Goal: Task Accomplishment & Management: Complete application form

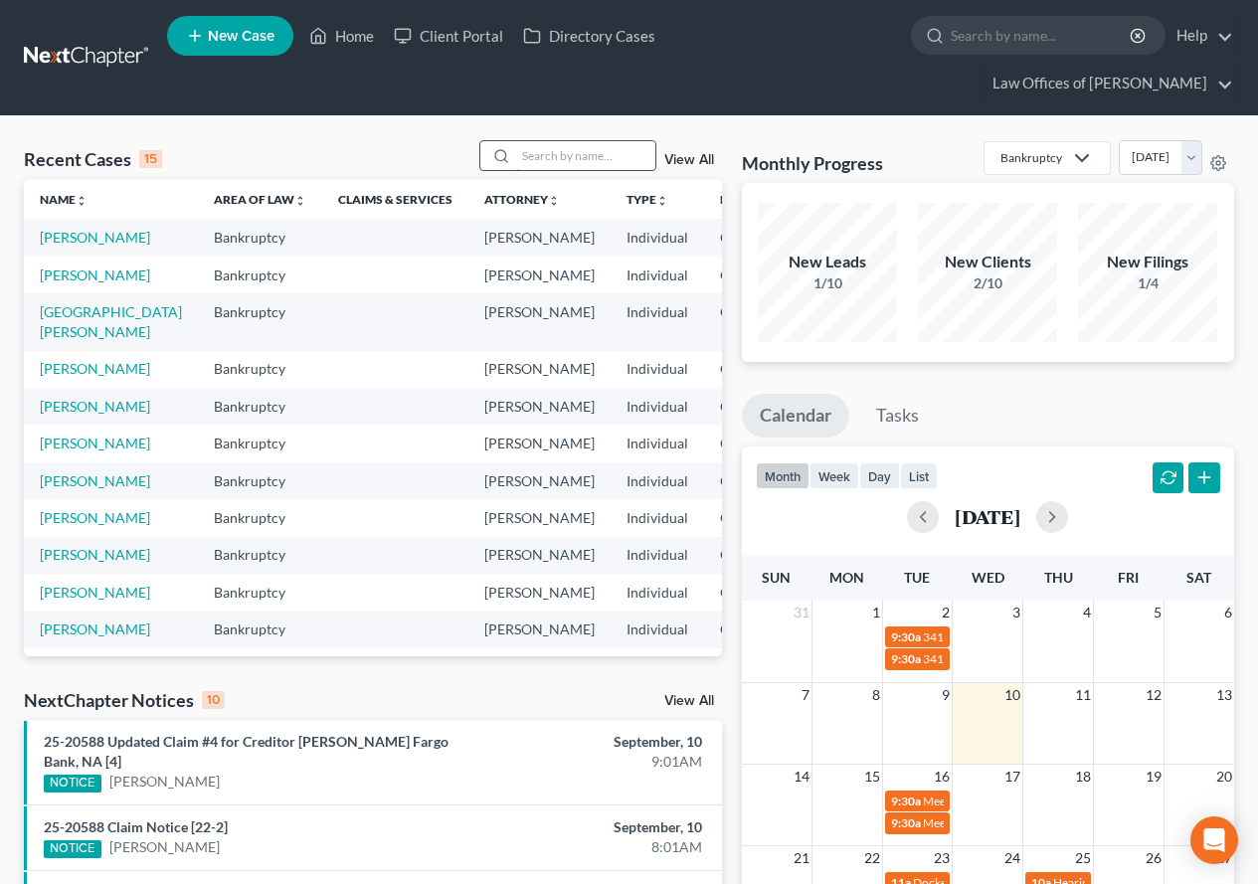
click at [570, 156] on input "search" at bounding box center [585, 155] width 139 height 29
type input "[PERSON_NAME]"
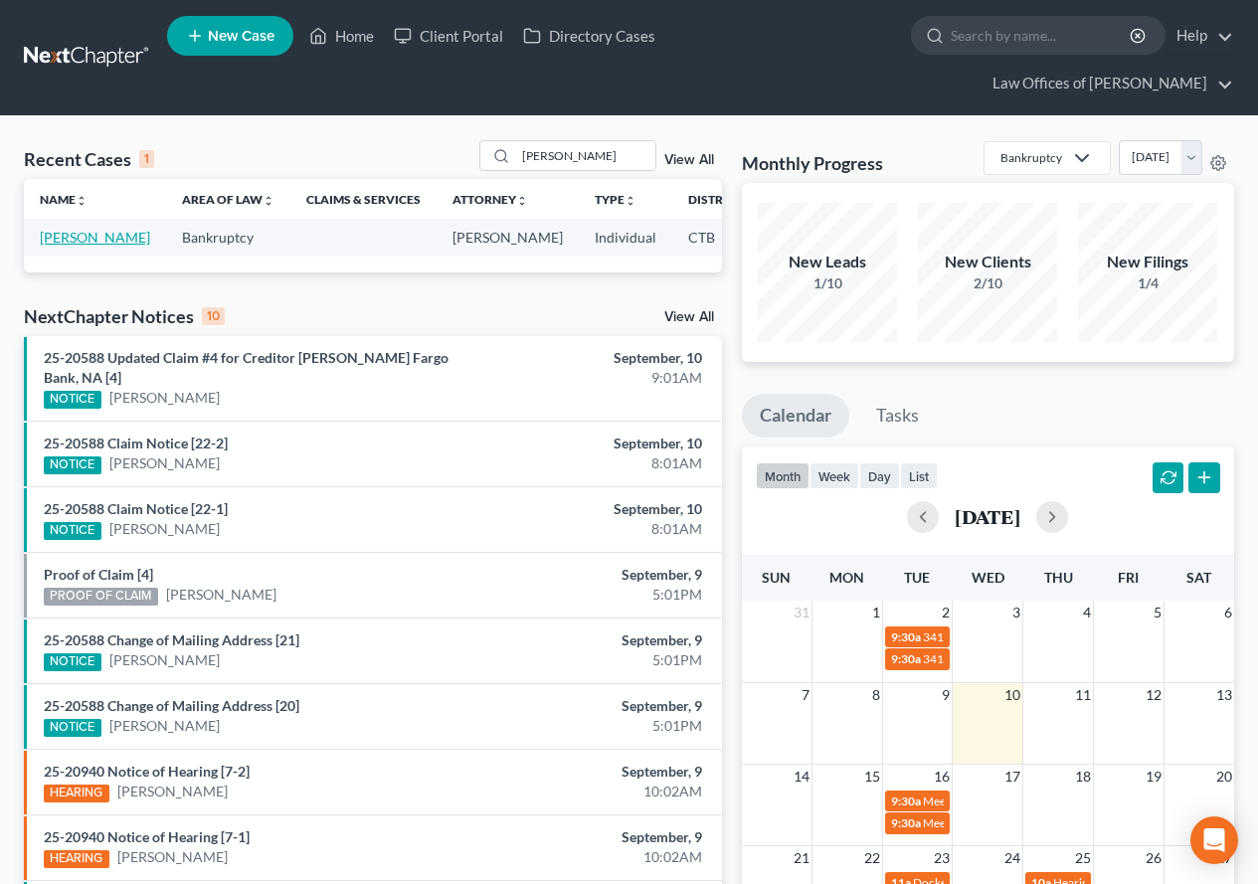
click at [53, 246] on link "[PERSON_NAME]" at bounding box center [95, 237] width 110 height 17
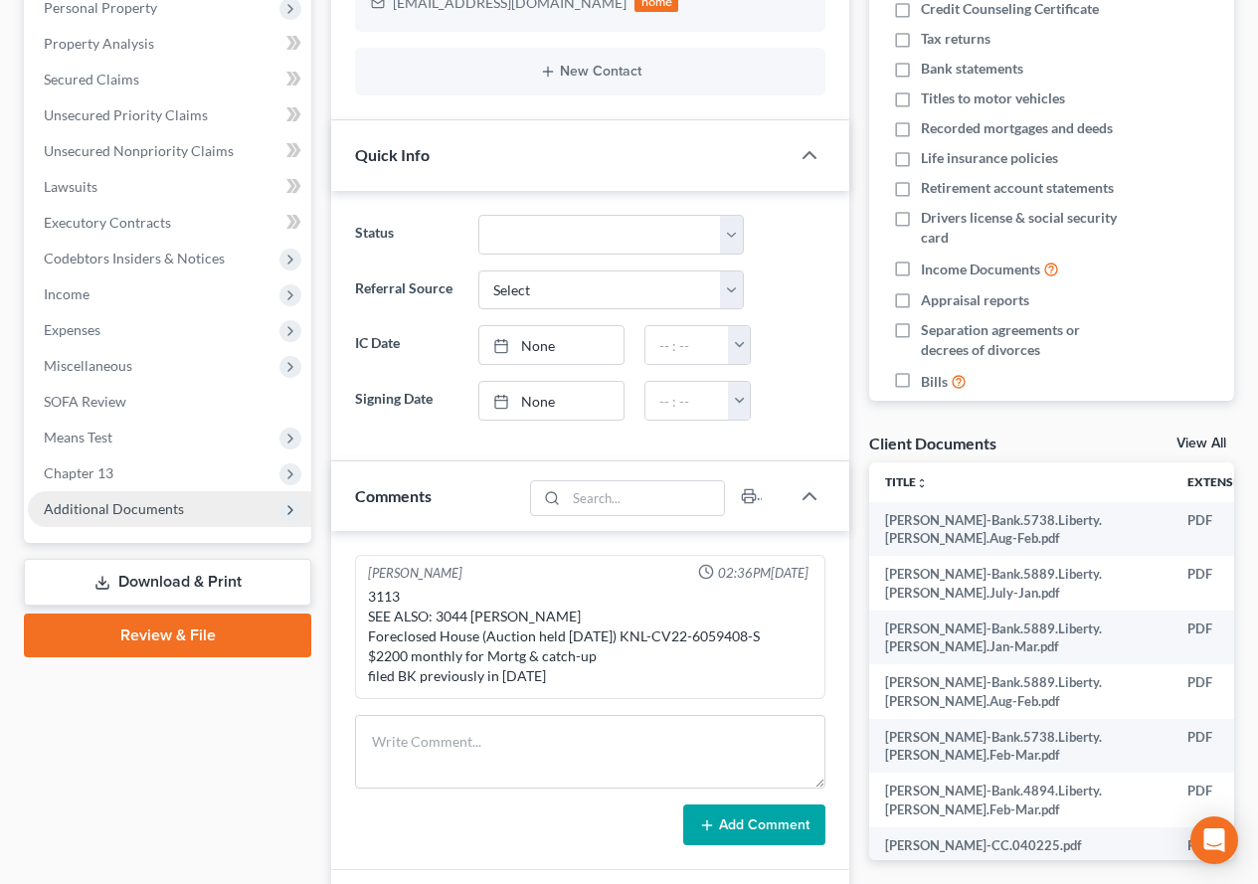
scroll to position [398, 0]
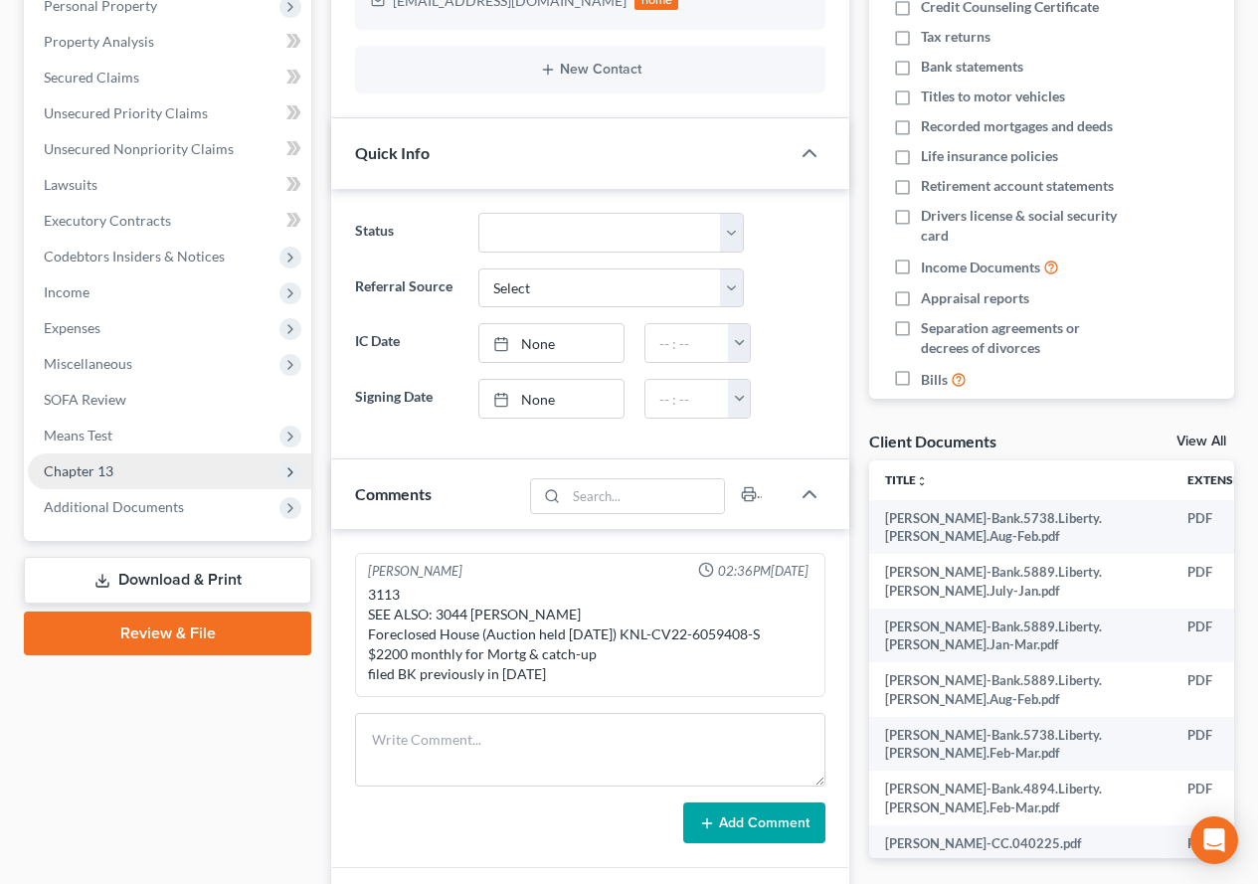
click at [80, 466] on span "Chapter 13" at bounding box center [79, 470] width 70 height 17
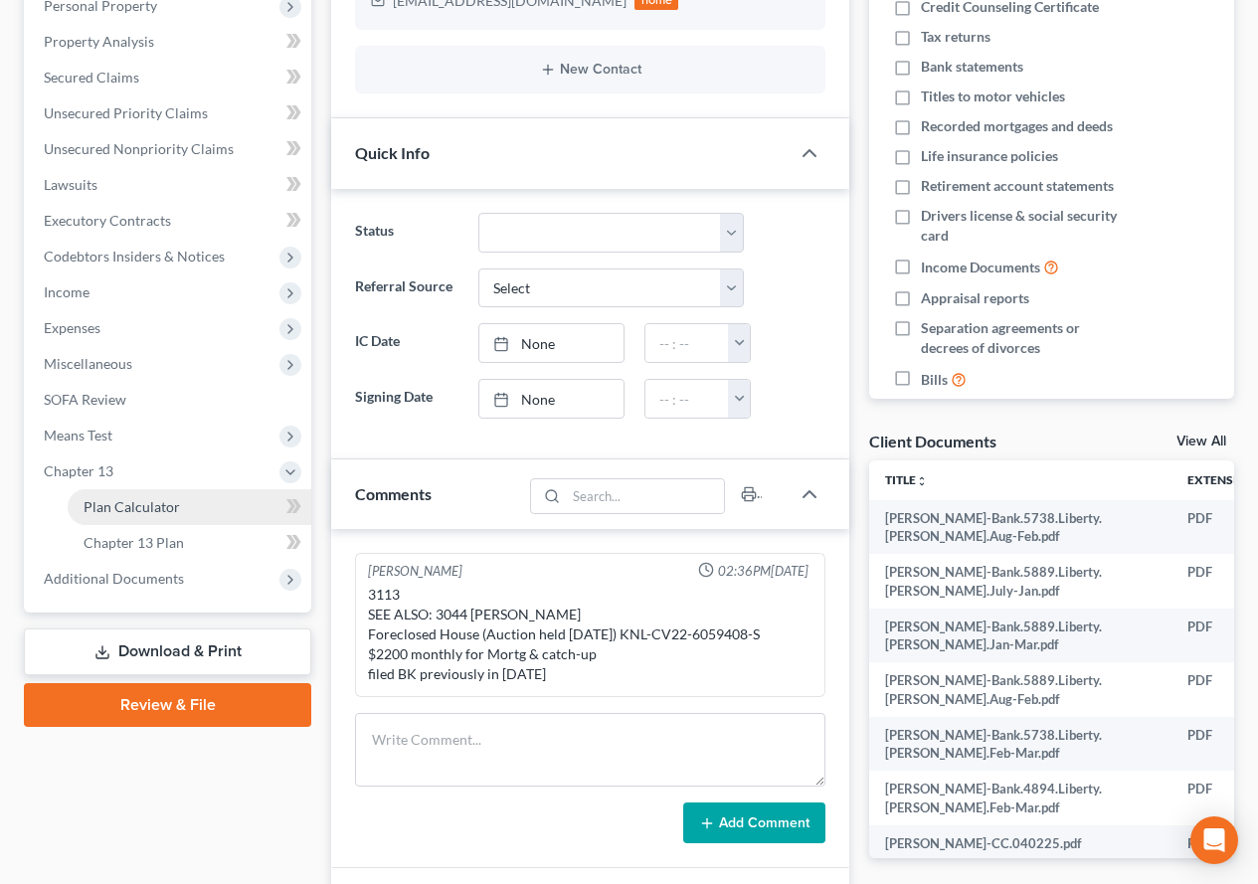
click at [131, 506] on span "Plan Calculator" at bounding box center [132, 506] width 96 height 17
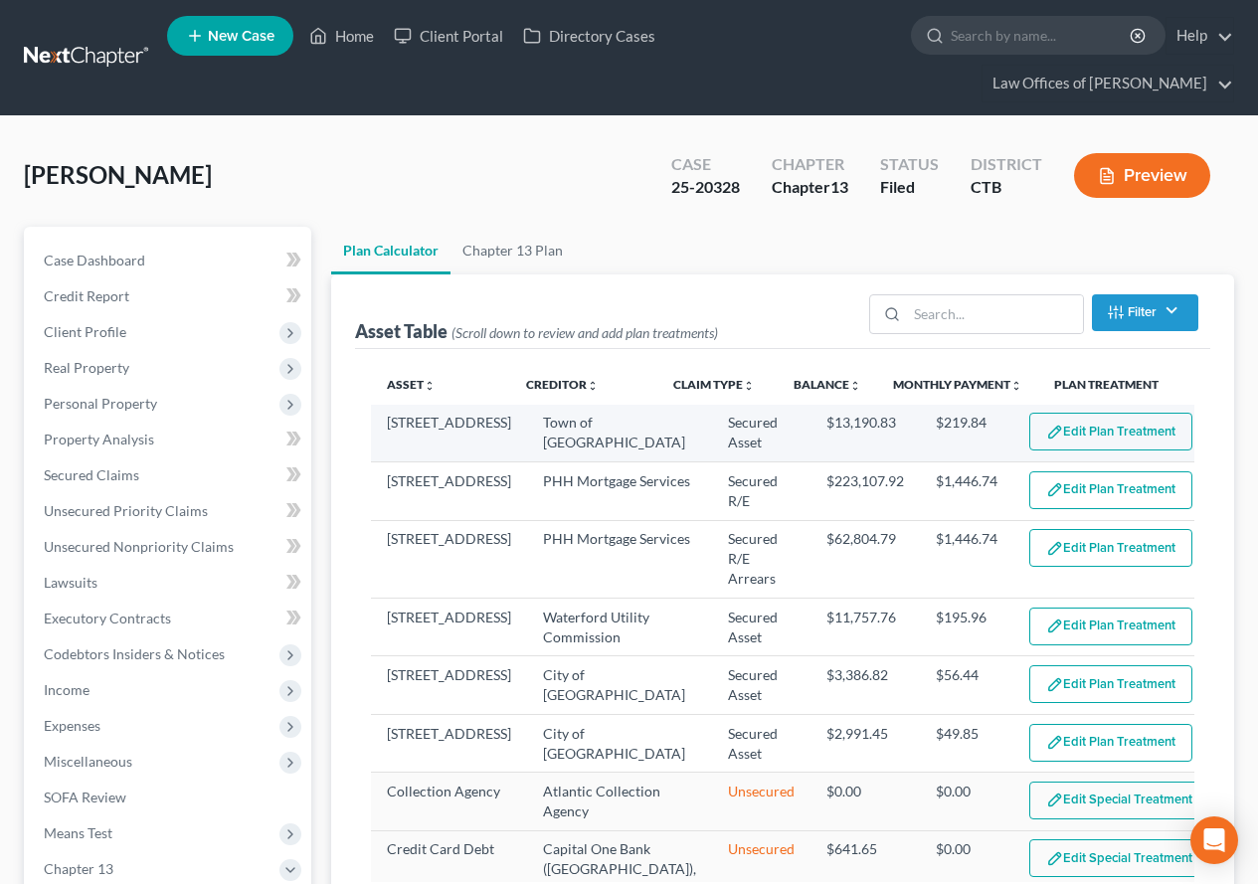
select select "59"
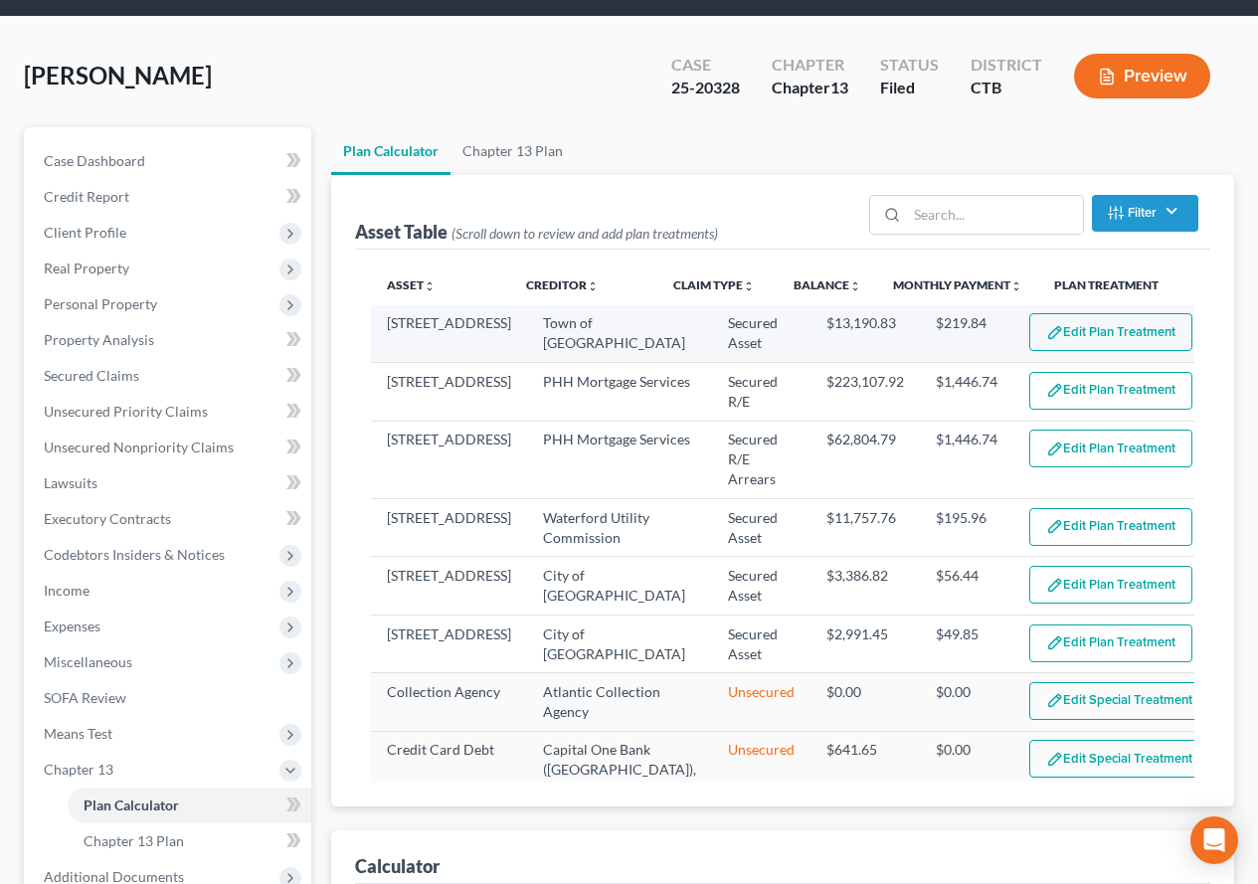
click at [1029, 334] on button "Edit Plan Treatment" at bounding box center [1110, 332] width 163 height 38
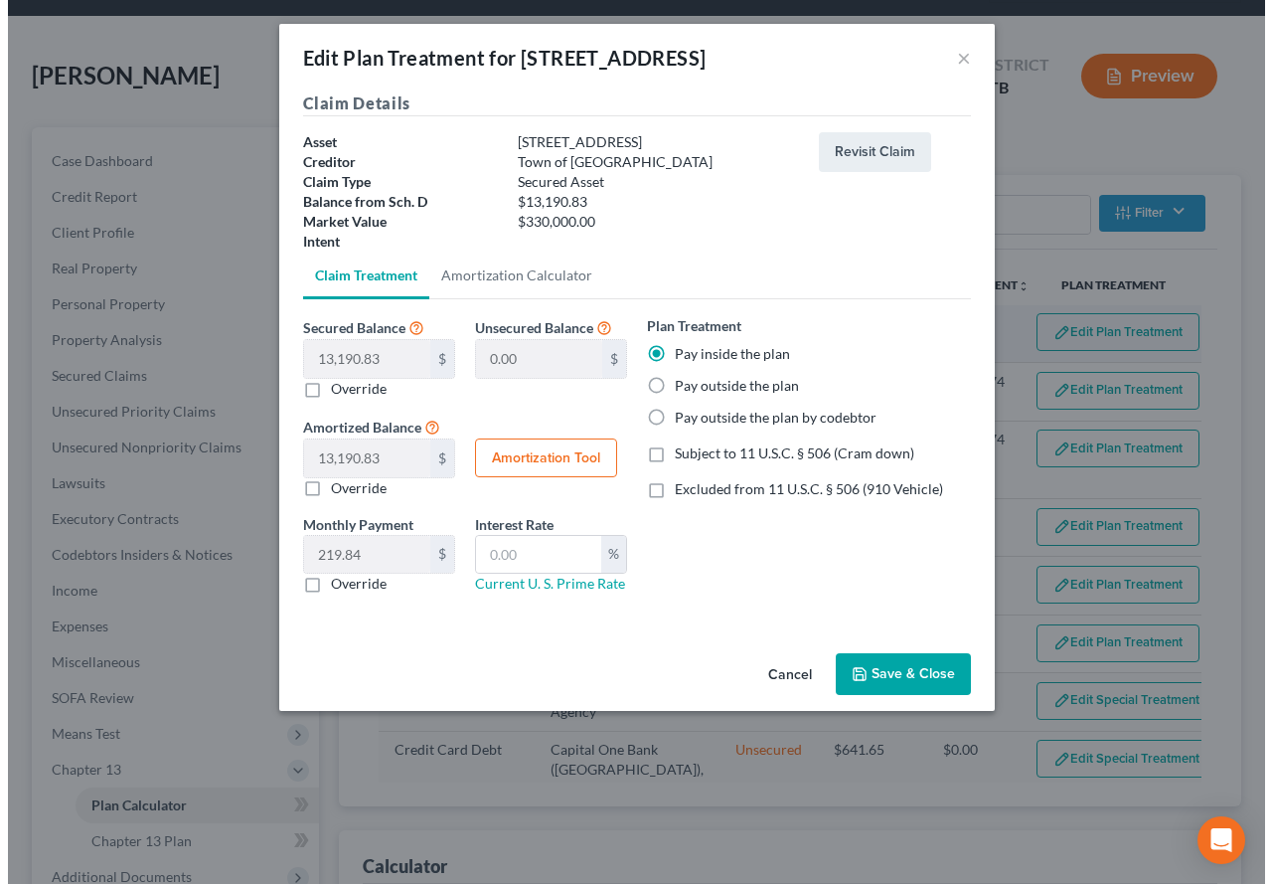
scroll to position [56, 0]
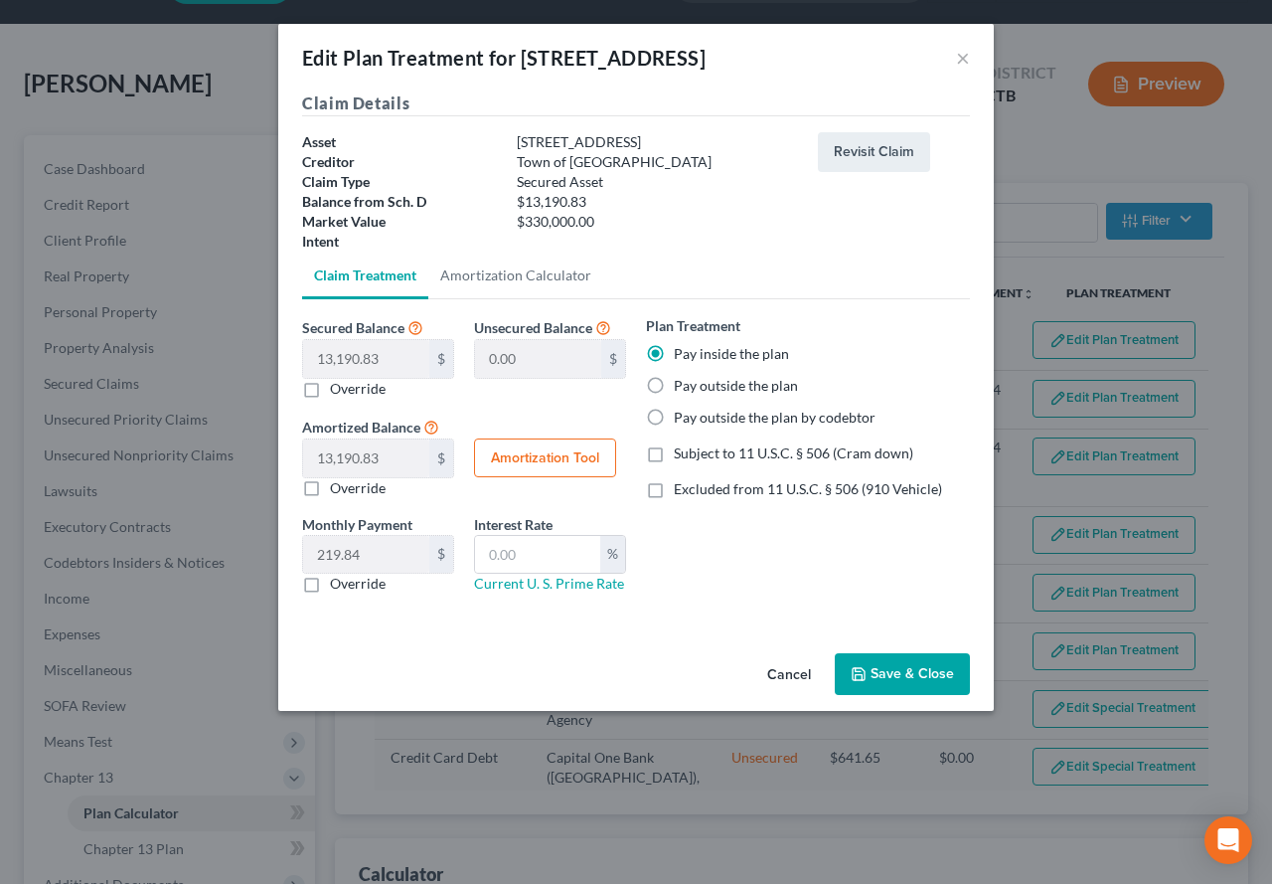
click at [922, 686] on button "Save & Close" at bounding box center [902, 674] width 135 height 42
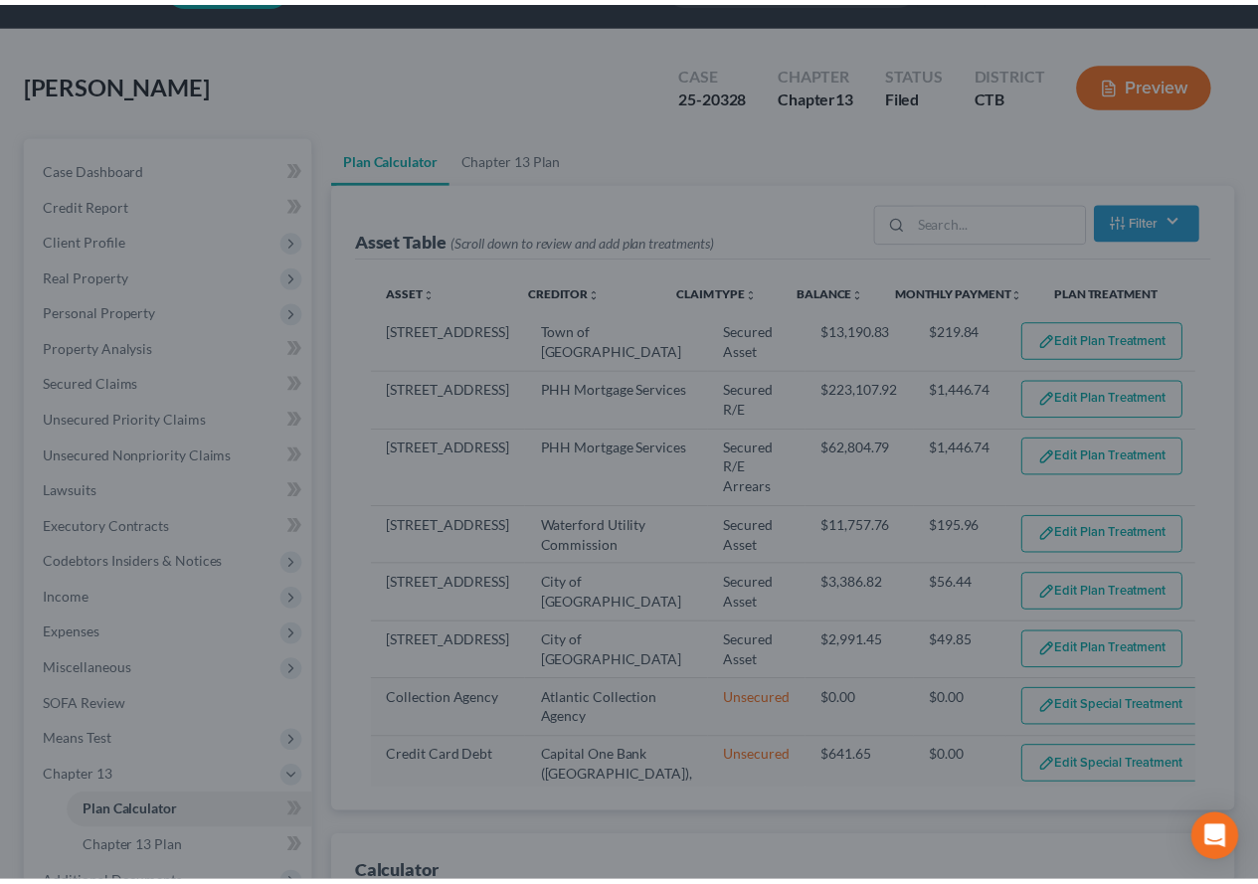
scroll to position [74, 0]
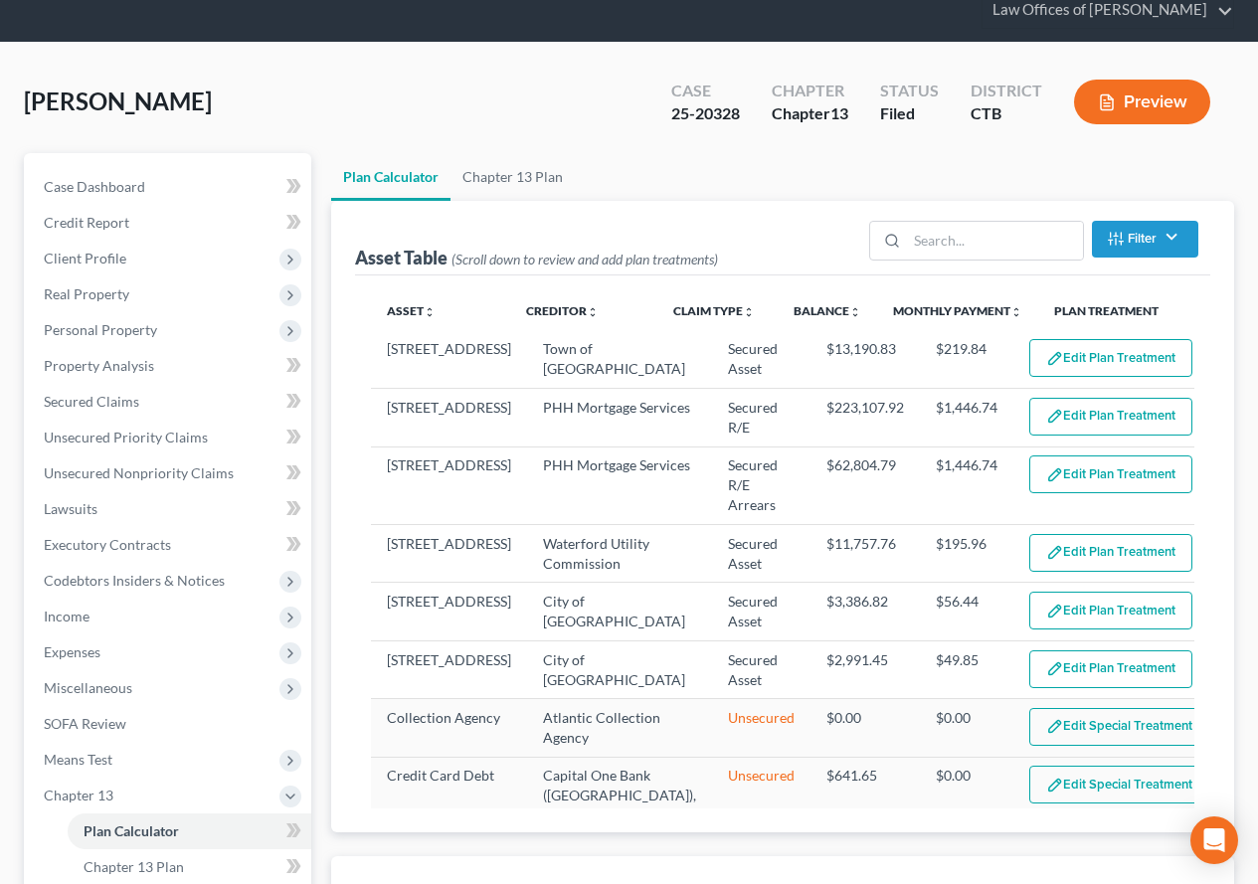
select select "59"
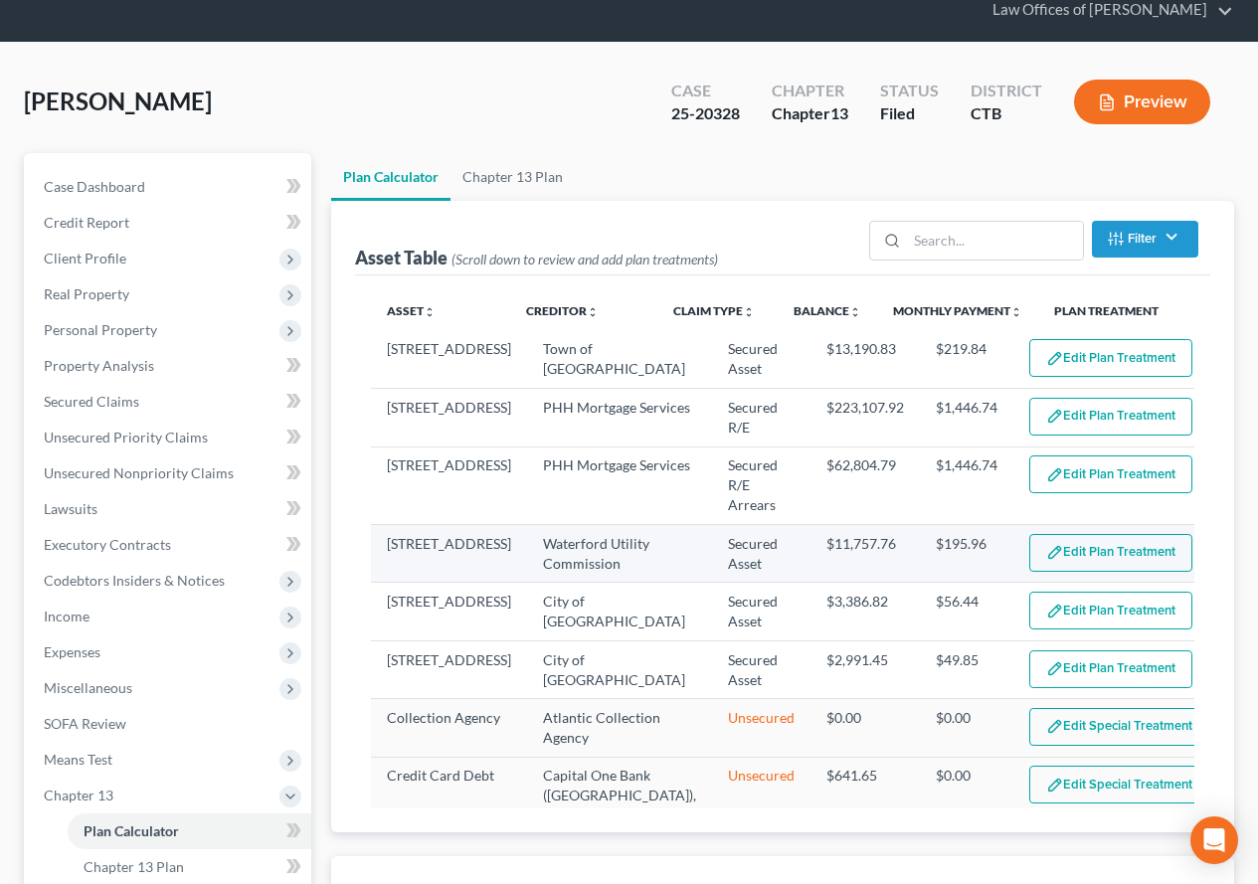
click at [1029, 538] on button "Edit Plan Treatment" at bounding box center [1110, 553] width 163 height 38
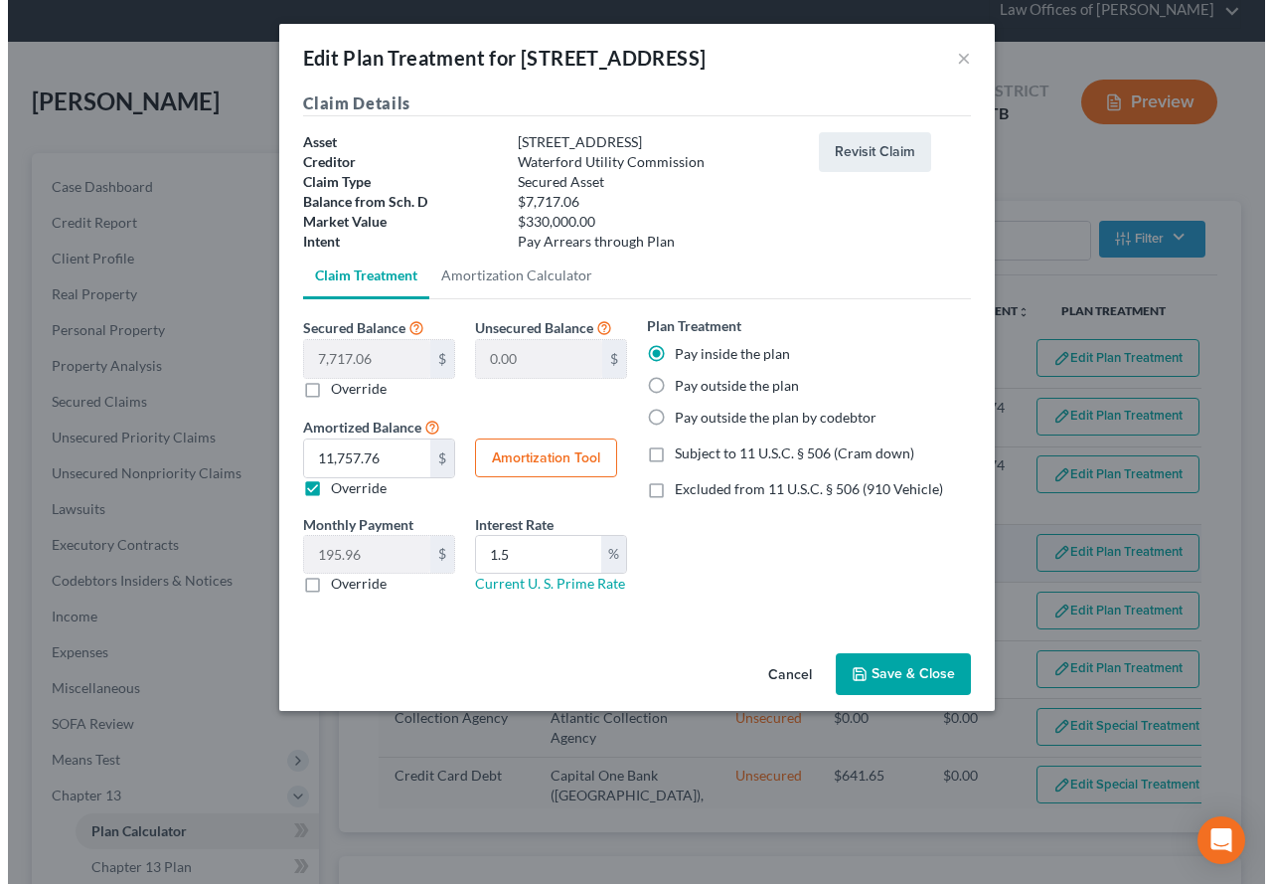
scroll to position [56, 0]
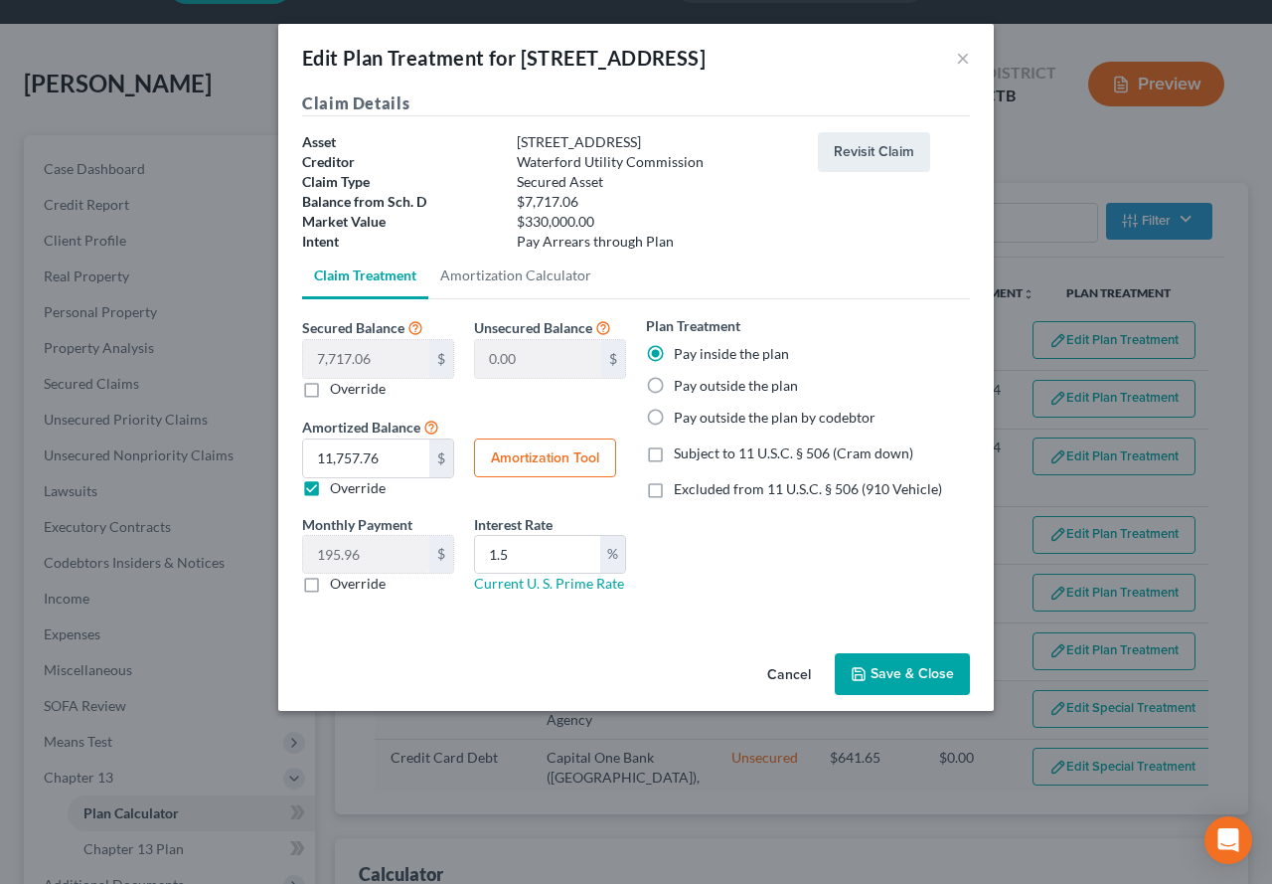
click at [559, 457] on button "Amortization Tool" at bounding box center [545, 458] width 142 height 40
type input "7,717.06"
type input "1.5"
type input "60"
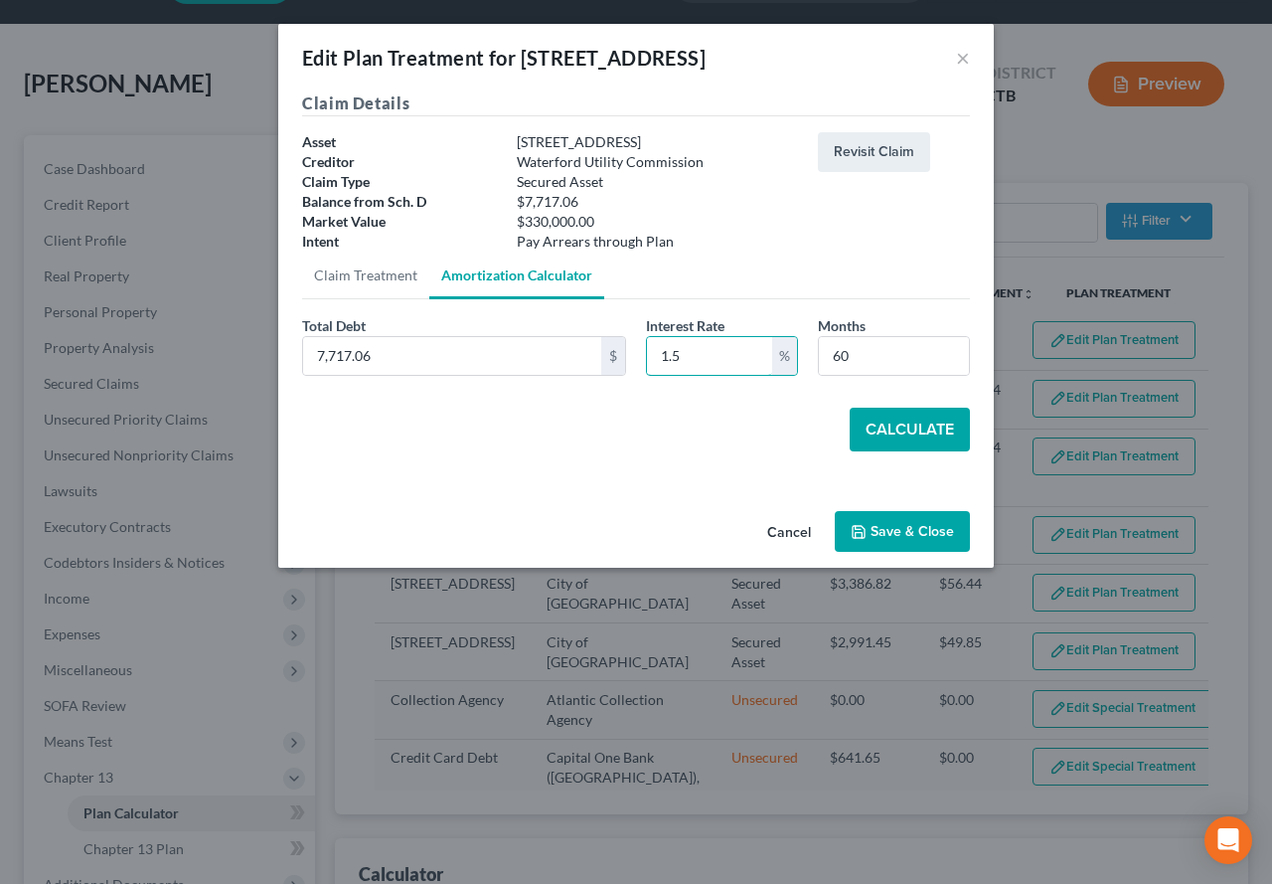
drag, startPoint x: 694, startPoint y: 362, endPoint x: 628, endPoint y: 362, distance: 65.6
click at [628, 362] on div "Total Debt 7,717.06 $ Interest Rate 1.5 % Months 60" at bounding box center [636, 353] width 688 height 77
click at [923, 438] on button "Calculate" at bounding box center [910, 430] width 120 height 44
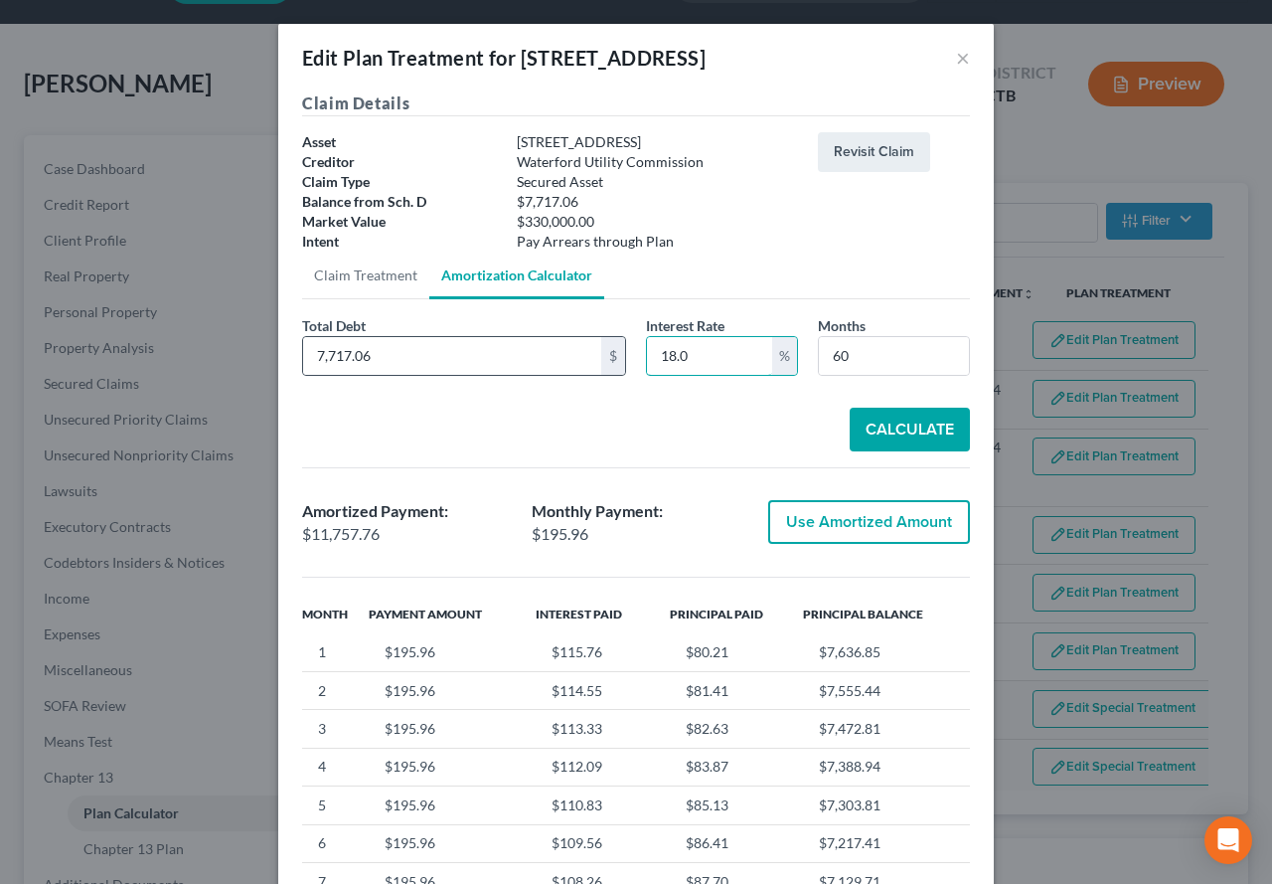
drag, startPoint x: 694, startPoint y: 351, endPoint x: 600, endPoint y: 360, distance: 93.9
click at [600, 360] on div "Total Debt 7,717.06 $ Interest Rate 18.0 % Months 60" at bounding box center [636, 353] width 688 height 77
type input "1.5"
click at [876, 428] on button "Calculate" at bounding box center [910, 430] width 120 height 44
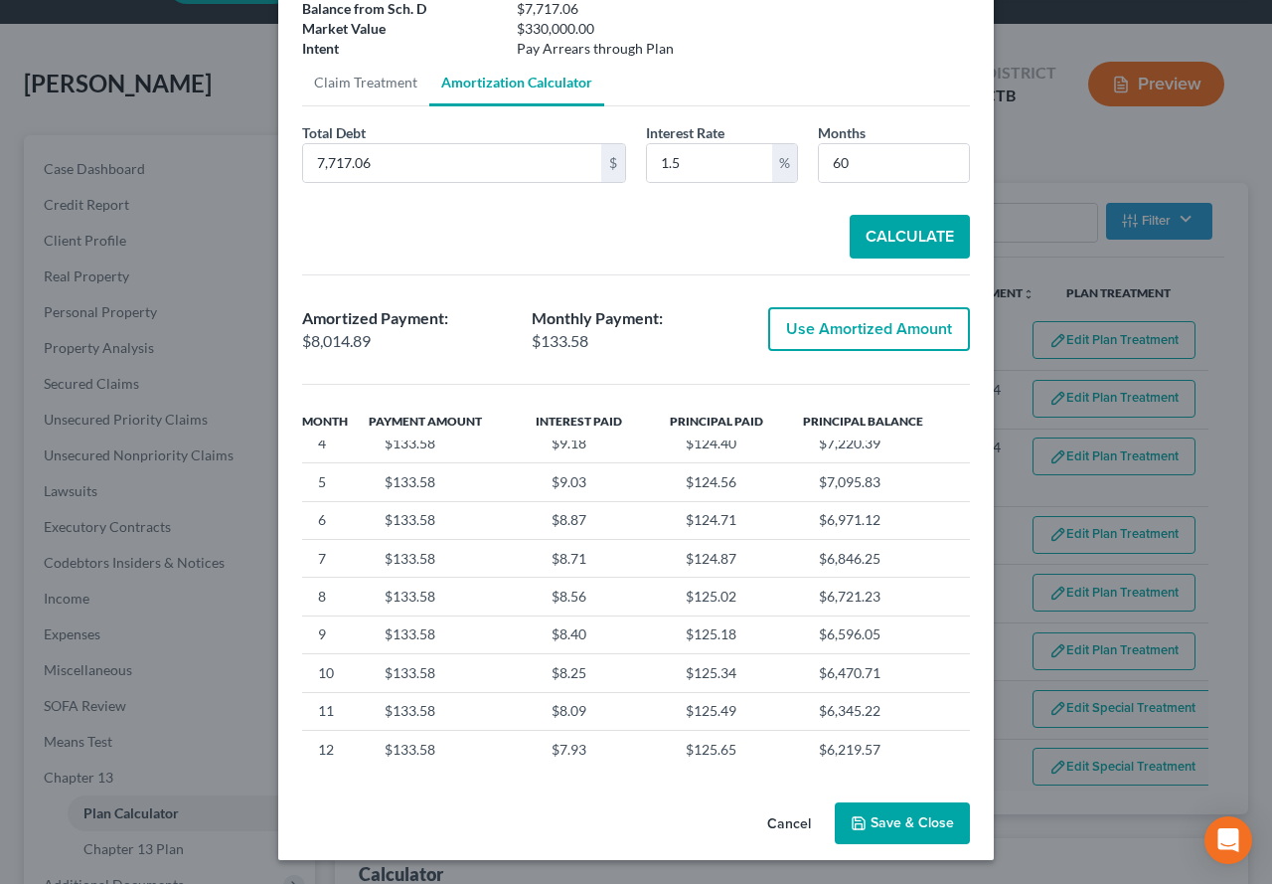
scroll to position [0, 0]
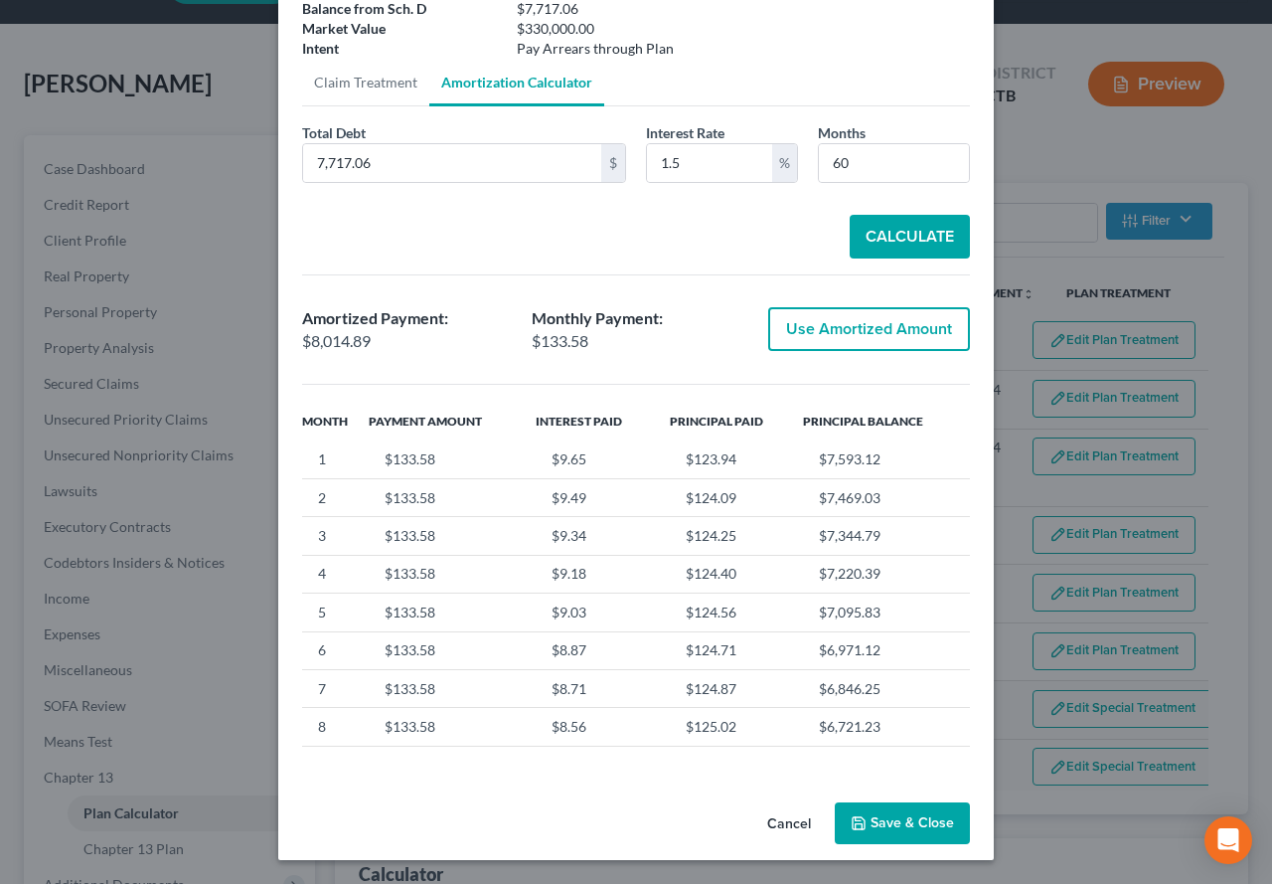
click at [878, 828] on button "Save & Close" at bounding box center [902, 823] width 135 height 42
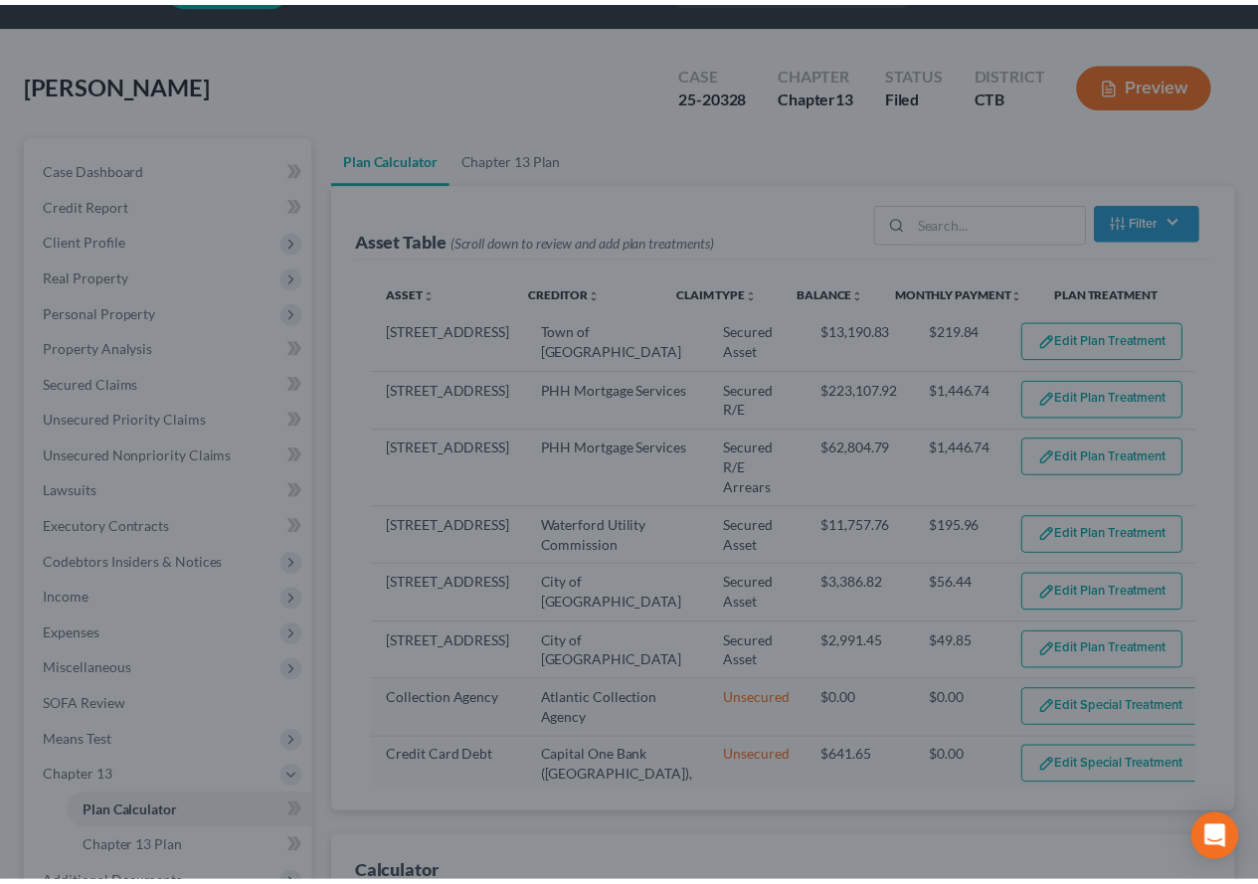
scroll to position [74, 0]
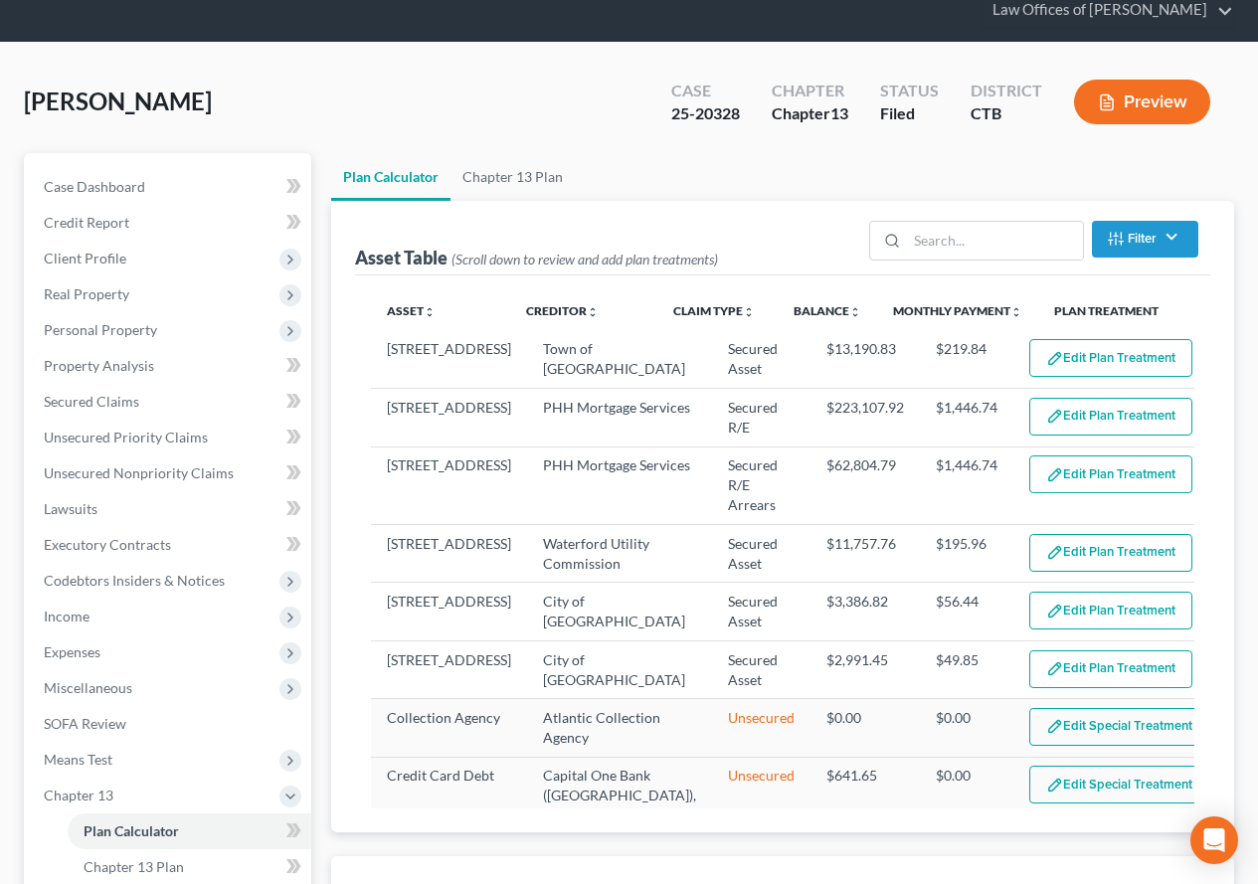
select select "59"
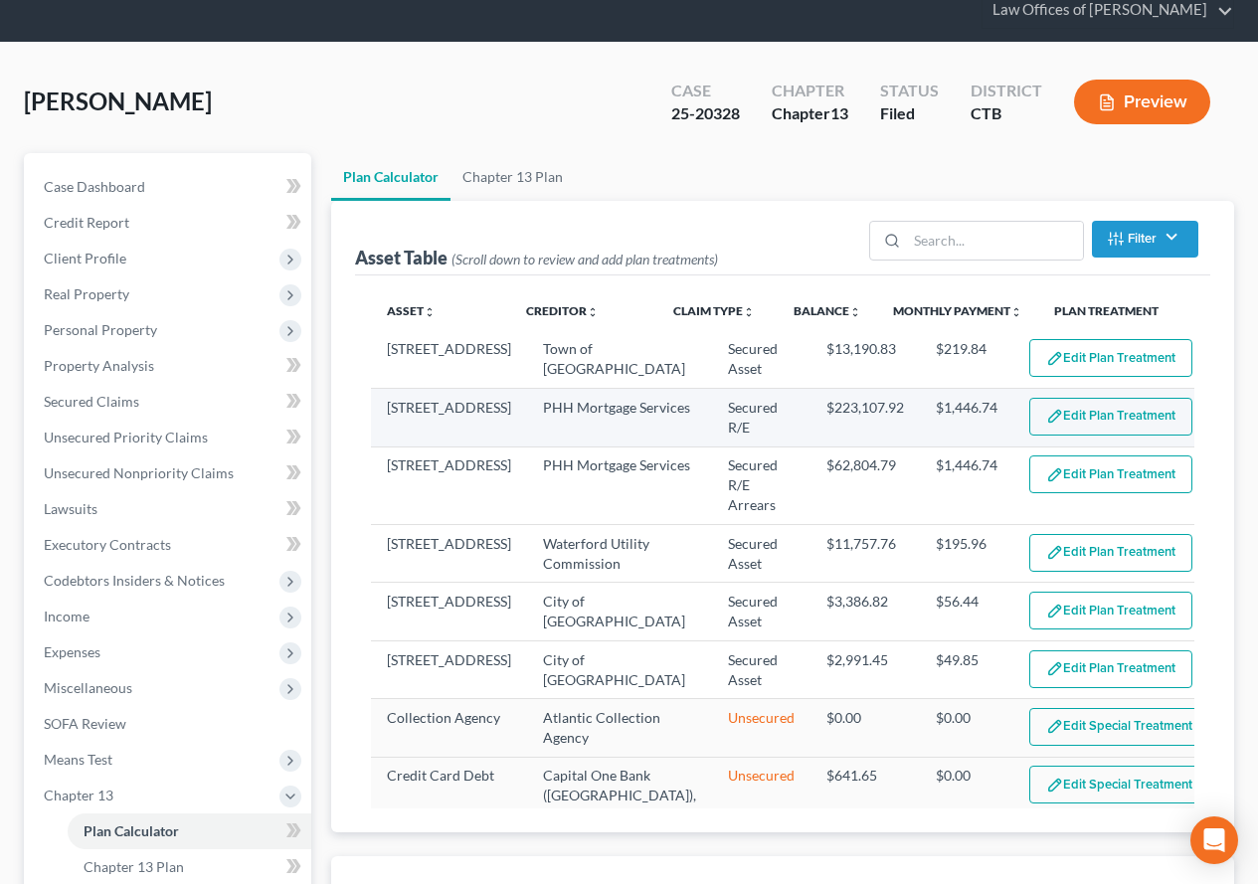
click at [1029, 415] on button "Edit Plan Treatment" at bounding box center [1110, 417] width 163 height 38
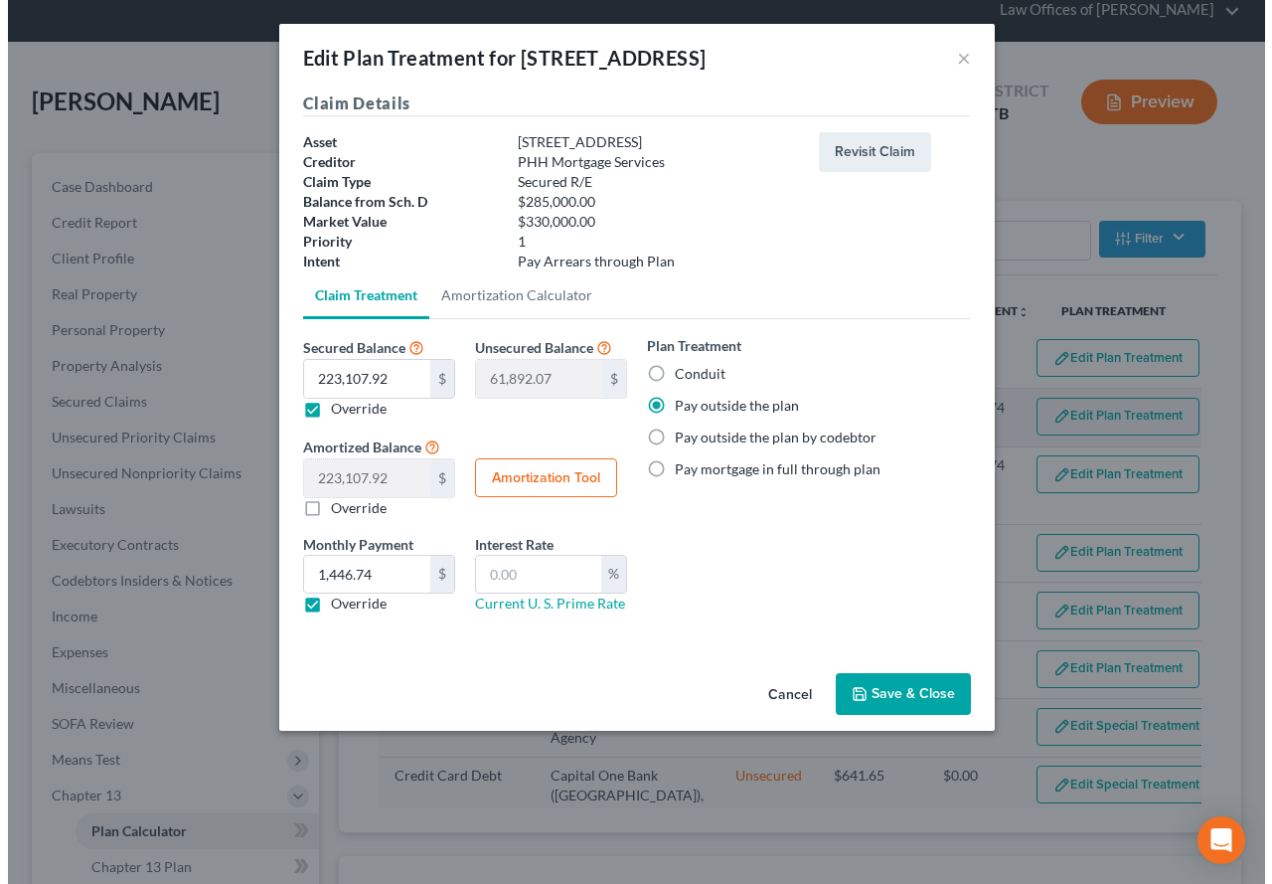
scroll to position [56, 0]
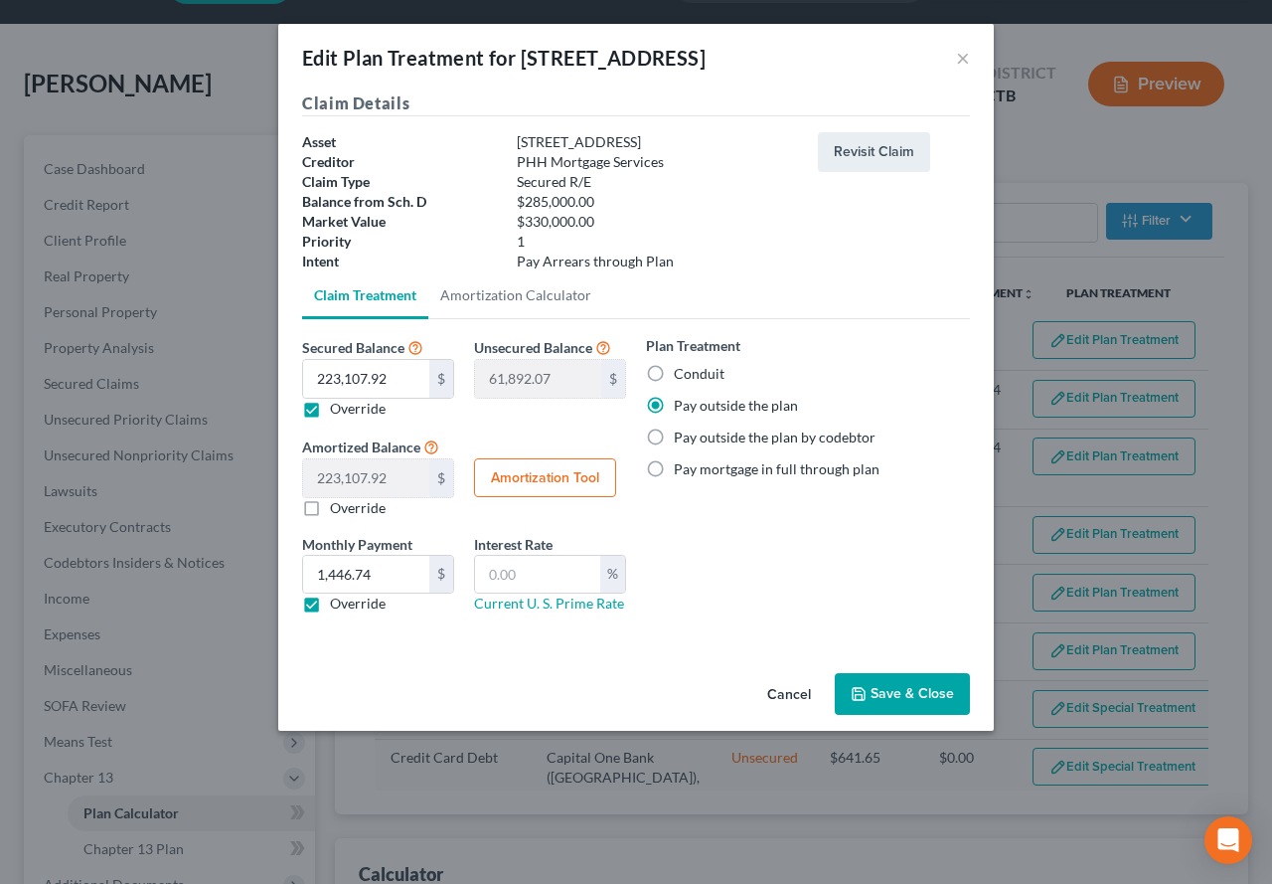
click at [898, 693] on button "Save & Close" at bounding box center [902, 694] width 135 height 42
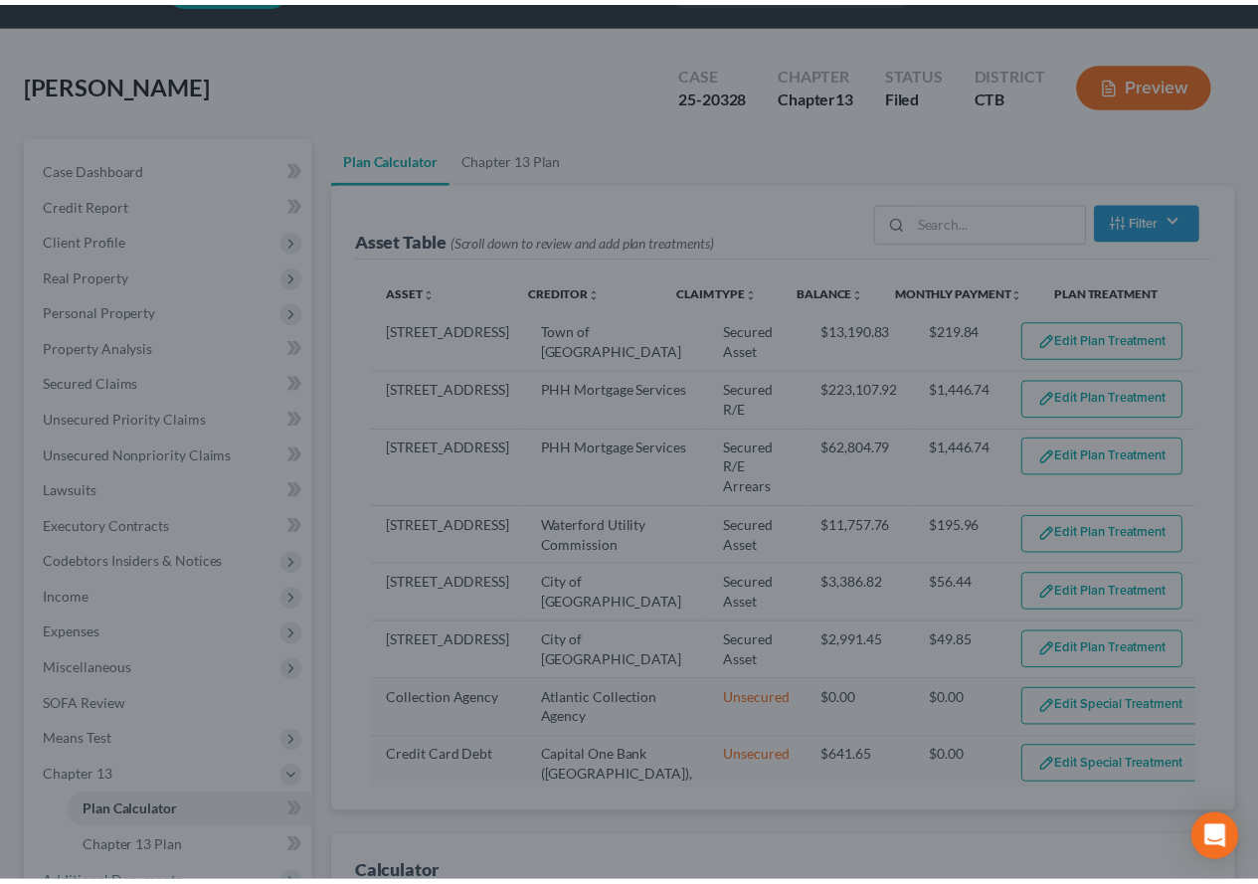
scroll to position [74, 0]
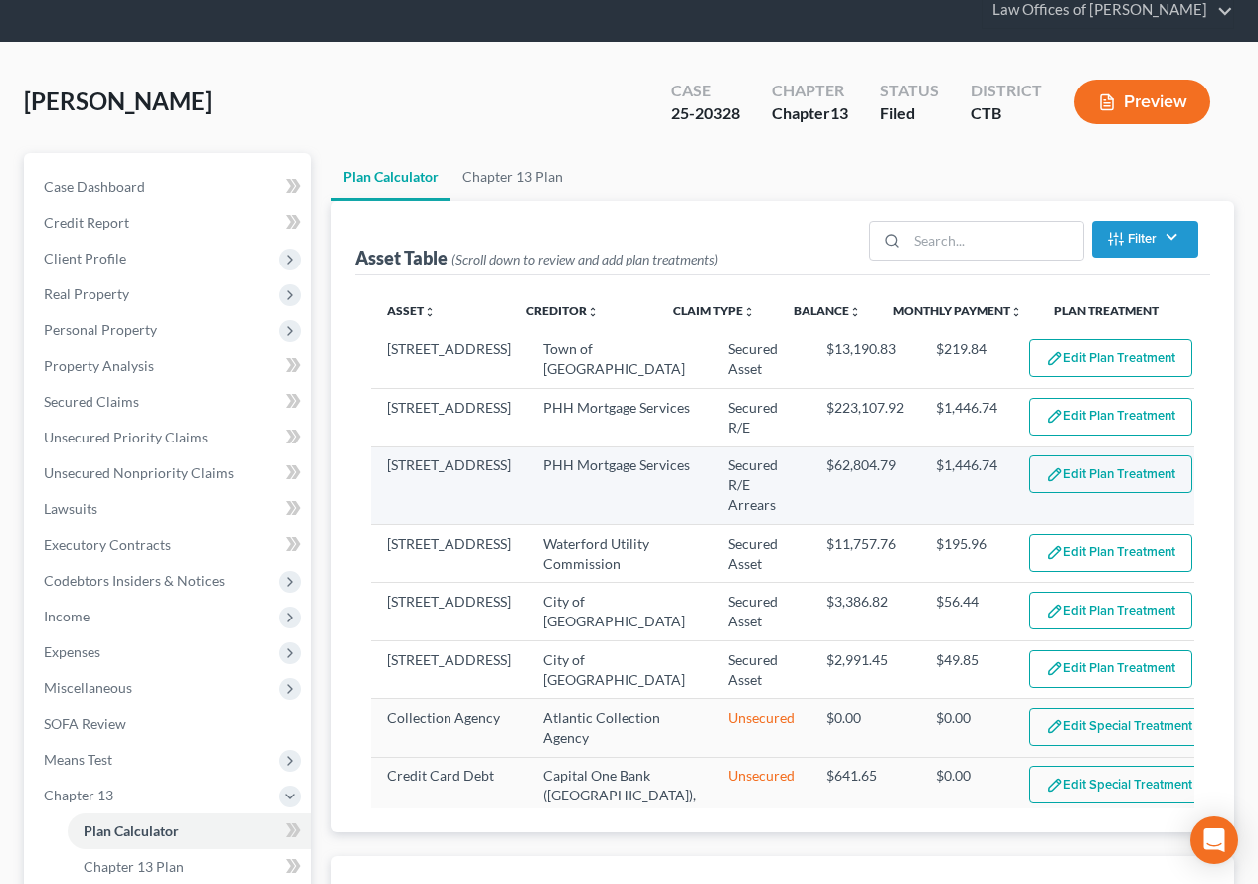
select select "59"
click at [1063, 478] on button "Edit Plan Treatment" at bounding box center [1110, 474] width 163 height 38
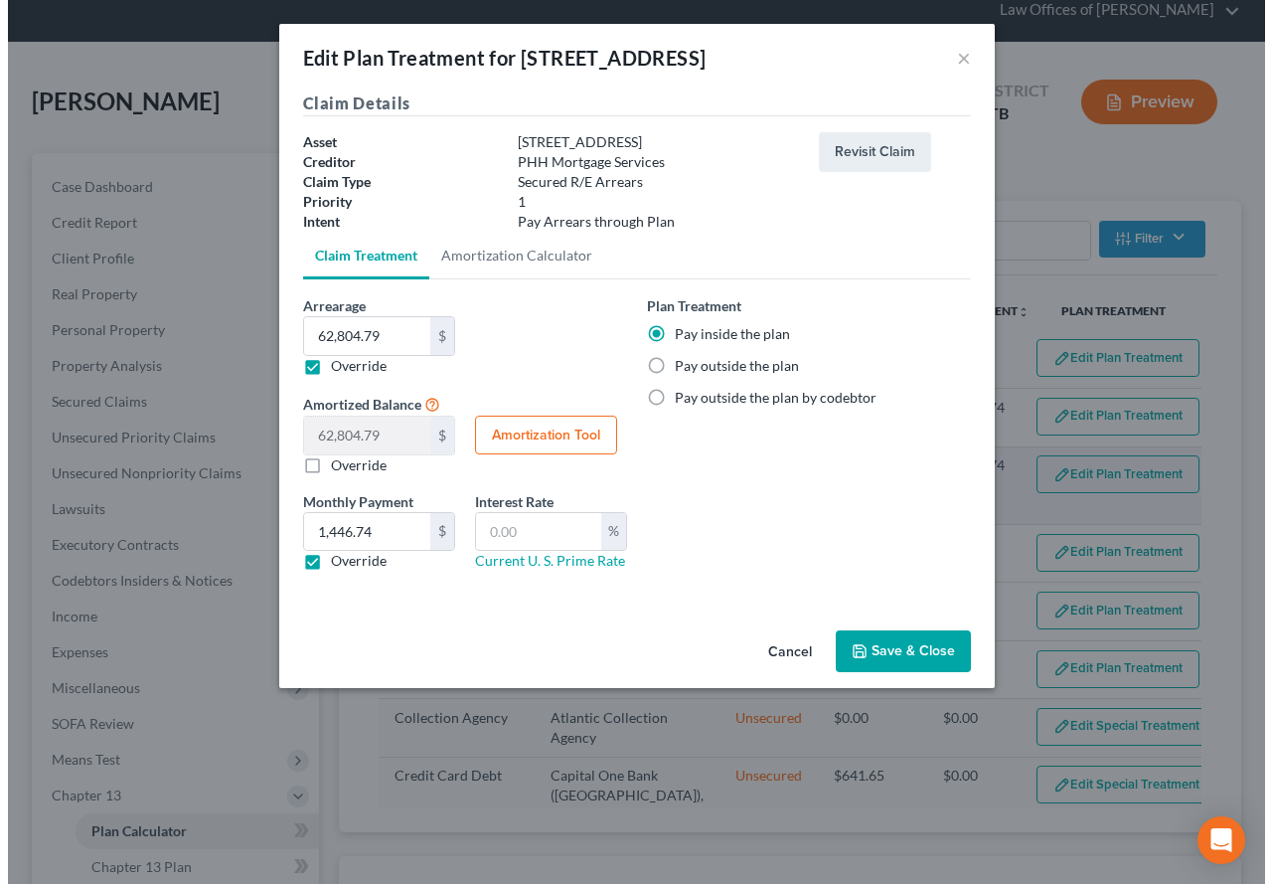
scroll to position [56, 0]
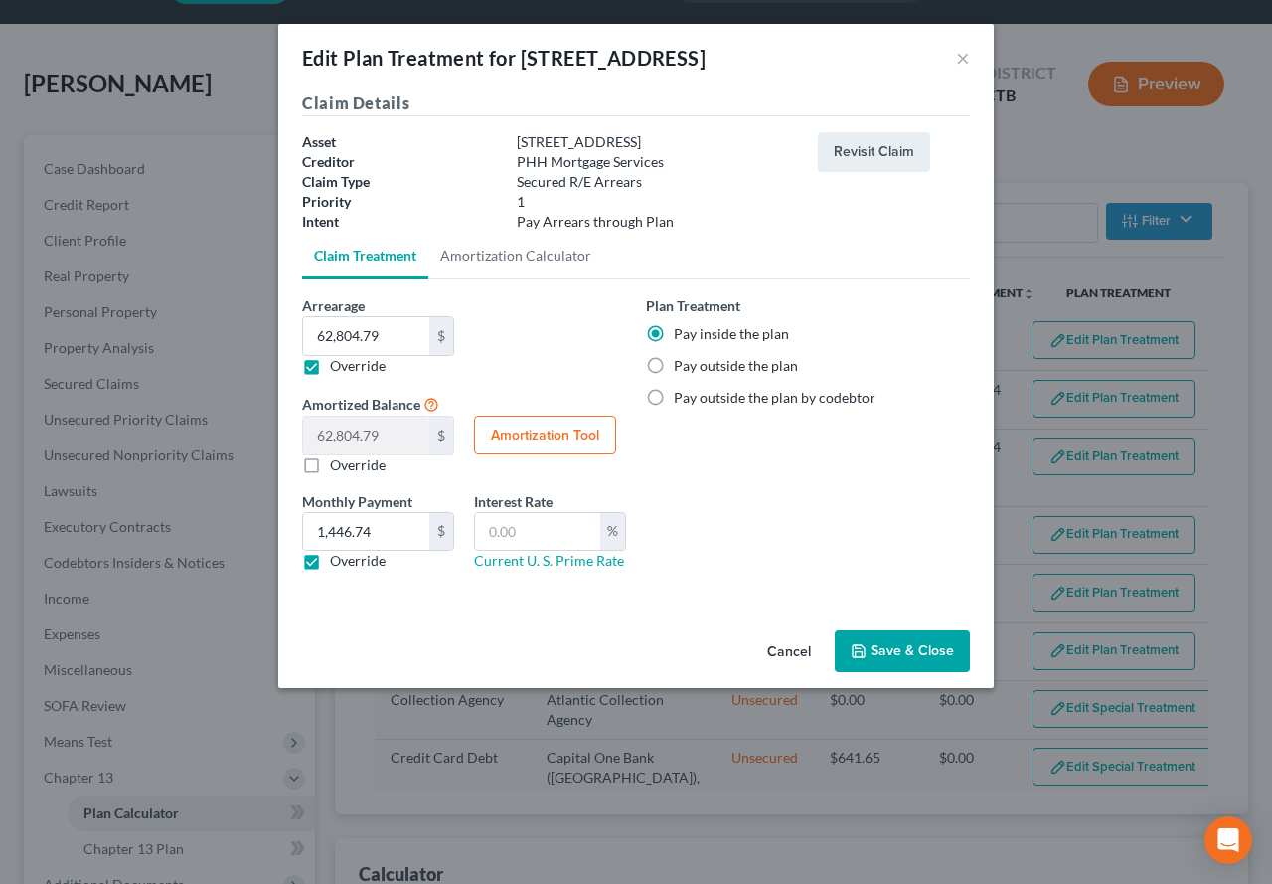
click at [884, 652] on button "Save & Close" at bounding box center [902, 651] width 135 height 42
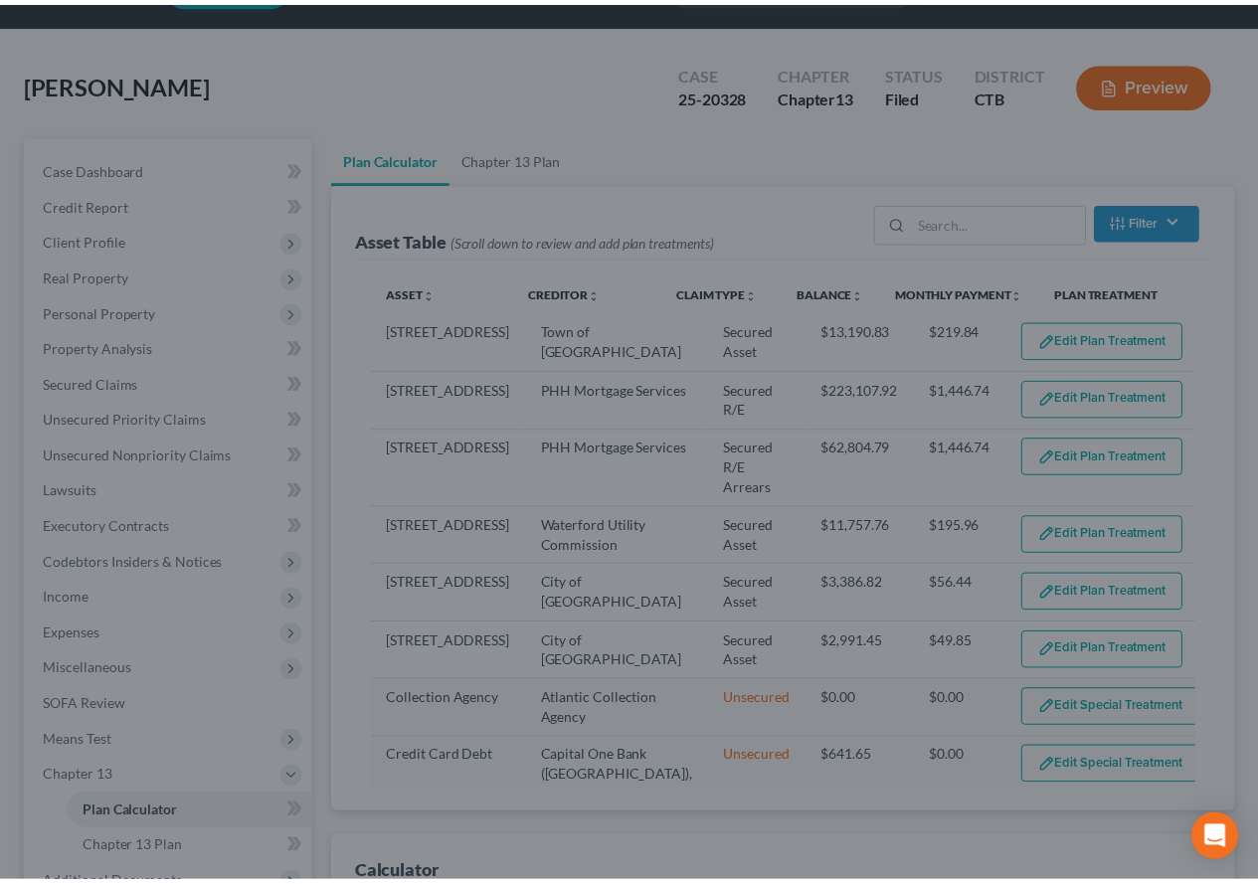
scroll to position [74, 0]
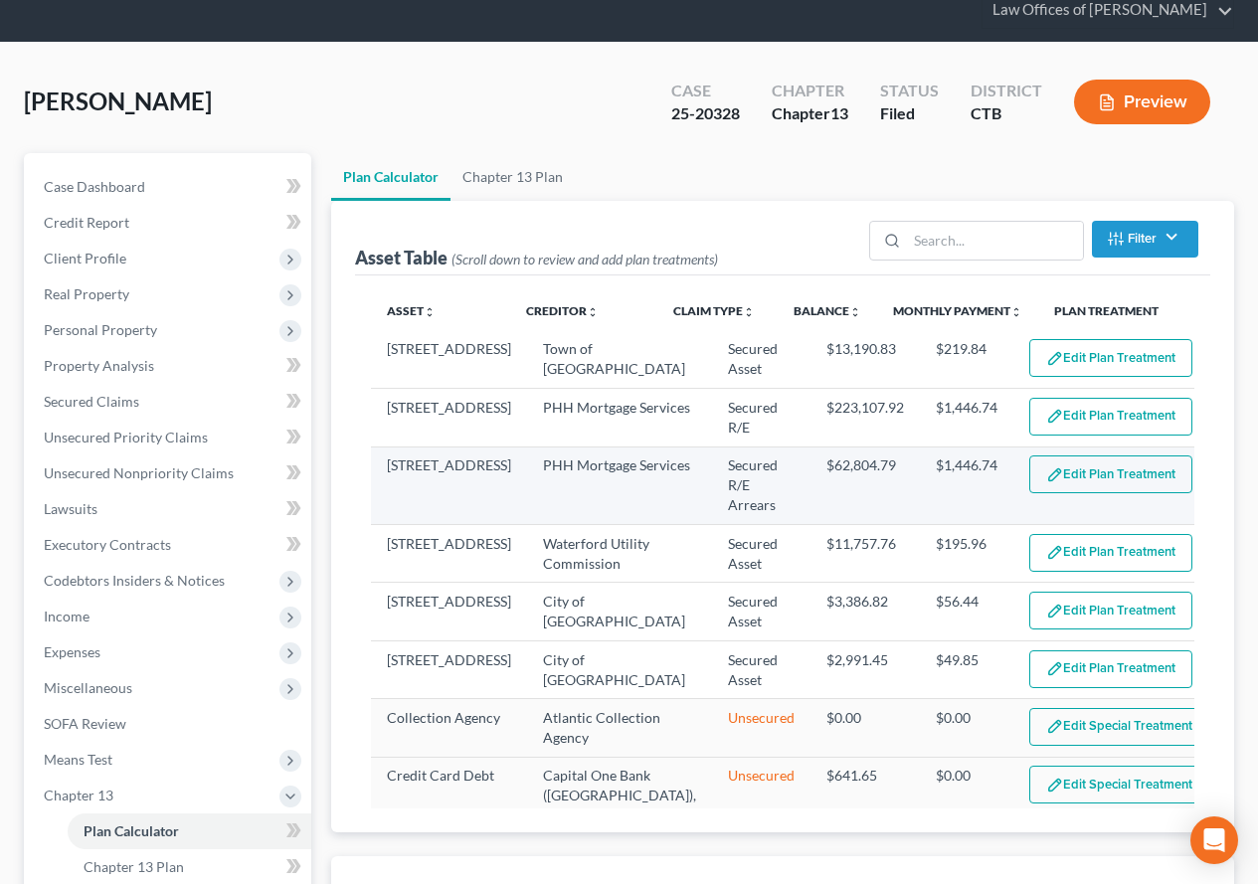
select select "59"
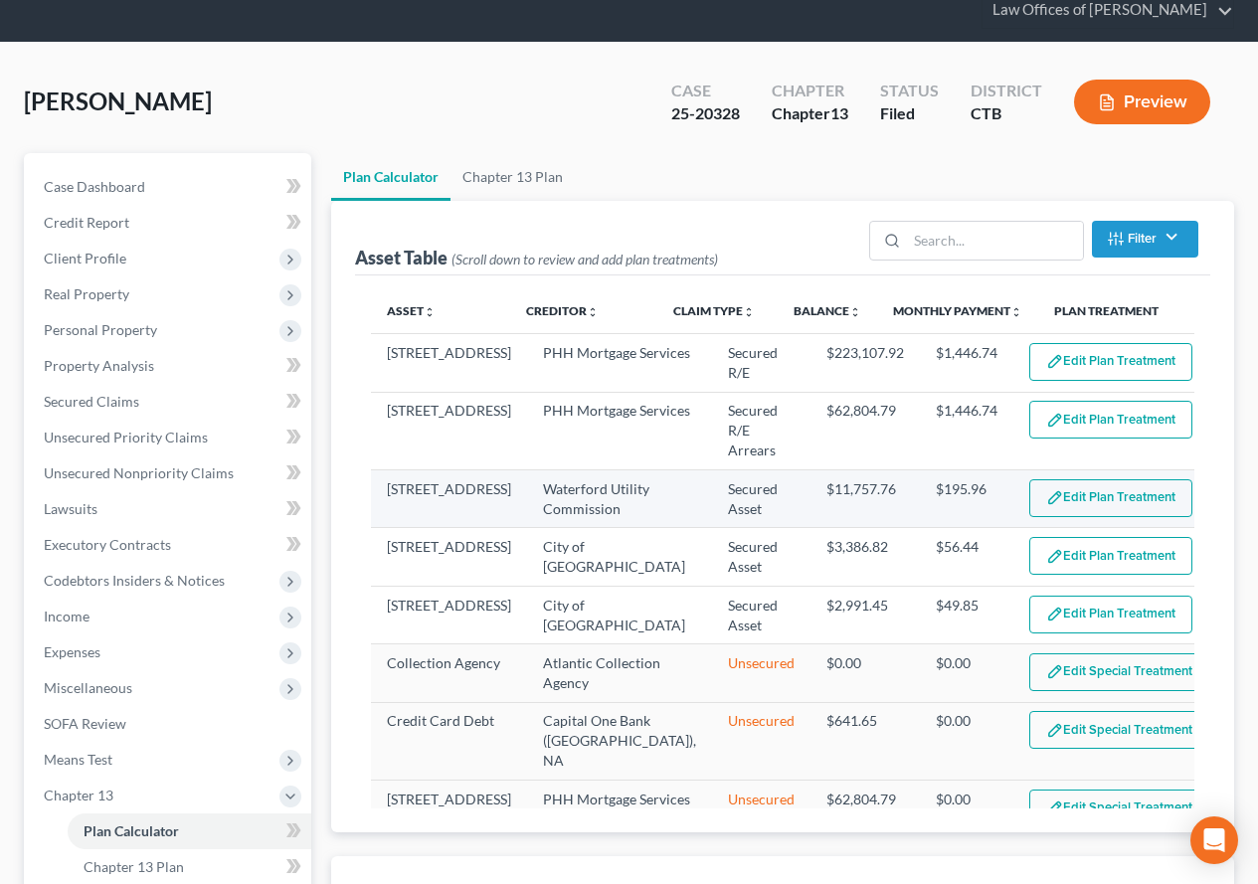
scroll to position [99, 0]
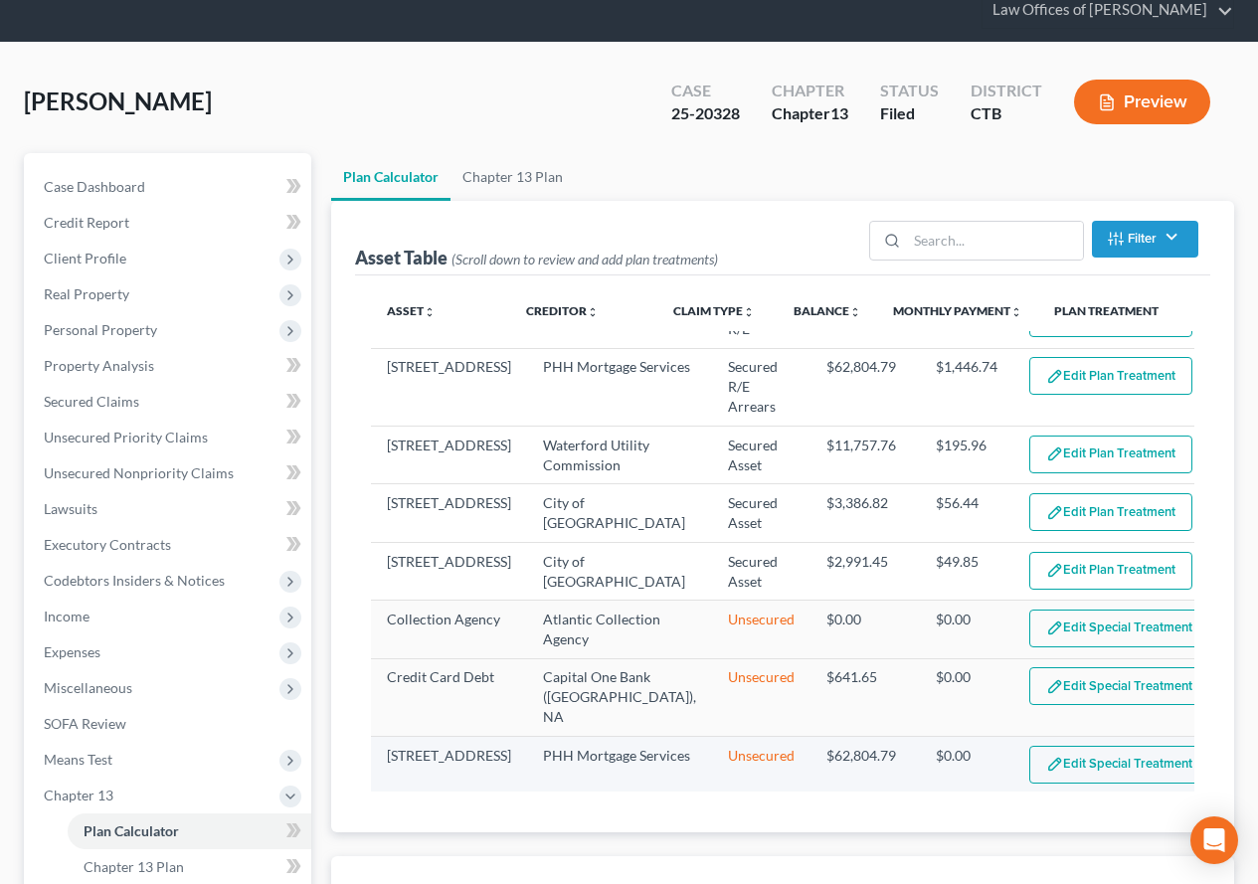
click at [1045, 771] on button "Edit Special Treatment" at bounding box center [1119, 765] width 180 height 38
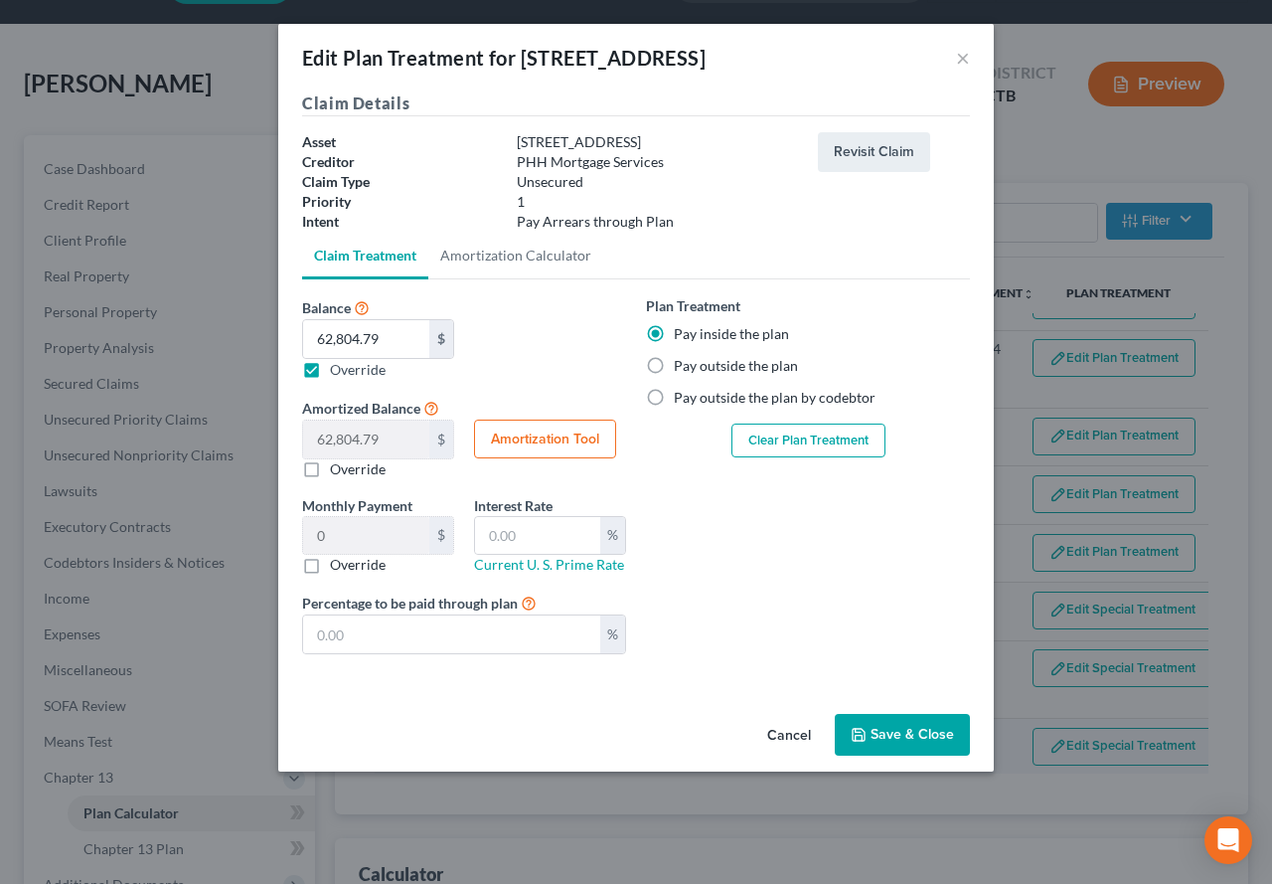
scroll to position [81, 0]
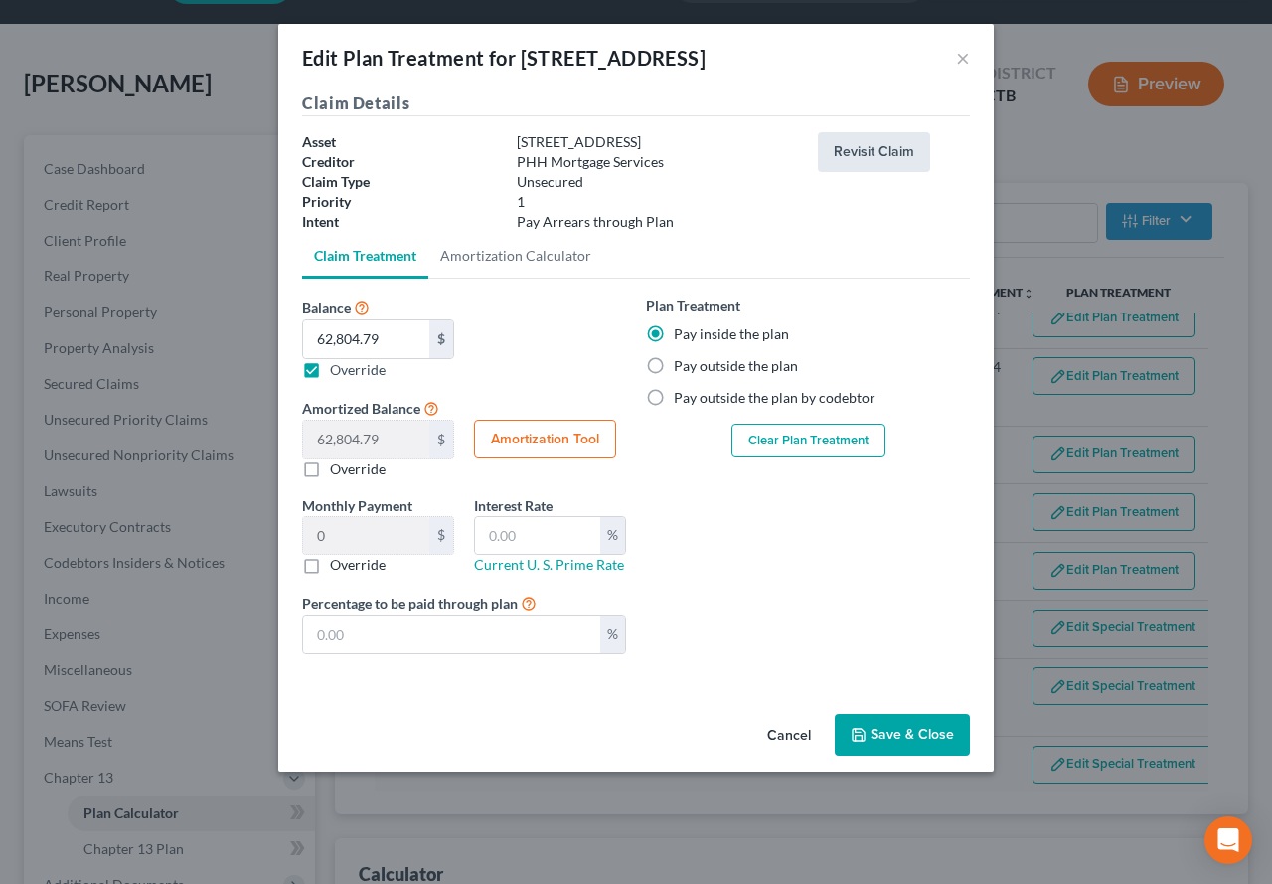
click at [852, 154] on button "Revisit Claim" at bounding box center [874, 152] width 112 height 40
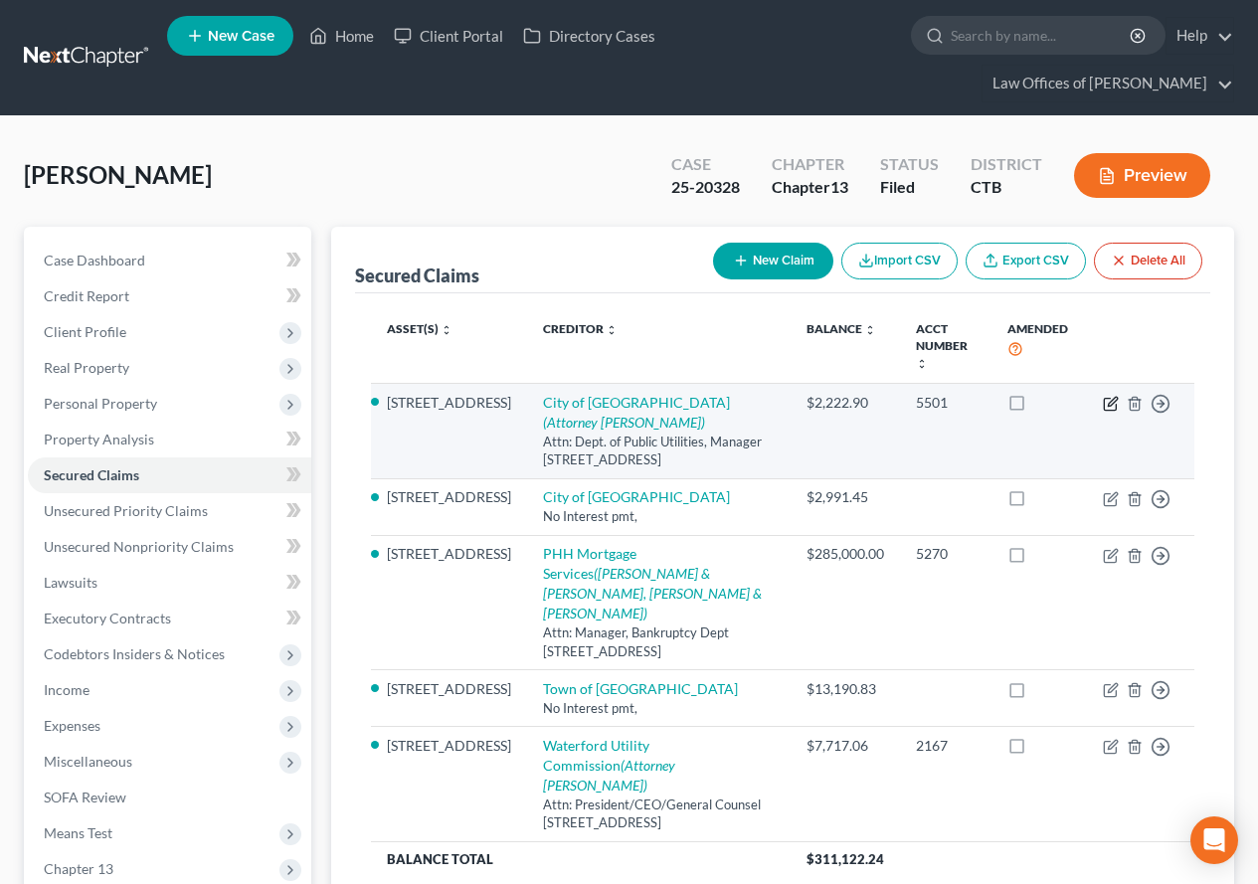
click at [1109, 397] on icon "button" at bounding box center [1110, 404] width 16 height 16
select select "6"
select select "4"
select select "3"
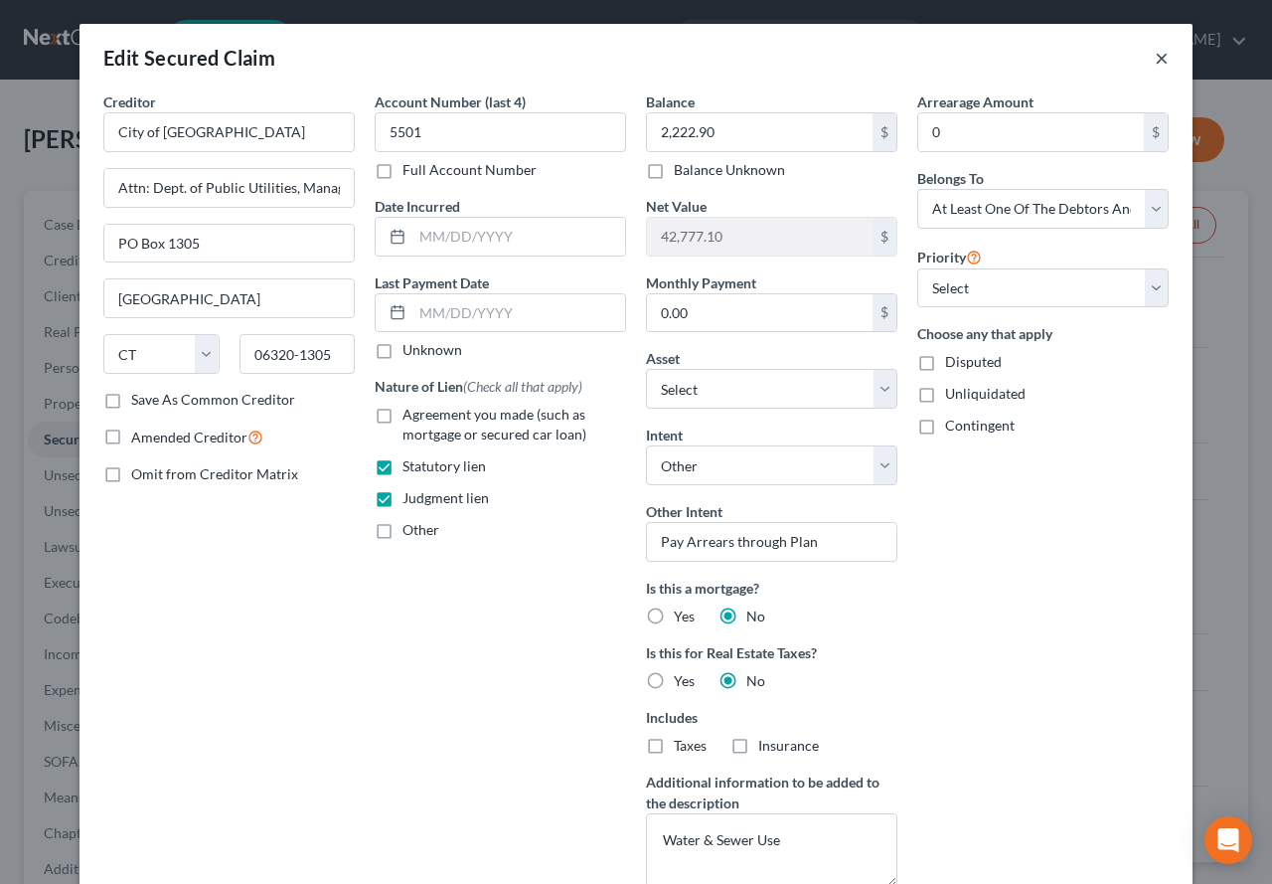
click at [1157, 55] on button "×" at bounding box center [1162, 58] width 14 height 24
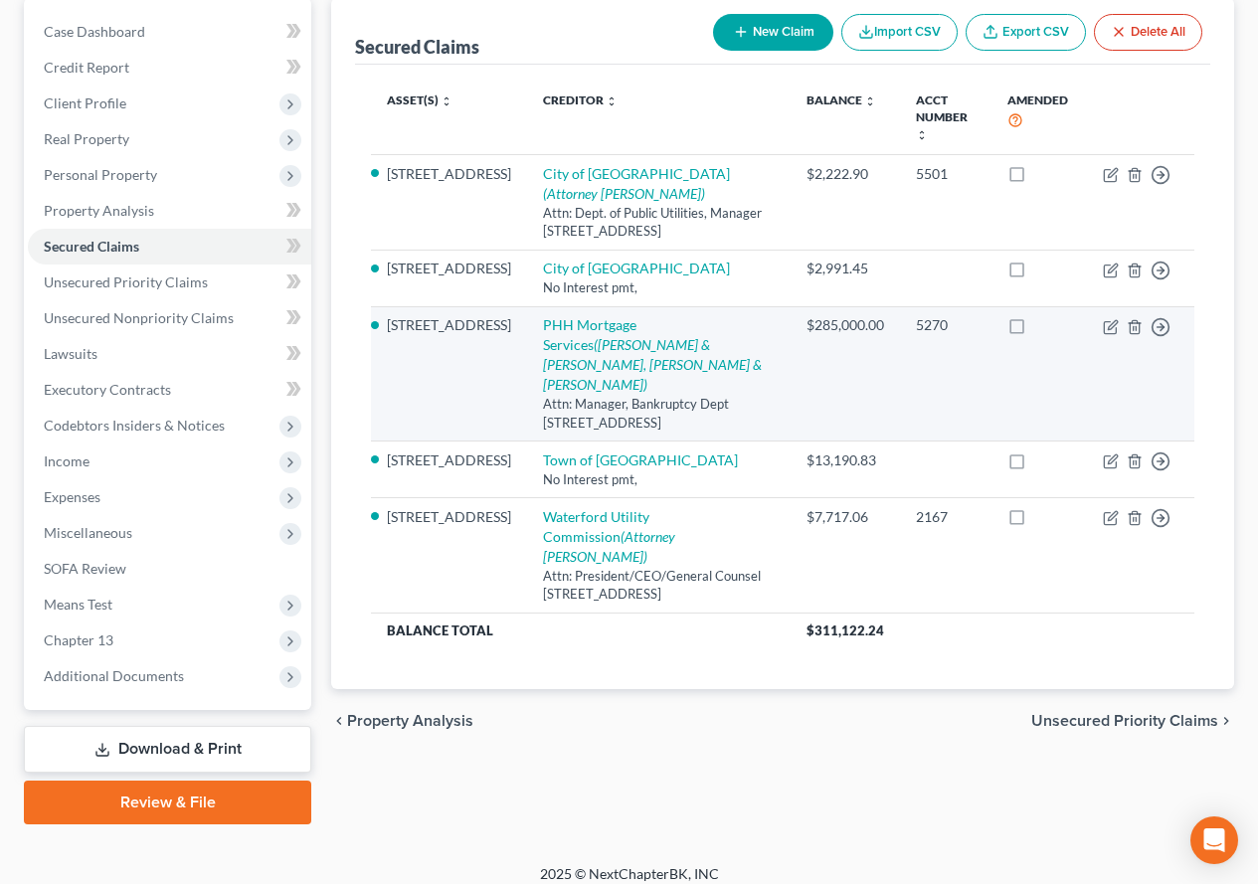
scroll to position [245, 0]
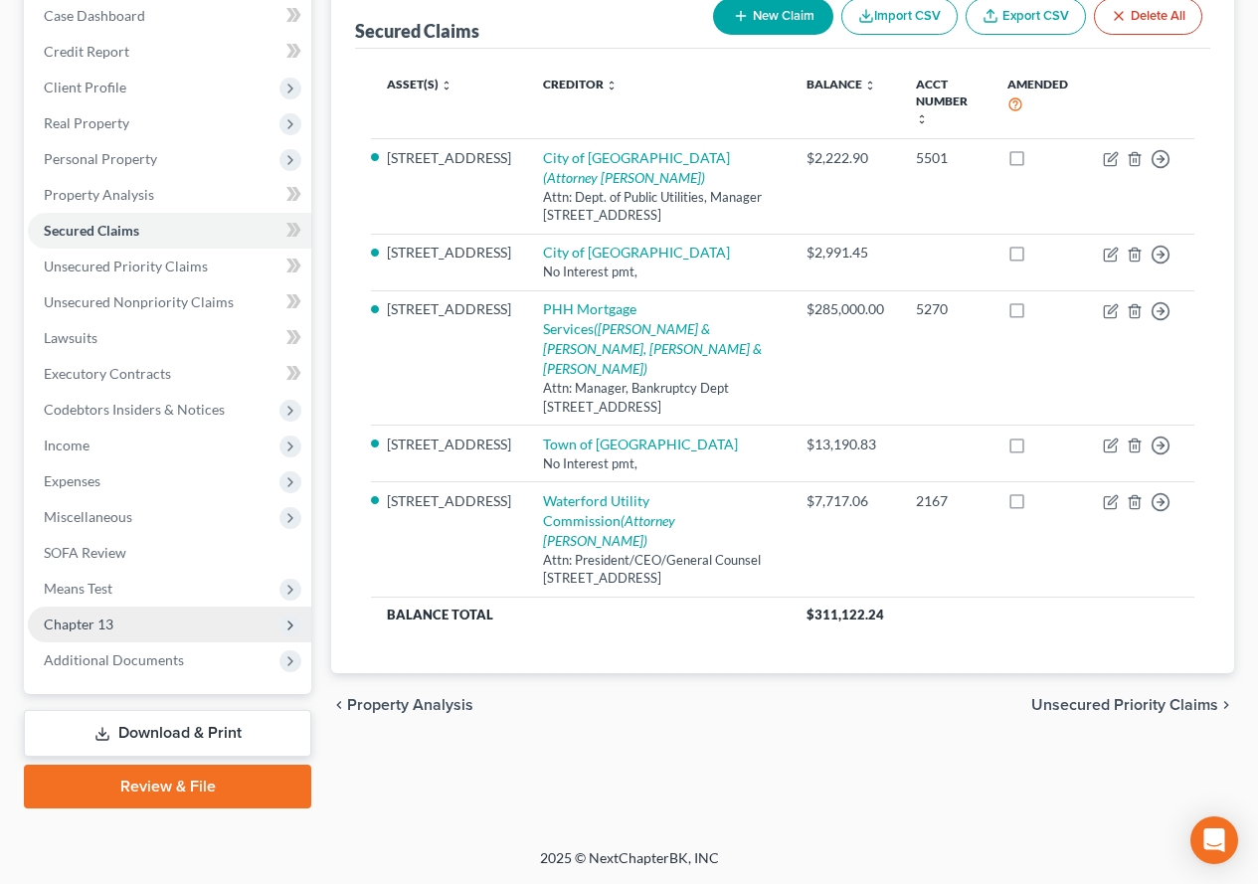
click at [103, 626] on span "Chapter 13" at bounding box center [79, 623] width 70 height 17
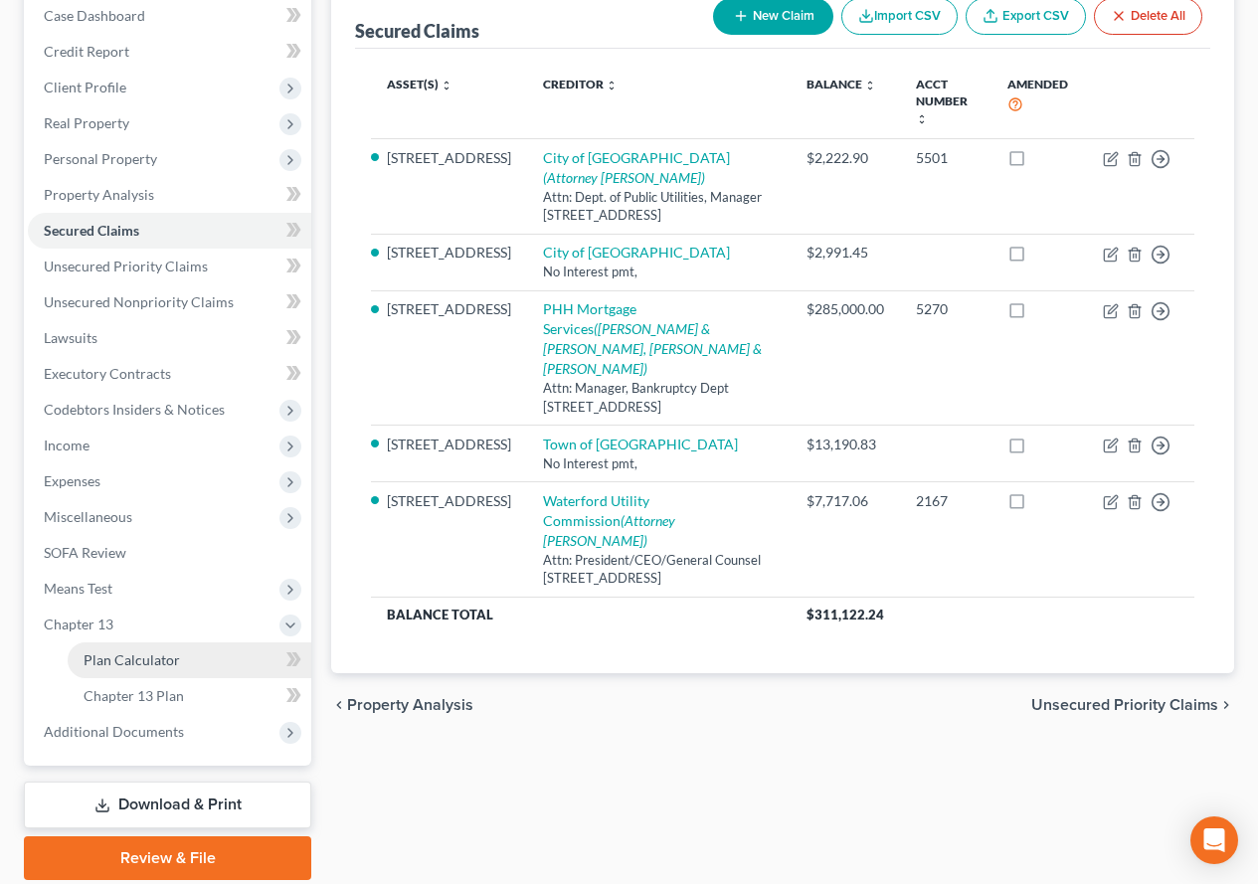
click at [163, 666] on span "Plan Calculator" at bounding box center [132, 659] width 96 height 17
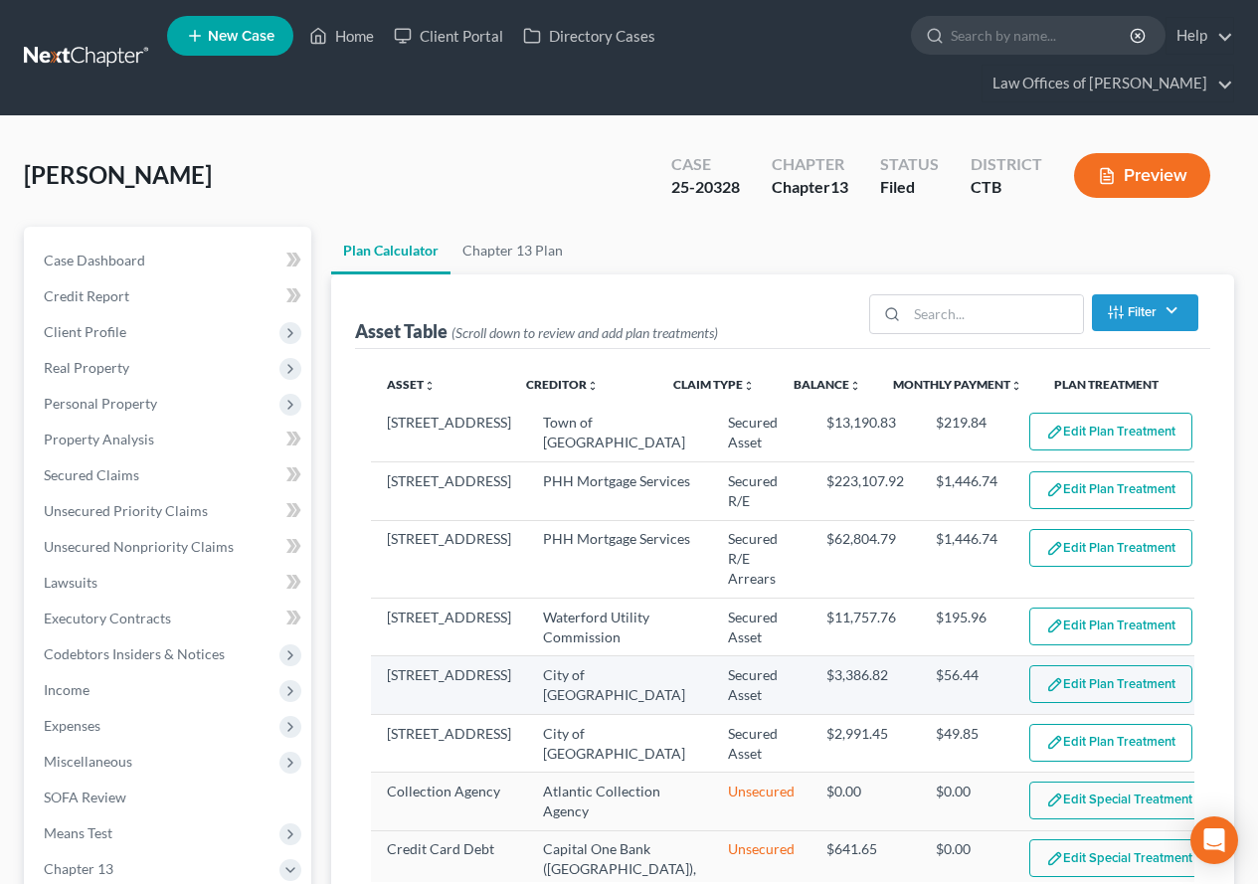
select select "59"
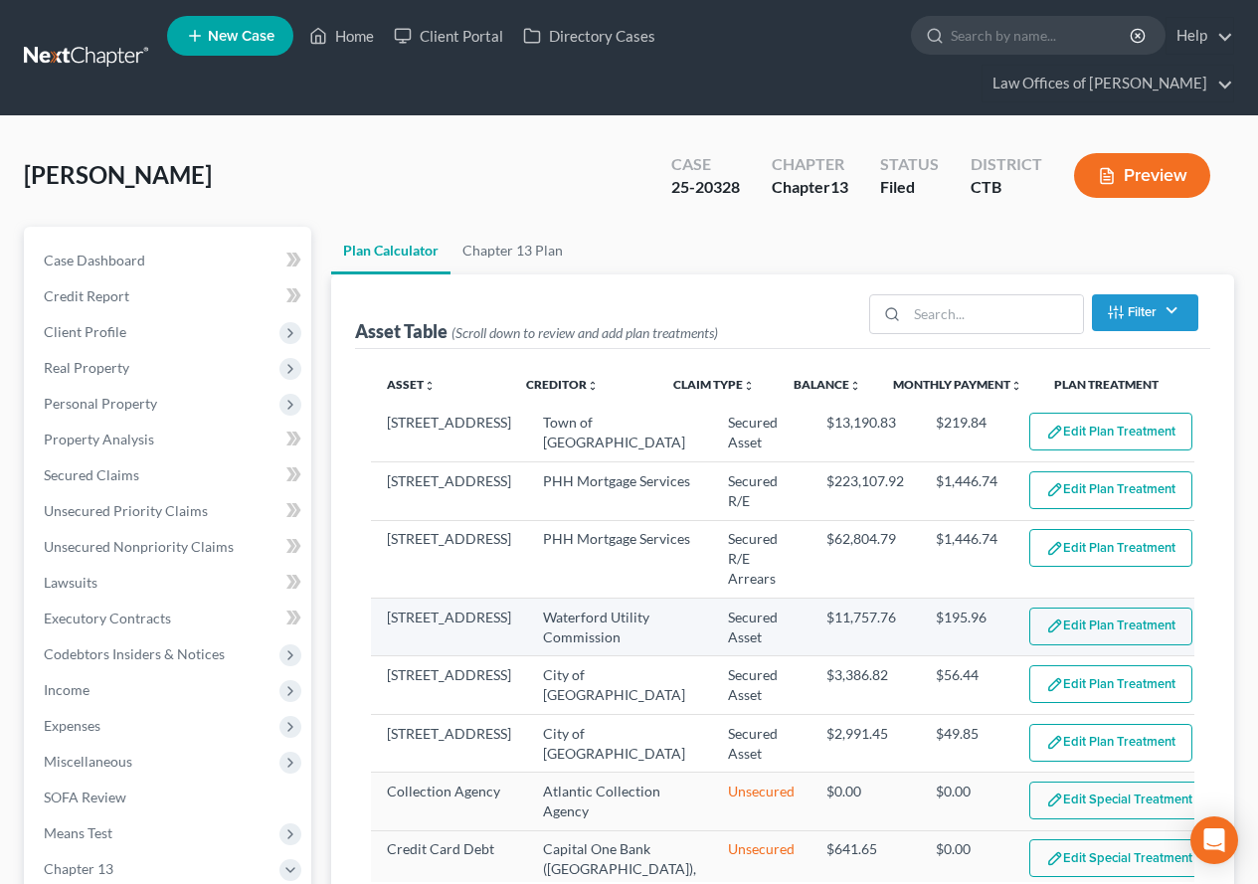
scroll to position [99, 0]
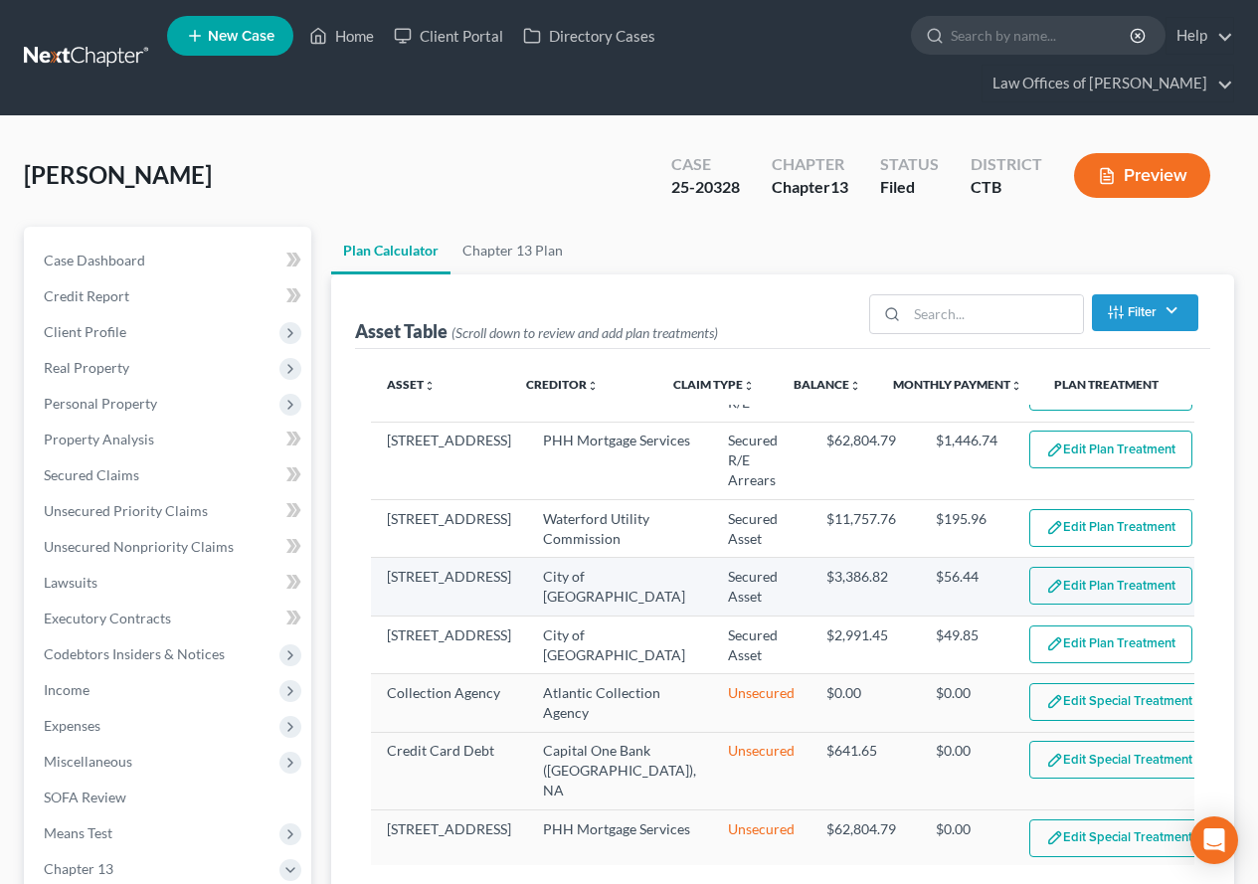
click at [1074, 582] on button "Edit Plan Treatment" at bounding box center [1110, 586] width 163 height 38
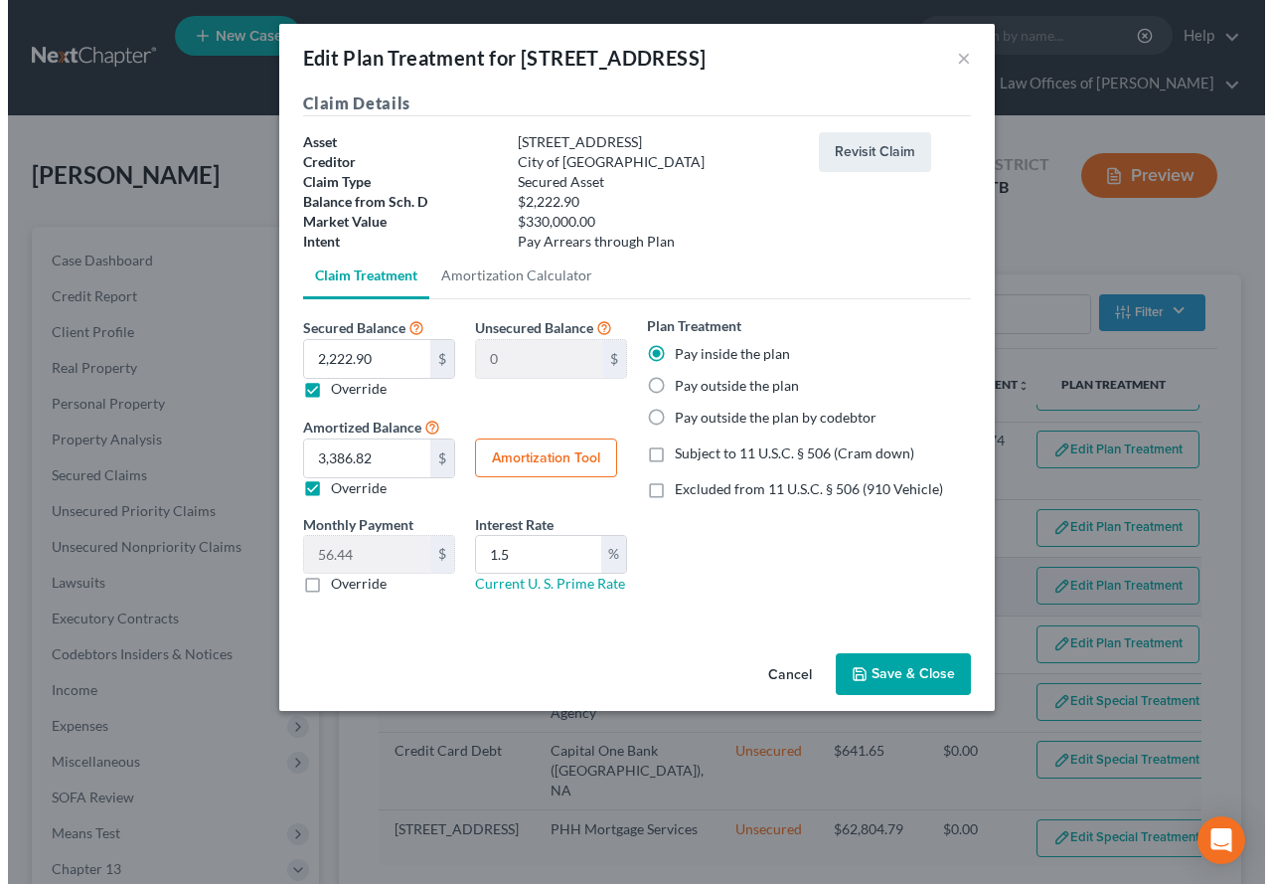
scroll to position [81, 0]
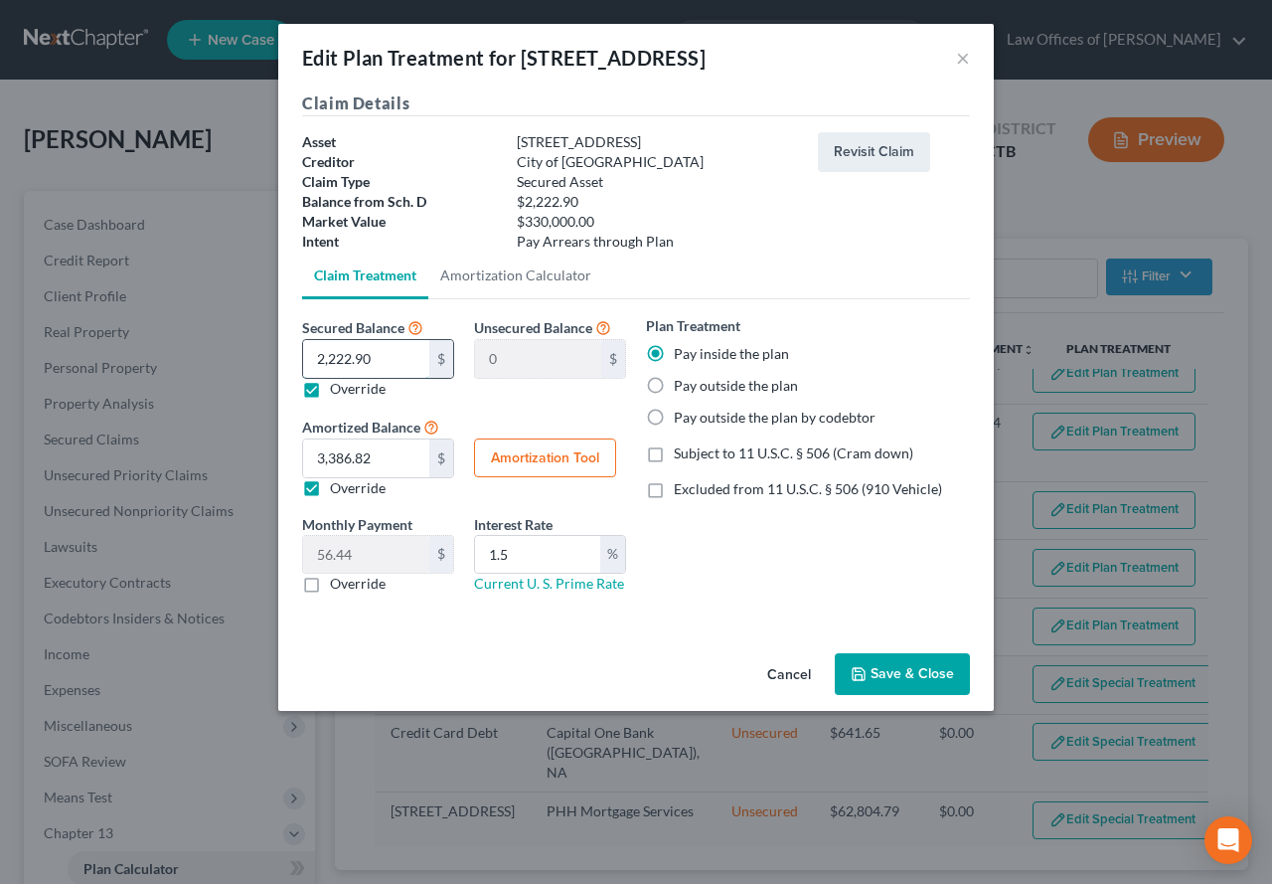
click at [381, 361] on input "2,222.90" at bounding box center [366, 359] width 126 height 38
type input "5"
type input "2,217.90"
type input "52"
type input "2,170.90"
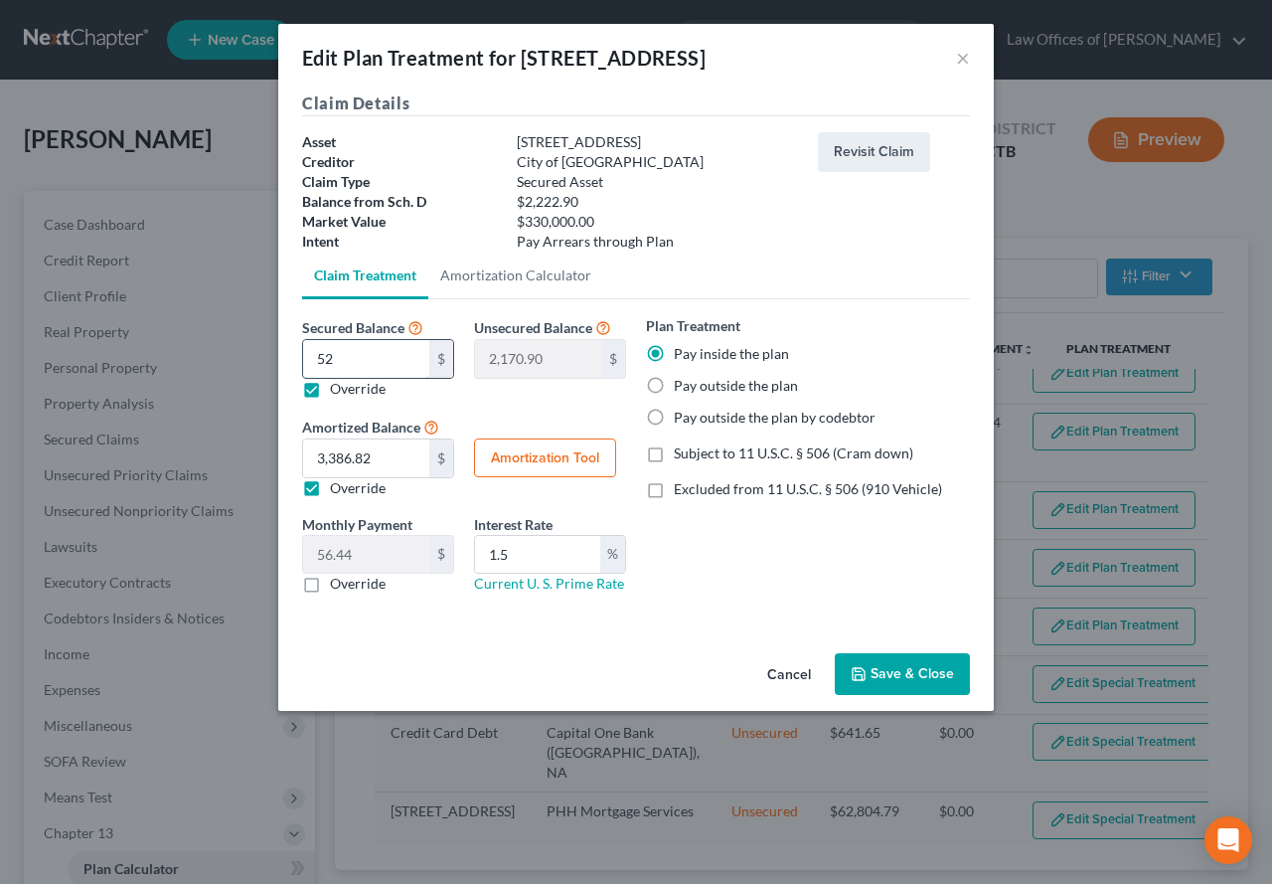
type input "521"
type input "1,701.90"
type input "5214"
type input "-2,991.10"
type input "5,214.3"
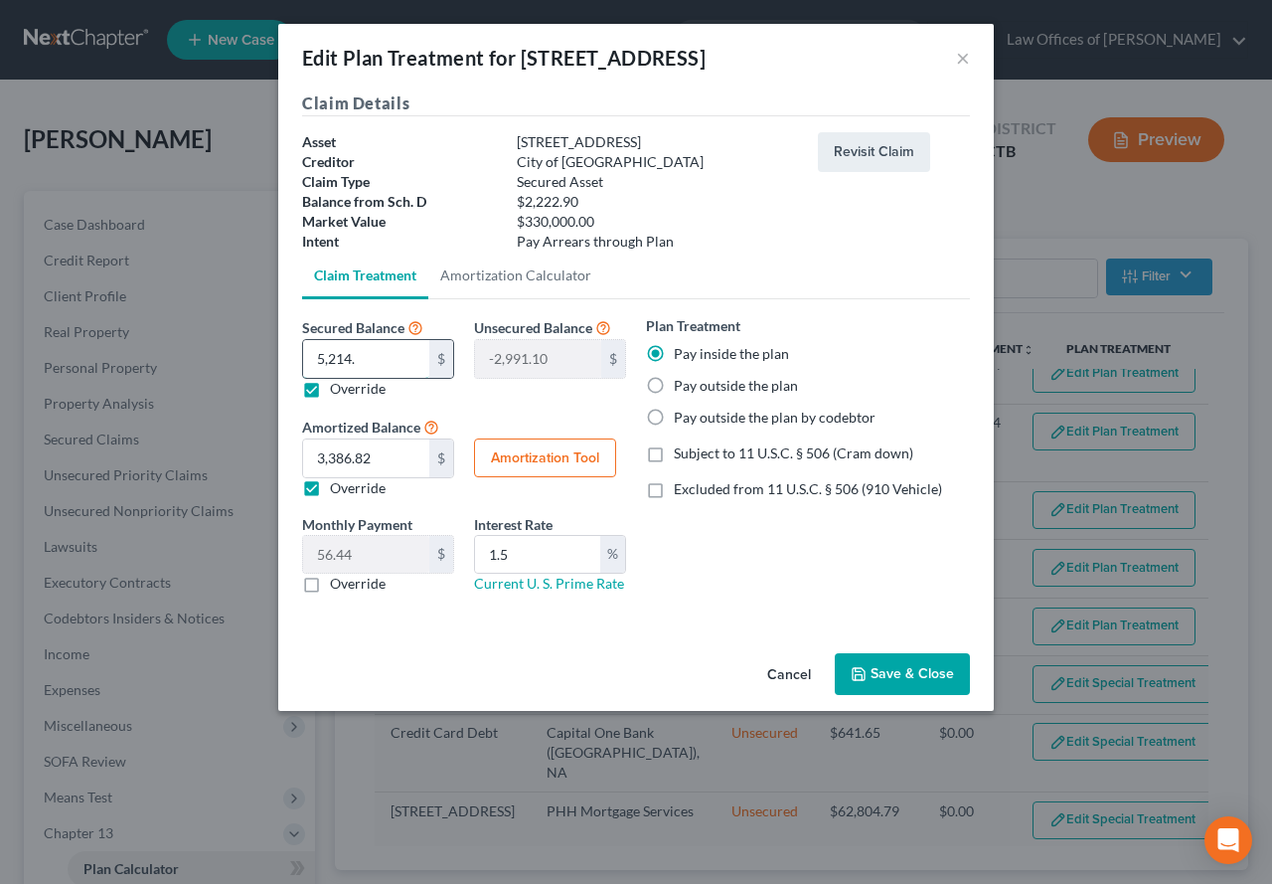
type input "-2,991.40"
type input "5,214.35"
type input "-2,991.45"
type input "5,214.35"
click at [380, 458] on input "3,386.82" at bounding box center [366, 458] width 126 height 38
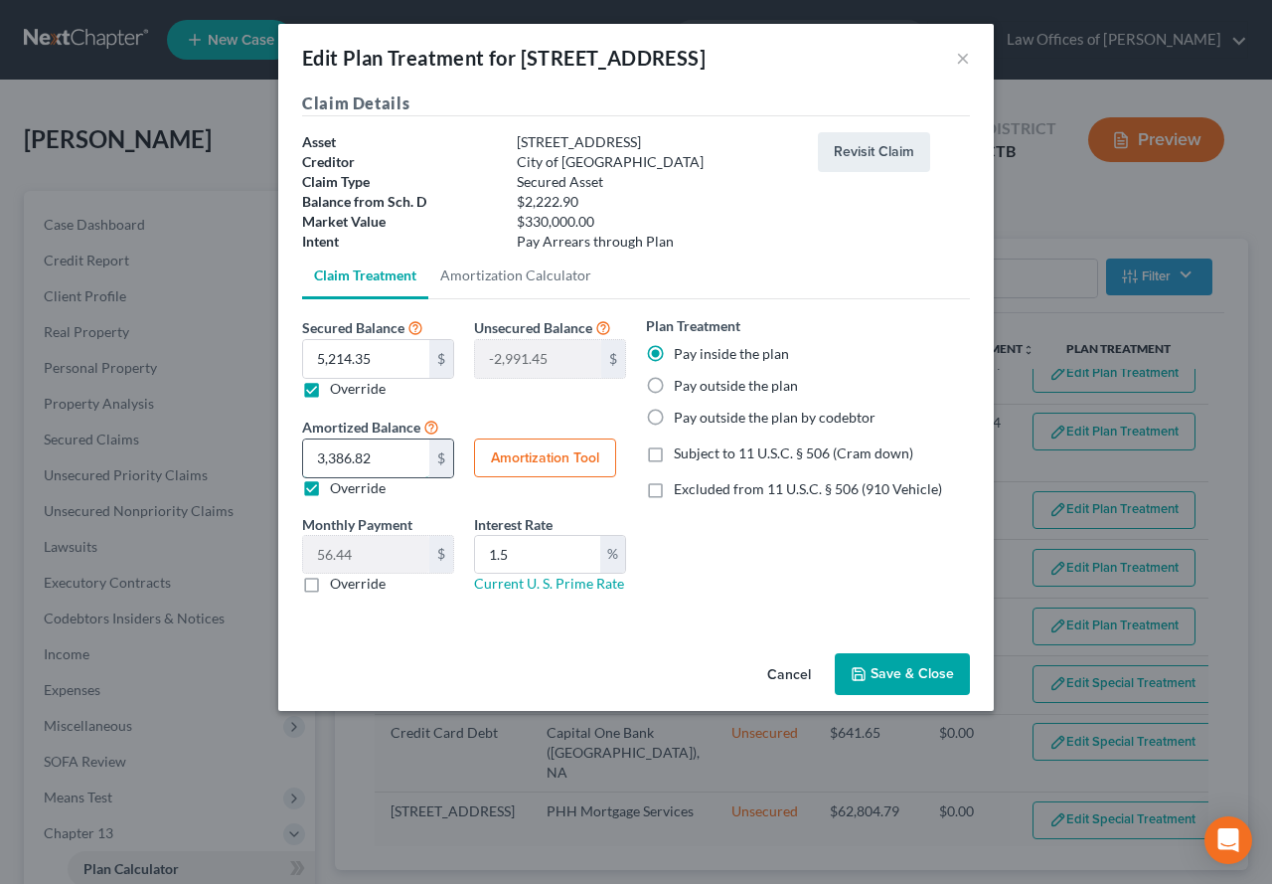
type input "1"
type input "0.01"
type input "18"
type input "0.30"
type input "186"
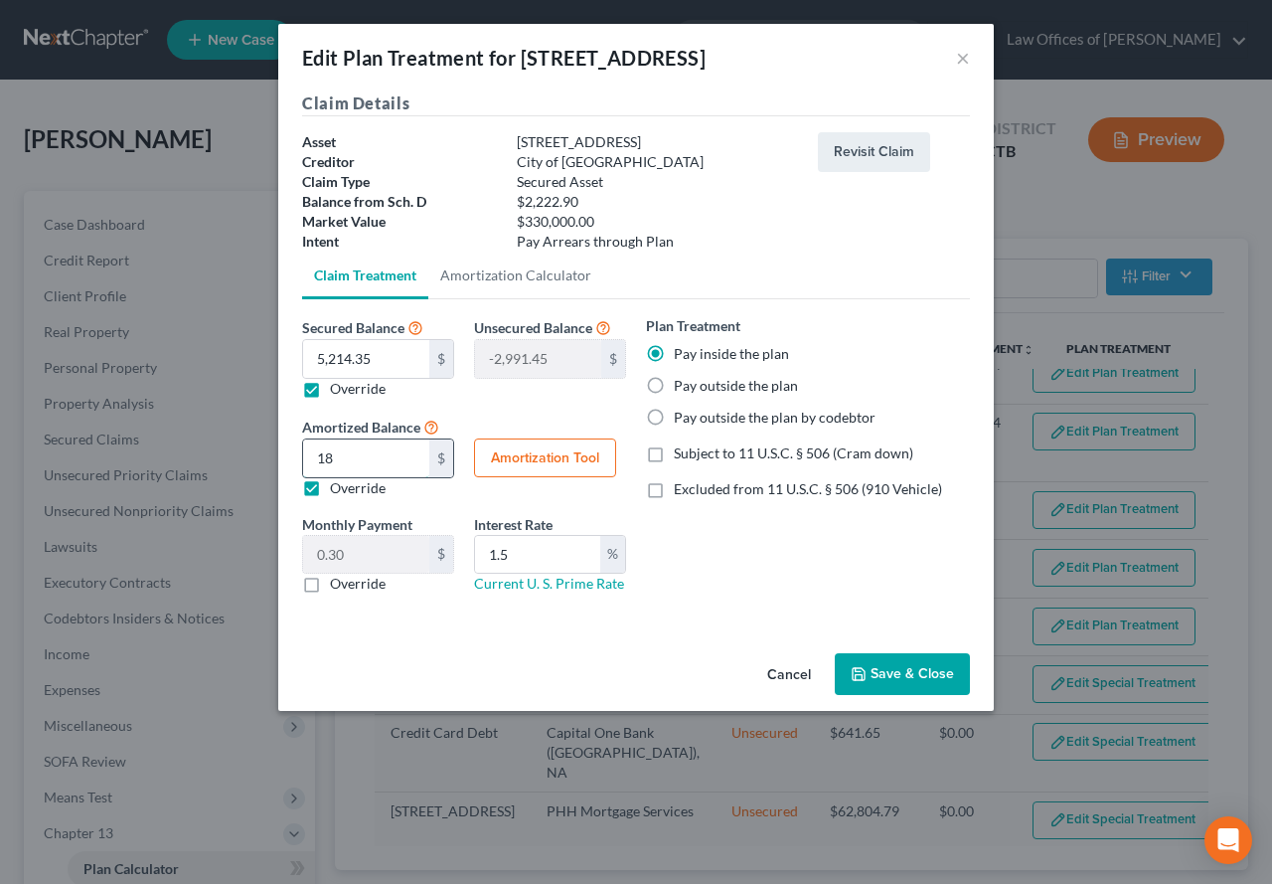
type input "3.10"
type input "1864"
type input "31.06"
type input "1,864.13"
click at [490, 450] on button "Amortization Tool" at bounding box center [545, 458] width 142 height 40
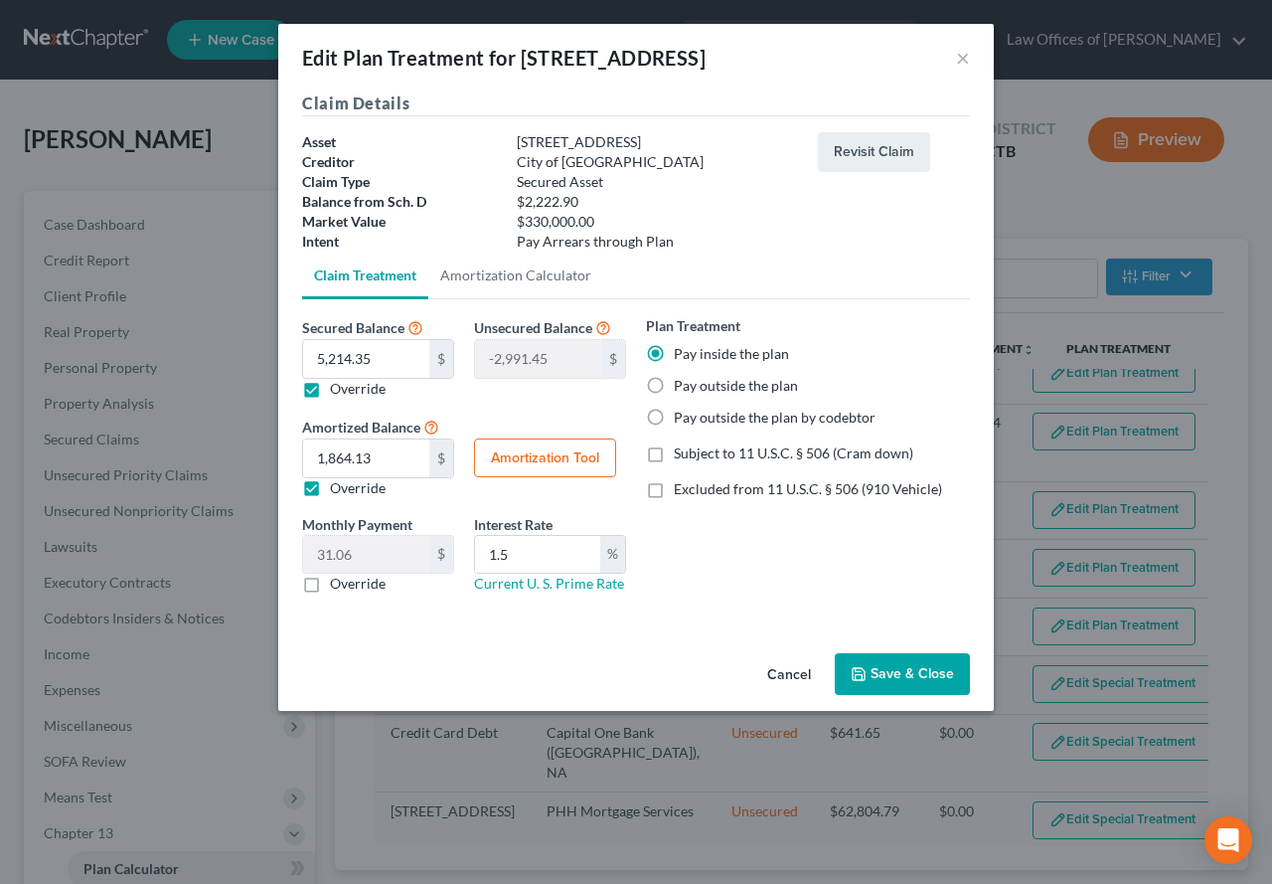
type input "5,214.35"
type input "1.5"
type input "60"
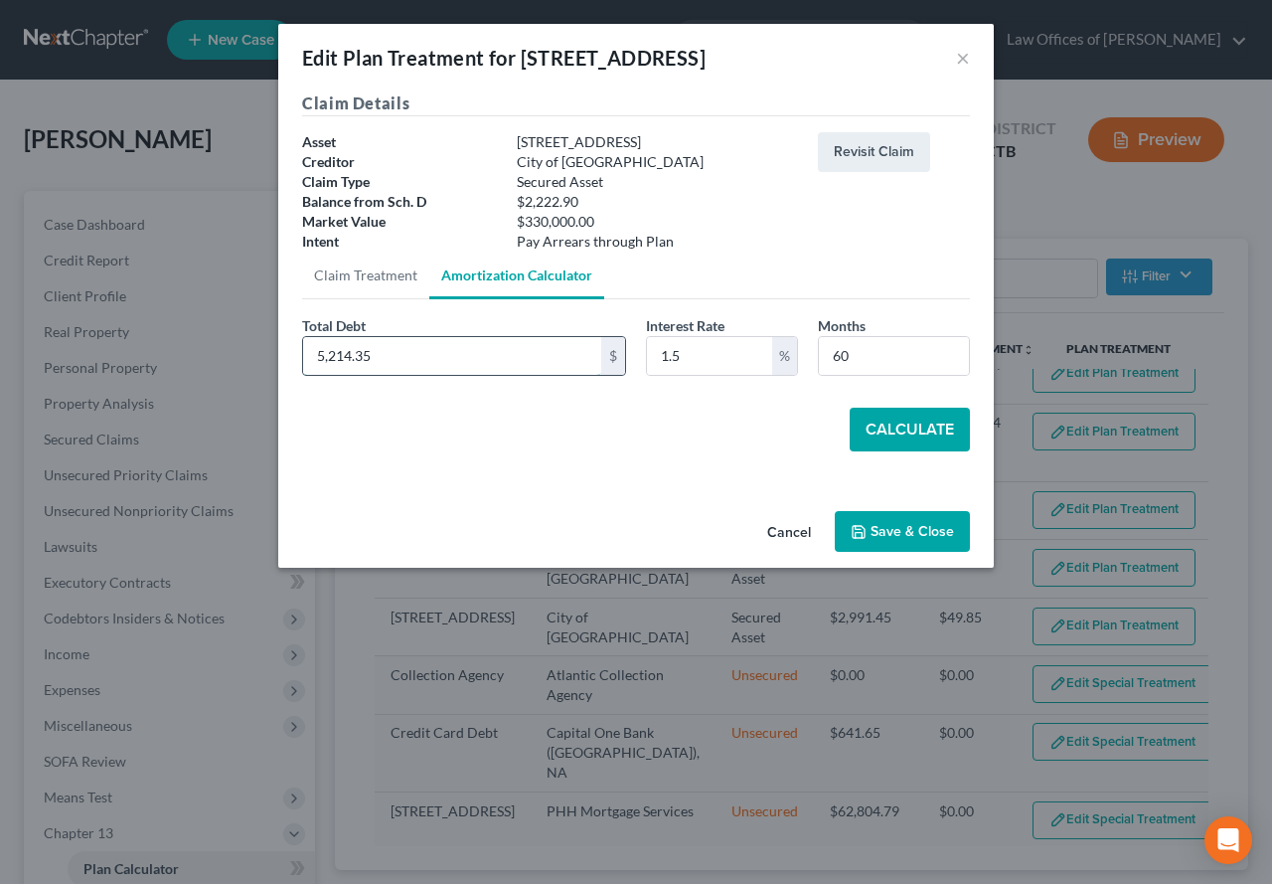
click at [412, 367] on input "5,214.35" at bounding box center [452, 356] width 298 height 38
type input "1,864.13"
click at [926, 434] on button "Calculate" at bounding box center [910, 430] width 120 height 44
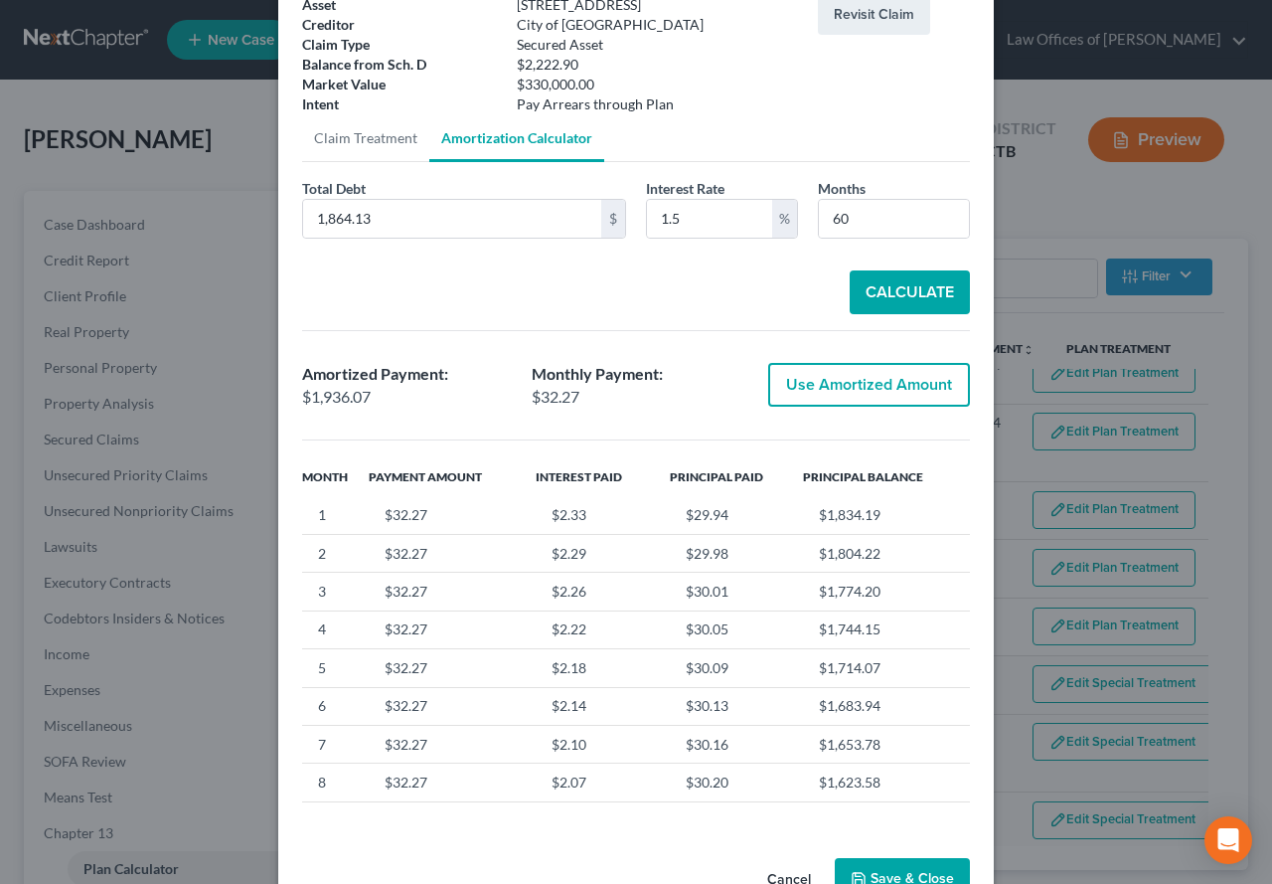
scroll to position [193, 0]
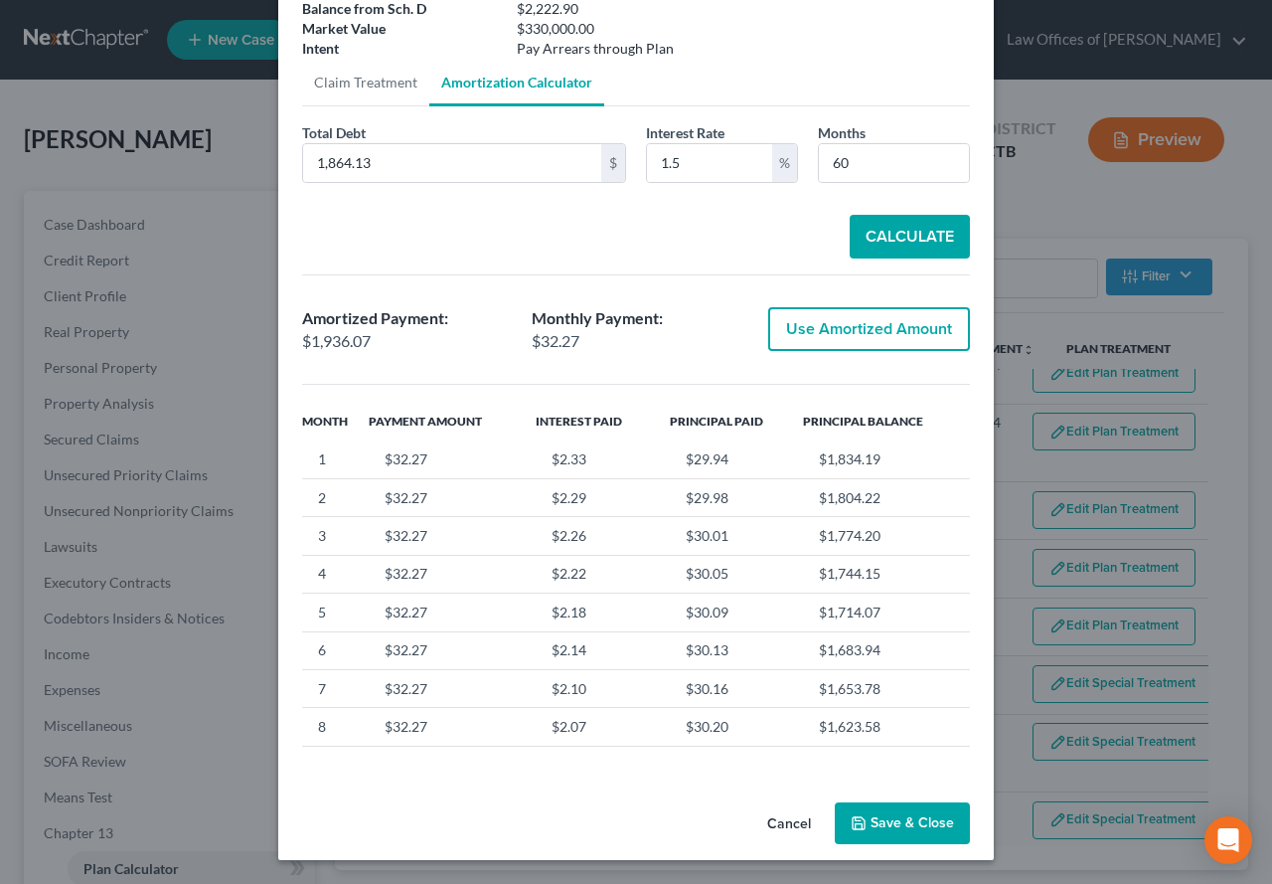
click at [854, 327] on button "Use Amortized Amount" at bounding box center [869, 329] width 202 height 44
type input "1,936.07"
type input "32.26"
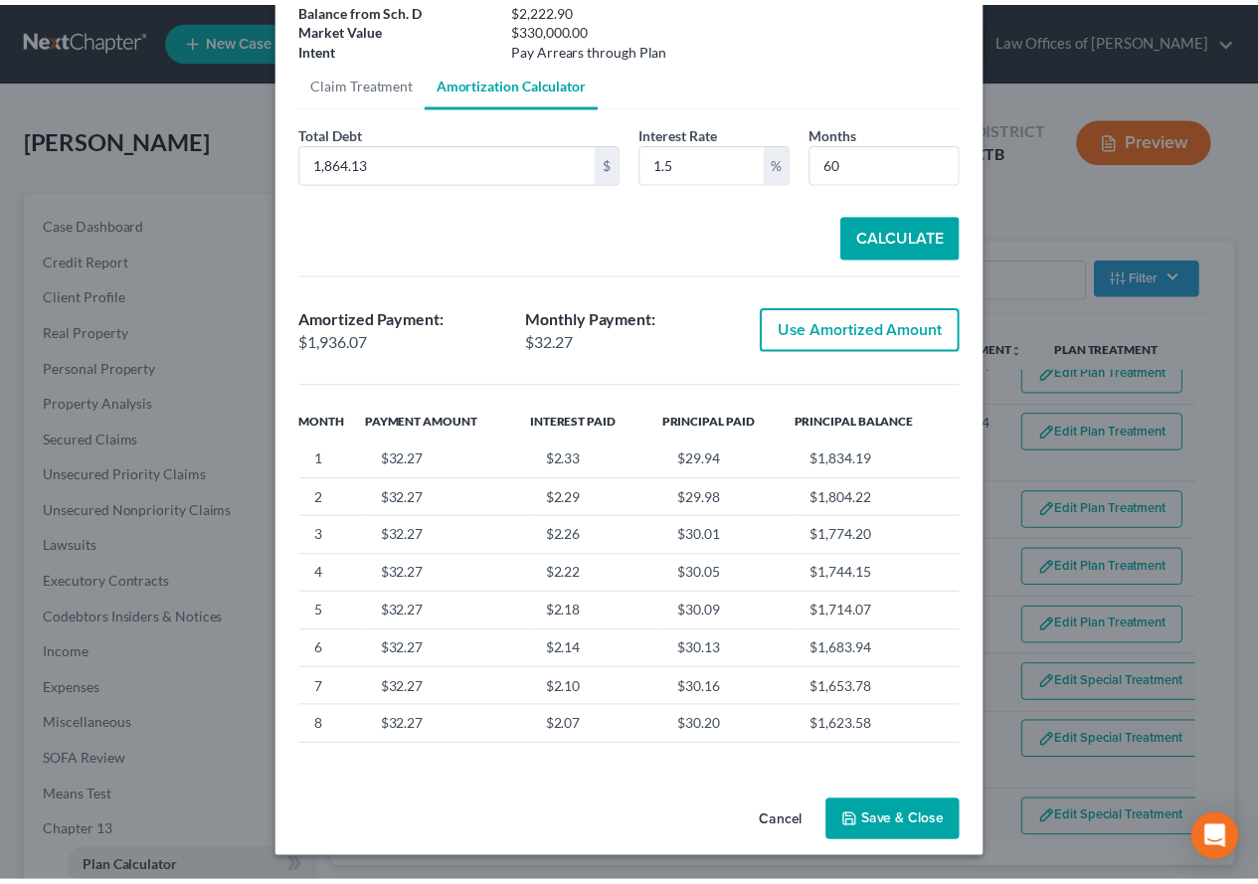
scroll to position [0, 0]
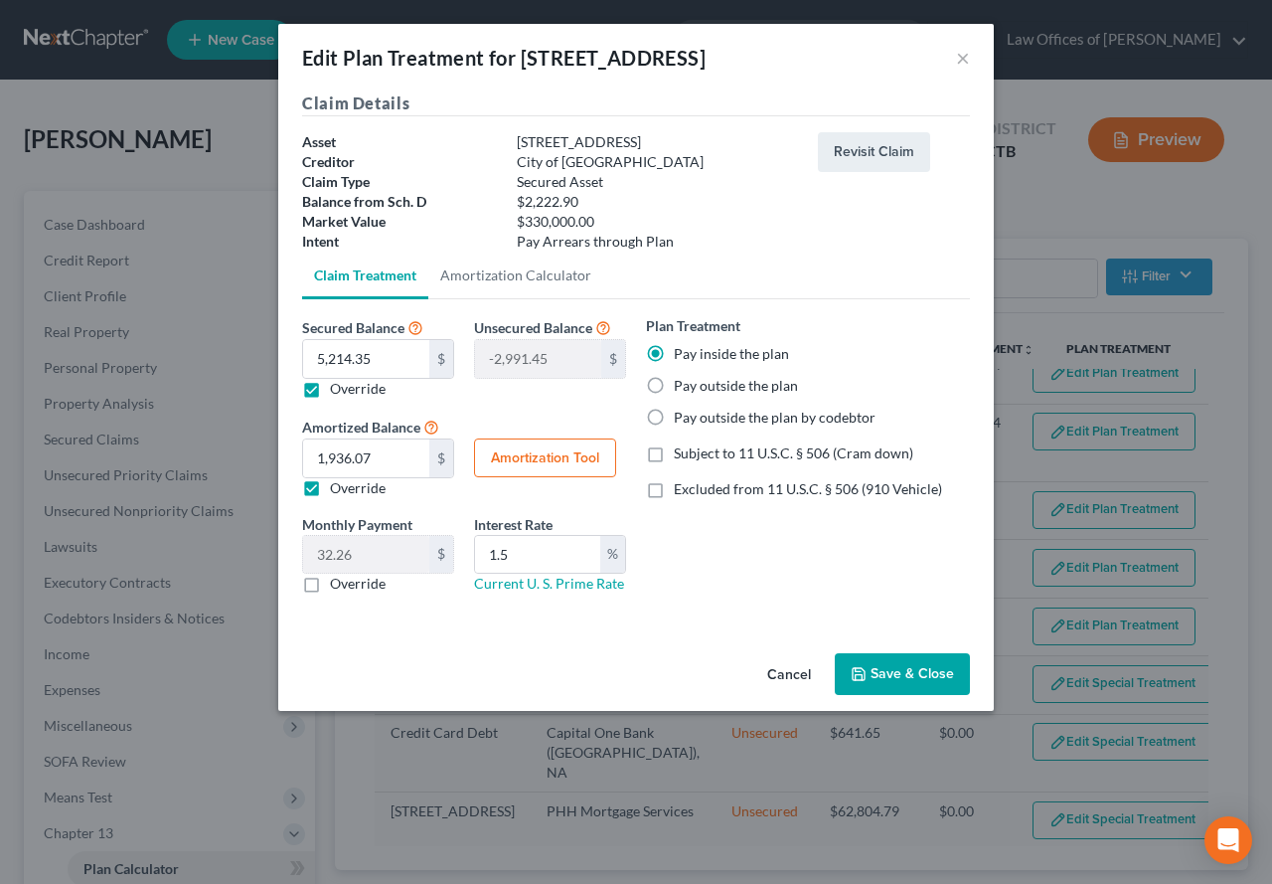
click at [879, 680] on button "Save & Close" at bounding box center [902, 674] width 135 height 42
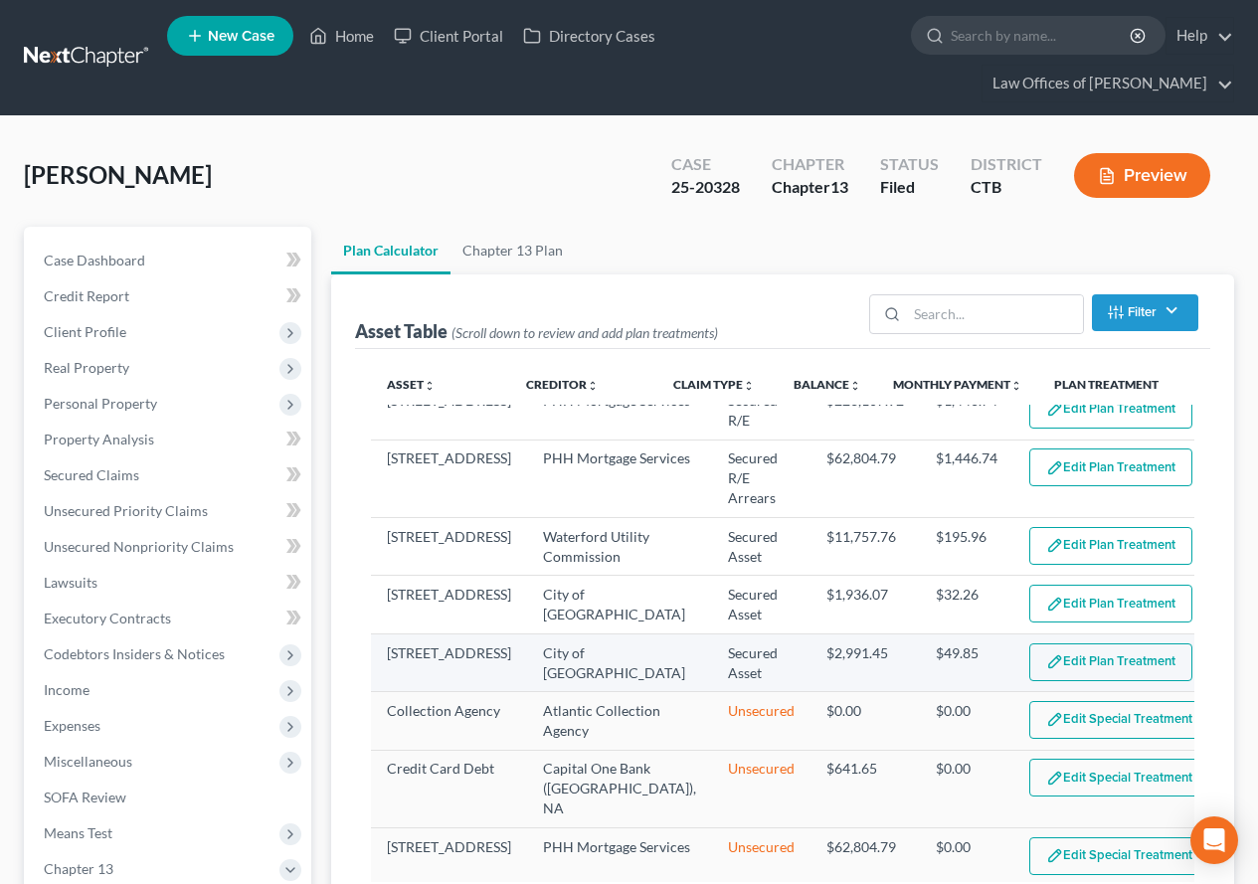
select select "59"
click at [1062, 667] on button "Edit Plan Treatment" at bounding box center [1110, 662] width 163 height 38
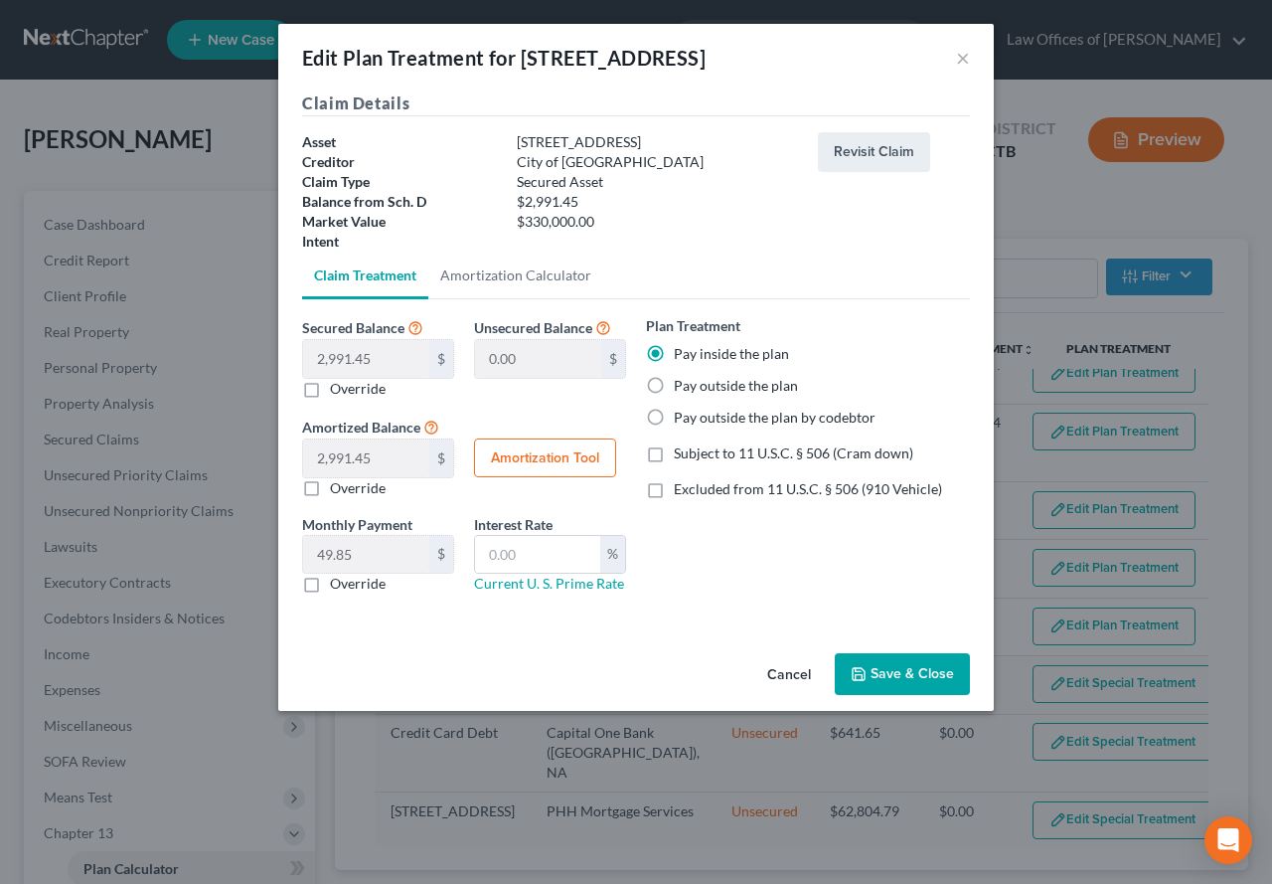
click at [270, 449] on div "Edit Plan Treatment for [STREET_ADDRESS] × Claim Details Asset [STREET_ADDRESS]…" at bounding box center [636, 442] width 1272 height 884
click at [330, 496] on label "Override" at bounding box center [358, 488] width 56 height 20
click at [338, 491] on input "Override" at bounding box center [344, 484] width 13 height 13
checkbox input "true"
type input "0"
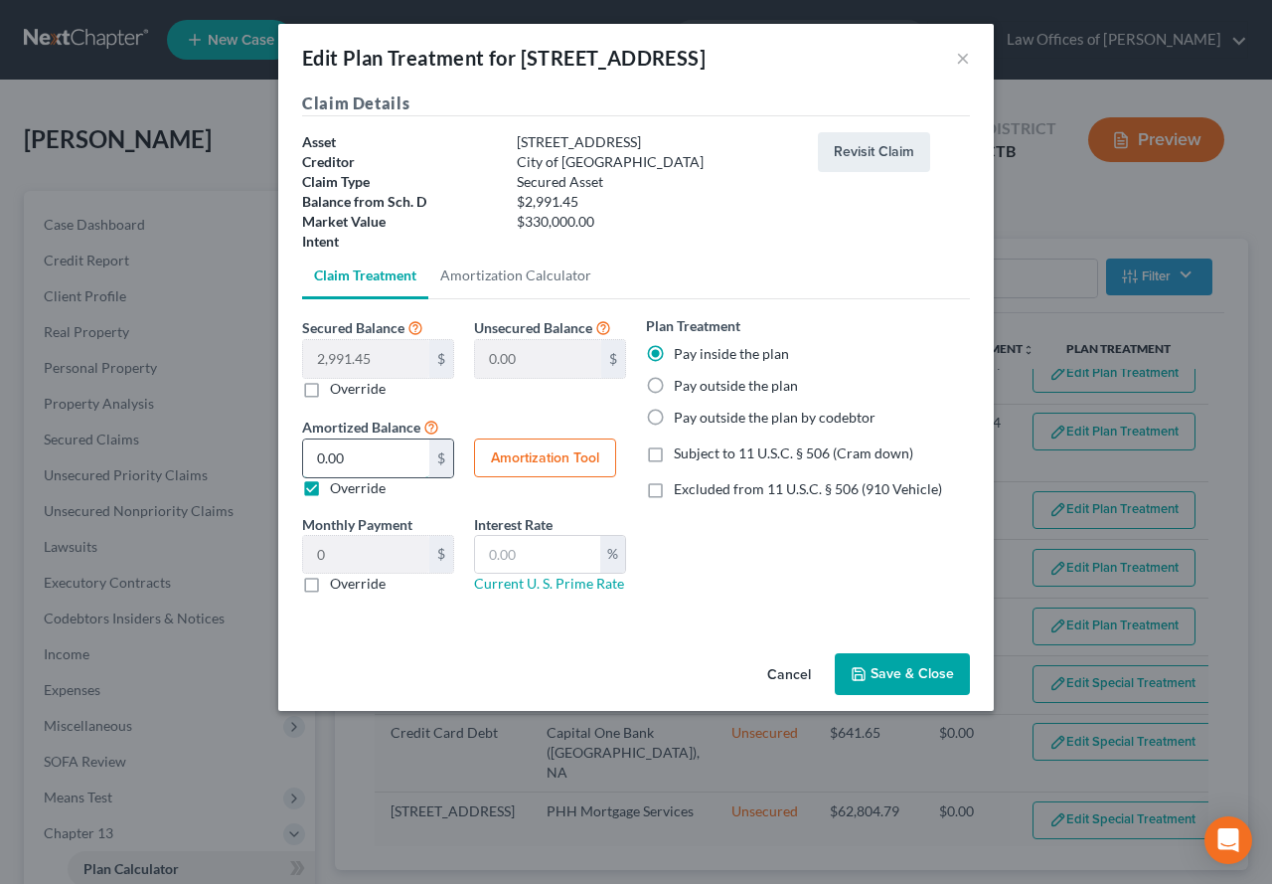
click at [351, 461] on input "0.00" at bounding box center [366, 458] width 126 height 38
type input "3"
type input "0.05"
type input "33"
type input "0.55"
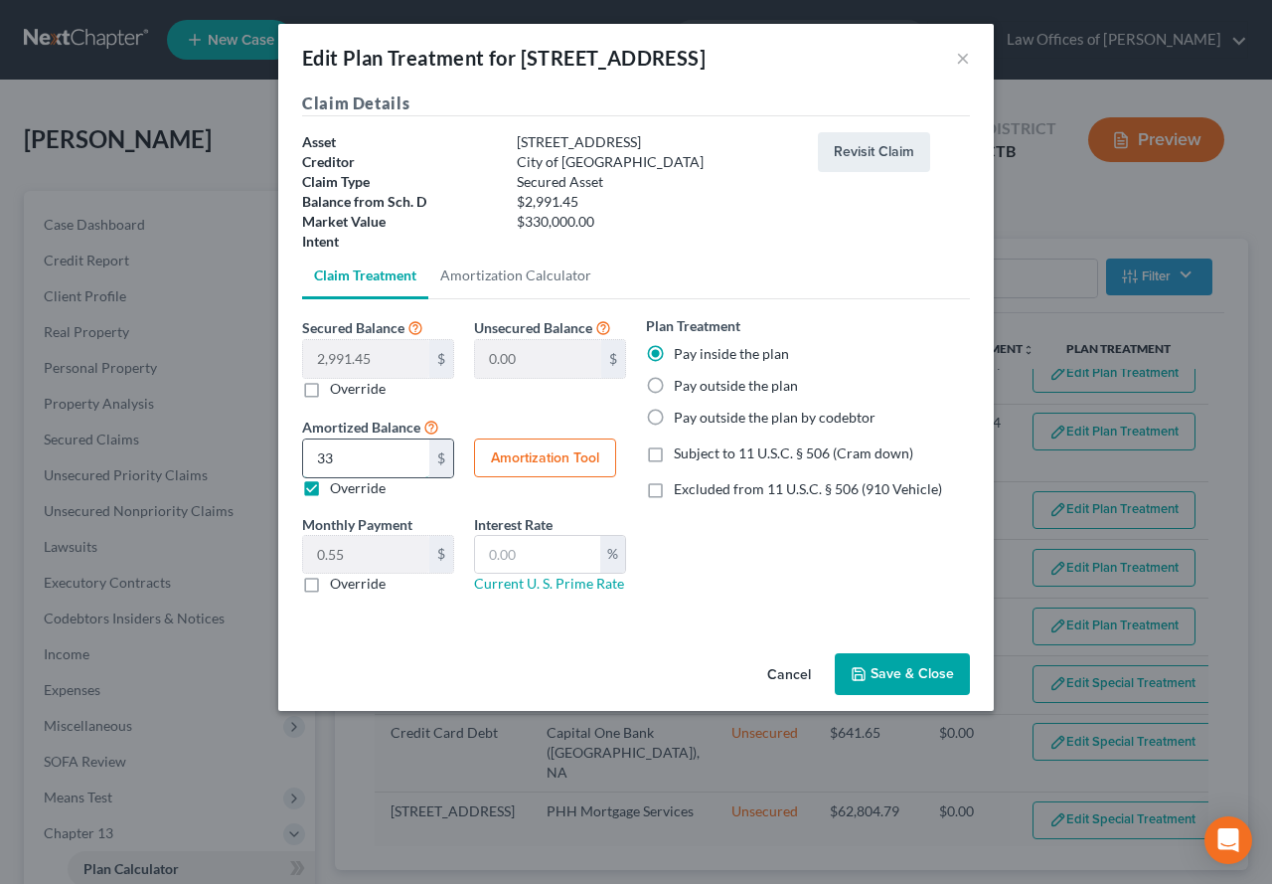
type input "335"
type input "5.58"
type input "3350"
type input "55.83"
type input "3,350.22"
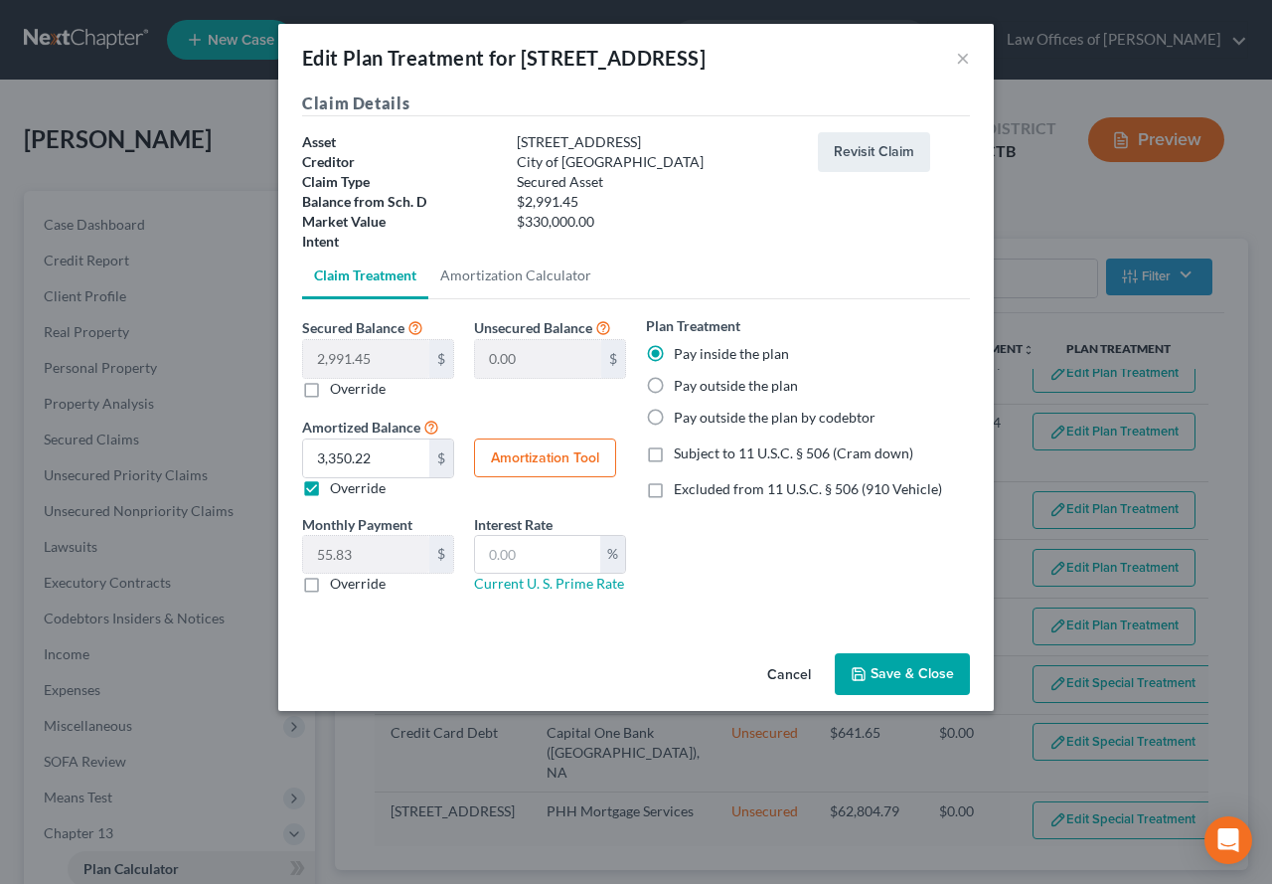
click at [545, 460] on button "Amortization Tool" at bounding box center [545, 458] width 142 height 40
type input "2,991.45"
type input "60"
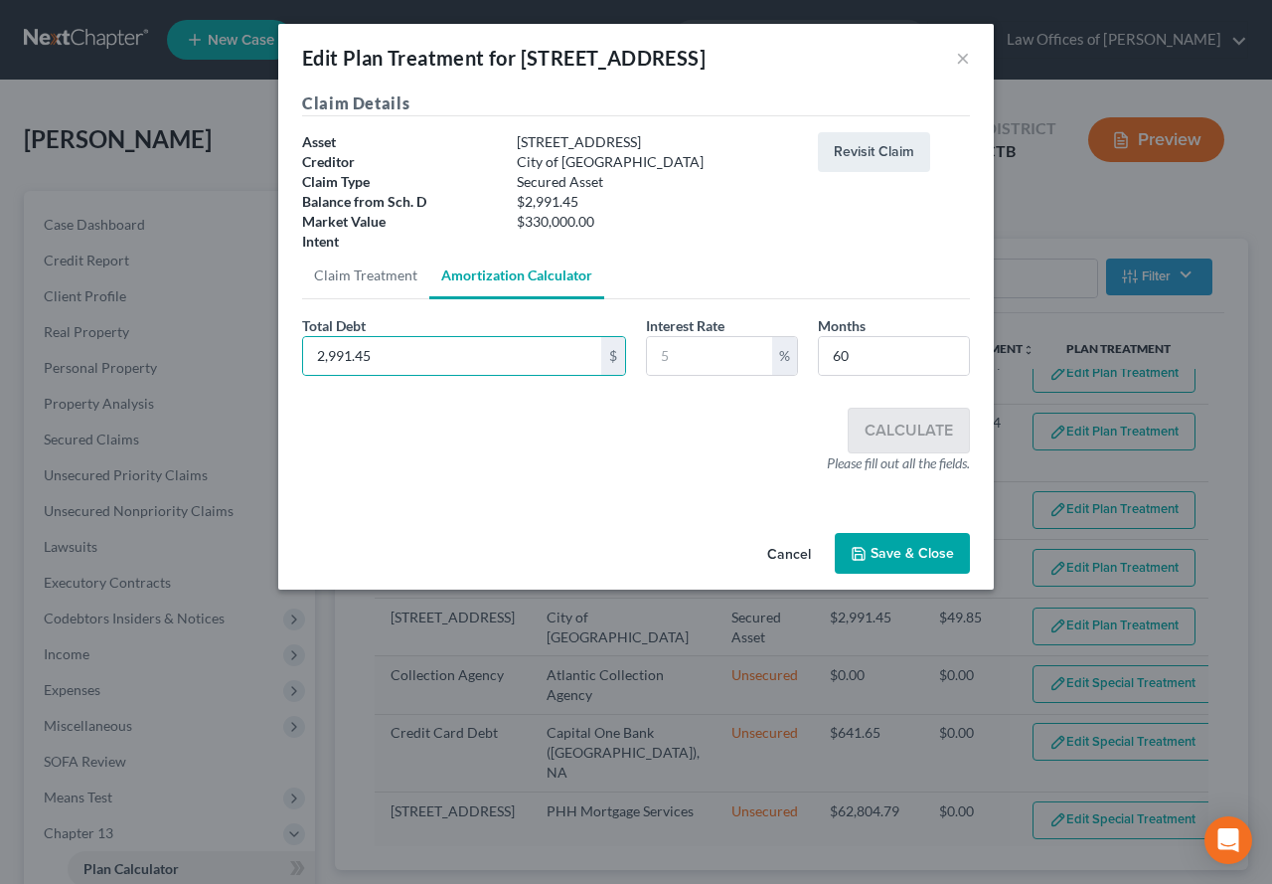
click at [913, 563] on button "Save & Close" at bounding box center [902, 554] width 135 height 42
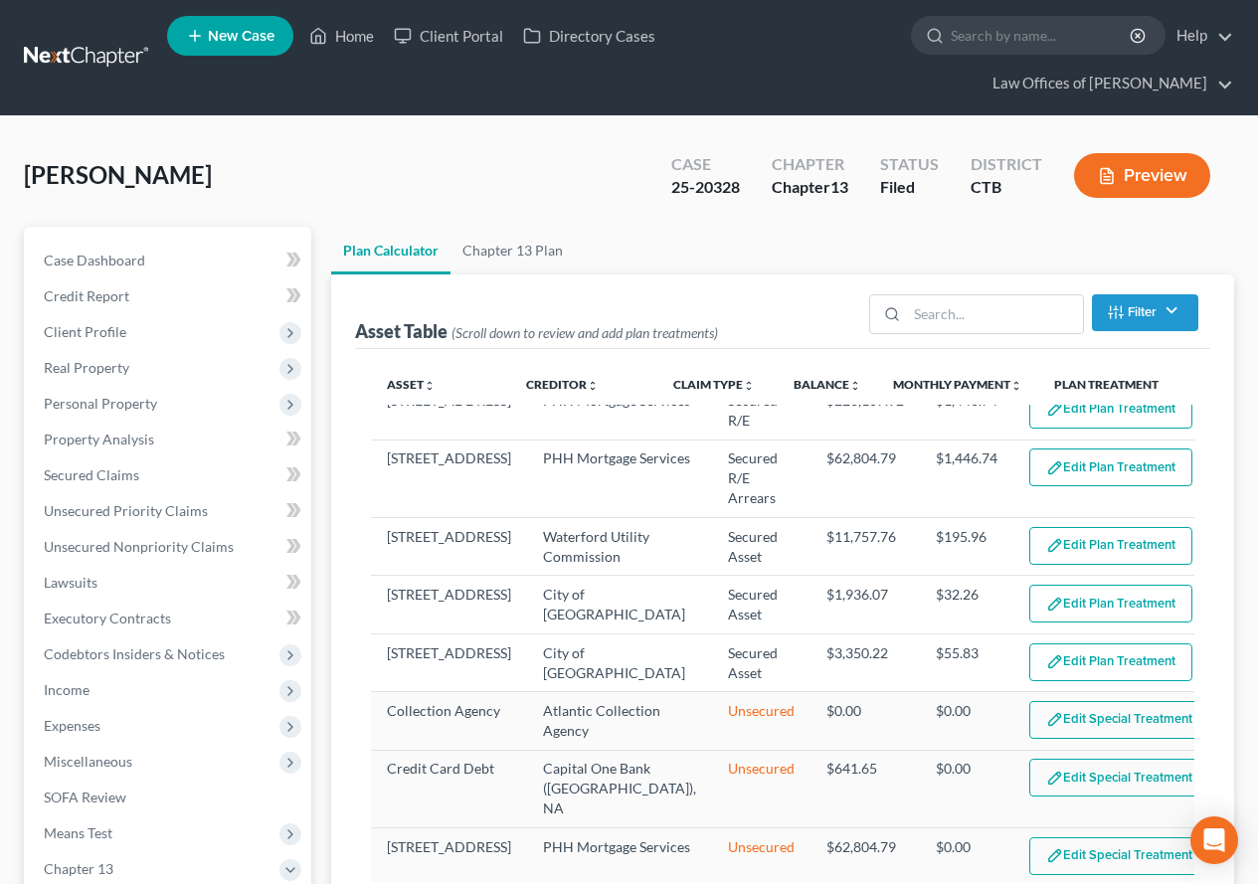
select select "59"
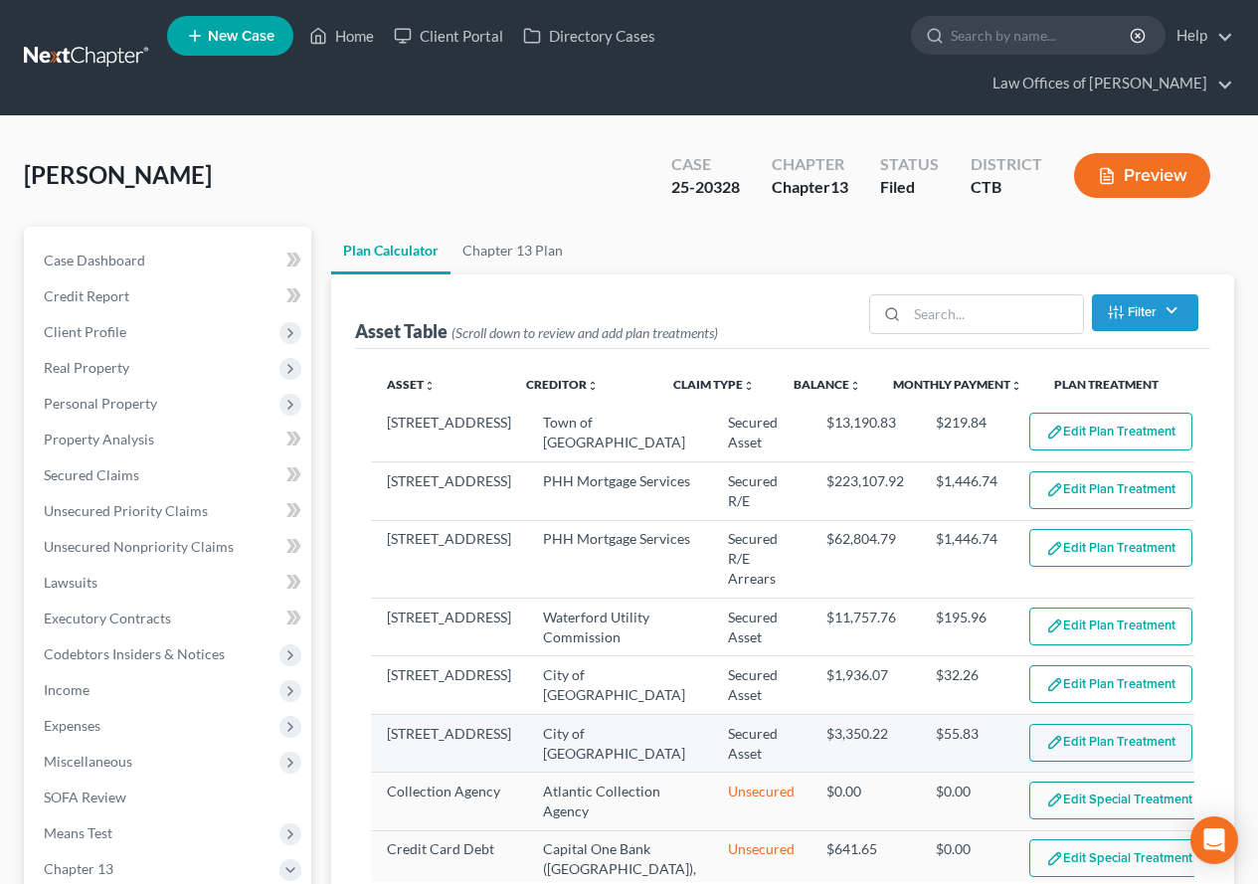
click at [1029, 747] on button "Edit Plan Treatment" at bounding box center [1110, 743] width 163 height 38
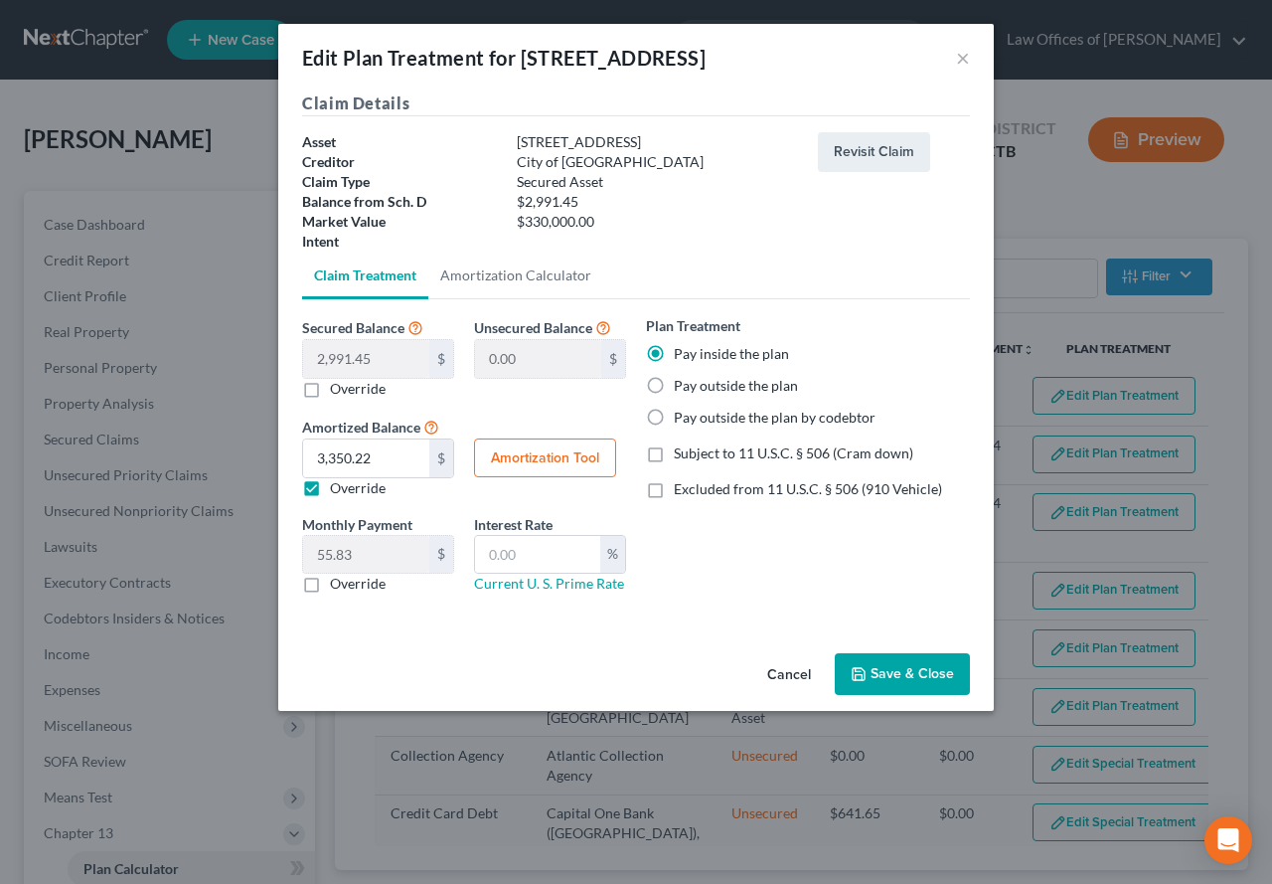
click at [897, 671] on button "Save & Close" at bounding box center [902, 674] width 135 height 42
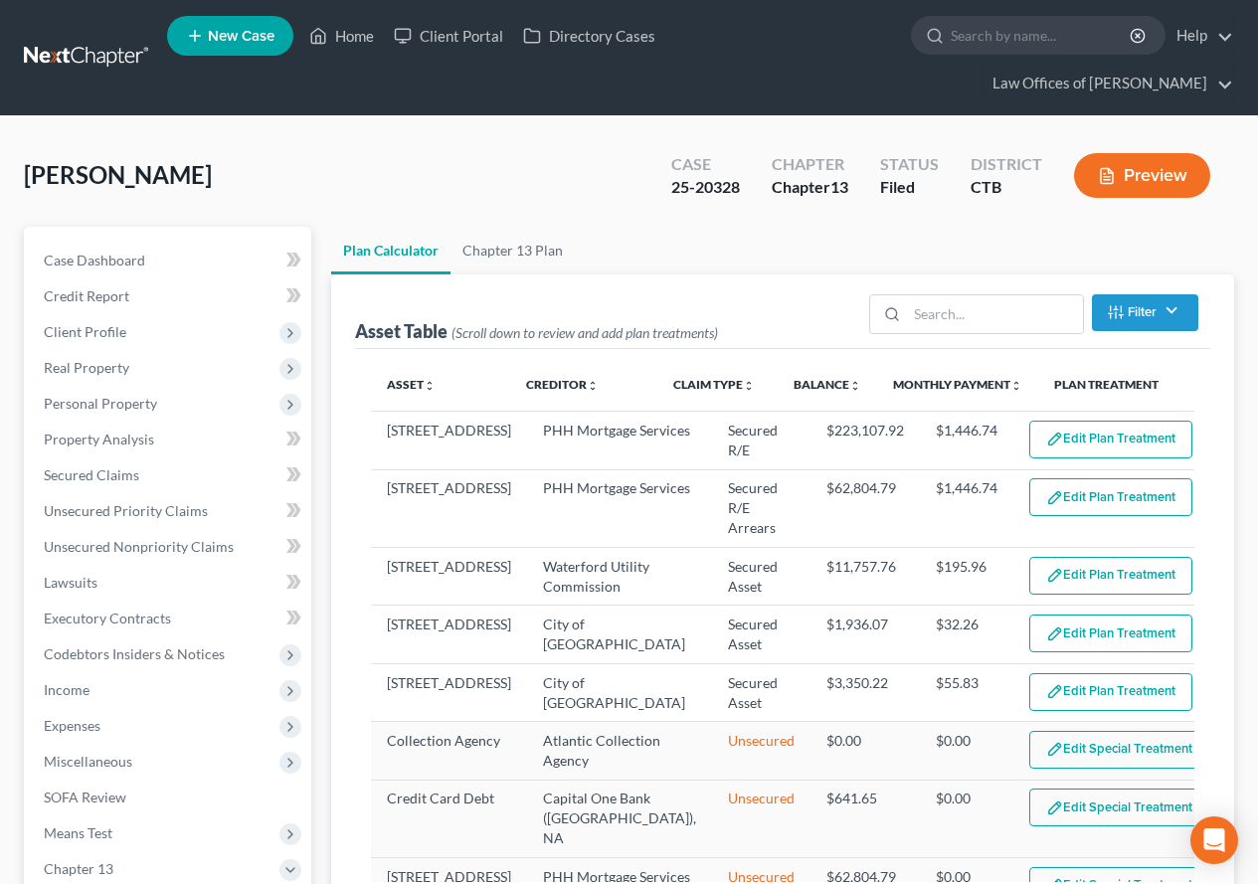
select select "59"
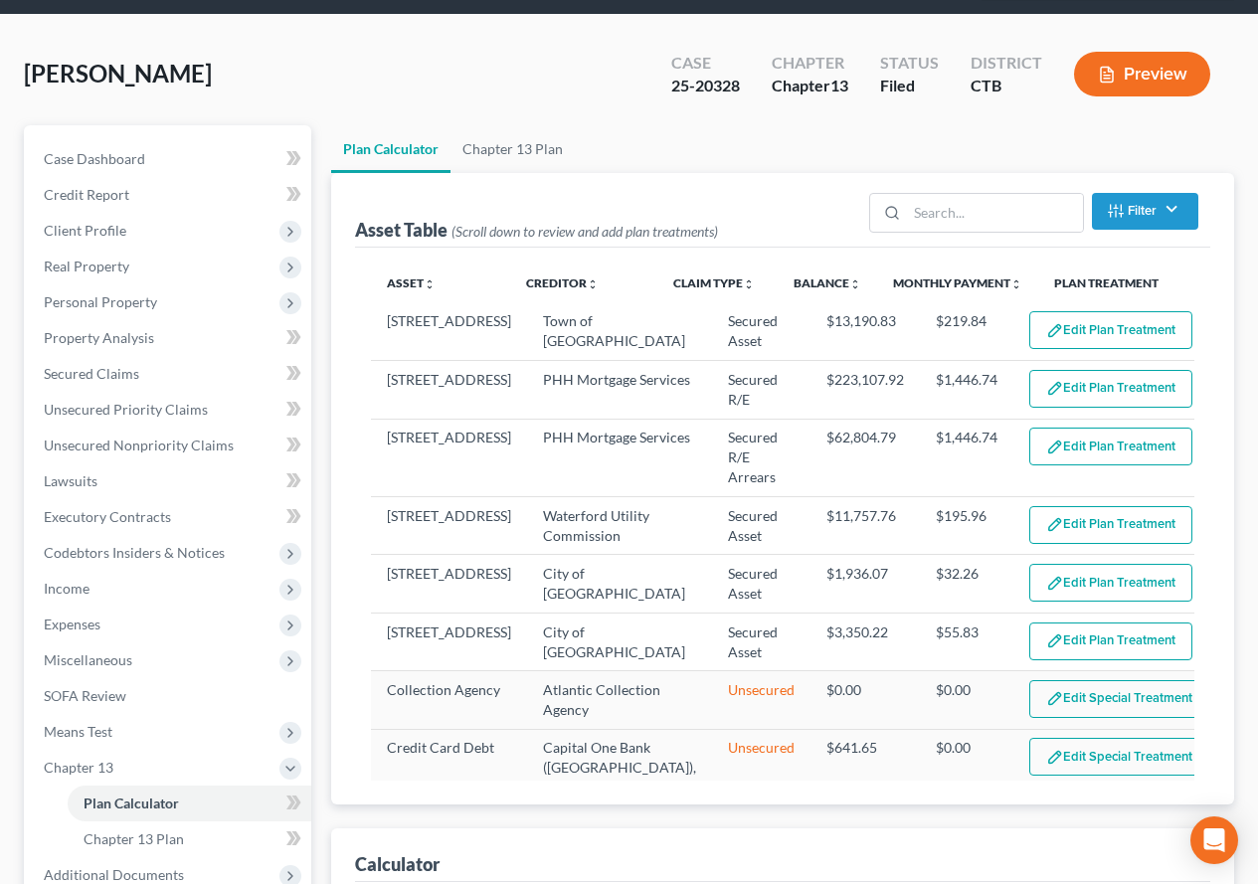
scroll to position [124, 0]
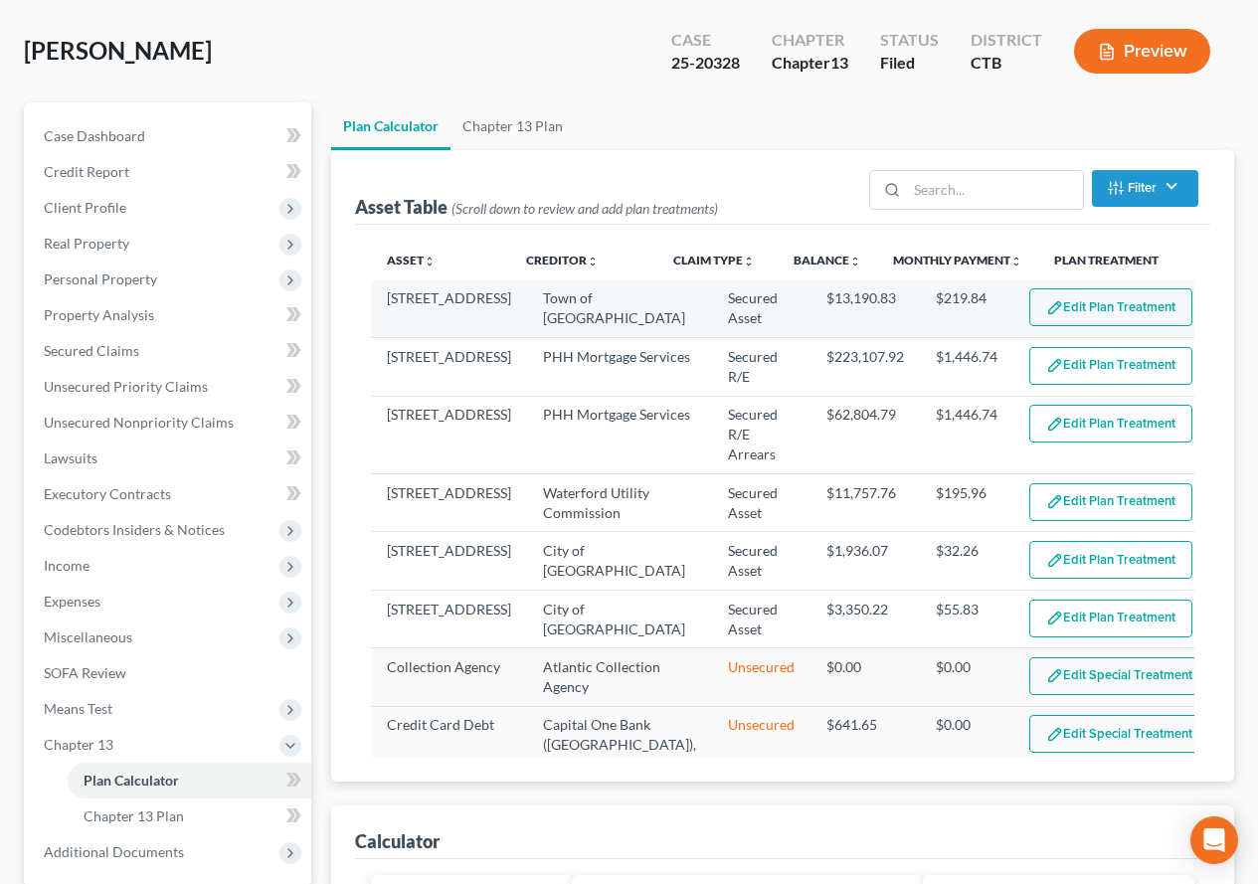
click at [1061, 316] on button "Edit Plan Treatment" at bounding box center [1110, 307] width 163 height 38
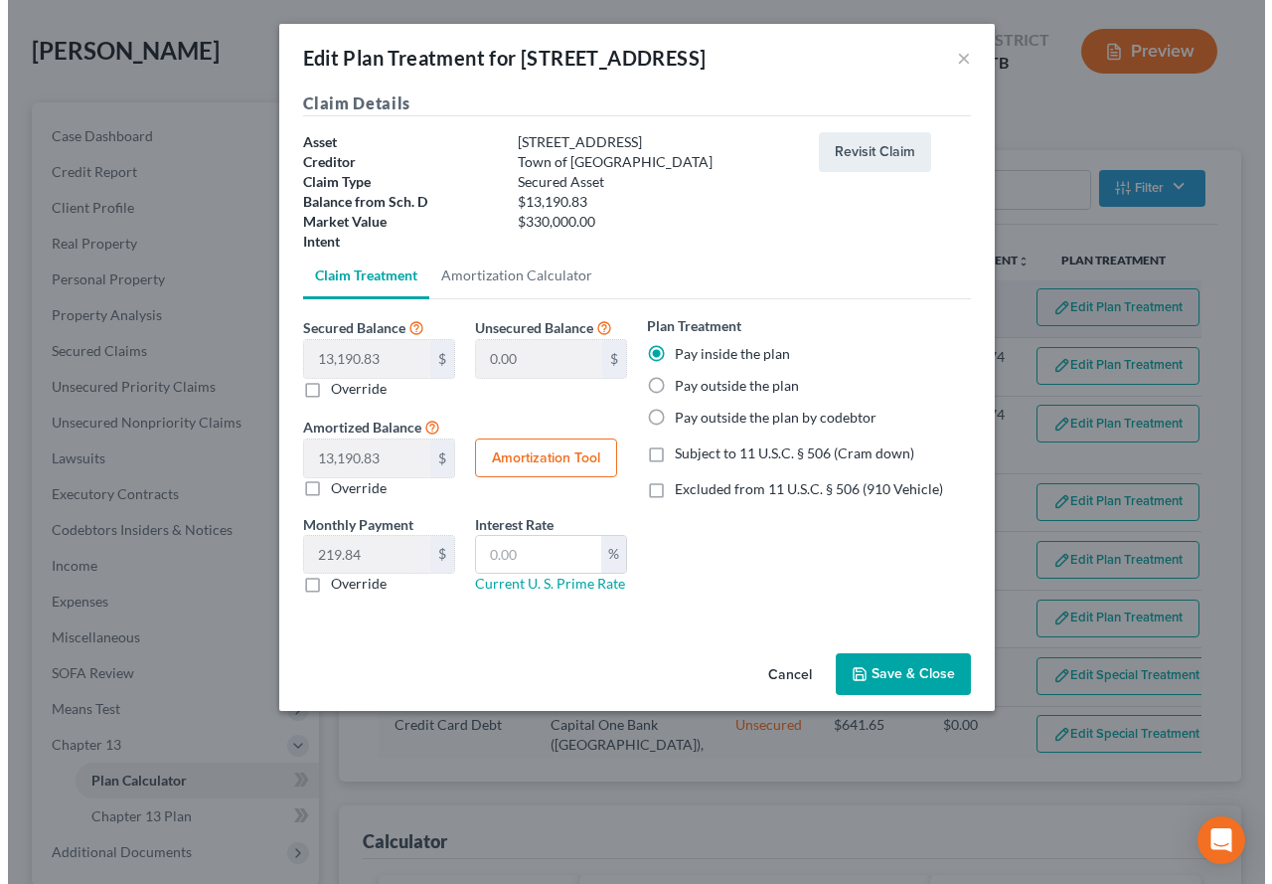
scroll to position [88, 0]
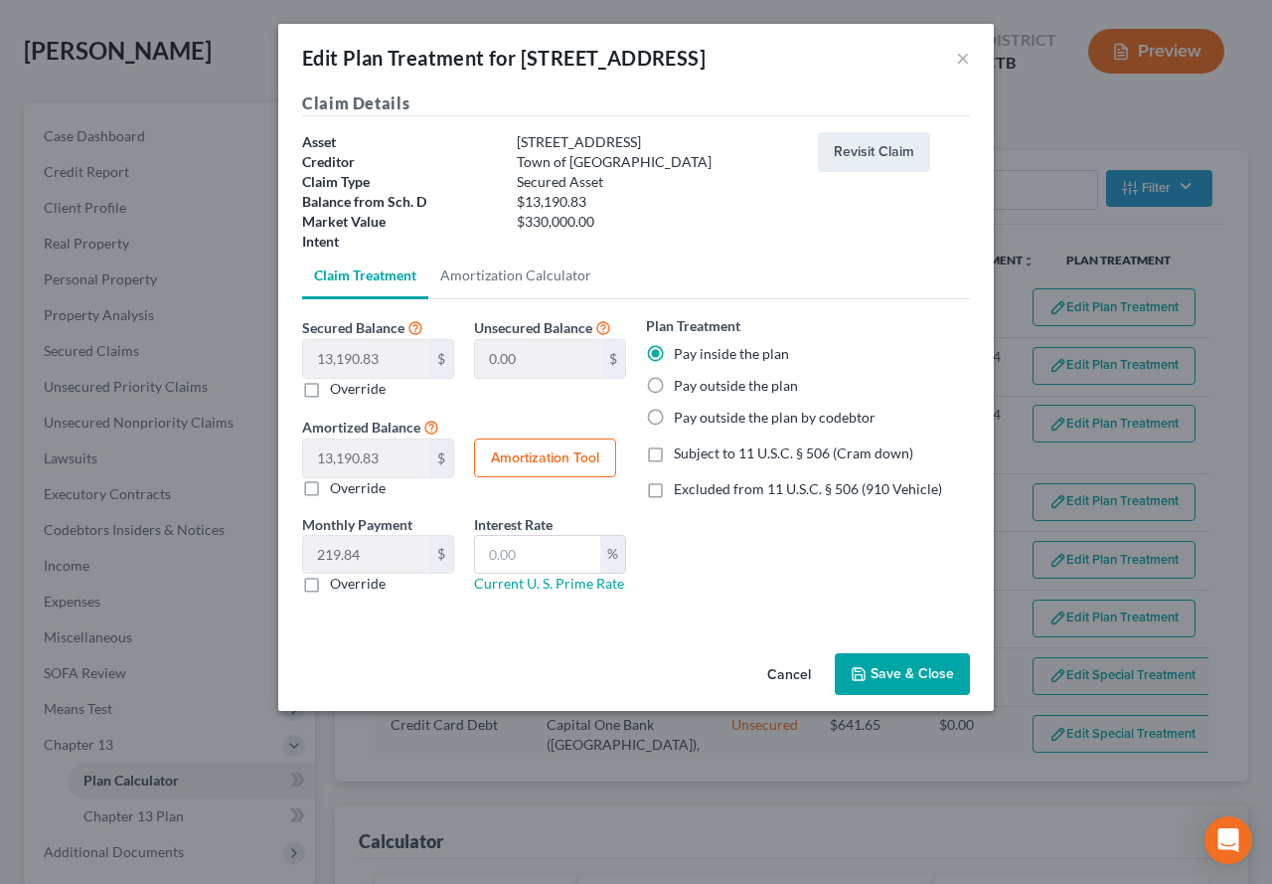
click at [863, 678] on polyline "button" at bounding box center [859, 677] width 7 height 5
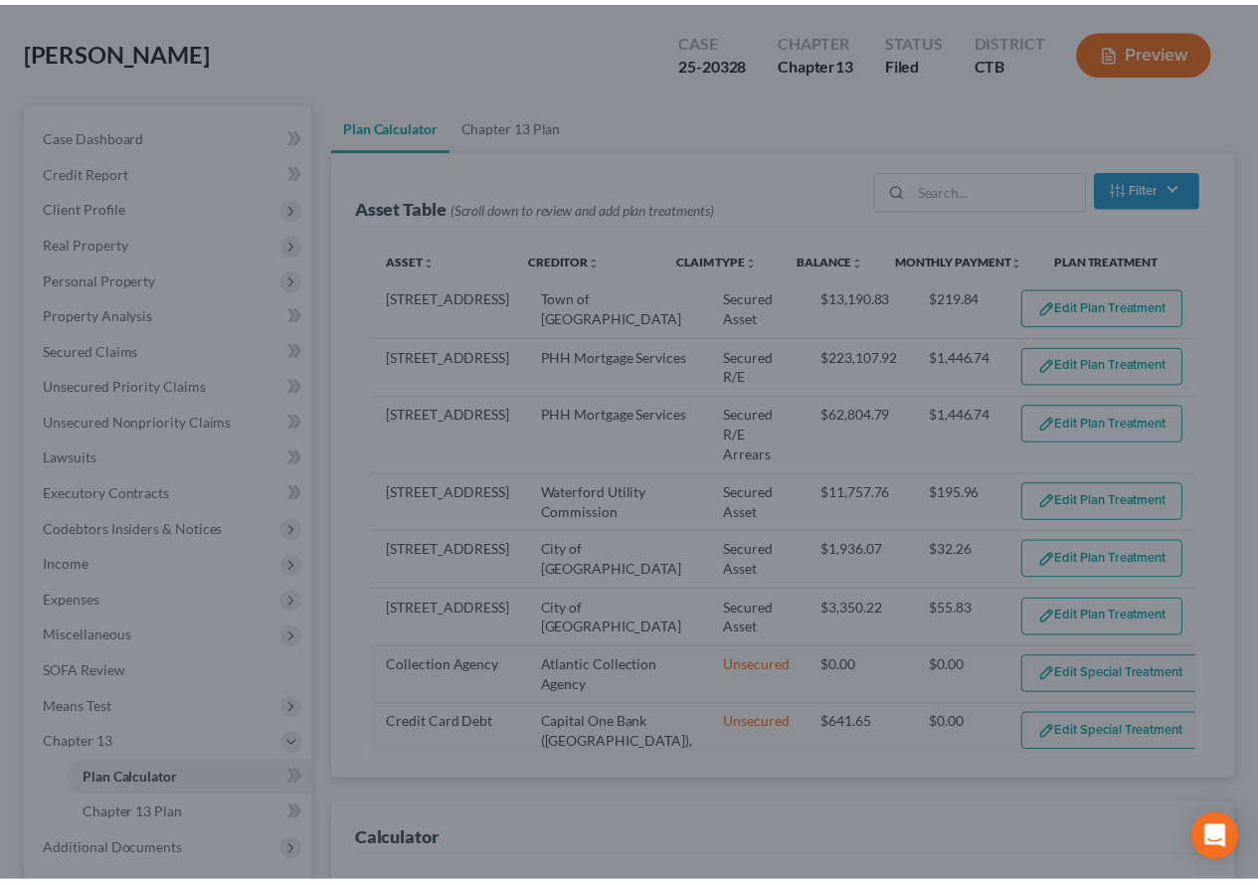
scroll to position [124, 0]
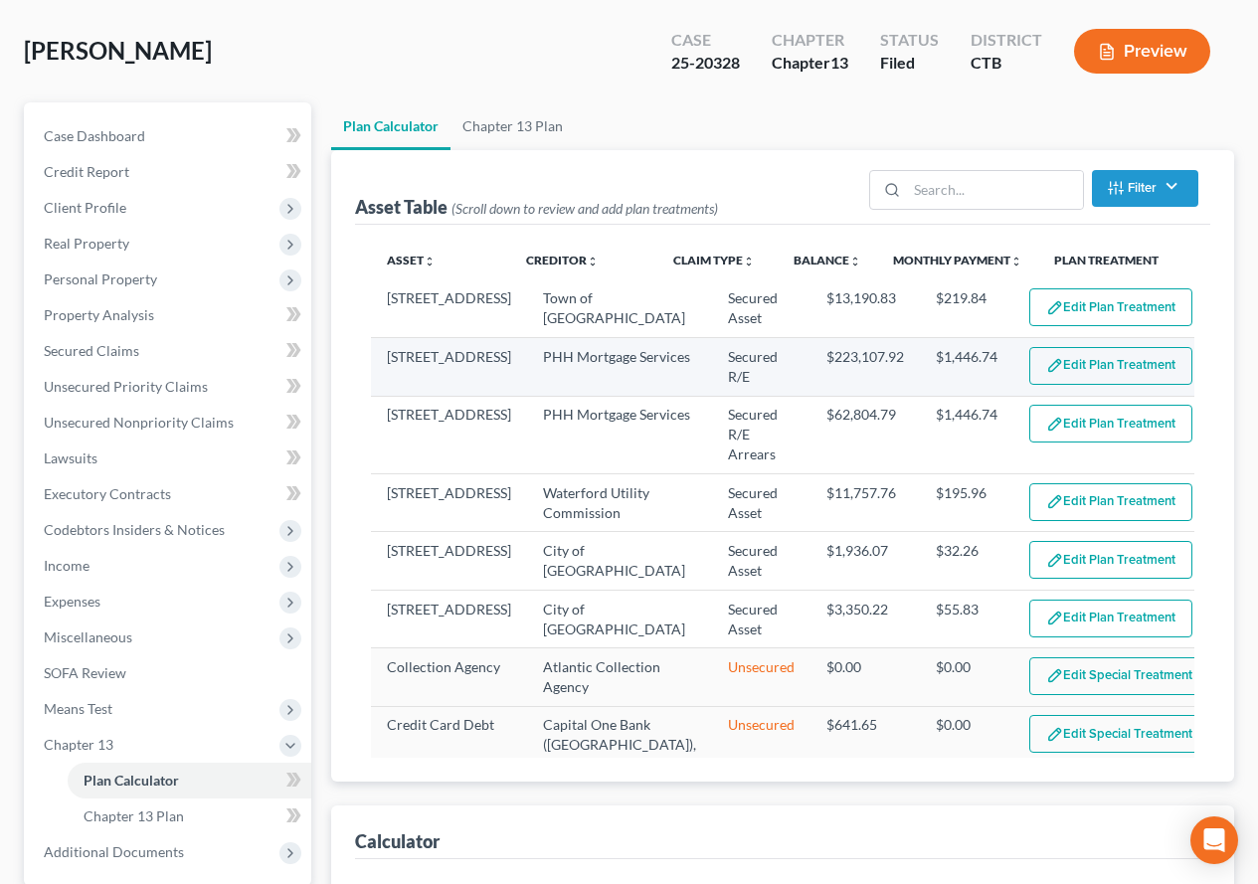
select select "59"
click at [1110, 375] on button "Edit Plan Treatment" at bounding box center [1110, 366] width 163 height 38
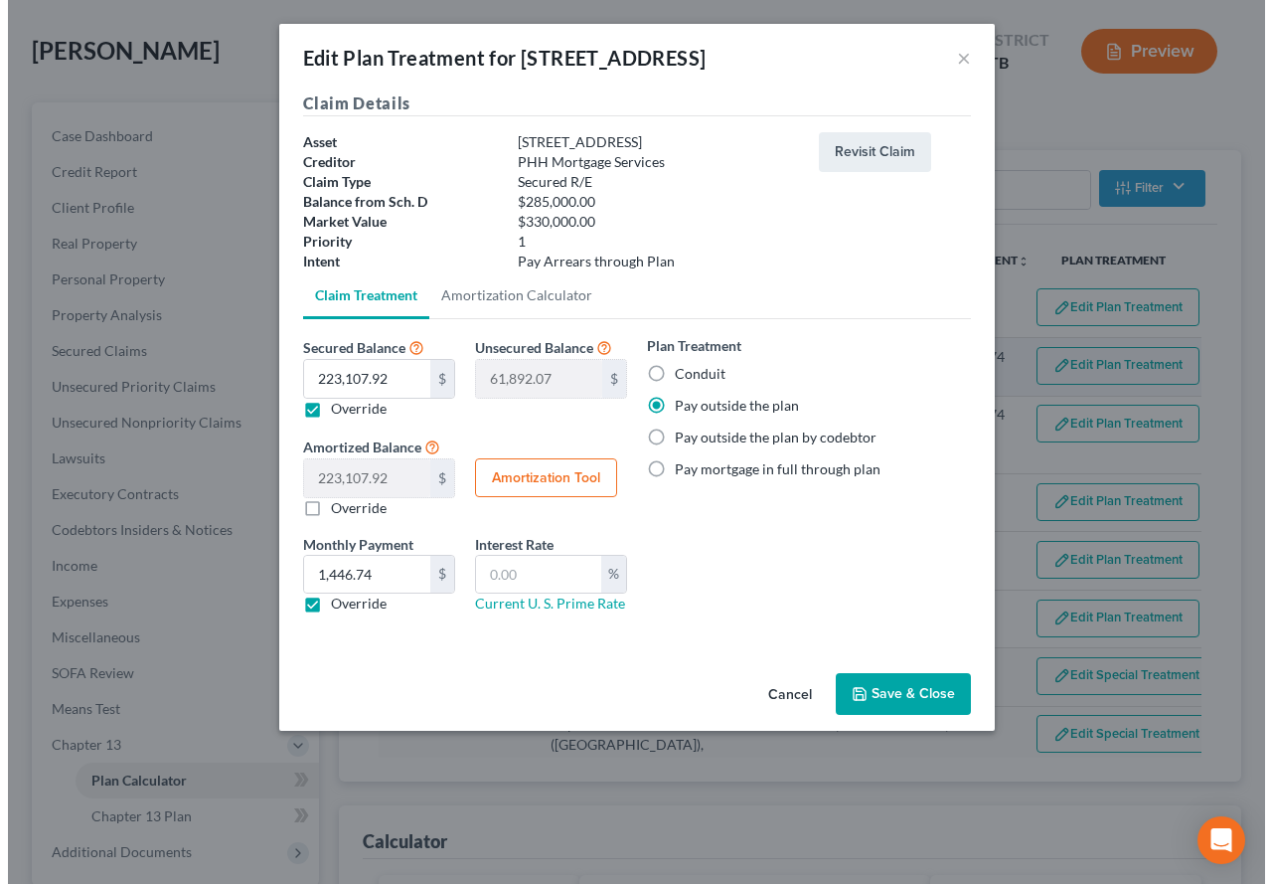
scroll to position [88, 0]
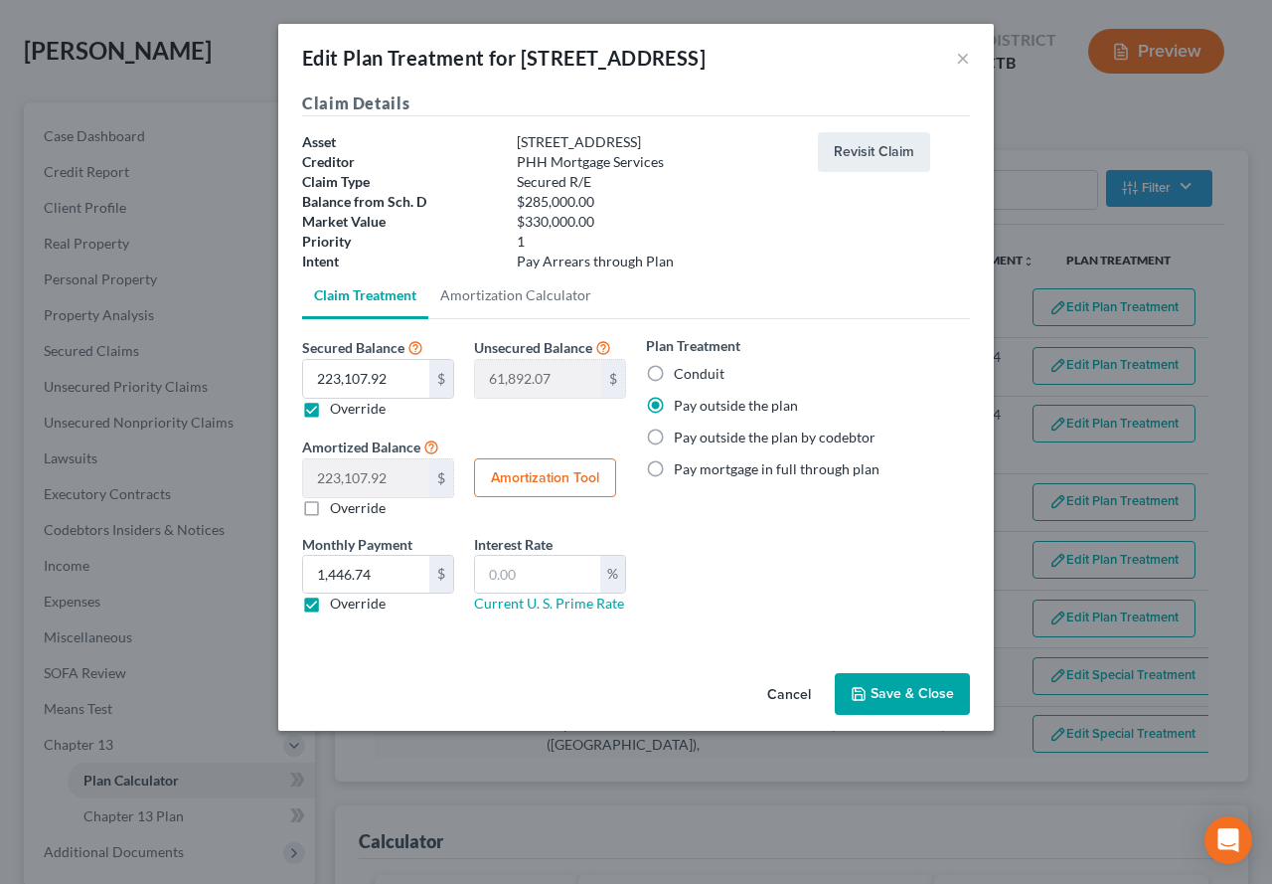
click at [867, 703] on button "Save & Close" at bounding box center [902, 694] width 135 height 42
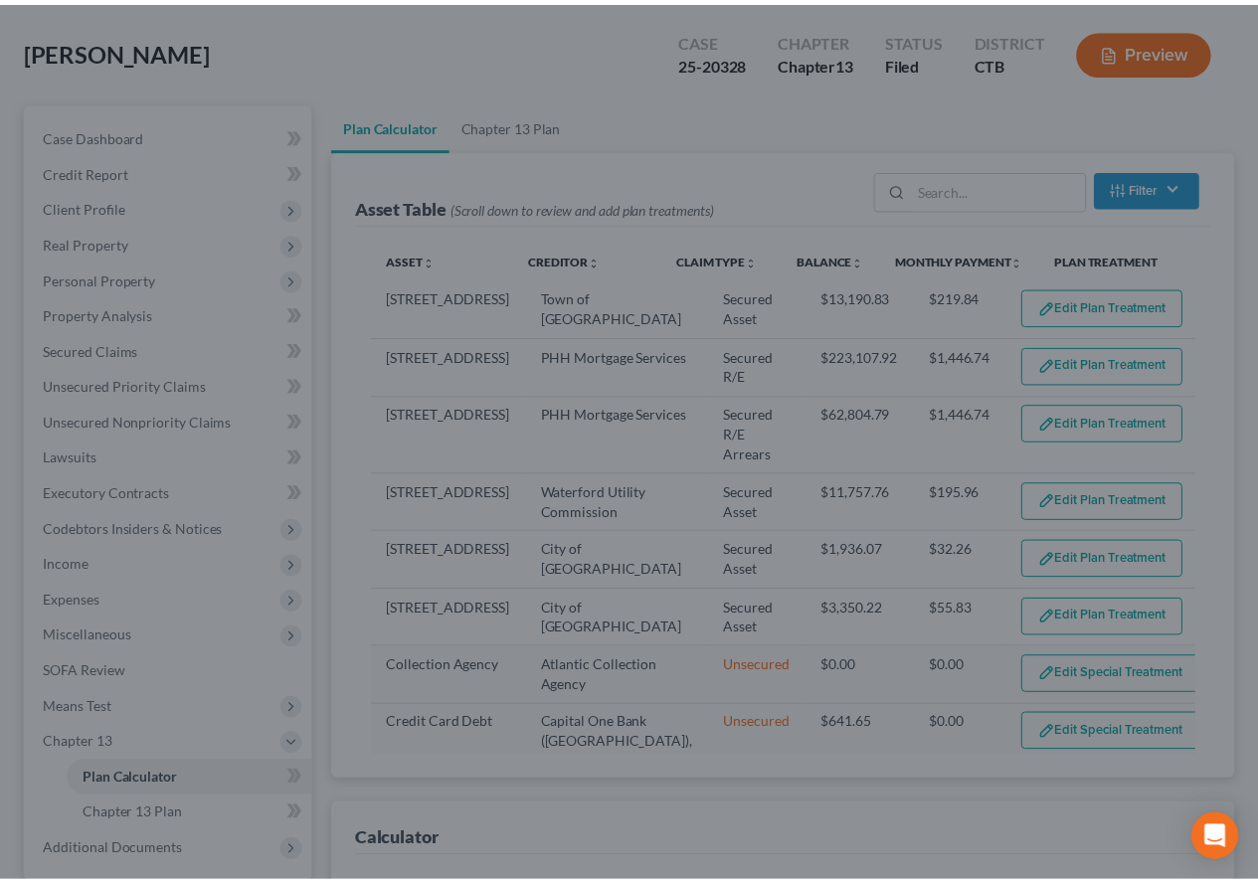
scroll to position [124, 0]
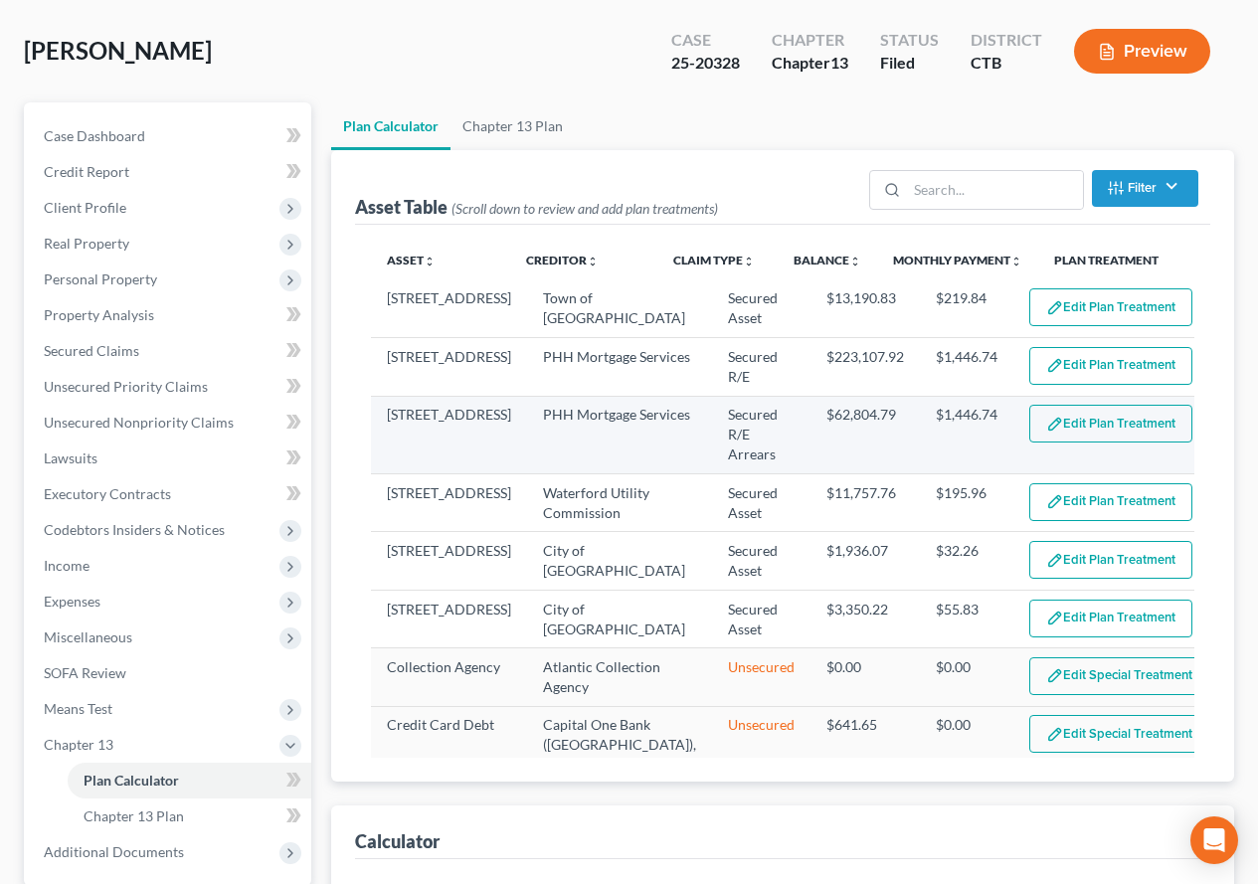
select select "59"
click at [1045, 422] on button "Edit Plan Treatment" at bounding box center [1110, 424] width 163 height 38
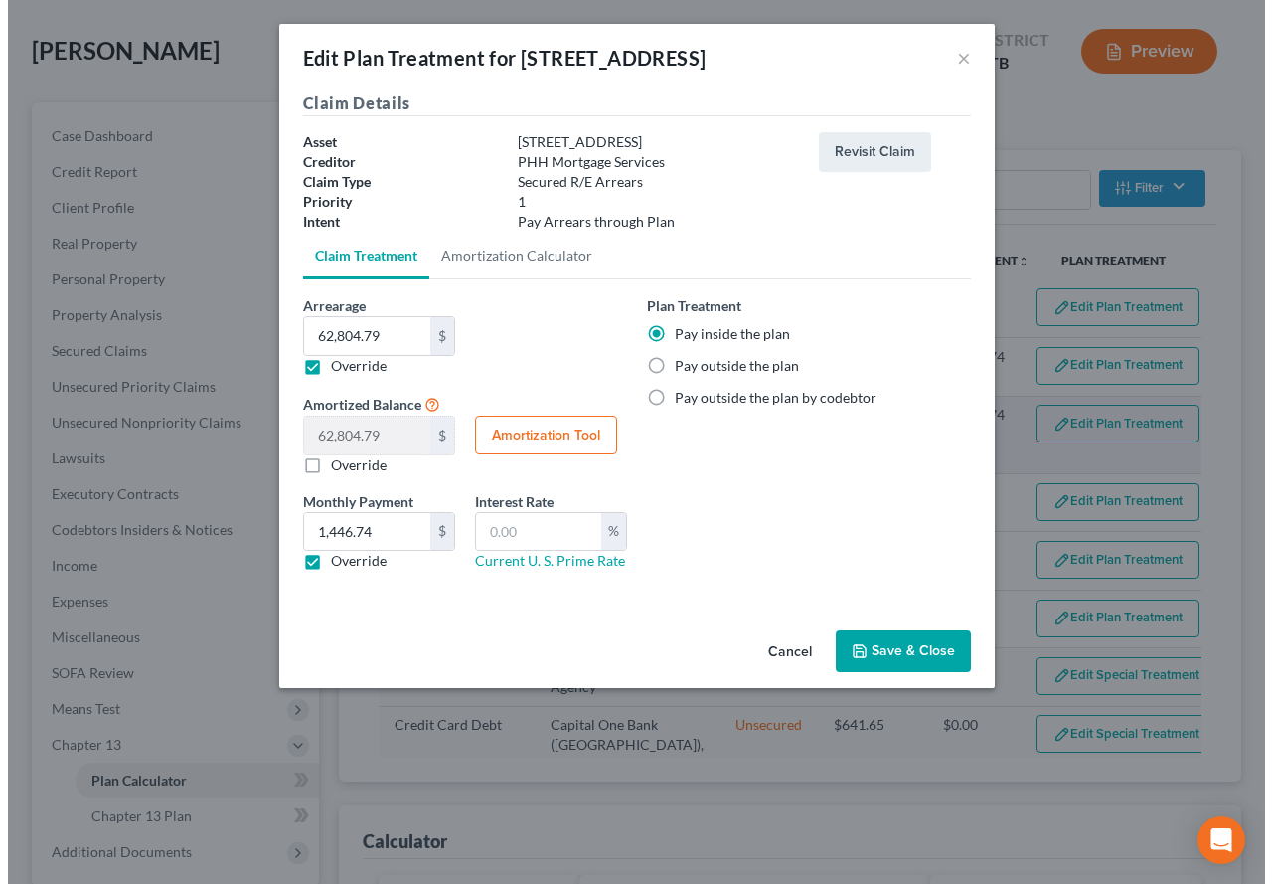
scroll to position [88, 0]
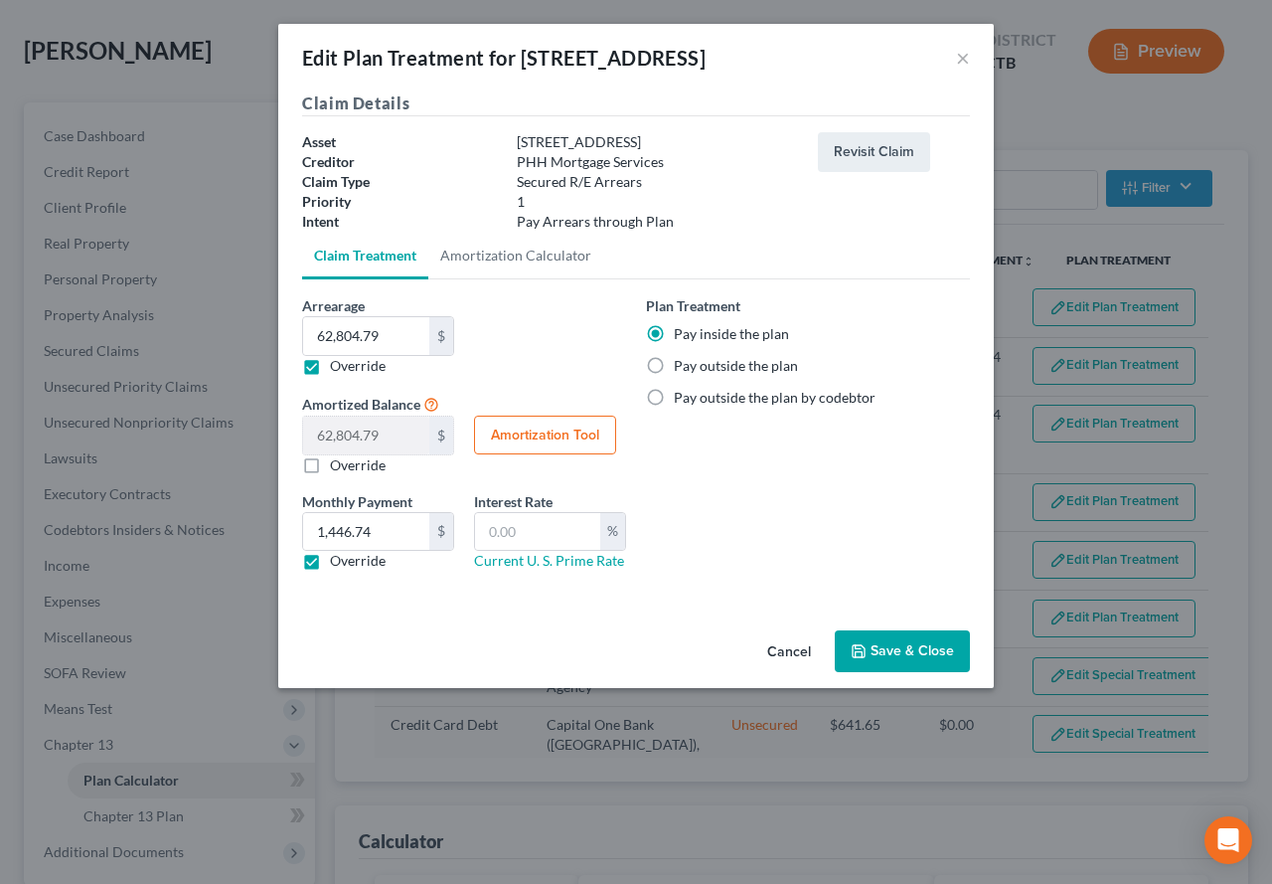
click at [893, 651] on button "Save & Close" at bounding box center [902, 651] width 135 height 42
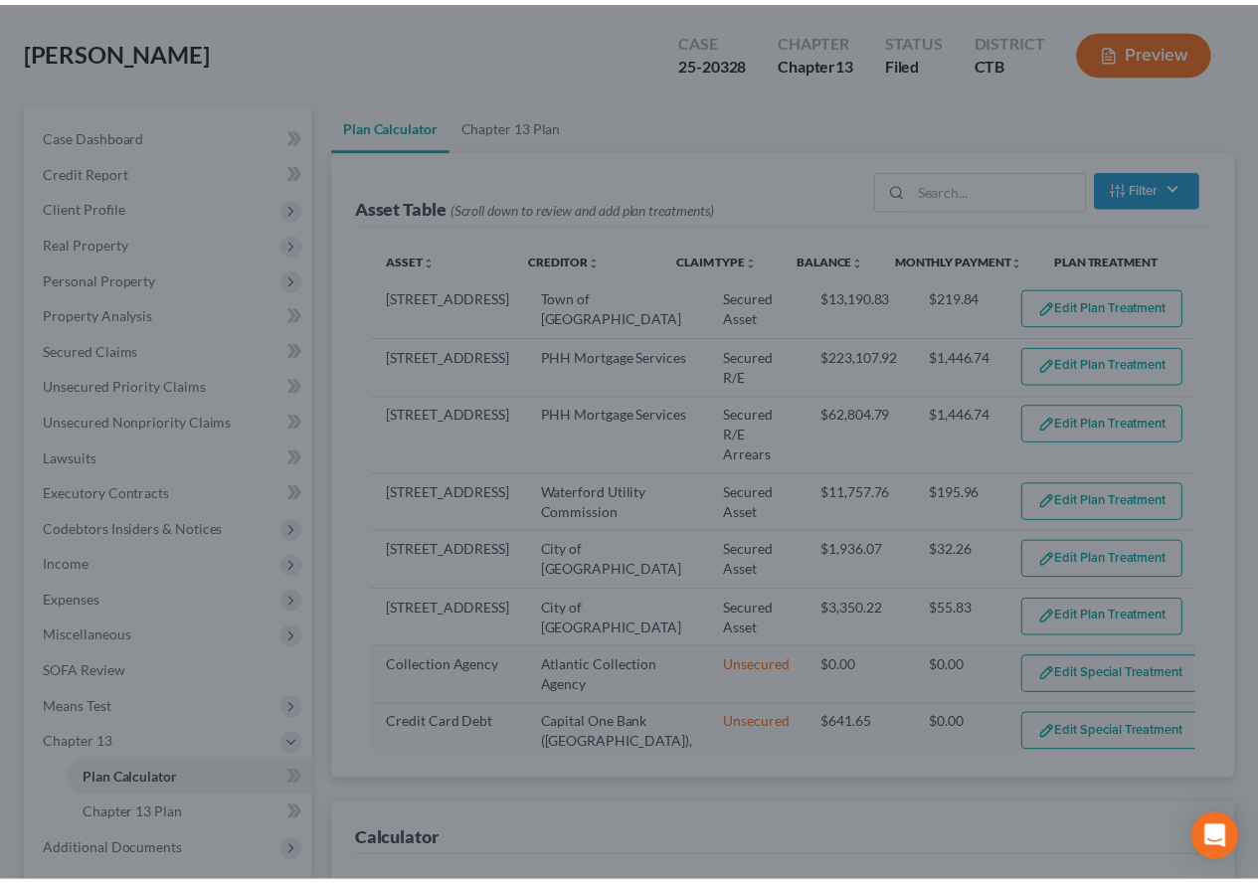
scroll to position [124, 0]
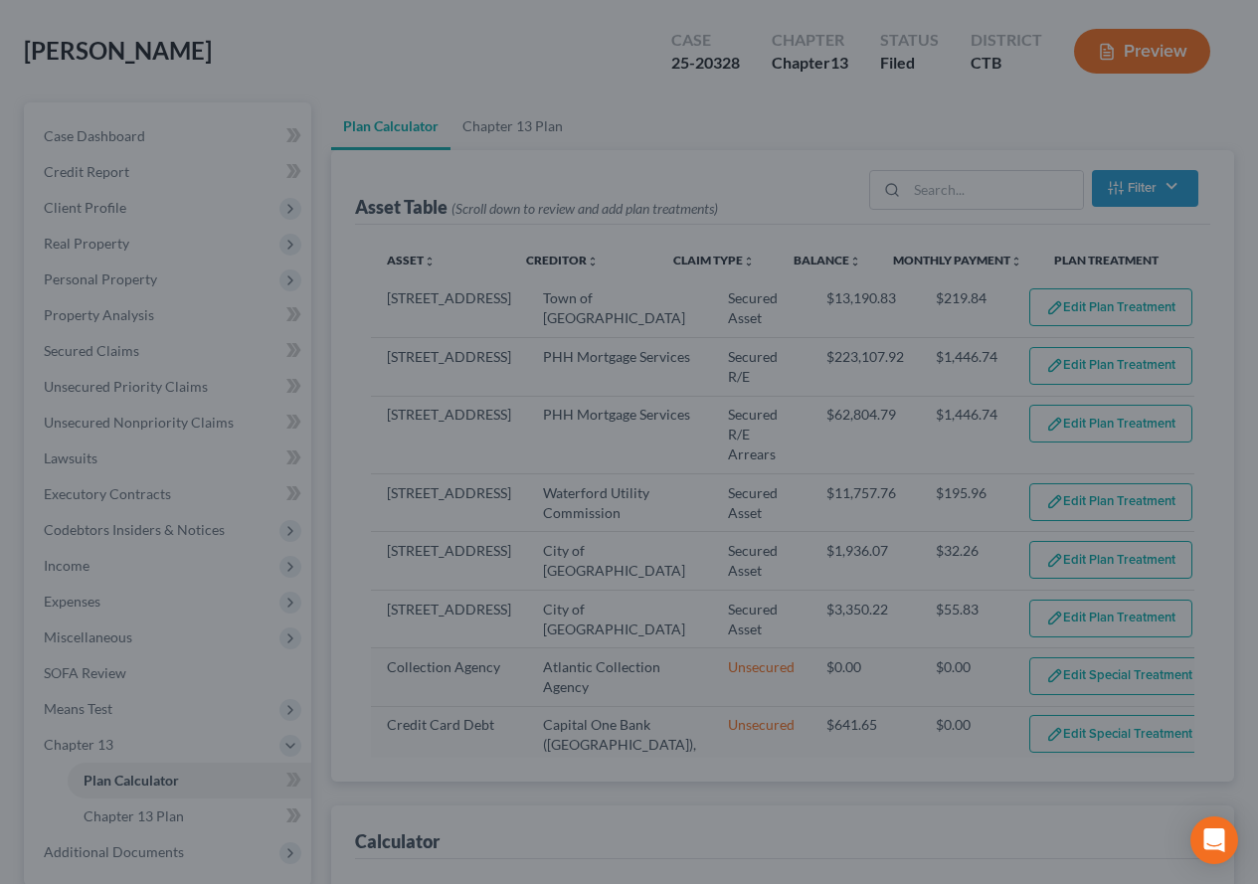
select select "59"
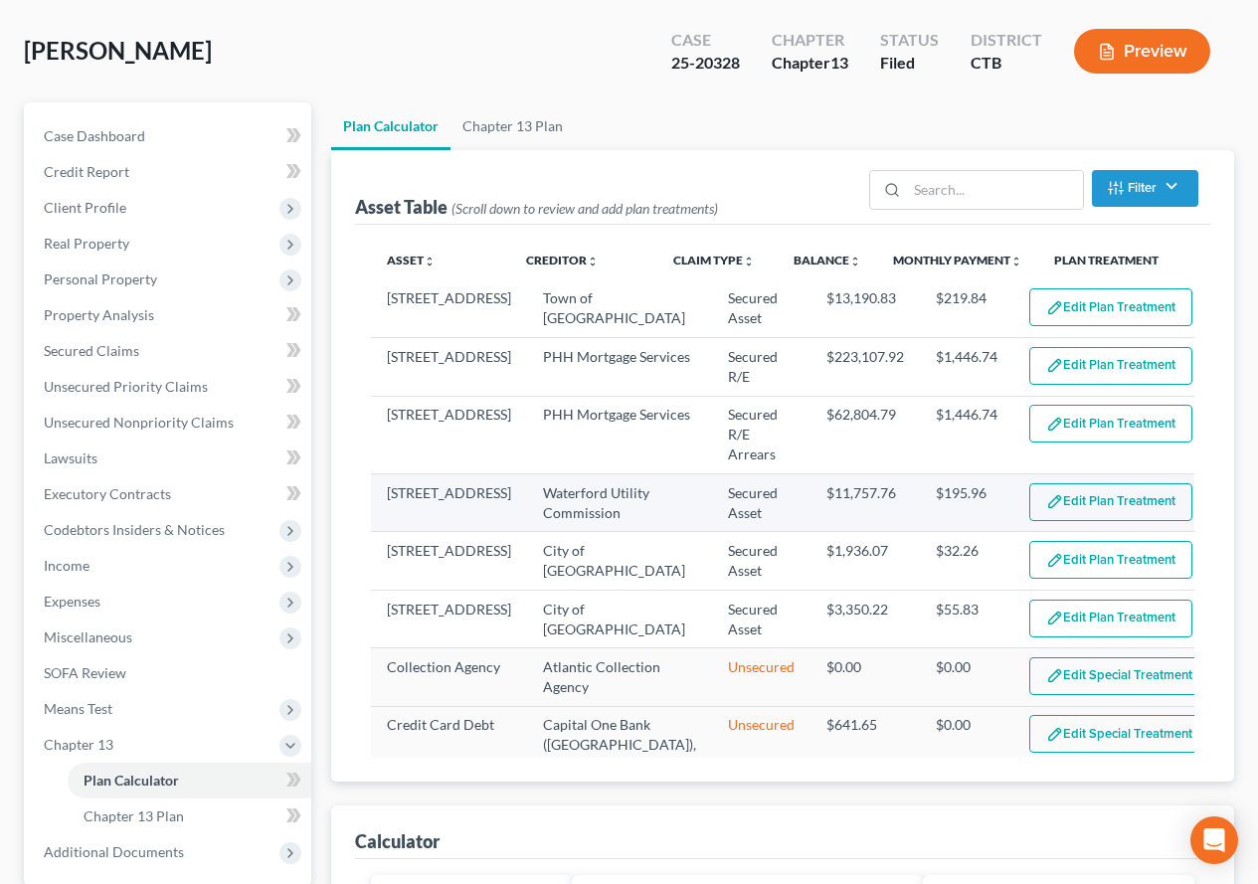
click at [1042, 483] on button "Edit Plan Treatment" at bounding box center [1110, 502] width 163 height 38
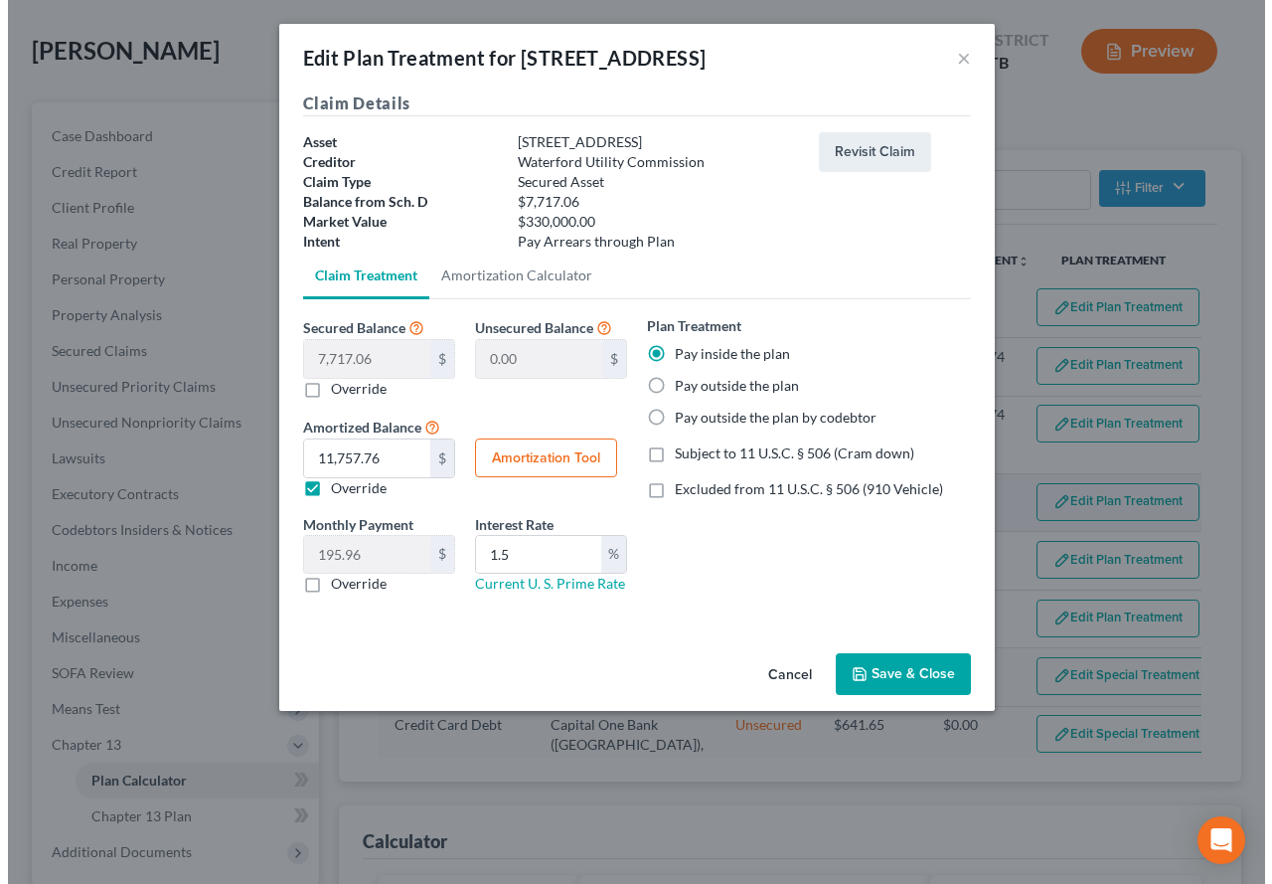
scroll to position [88, 0]
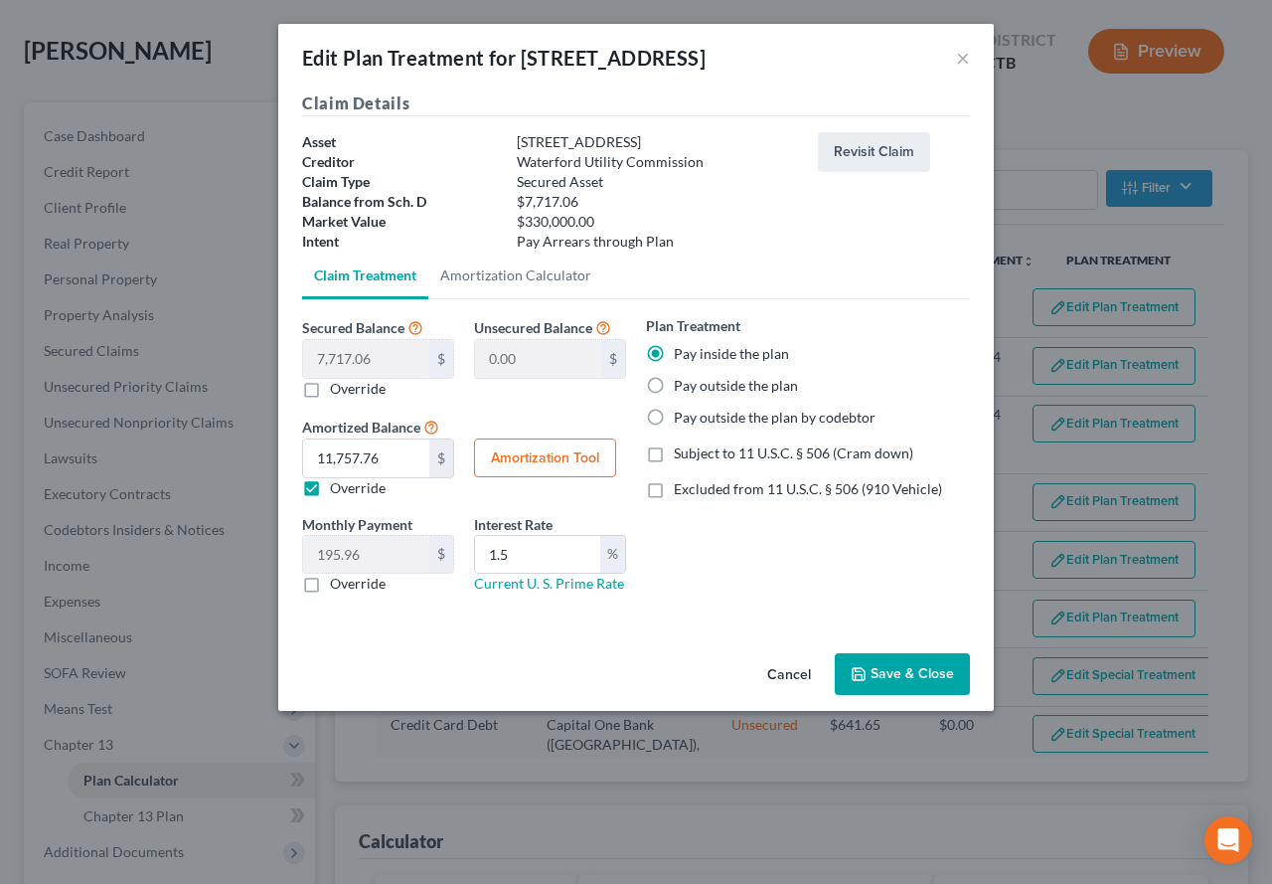
click at [591, 467] on button "Amortization Tool" at bounding box center [545, 458] width 142 height 40
type input "7,717.06"
type input "1.5"
type input "60"
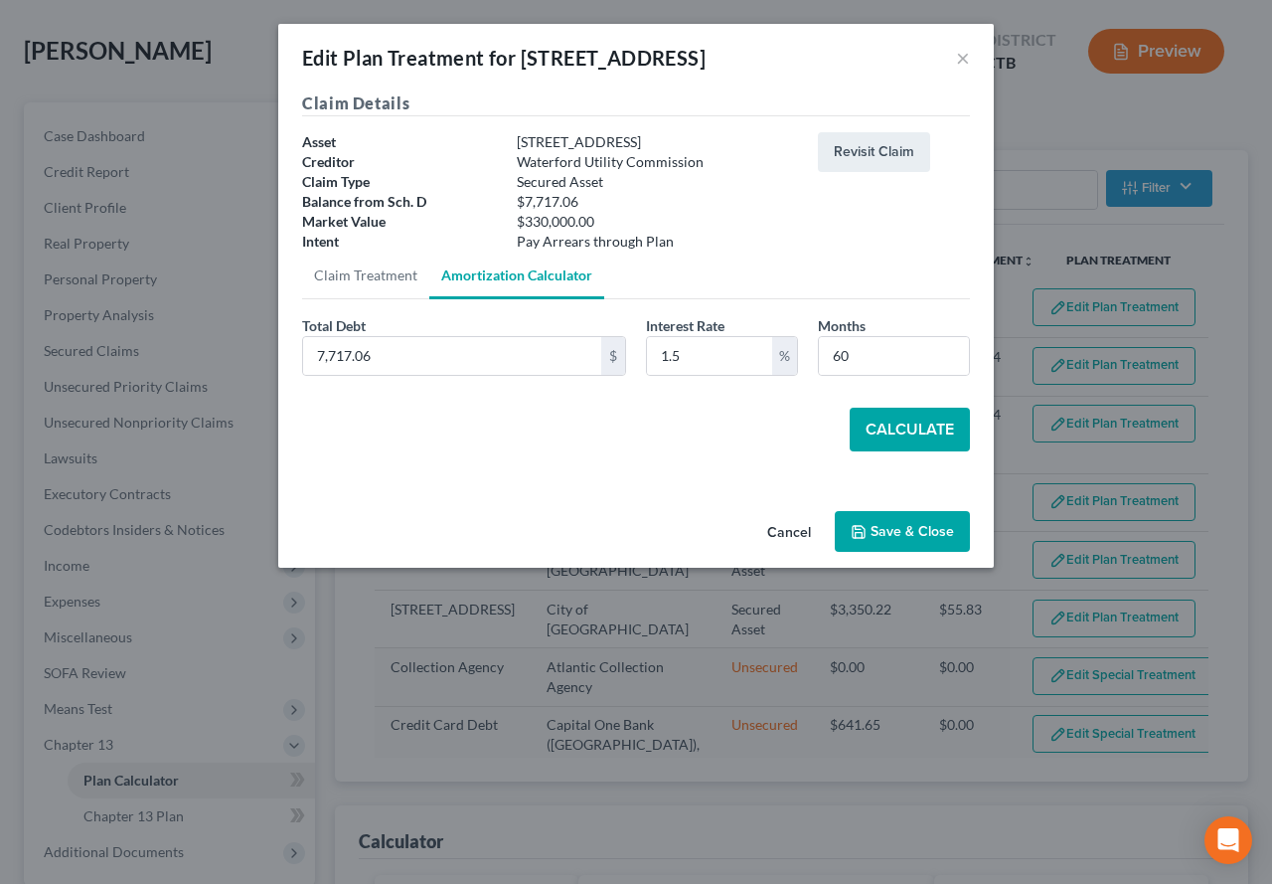
click at [913, 439] on button "Calculate" at bounding box center [910, 430] width 120 height 44
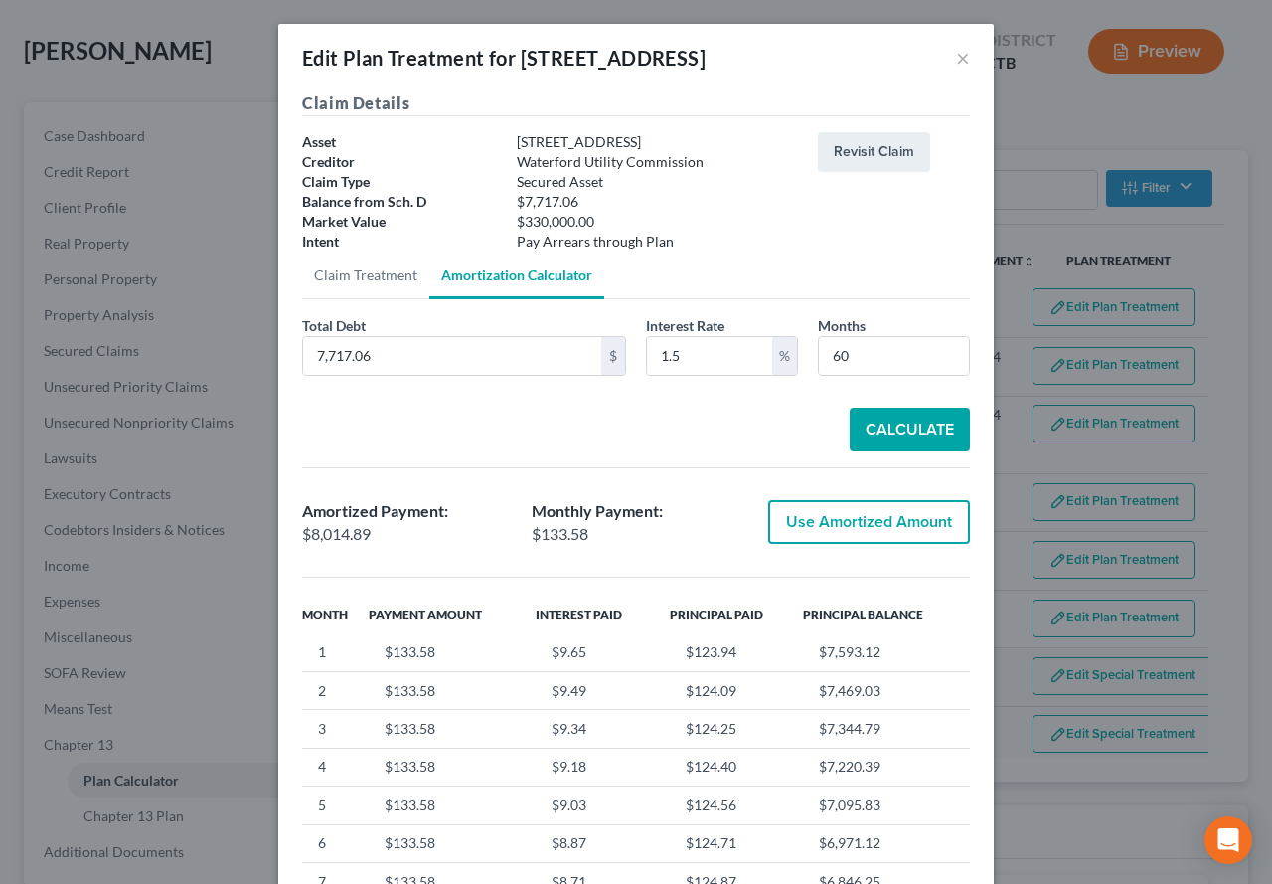
click at [830, 536] on button "Use Amortized Amount" at bounding box center [869, 522] width 202 height 44
type input "8,014.88"
type input "133.58"
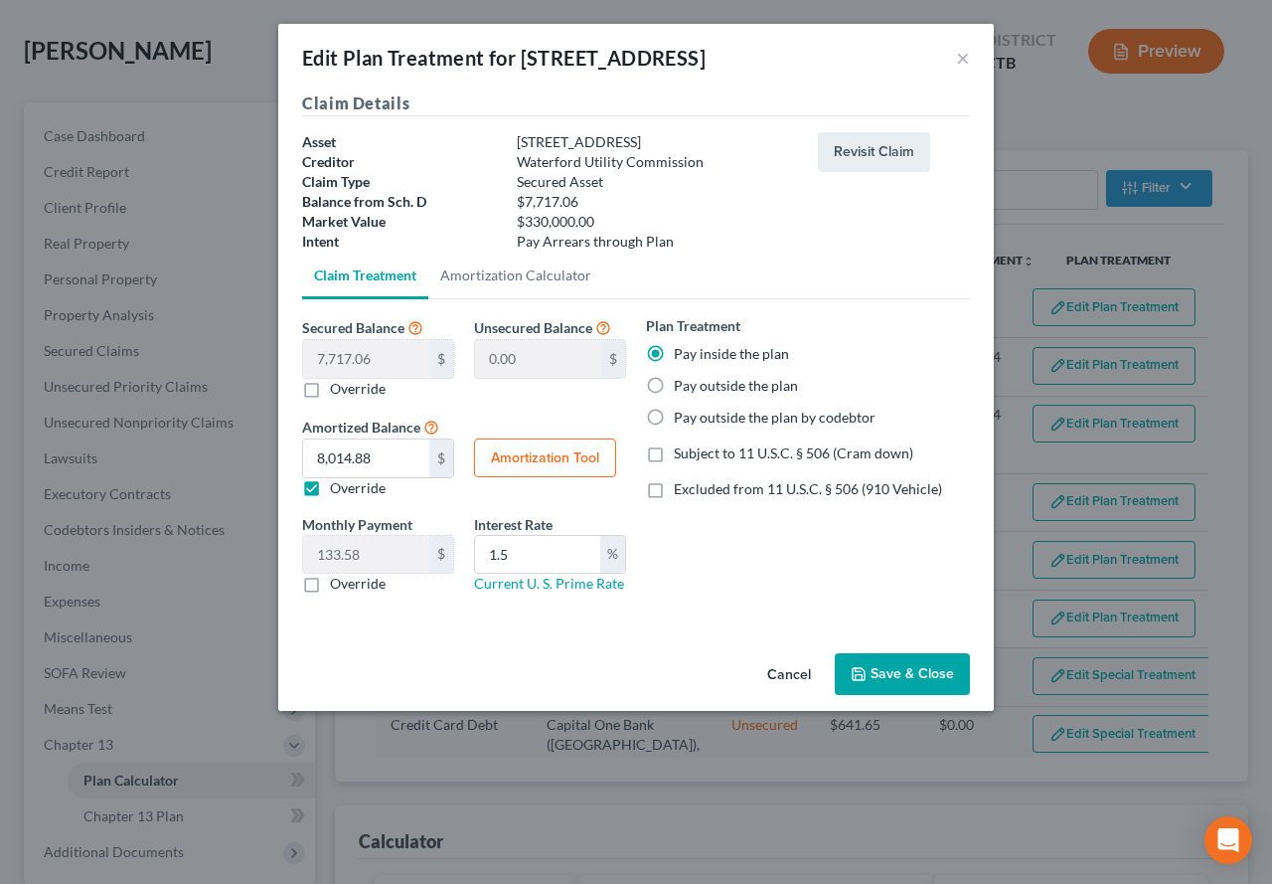
click at [541, 466] on button "Amortization Tool" at bounding box center [545, 458] width 142 height 40
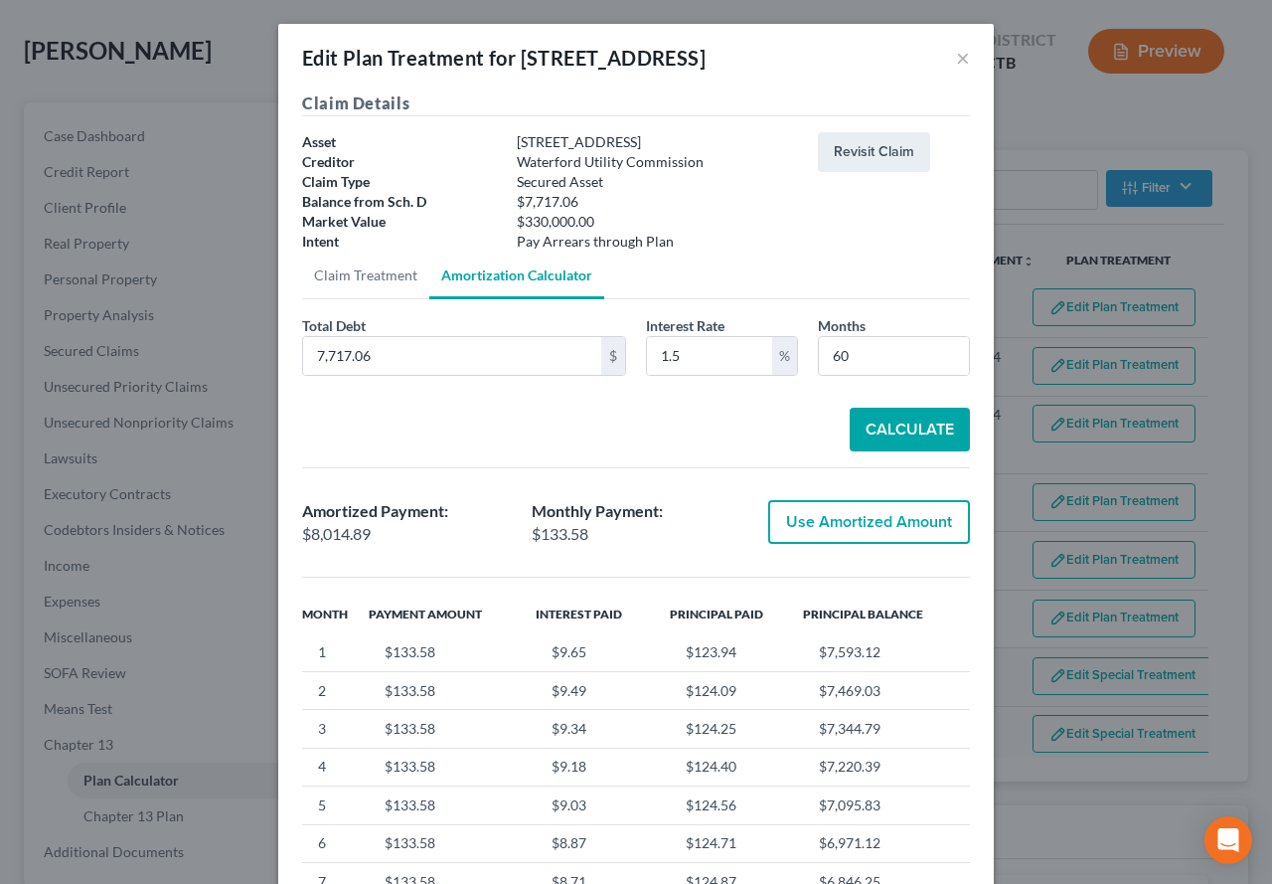
click at [882, 439] on button "Calculate" at bounding box center [910, 430] width 120 height 44
click at [866, 526] on button "Use Amortized Amount" at bounding box center [869, 522] width 202 height 44
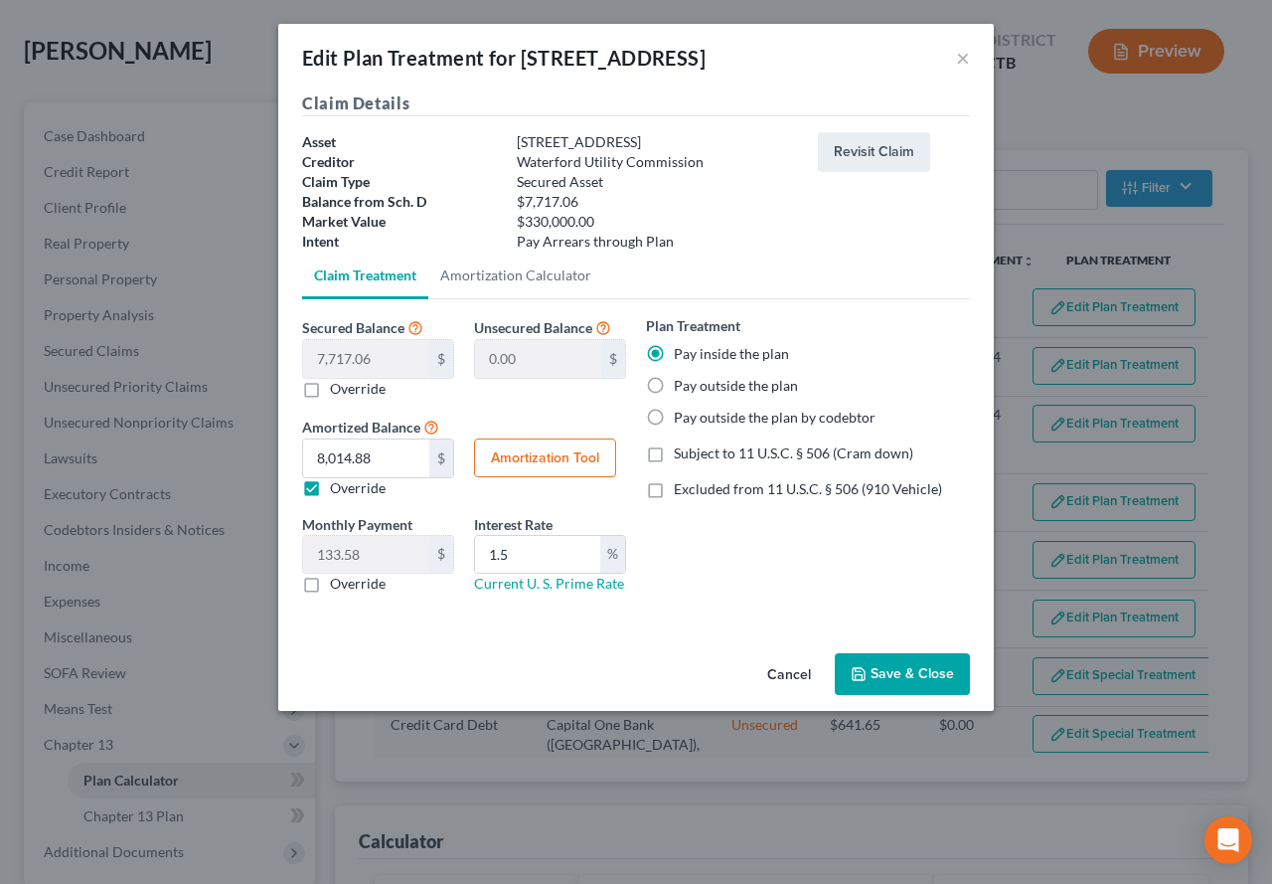
click at [566, 461] on button "Amortization Tool" at bounding box center [545, 458] width 142 height 40
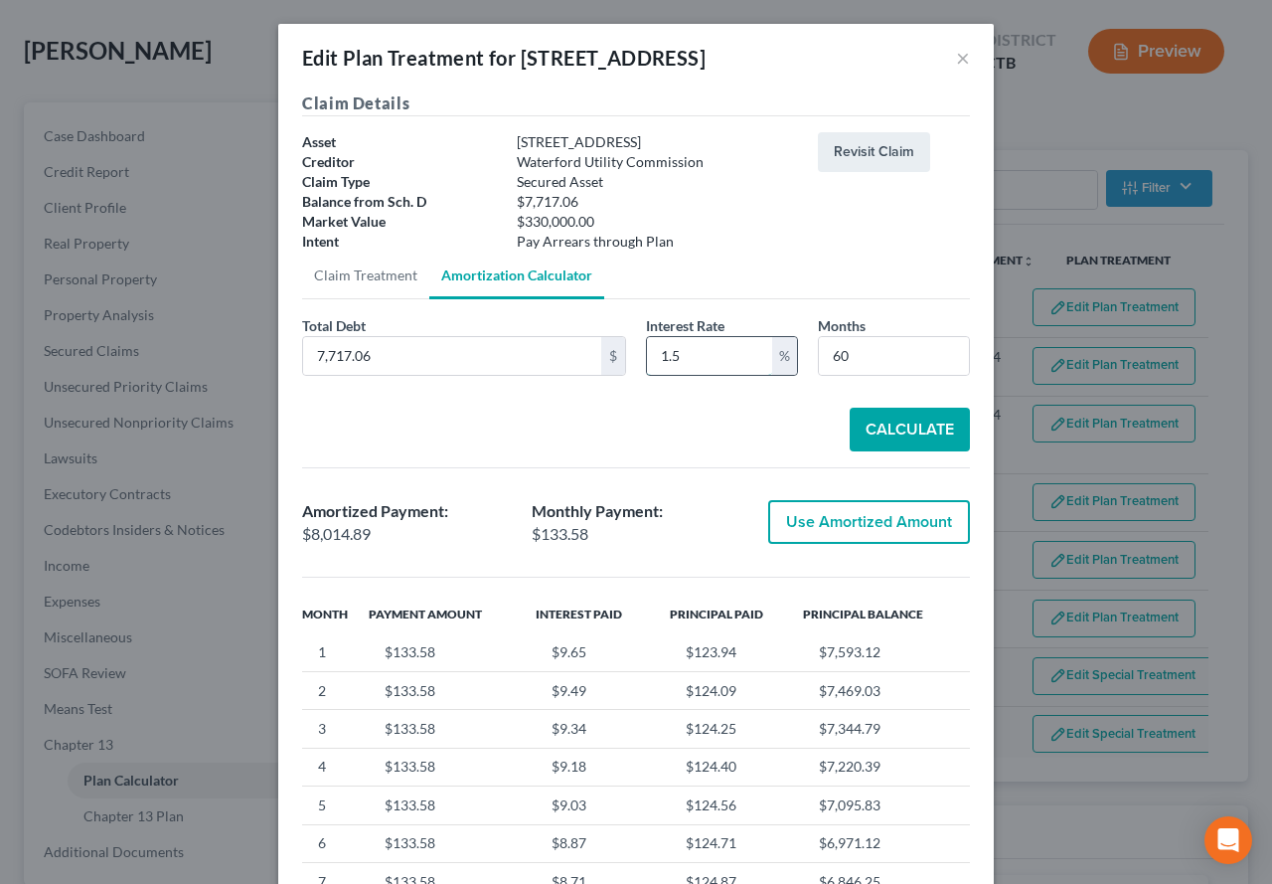
drag, startPoint x: 683, startPoint y: 363, endPoint x: 644, endPoint y: 356, distance: 39.4
click at [647, 356] on input "1.5" at bounding box center [709, 356] width 125 height 38
type input "18.00"
click at [902, 430] on button "Calculate" at bounding box center [910, 430] width 120 height 44
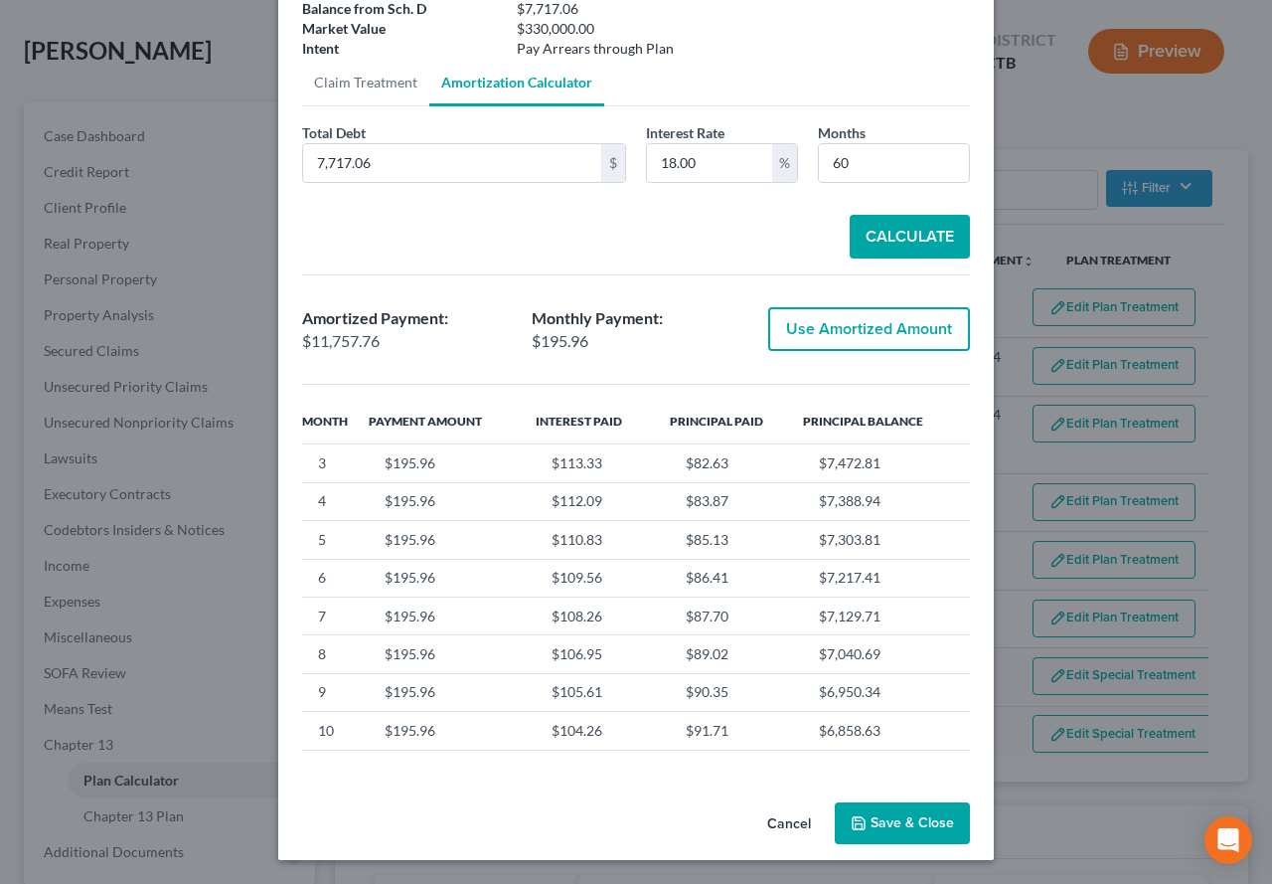
scroll to position [0, 0]
click at [879, 832] on button "Save & Close" at bounding box center [902, 823] width 135 height 42
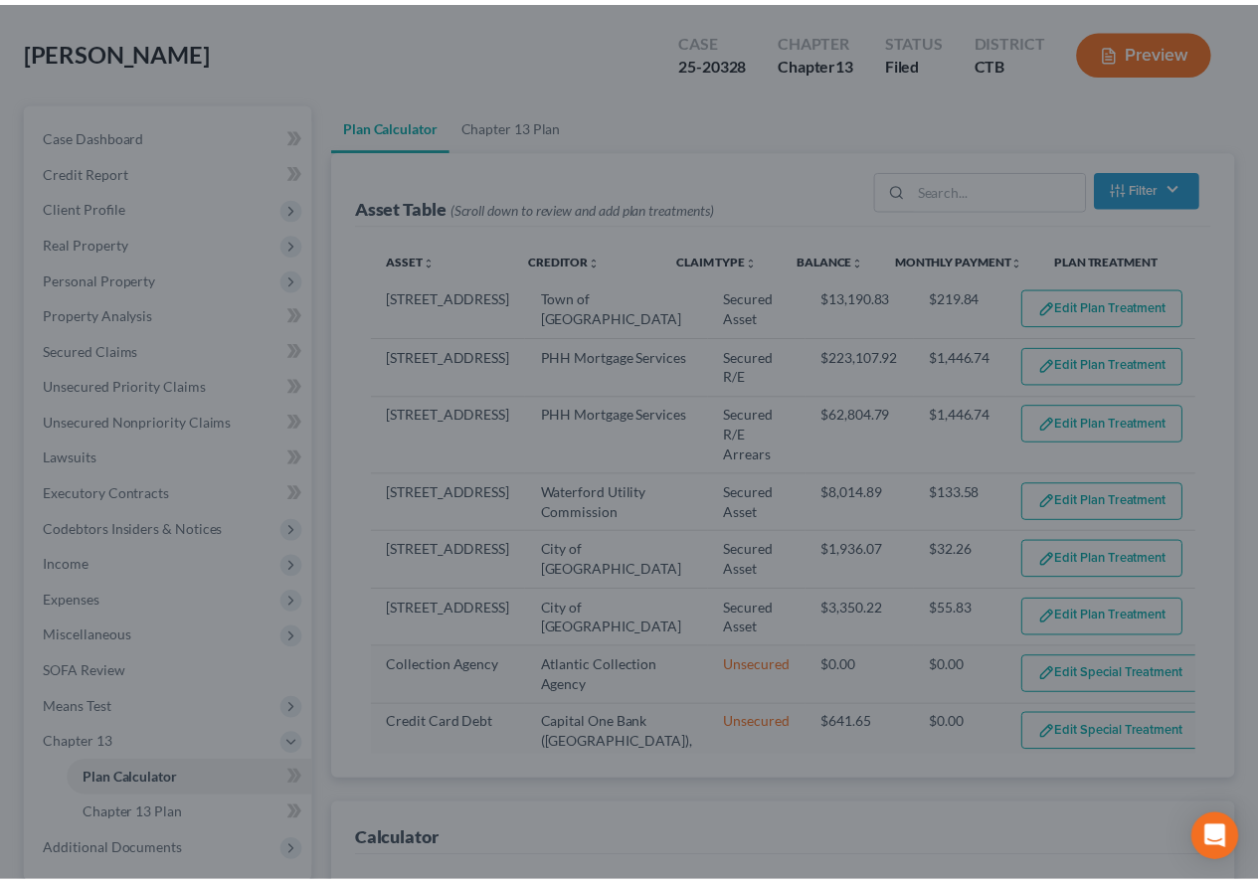
scroll to position [124, 0]
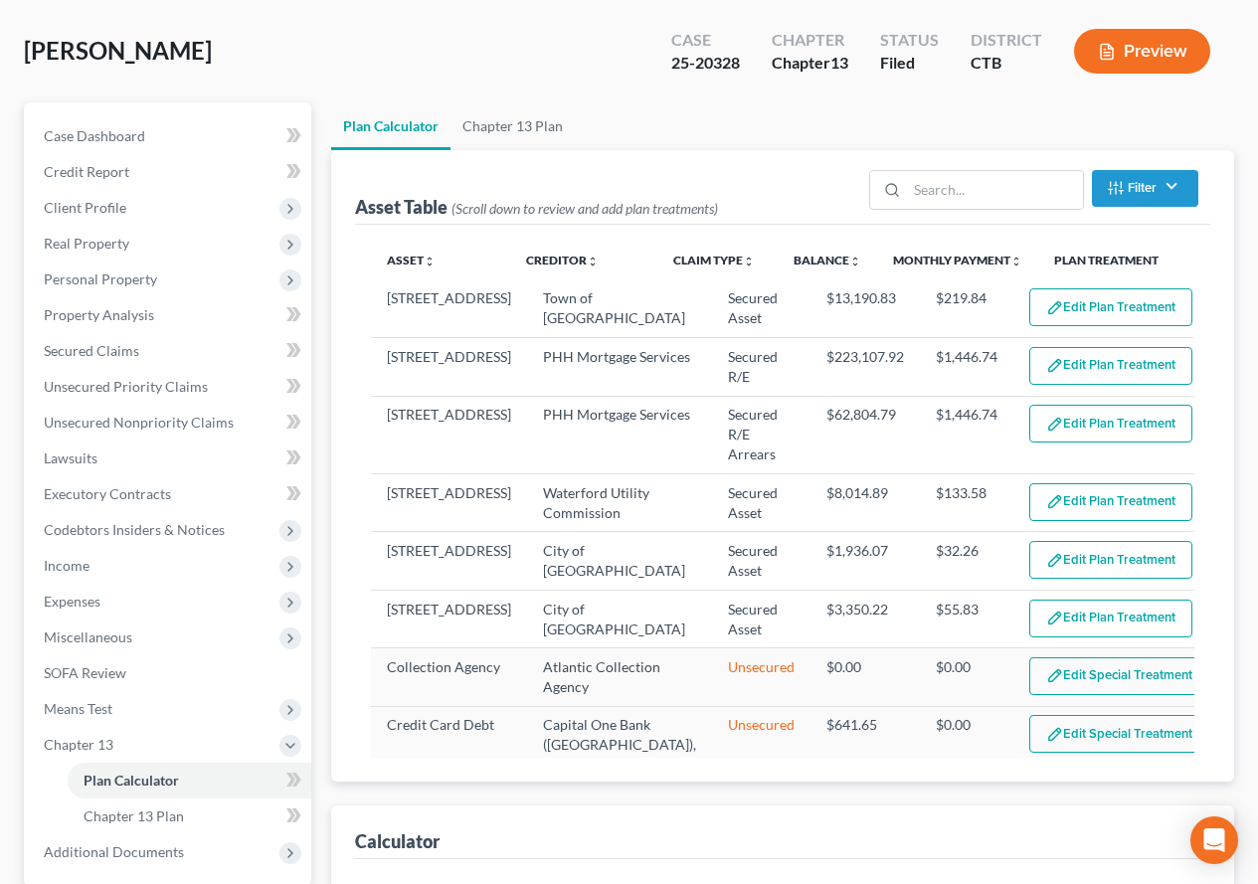
select select "59"
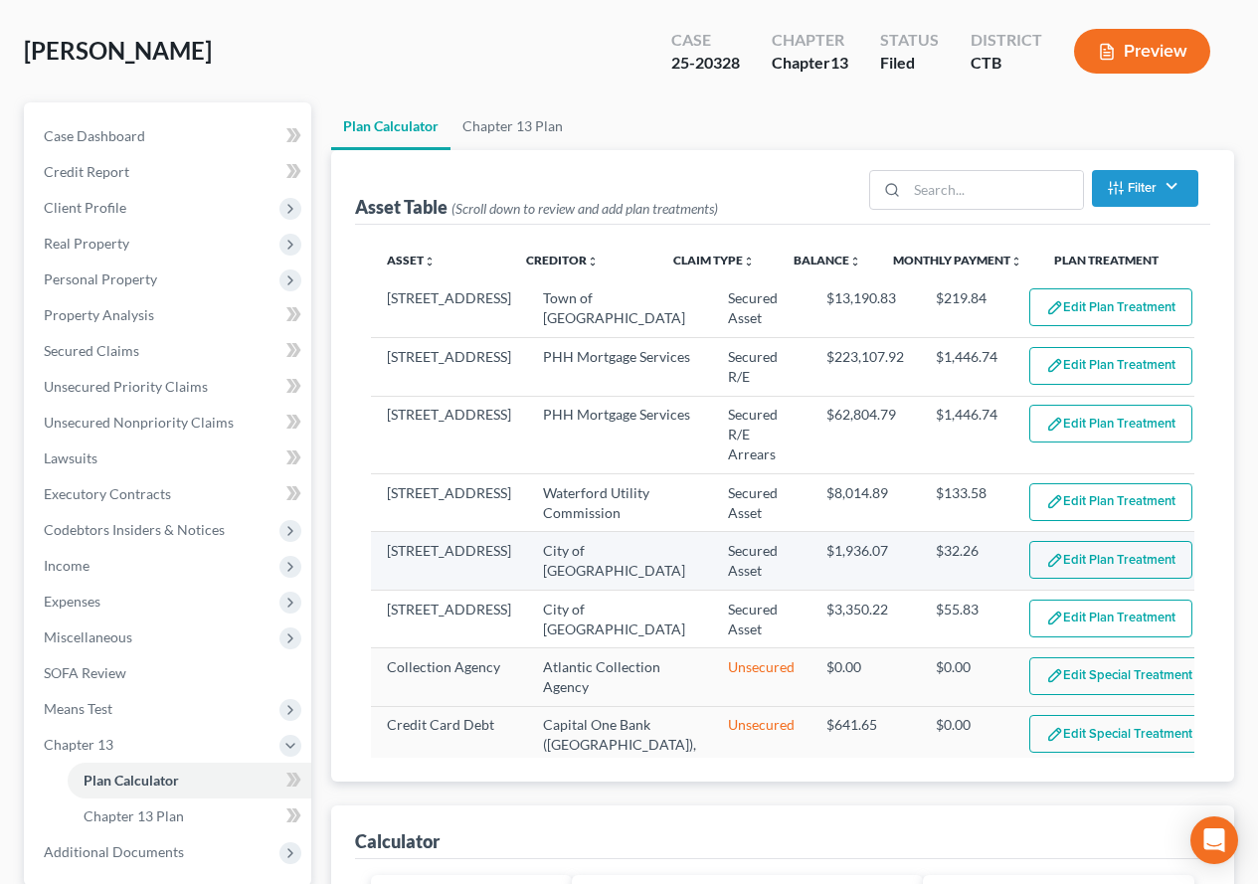
click at [1029, 565] on button "Edit Plan Treatment" at bounding box center [1110, 560] width 163 height 38
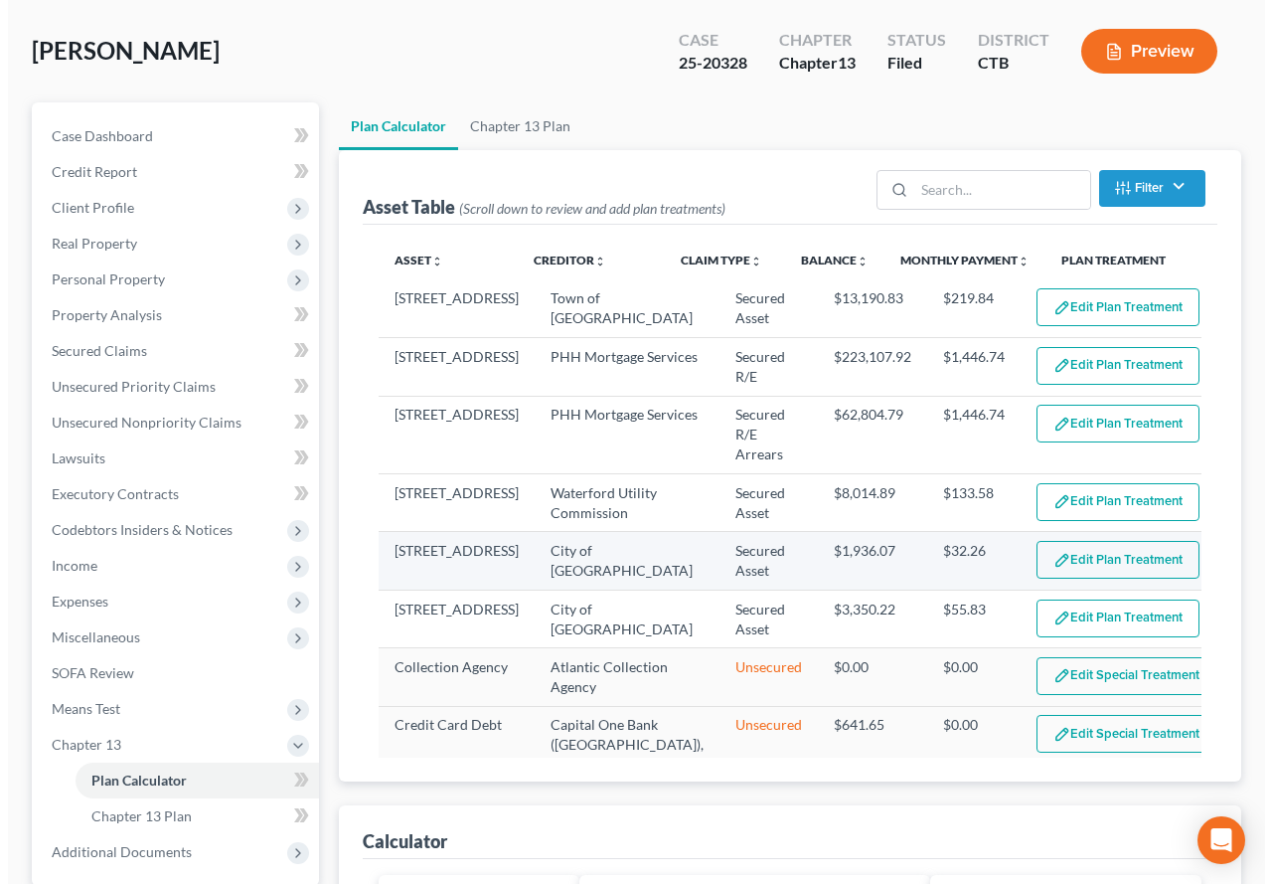
scroll to position [88, 0]
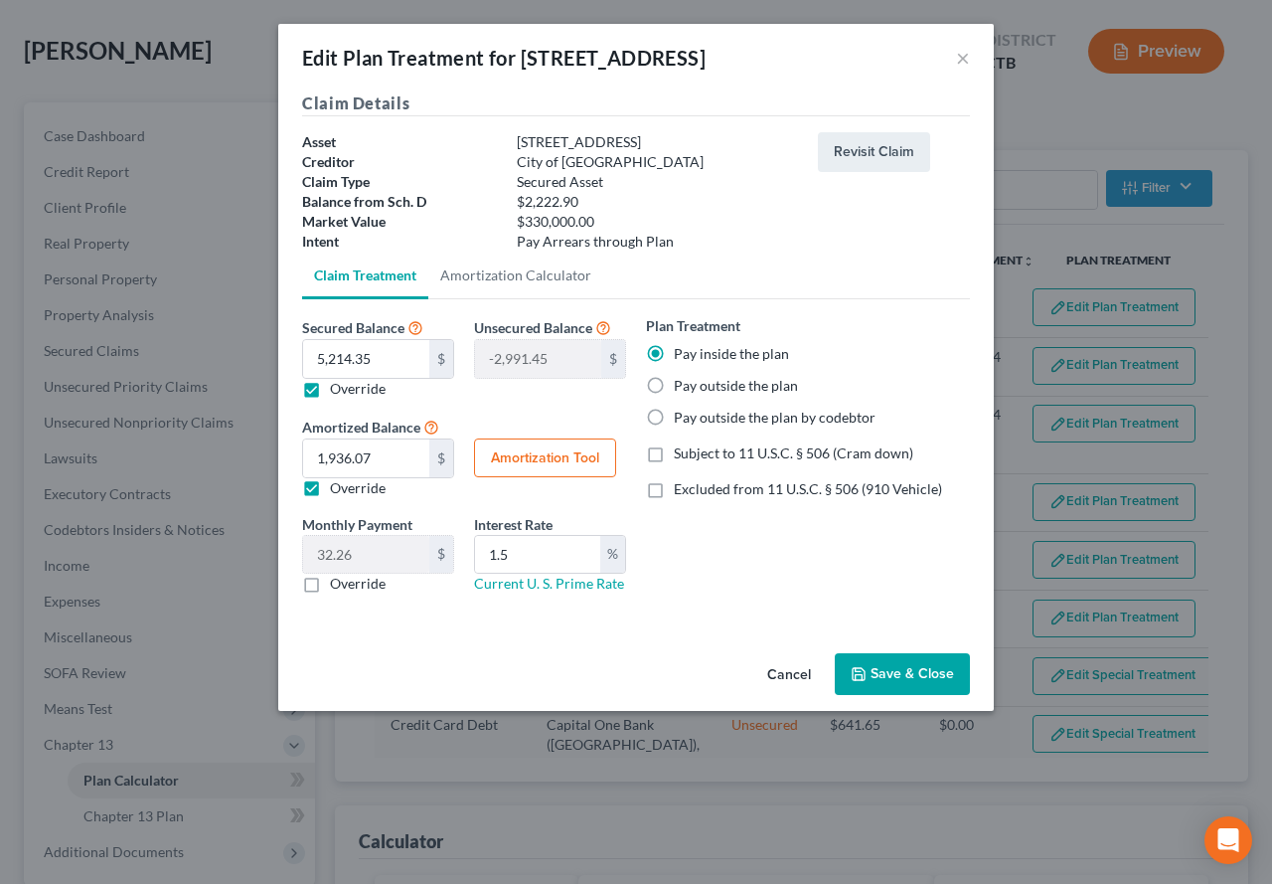
click at [566, 458] on button "Amortization Tool" at bounding box center [545, 458] width 142 height 40
type input "5,214.35"
type input "1.5"
type input "60"
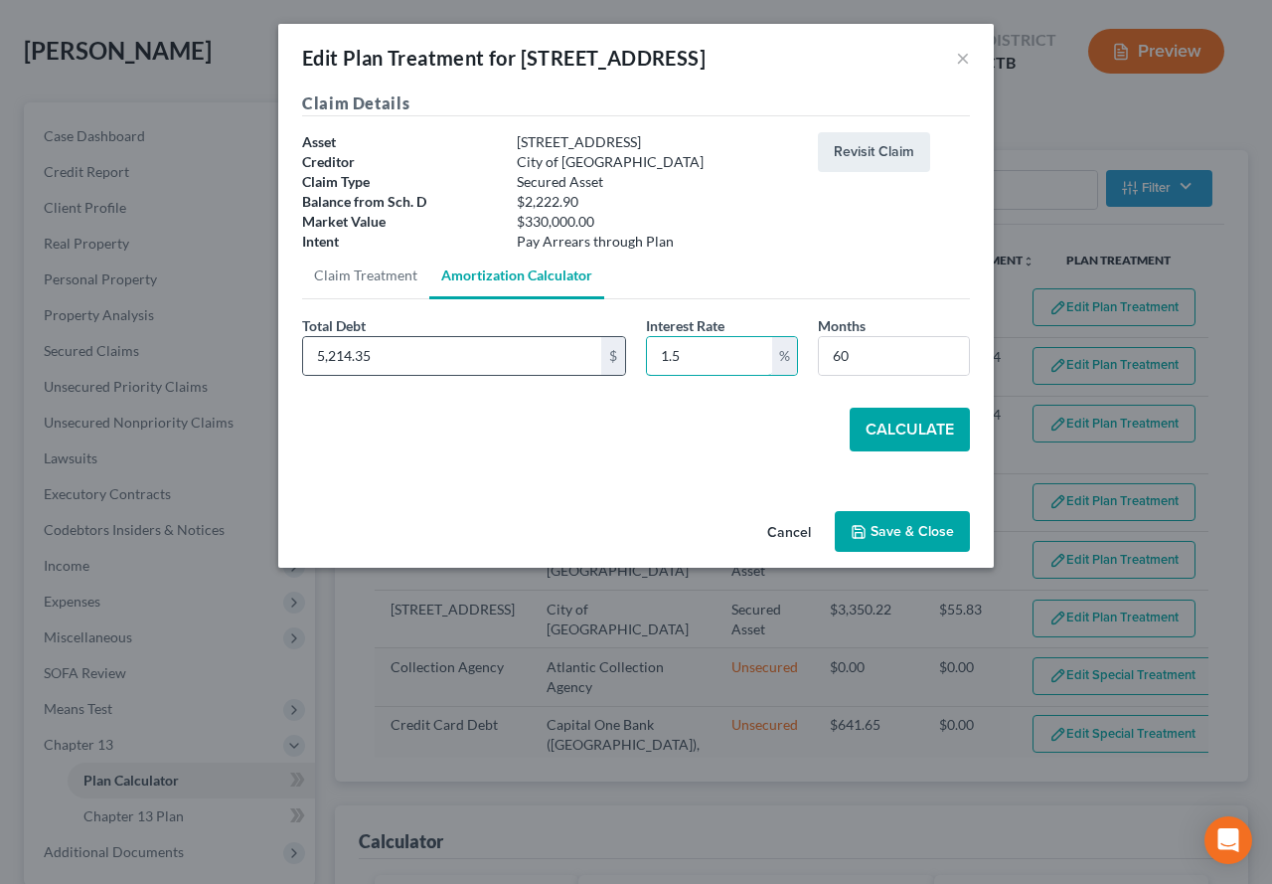
drag, startPoint x: 695, startPoint y: 363, endPoint x: 620, endPoint y: 352, distance: 75.4
click at [620, 352] on div "Total Debt 5,214.35 $ Interest Rate 1.5 % Months 60" at bounding box center [636, 353] width 688 height 77
type input "18.00"
click at [960, 63] on button "×" at bounding box center [963, 58] width 14 height 24
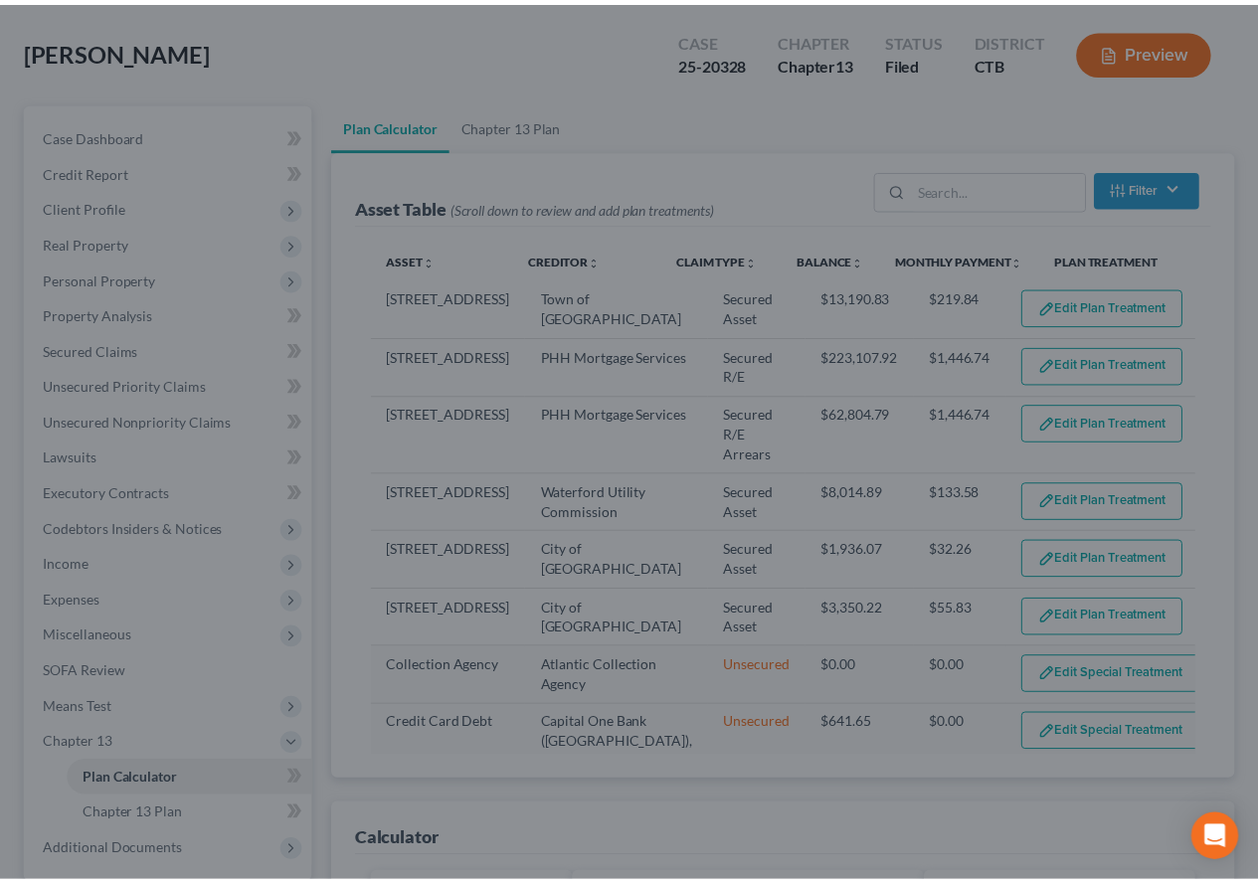
scroll to position [124, 0]
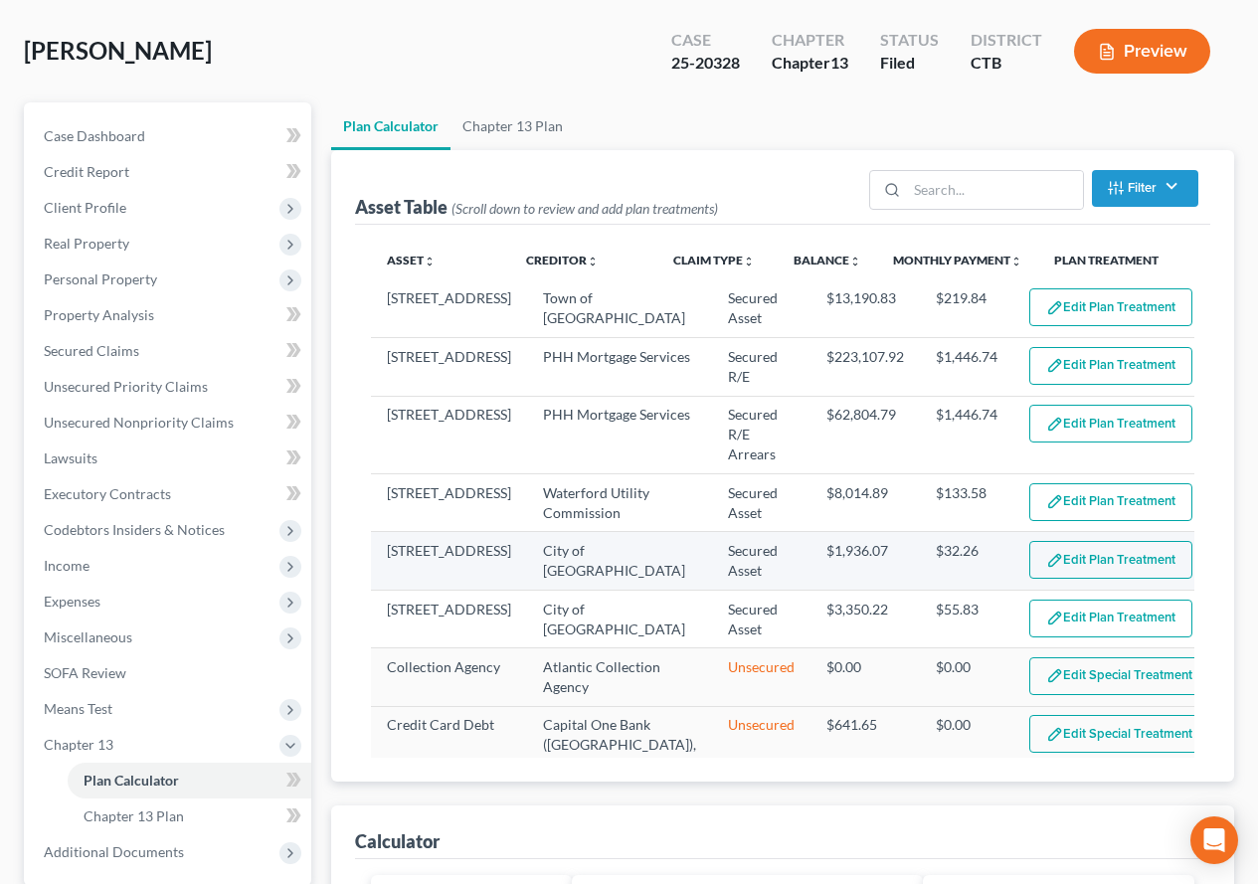
click at [1067, 564] on button "Edit Plan Treatment" at bounding box center [1110, 560] width 163 height 38
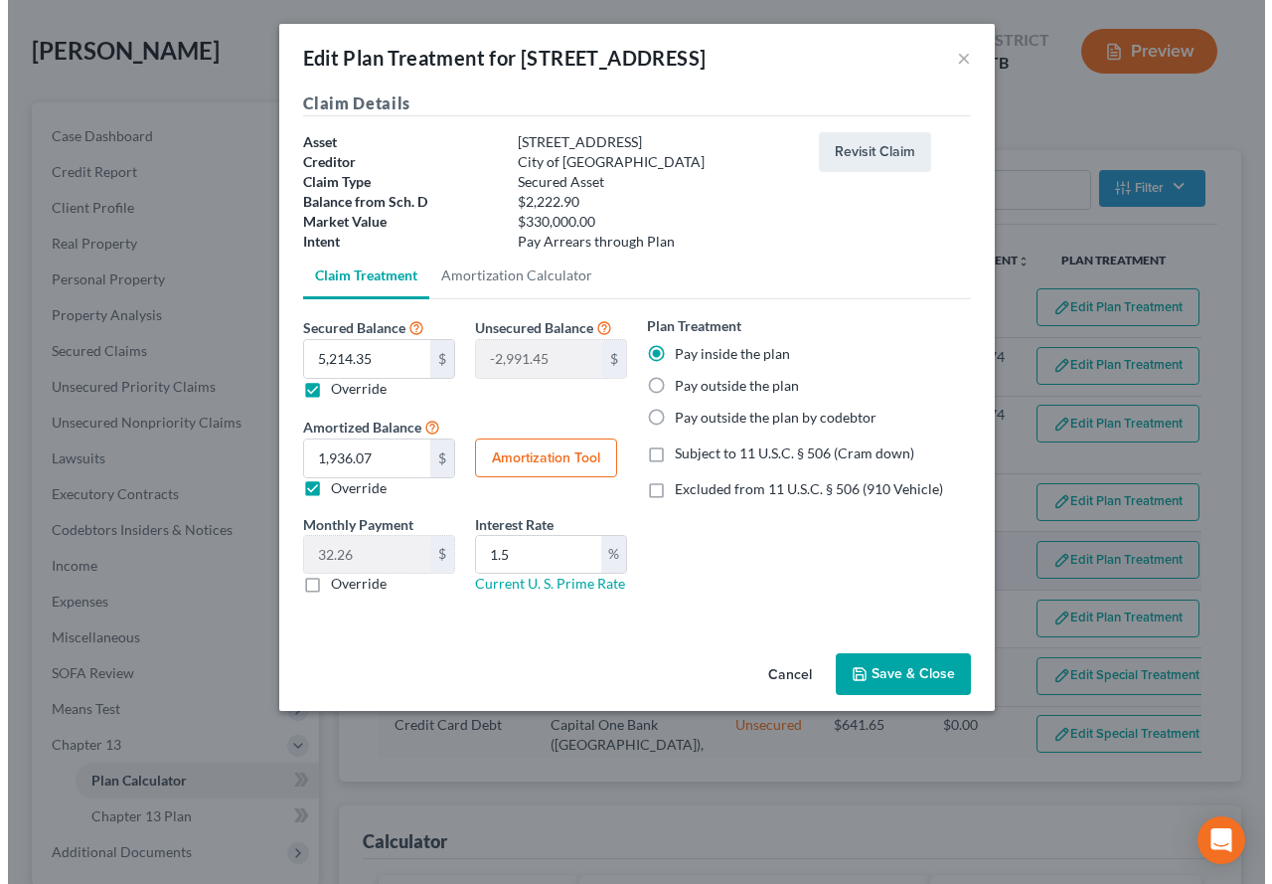
scroll to position [88, 0]
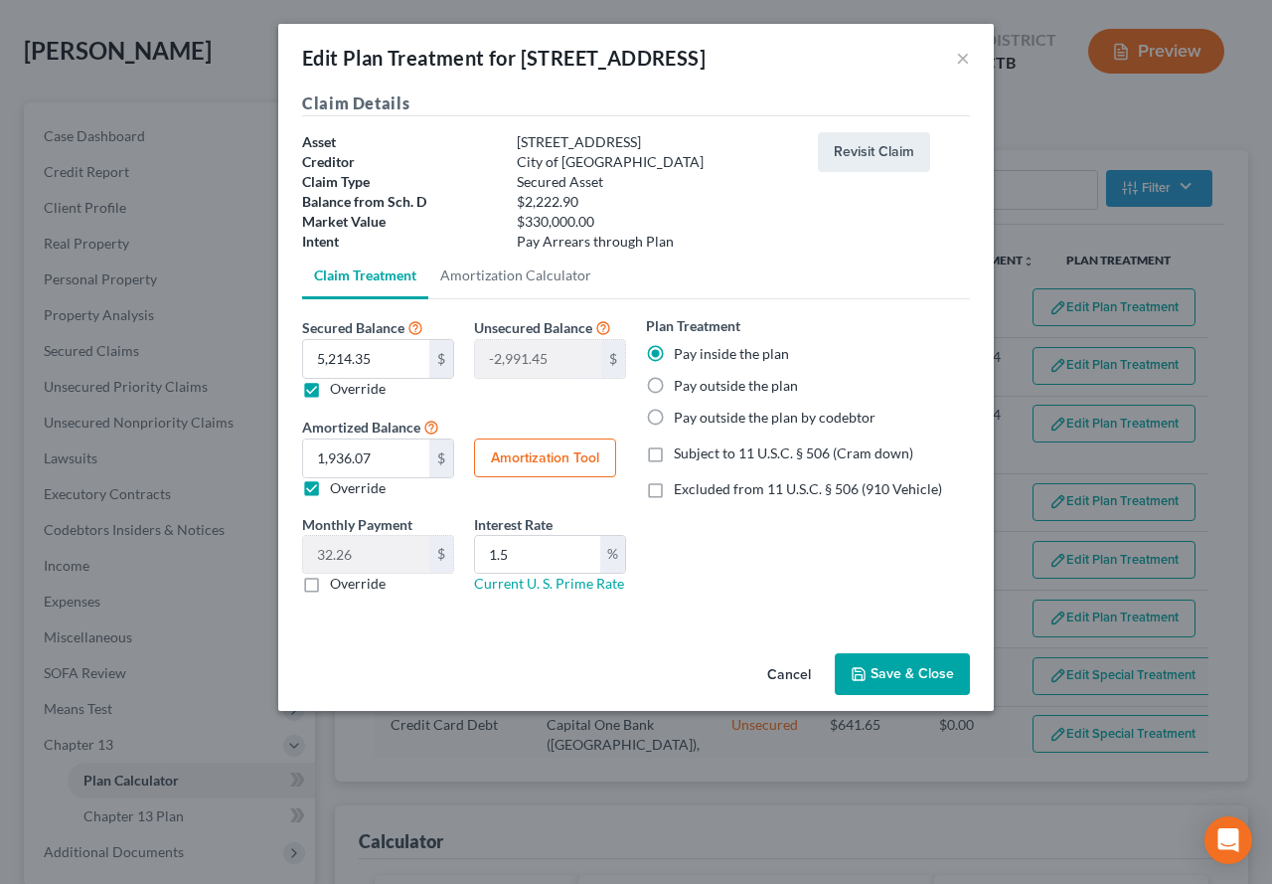
click at [534, 466] on button "Amortization Tool" at bounding box center [545, 458] width 142 height 40
type input "5,214.35"
type input "1.5"
type input "60"
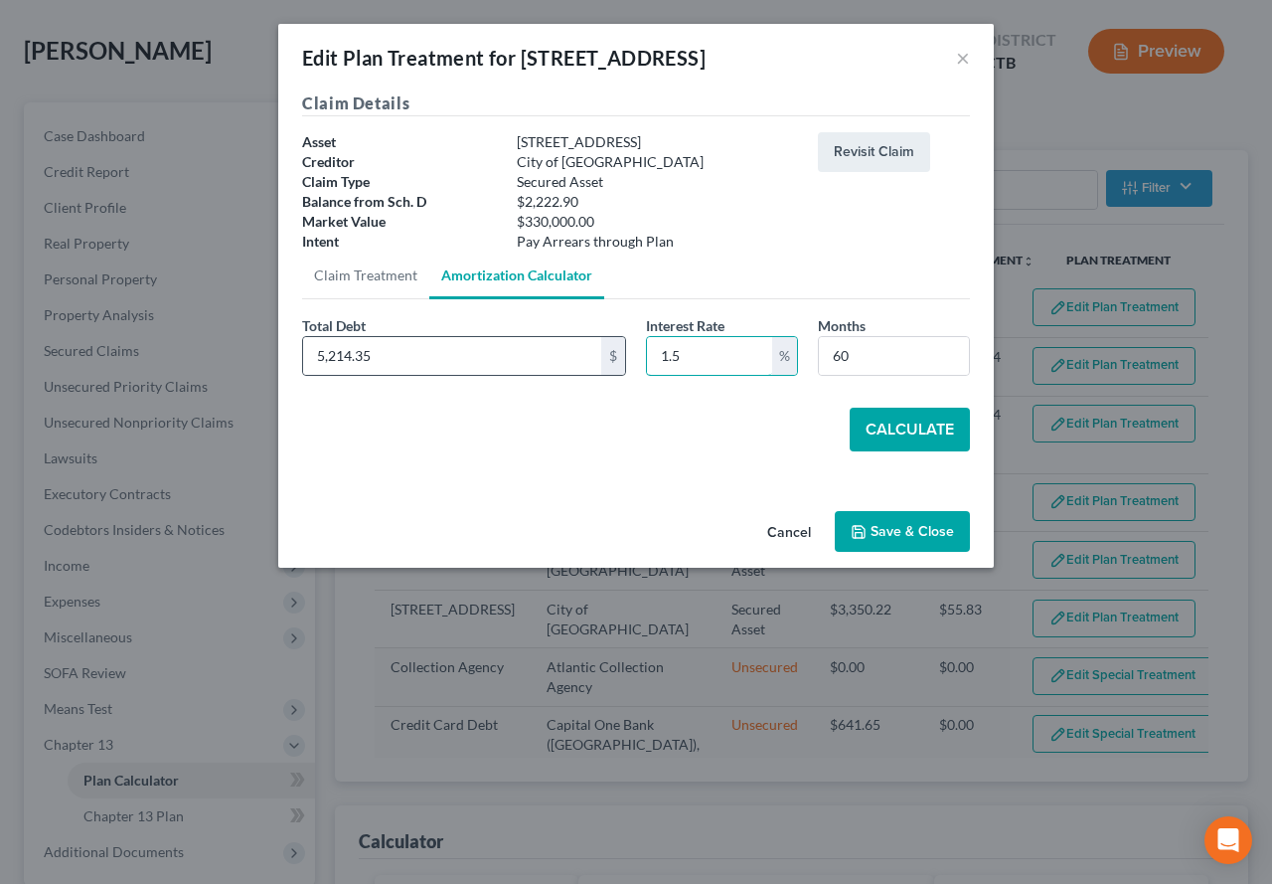
drag, startPoint x: 676, startPoint y: 357, endPoint x: 615, endPoint y: 344, distance: 62.0
click at [615, 344] on div "Total Debt 5,214.35 $ Interest Rate 1.5 % Months 60" at bounding box center [636, 353] width 688 height 77
drag, startPoint x: 690, startPoint y: 348, endPoint x: 658, endPoint y: 348, distance: 31.8
click at [658, 348] on input "1.5" at bounding box center [709, 356] width 125 height 38
type input "18.00"
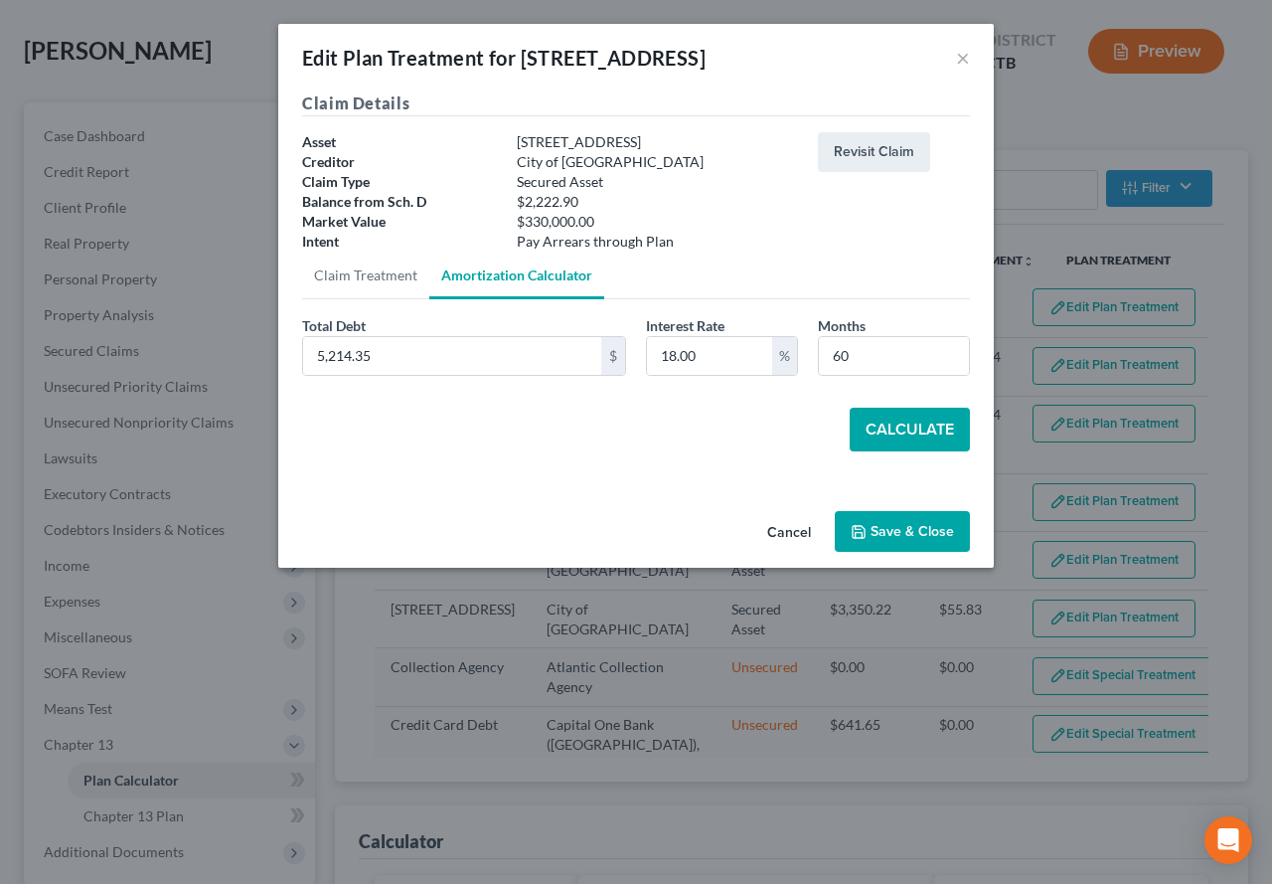
click at [934, 434] on button "Calculate" at bounding box center [910, 430] width 120 height 44
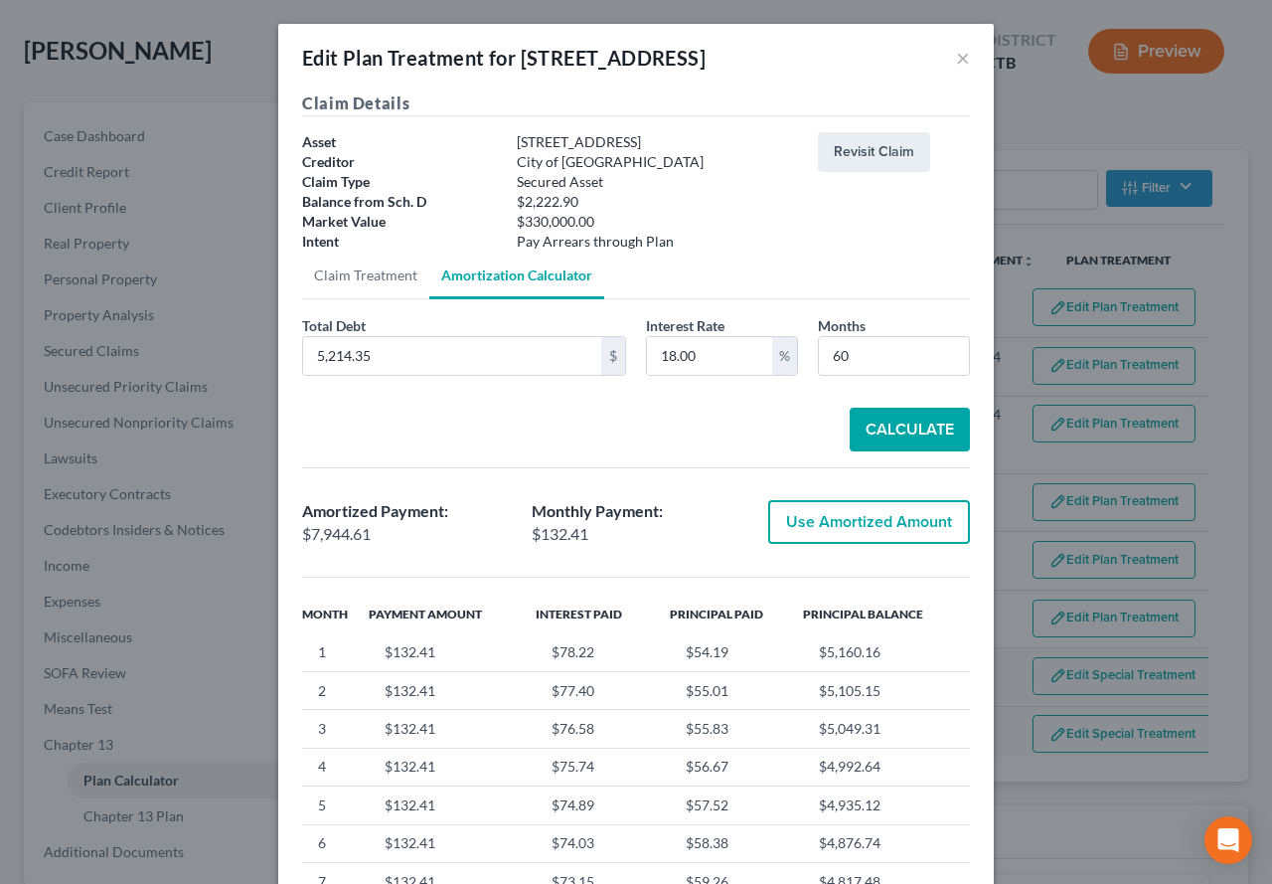
click at [855, 529] on button "Use Amortized Amount" at bounding box center [869, 522] width 202 height 44
type input "7,944.61"
type input "132.41"
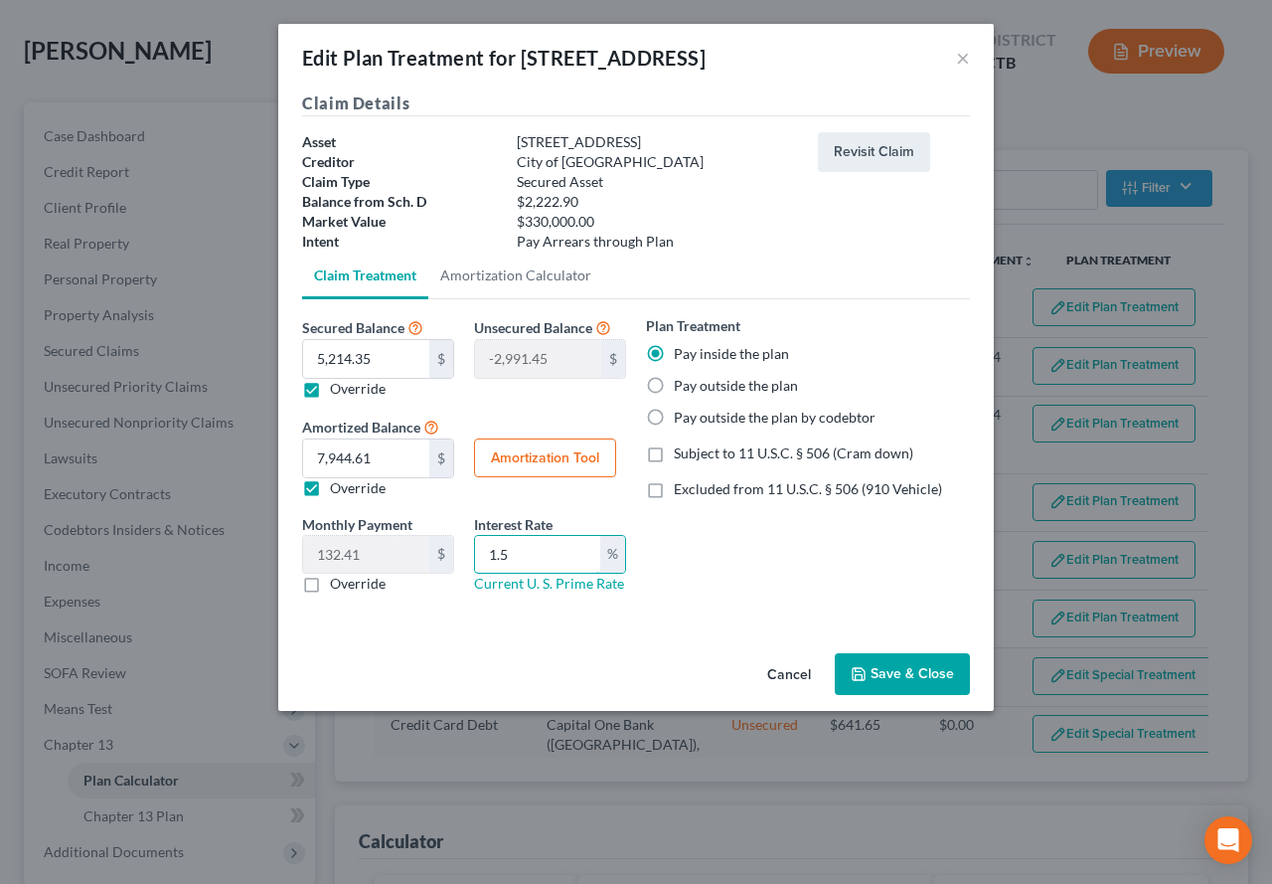
drag, startPoint x: 552, startPoint y: 557, endPoint x: 468, endPoint y: 559, distance: 83.5
click at [468, 559] on div "Interest Rate 1.5 % Current U. S. Prime Rate" at bounding box center [550, 554] width 172 height 81
type input "18.00"
click at [763, 577] on div "Plan Treatment Pay inside the plan Pay outside the plan Pay outside the plan by…" at bounding box center [808, 462] width 344 height 294
click at [493, 453] on button "Amortization Tool" at bounding box center [545, 458] width 142 height 40
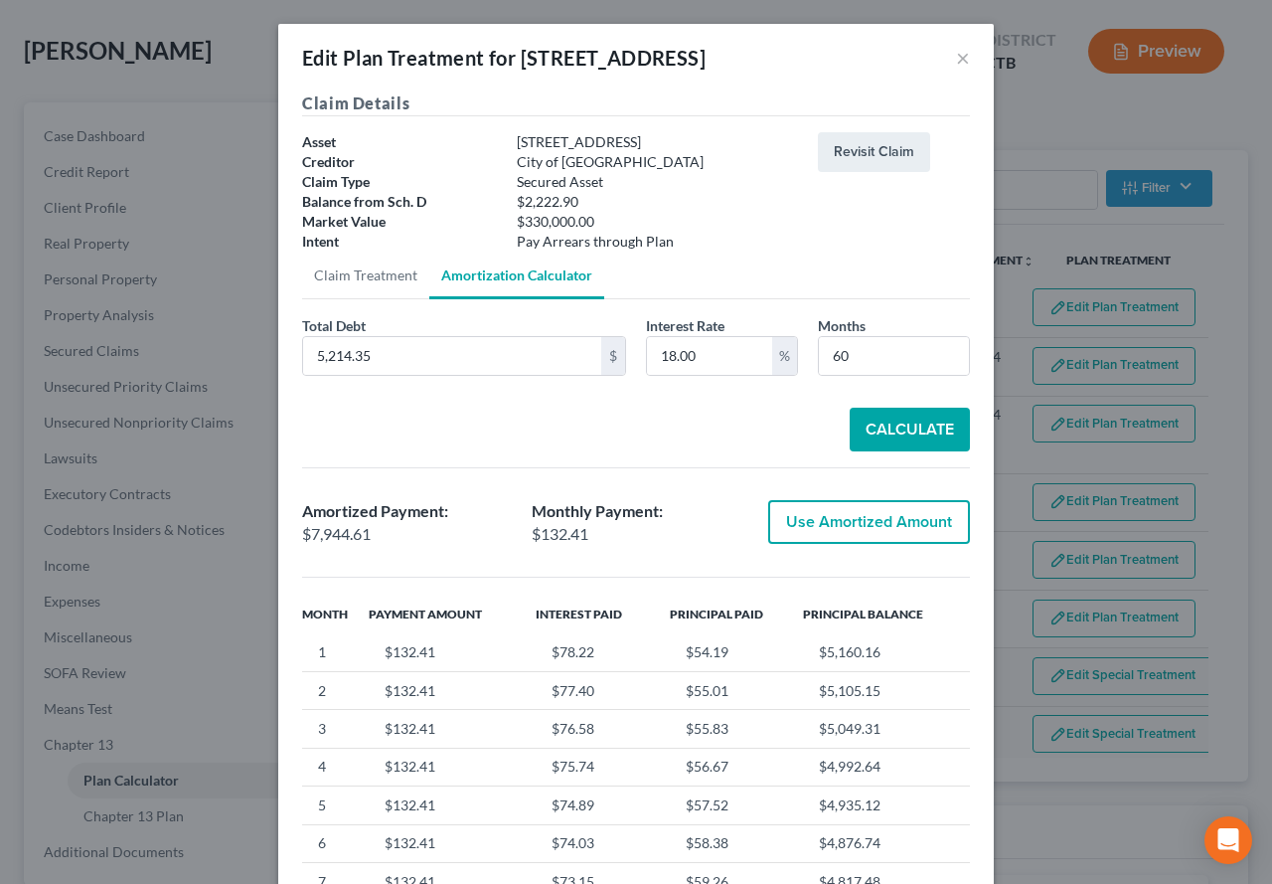
click at [889, 517] on button "Use Amortized Amount" at bounding box center [869, 522] width 202 height 44
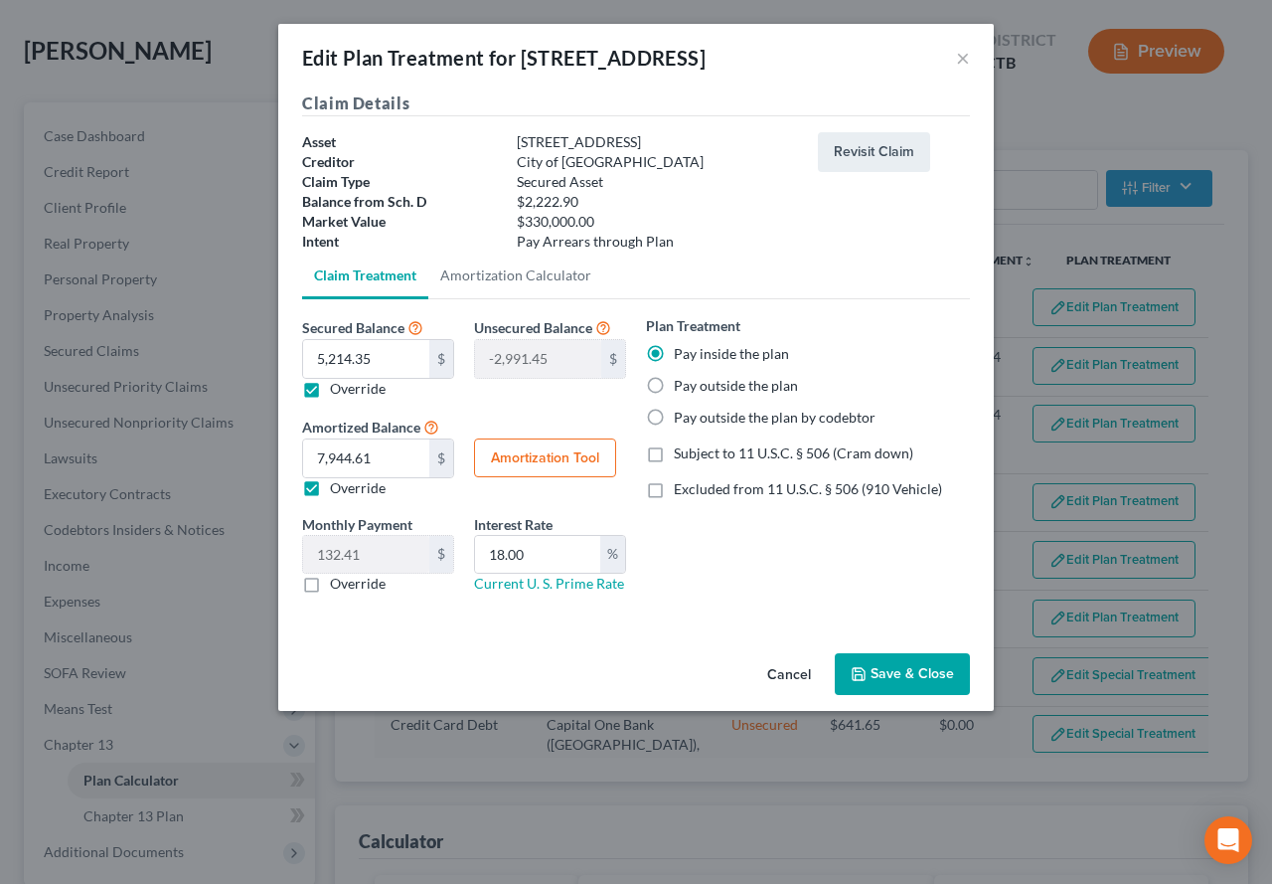
click at [902, 659] on button "Save & Close" at bounding box center [902, 674] width 135 height 42
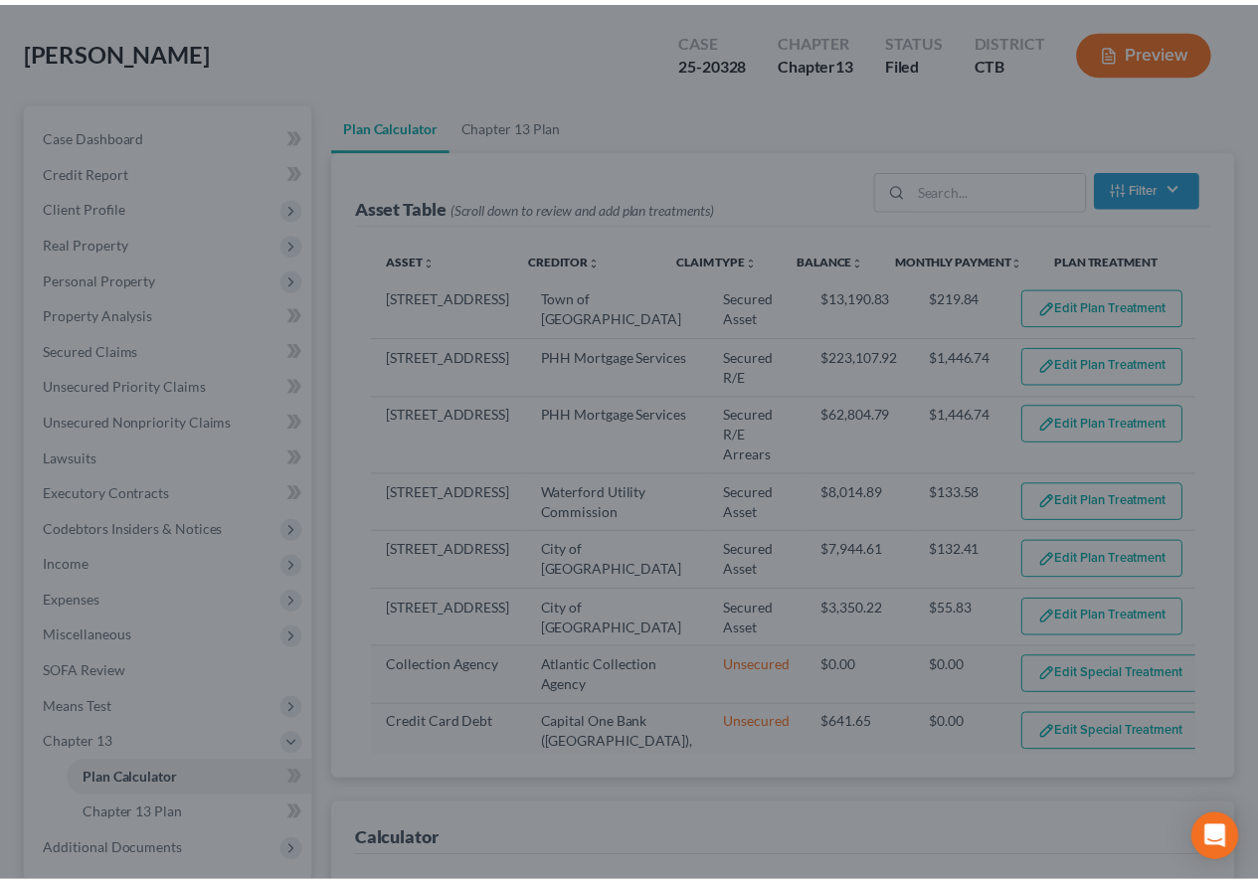
scroll to position [124, 0]
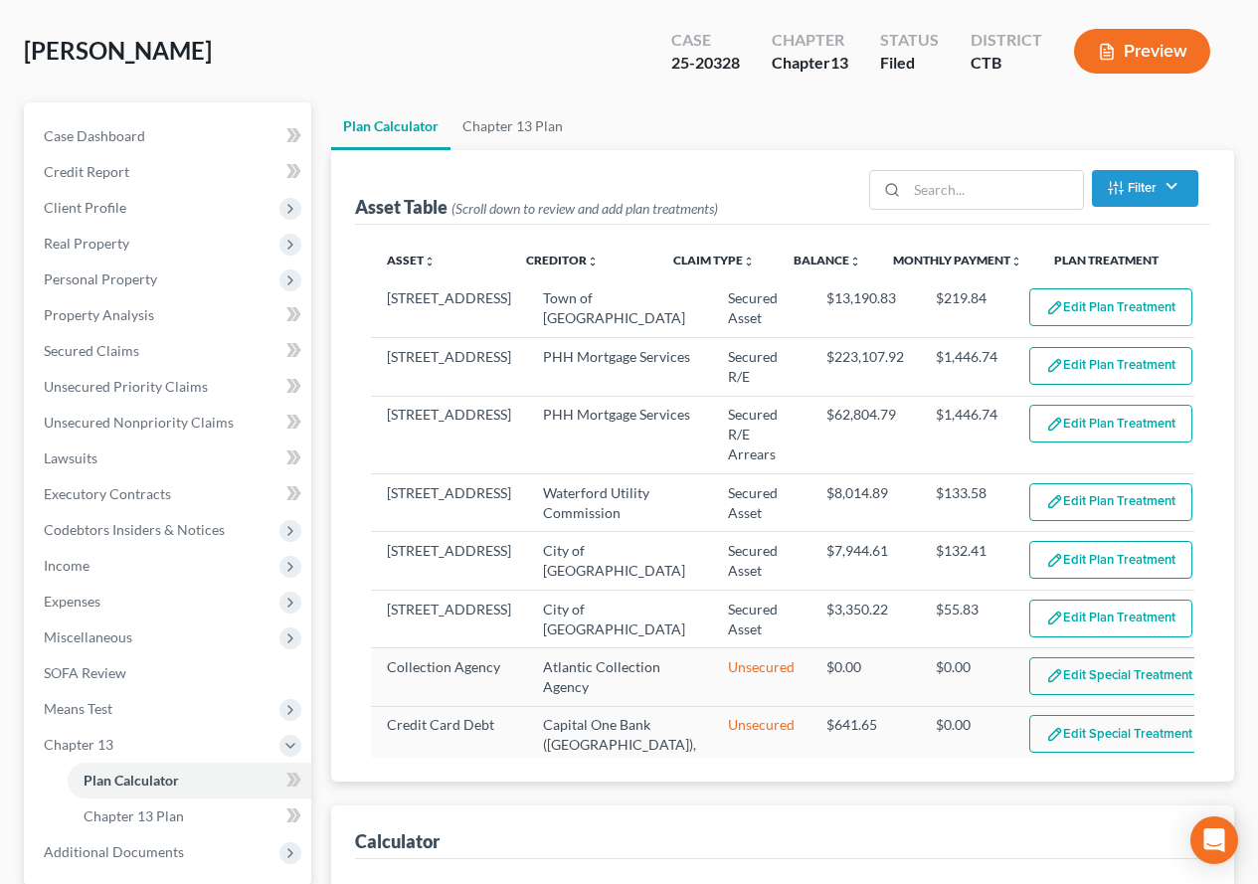
select select "59"
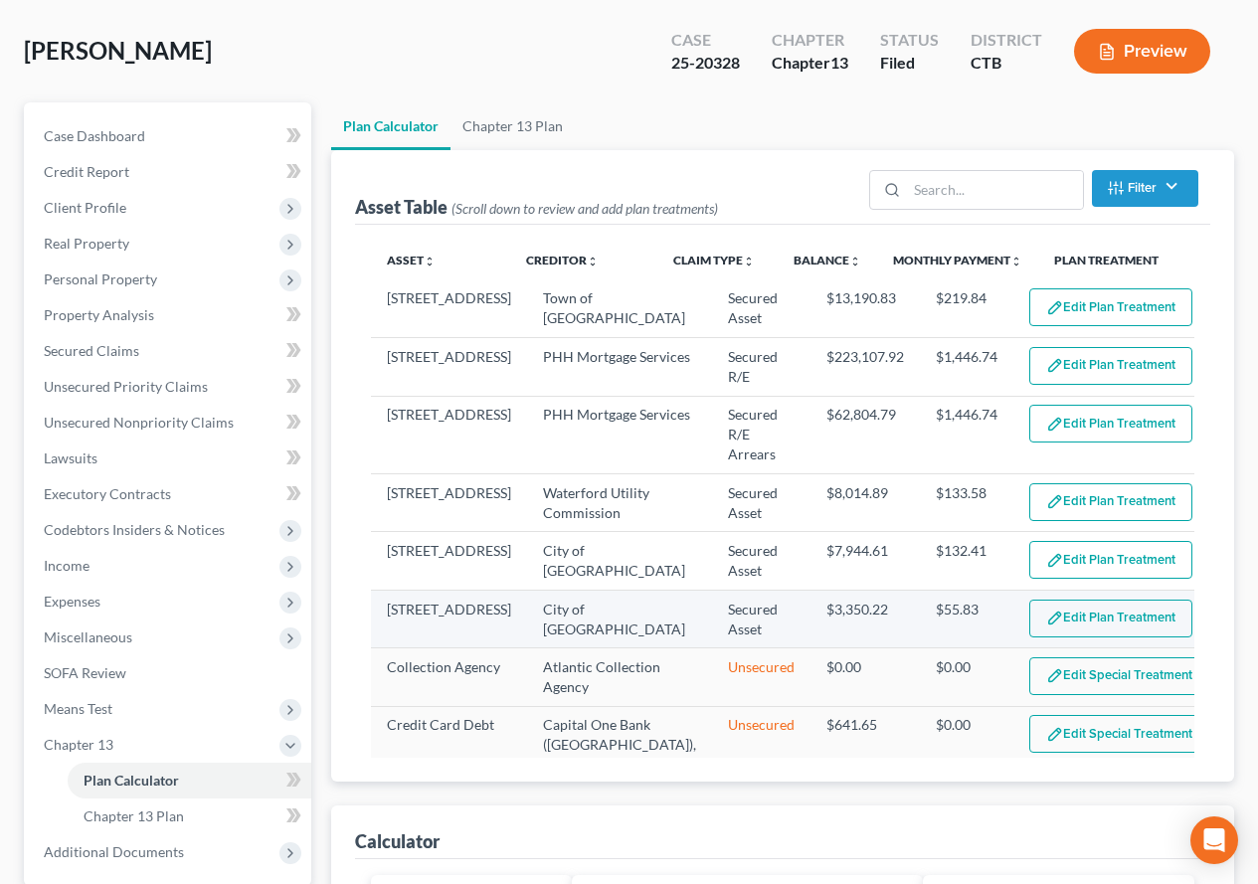
click at [1052, 617] on button "Edit Plan Treatment" at bounding box center [1110, 618] width 163 height 38
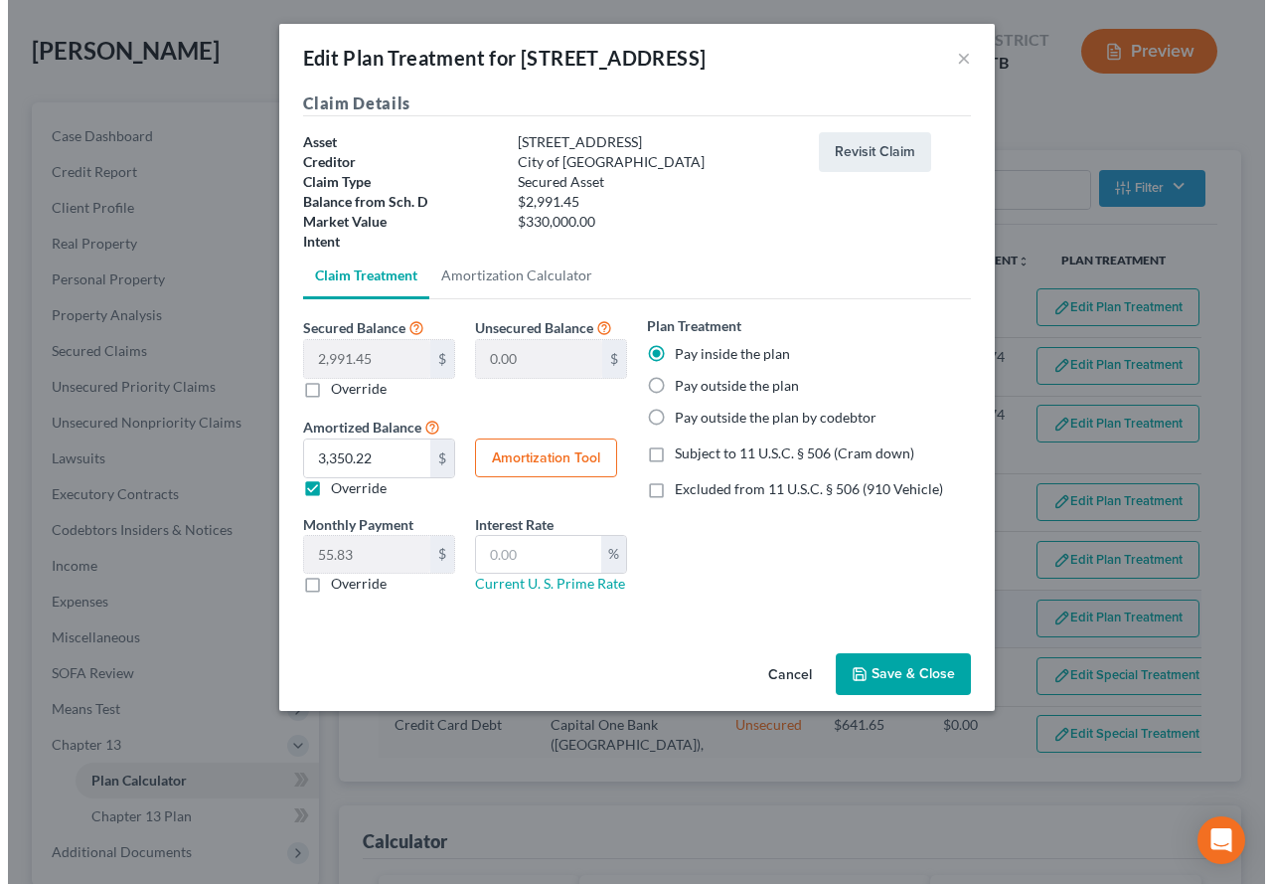
scroll to position [88, 0]
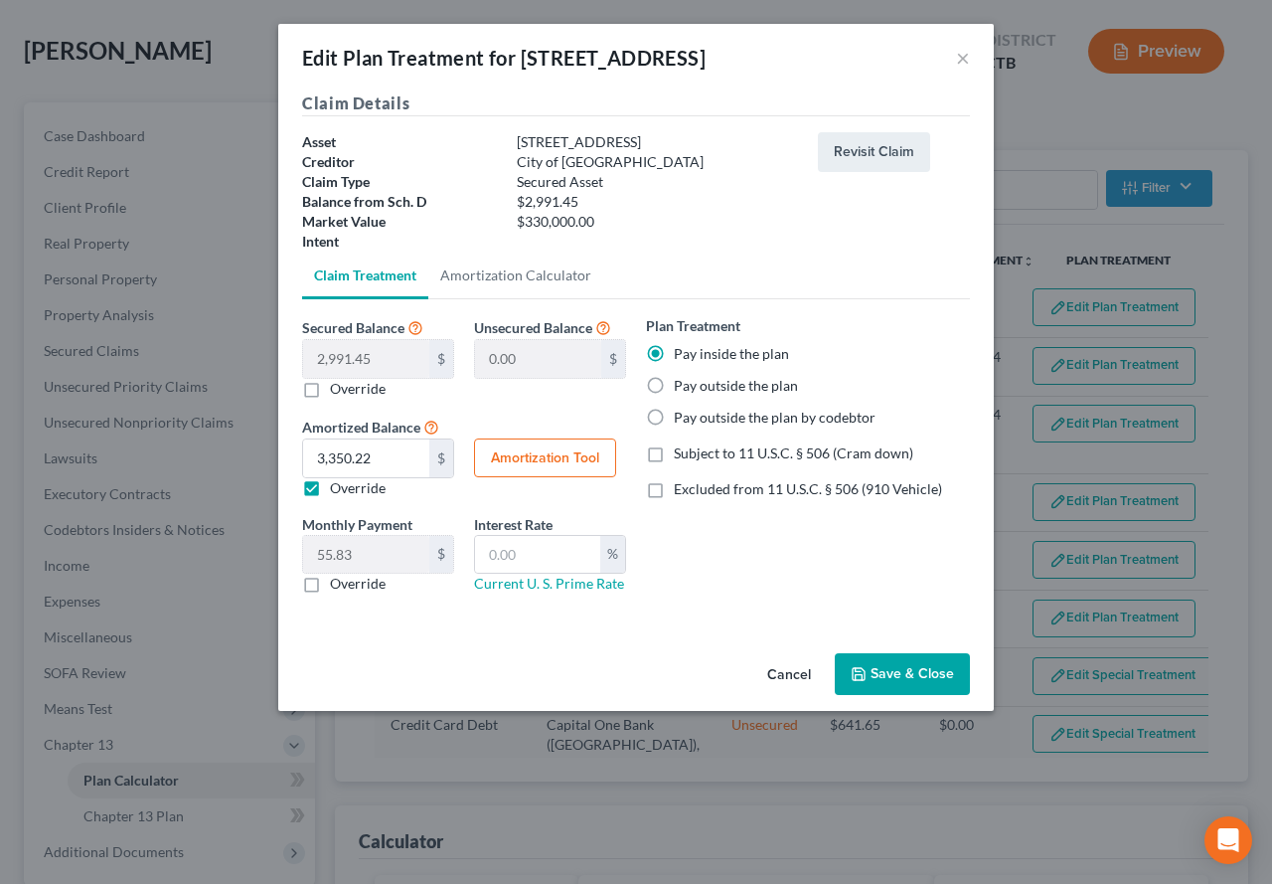
click at [509, 455] on button "Amortization Tool" at bounding box center [545, 458] width 142 height 40
type input "2,991.45"
type input "60"
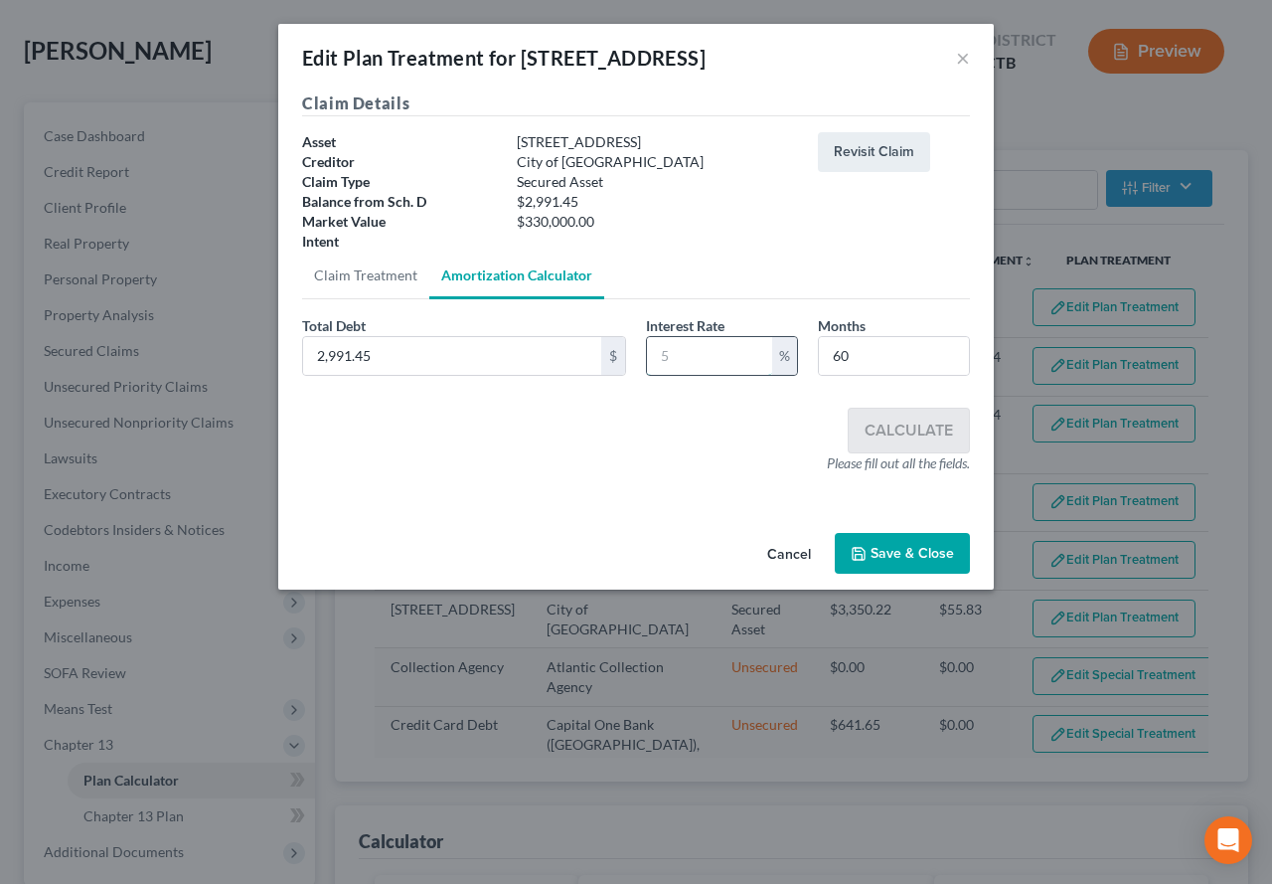
click at [679, 361] on input "text" at bounding box center [709, 356] width 125 height 38
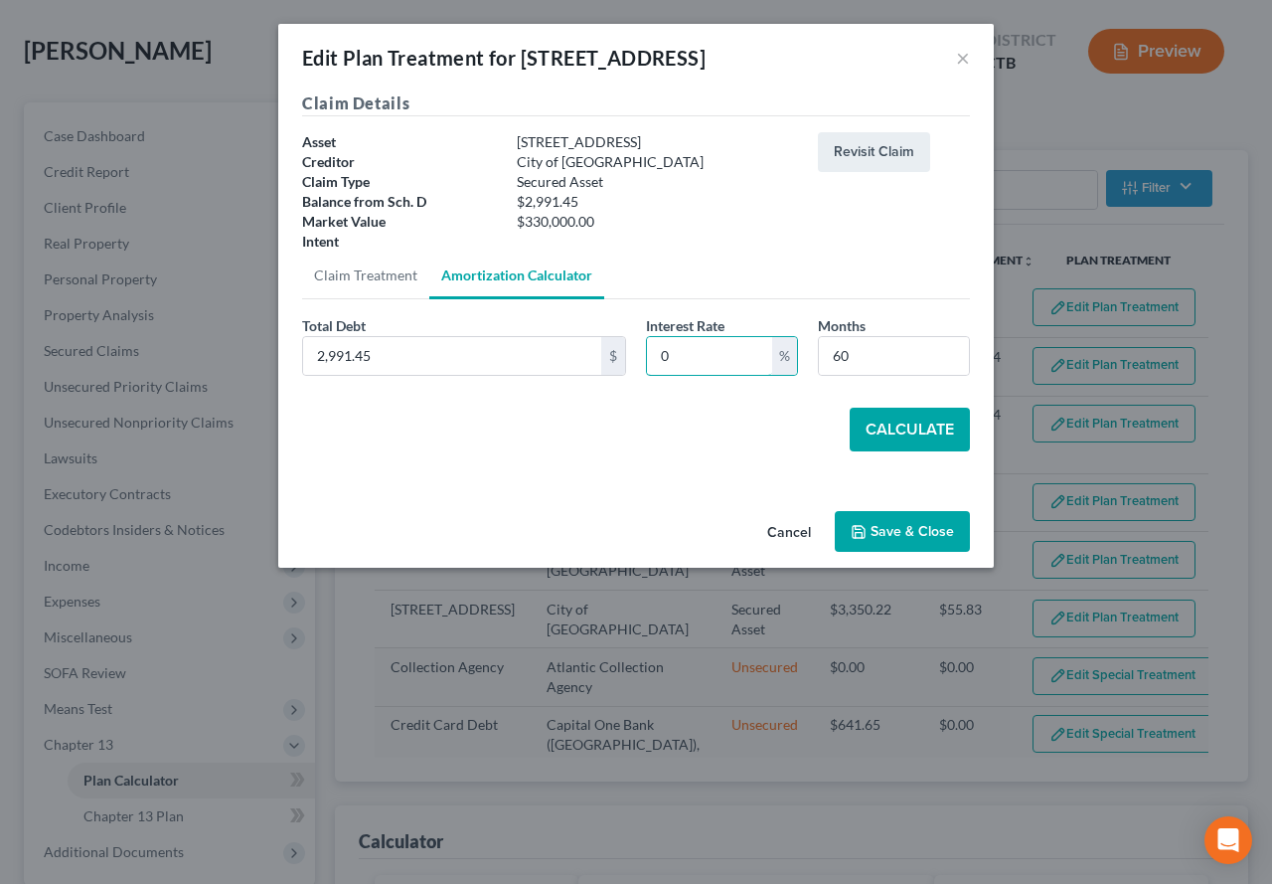
type input "0"
click at [390, 358] on input "2,991.45" at bounding box center [452, 356] width 298 height 38
type input "3,350.22"
click at [900, 436] on button "Calculate" at bounding box center [910, 430] width 120 height 44
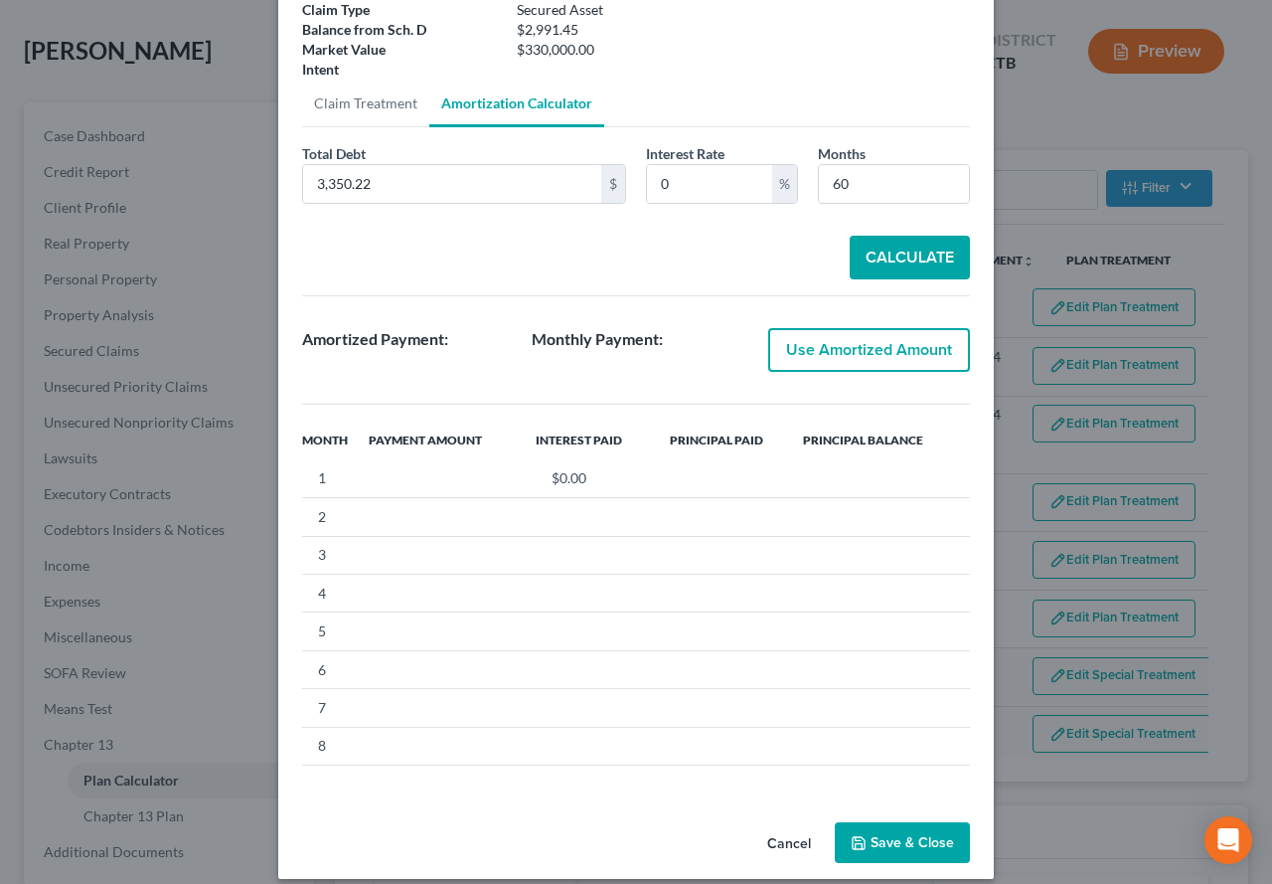
scroll to position [191, 0]
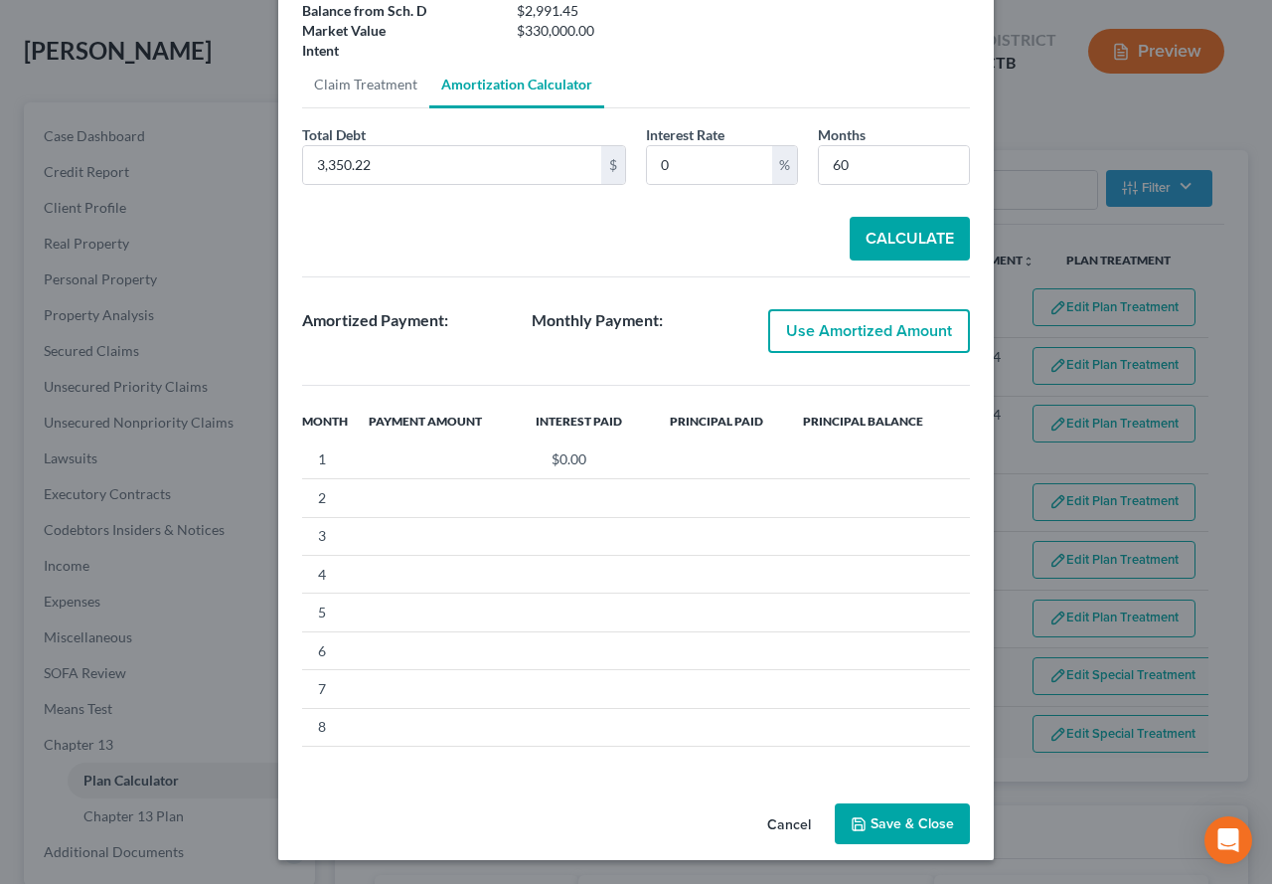
click at [888, 826] on button "Save & Close" at bounding box center [902, 824] width 135 height 42
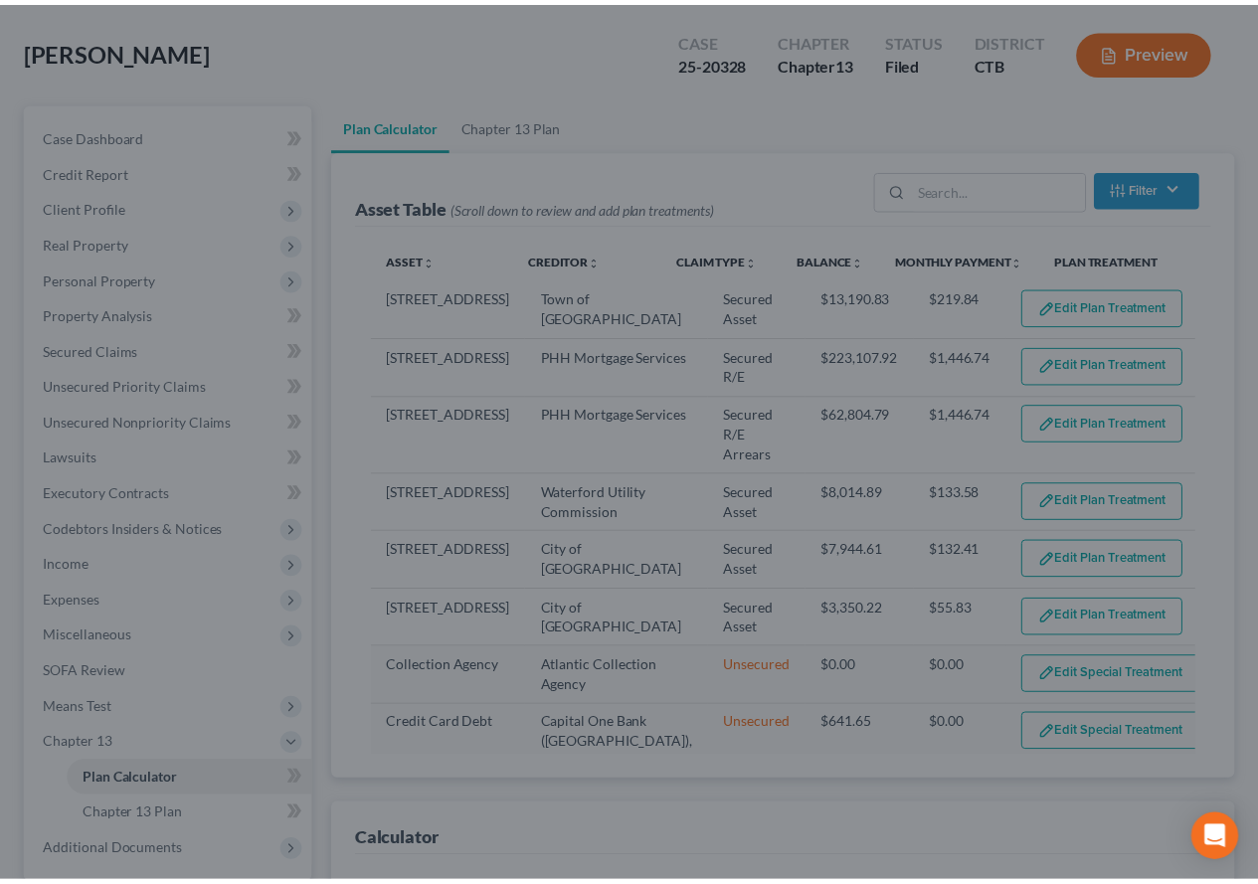
scroll to position [124, 0]
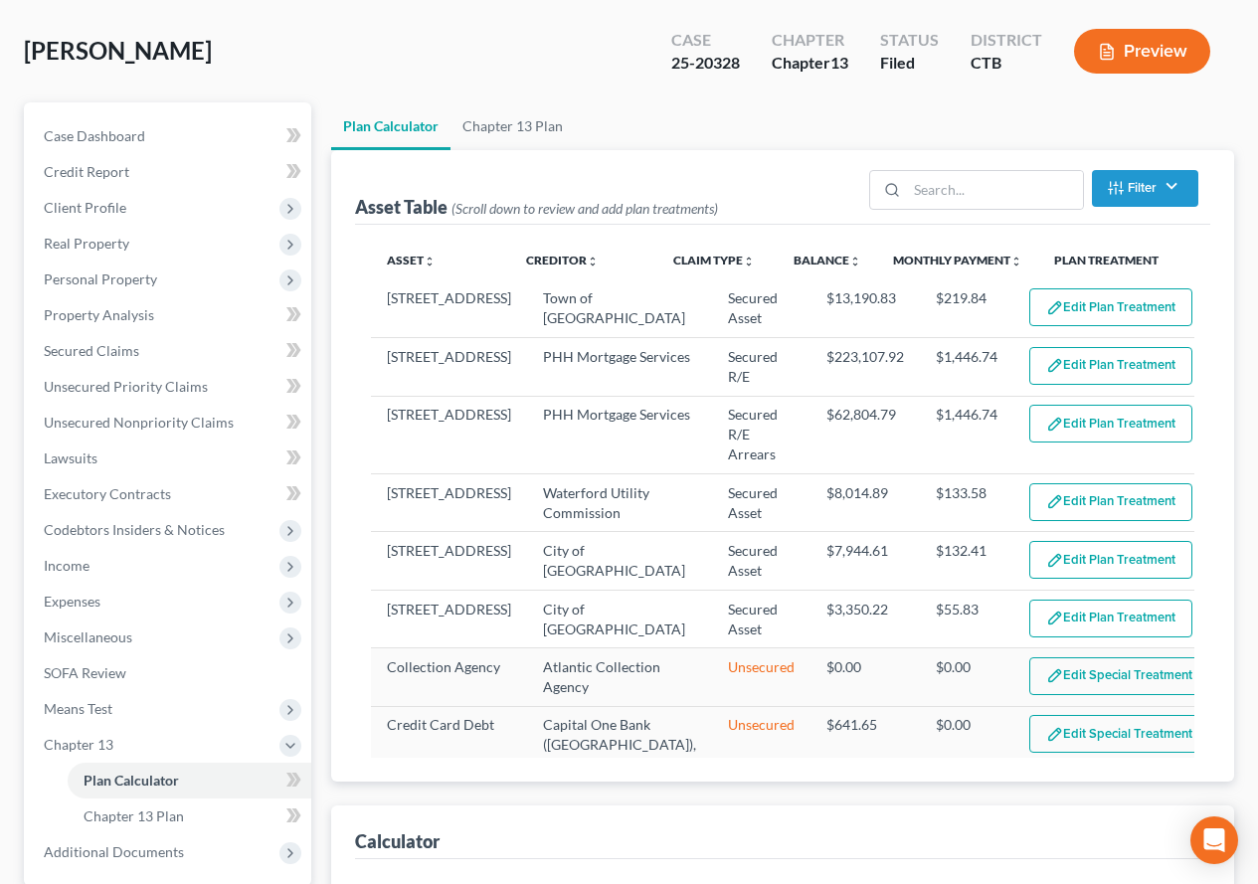
select select "59"
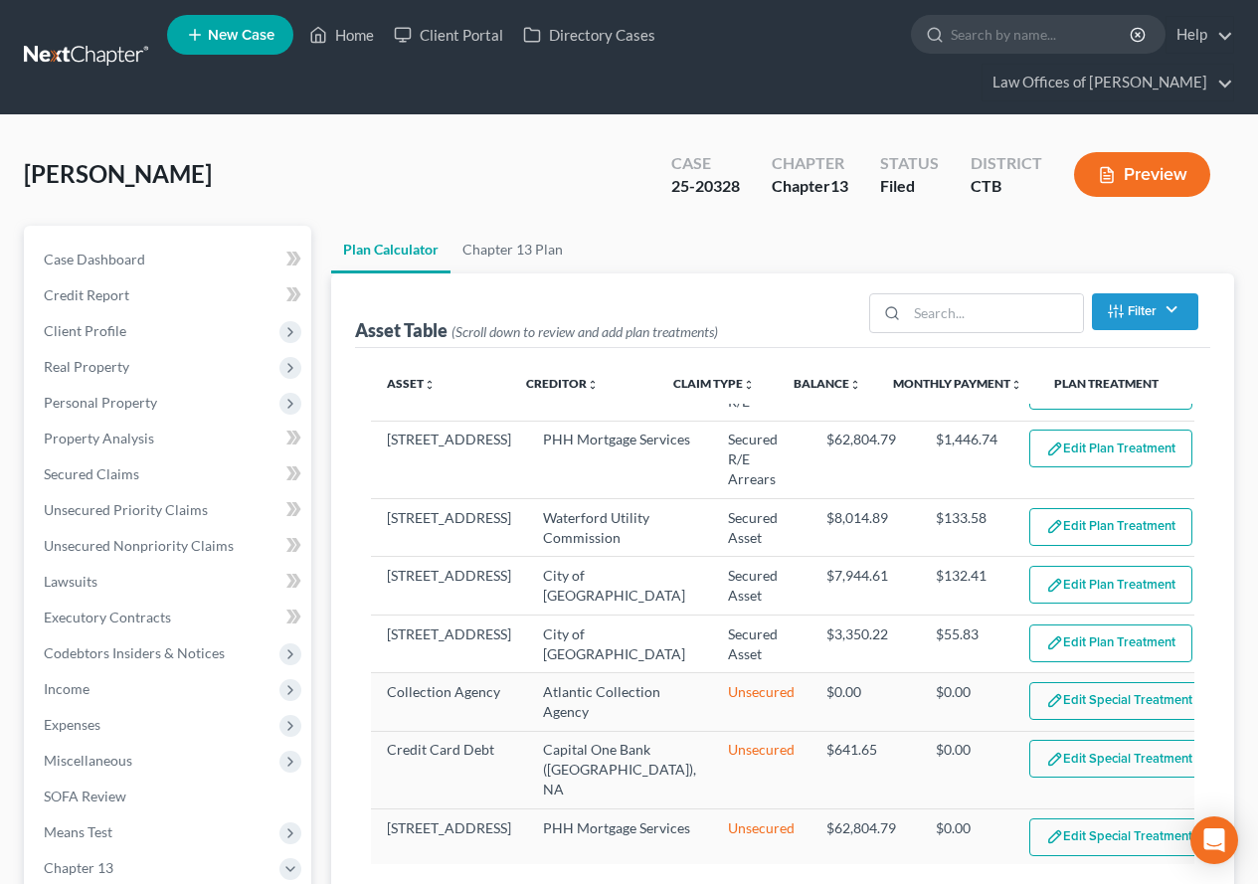
scroll to position [0, 0]
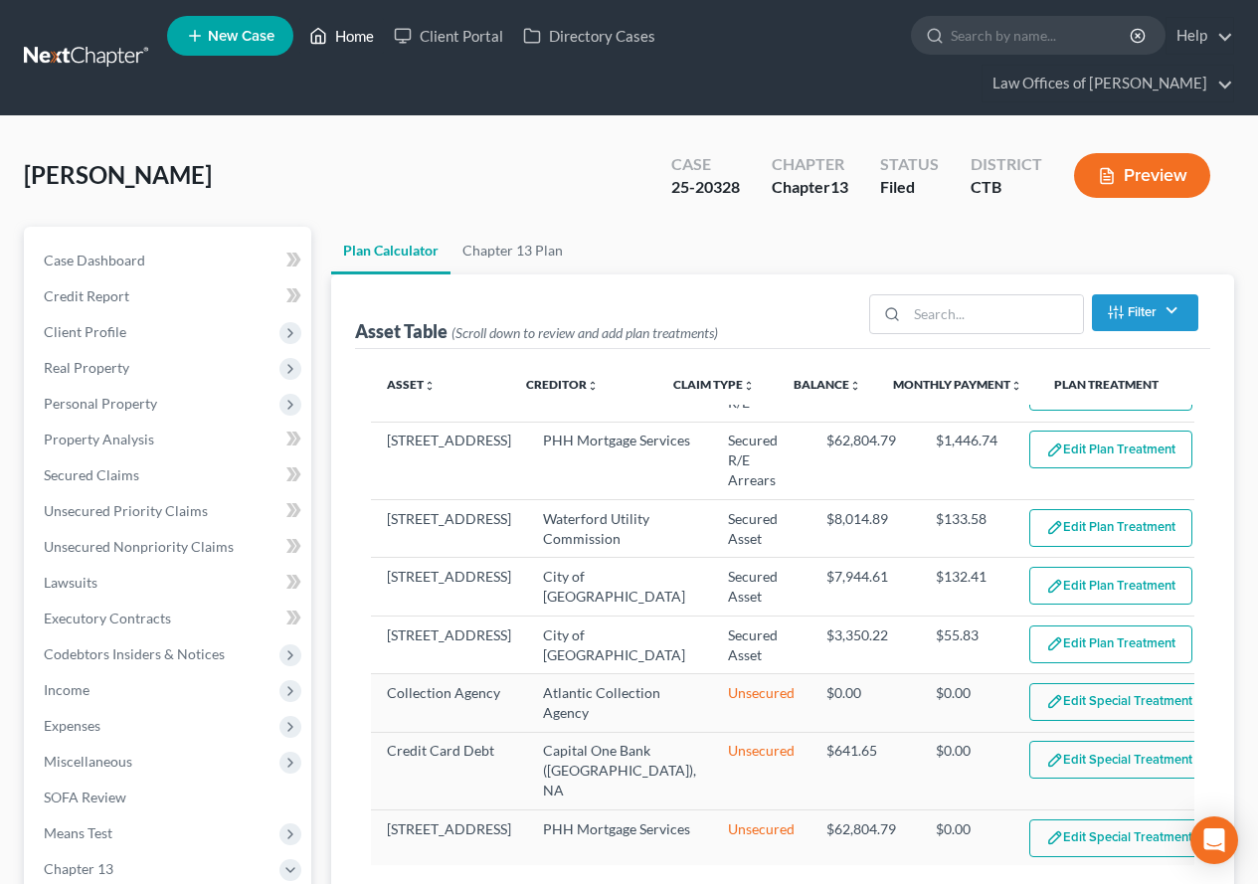
click at [345, 39] on link "Home" at bounding box center [341, 36] width 84 height 36
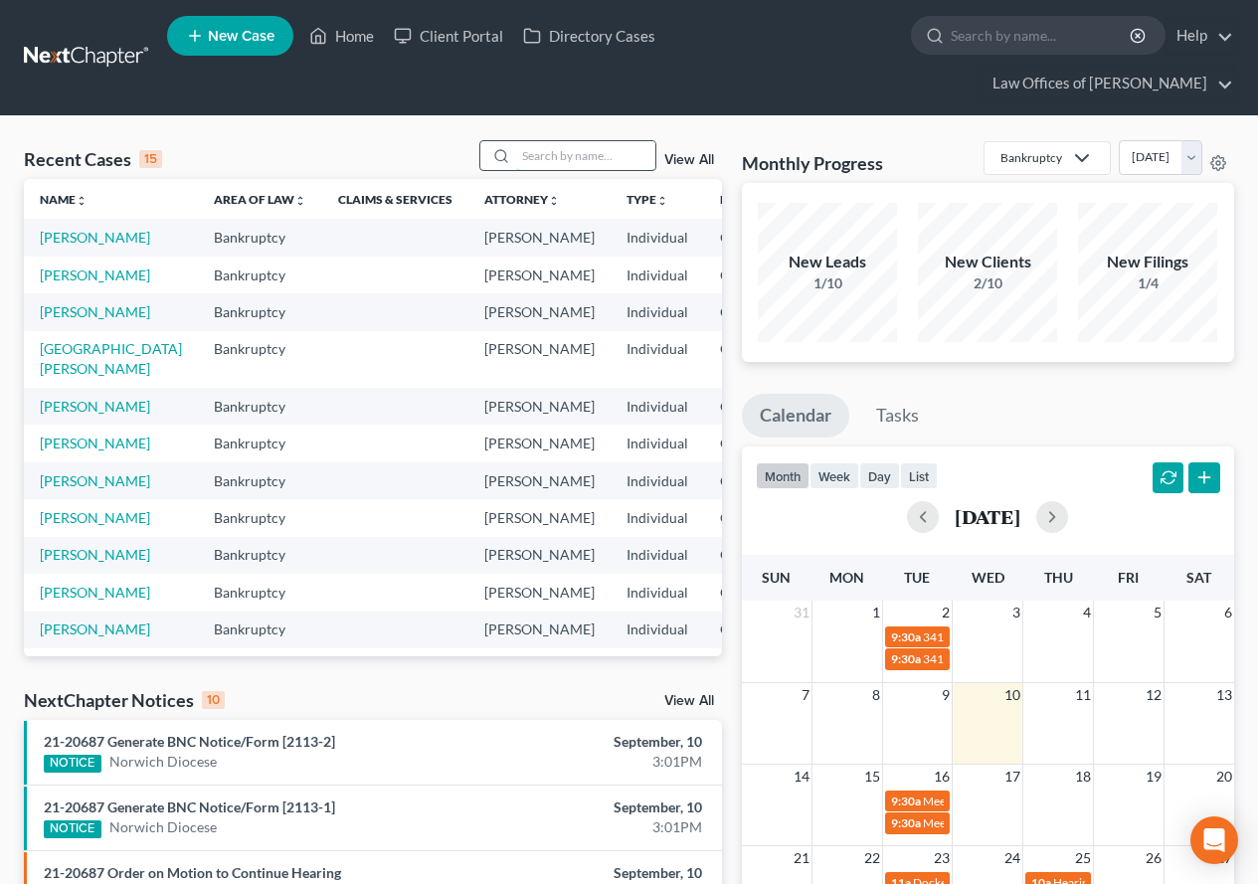
click at [579, 162] on input "search" at bounding box center [585, 155] width 139 height 29
type input "[PERSON_NAME]"
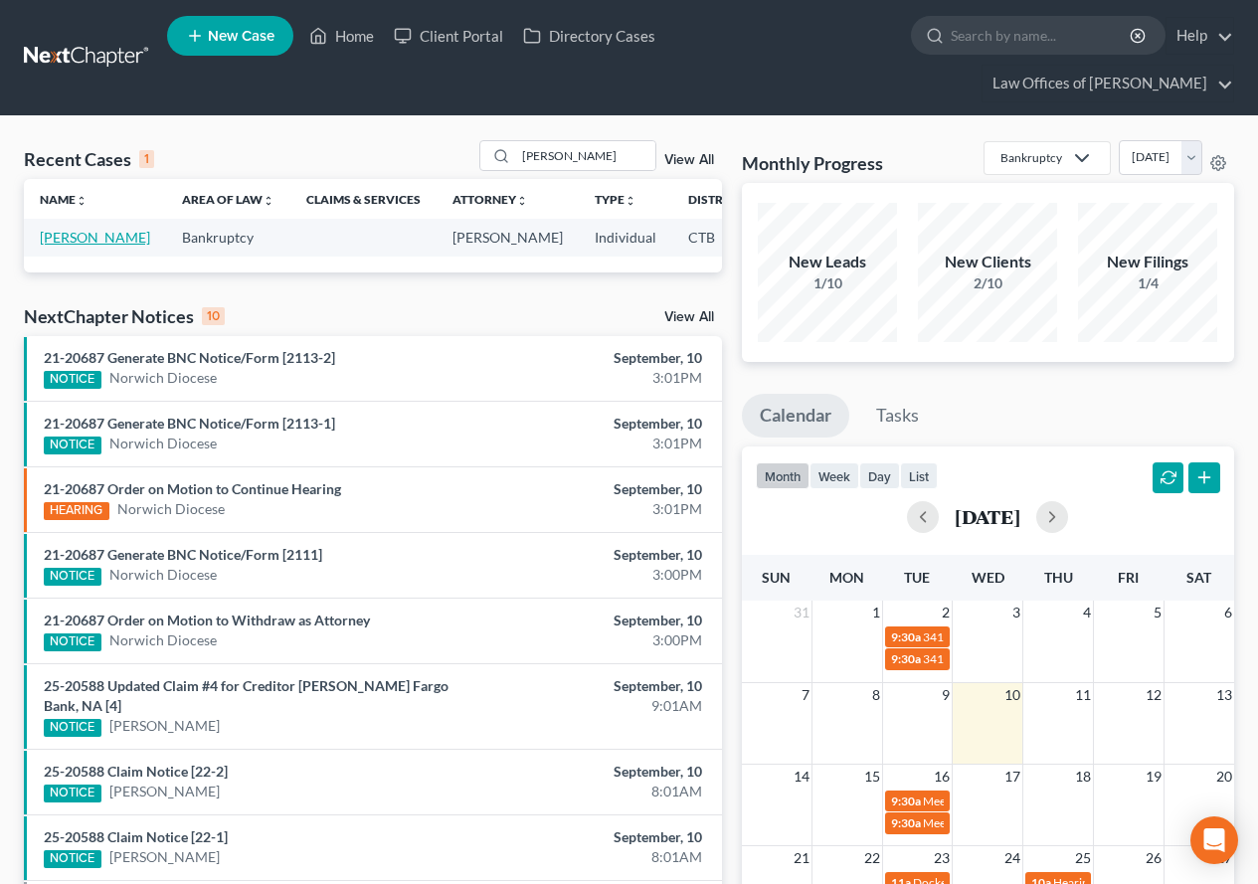
click at [62, 237] on link "[PERSON_NAME]" at bounding box center [95, 237] width 110 height 17
select select "3"
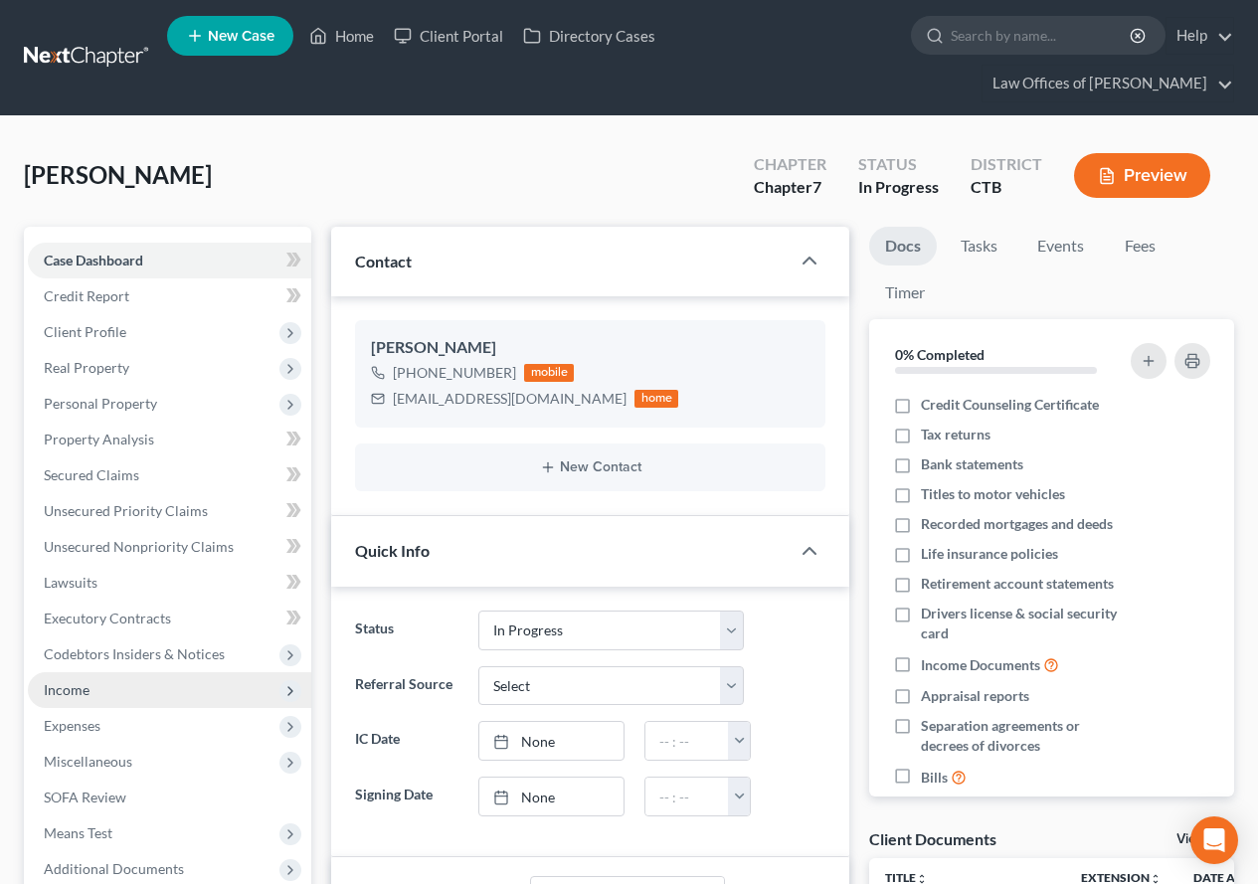
click at [79, 701] on span "Income" at bounding box center [169, 690] width 283 height 36
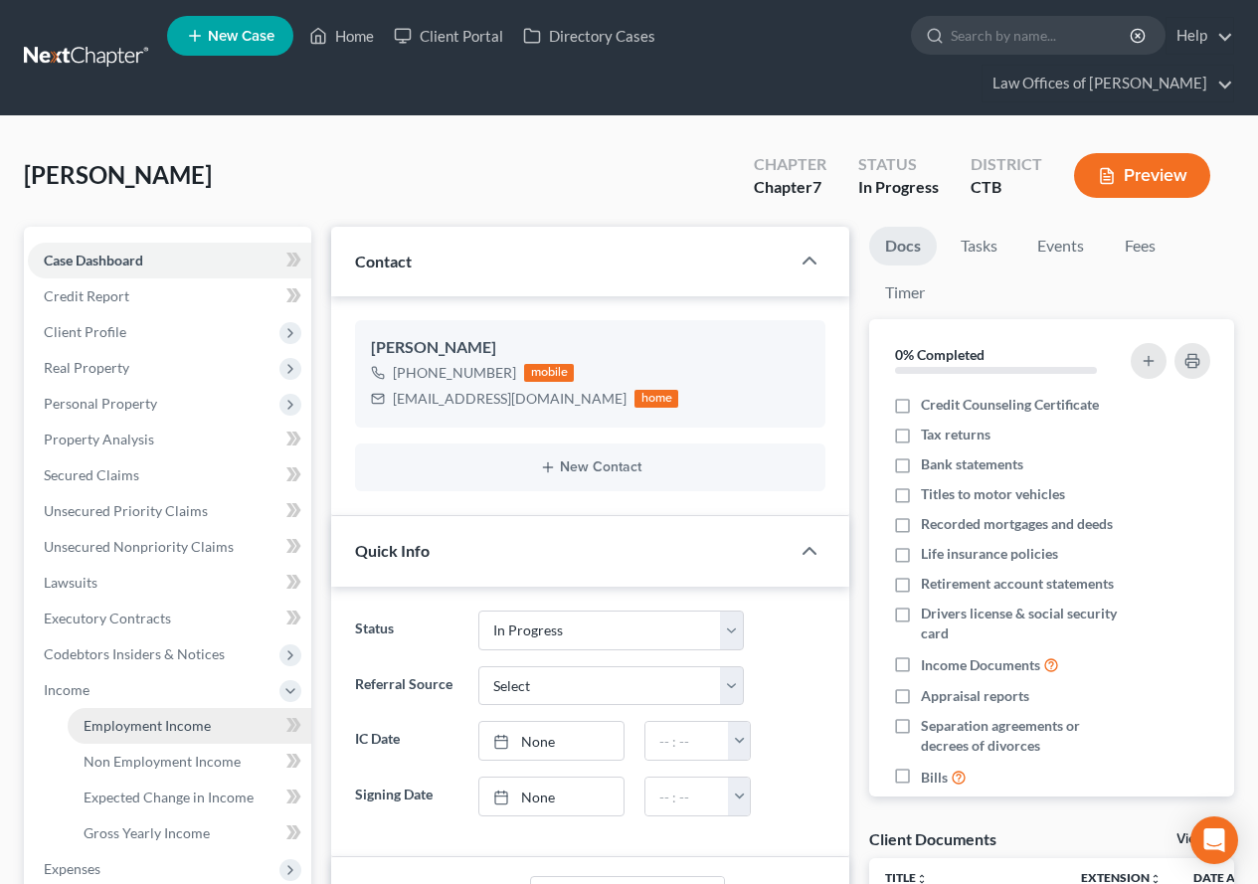
click at [116, 730] on span "Employment Income" at bounding box center [147, 725] width 127 height 17
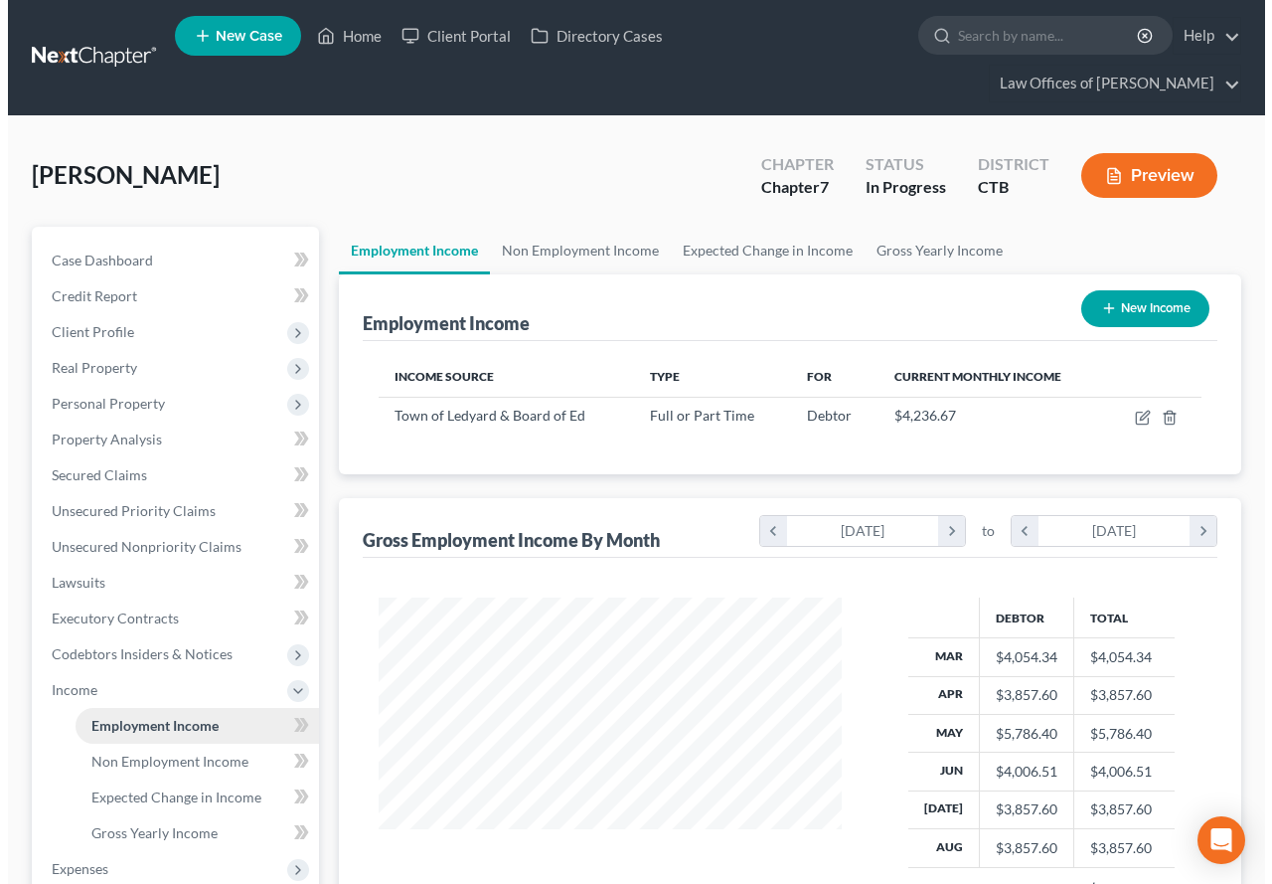
scroll to position [357, 503]
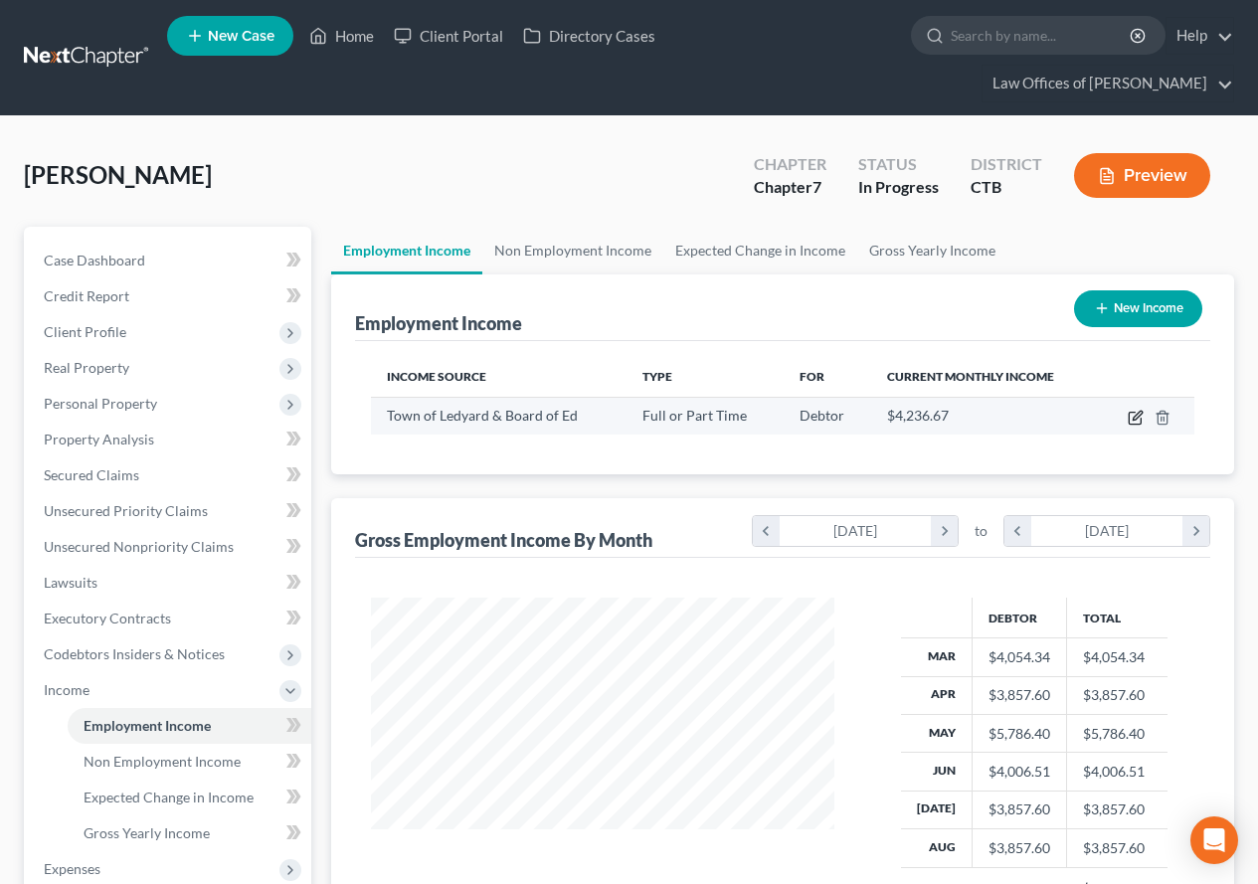
click at [1133, 417] on icon "button" at bounding box center [1135, 418] width 16 height 16
select select "0"
select select "6"
select select "2"
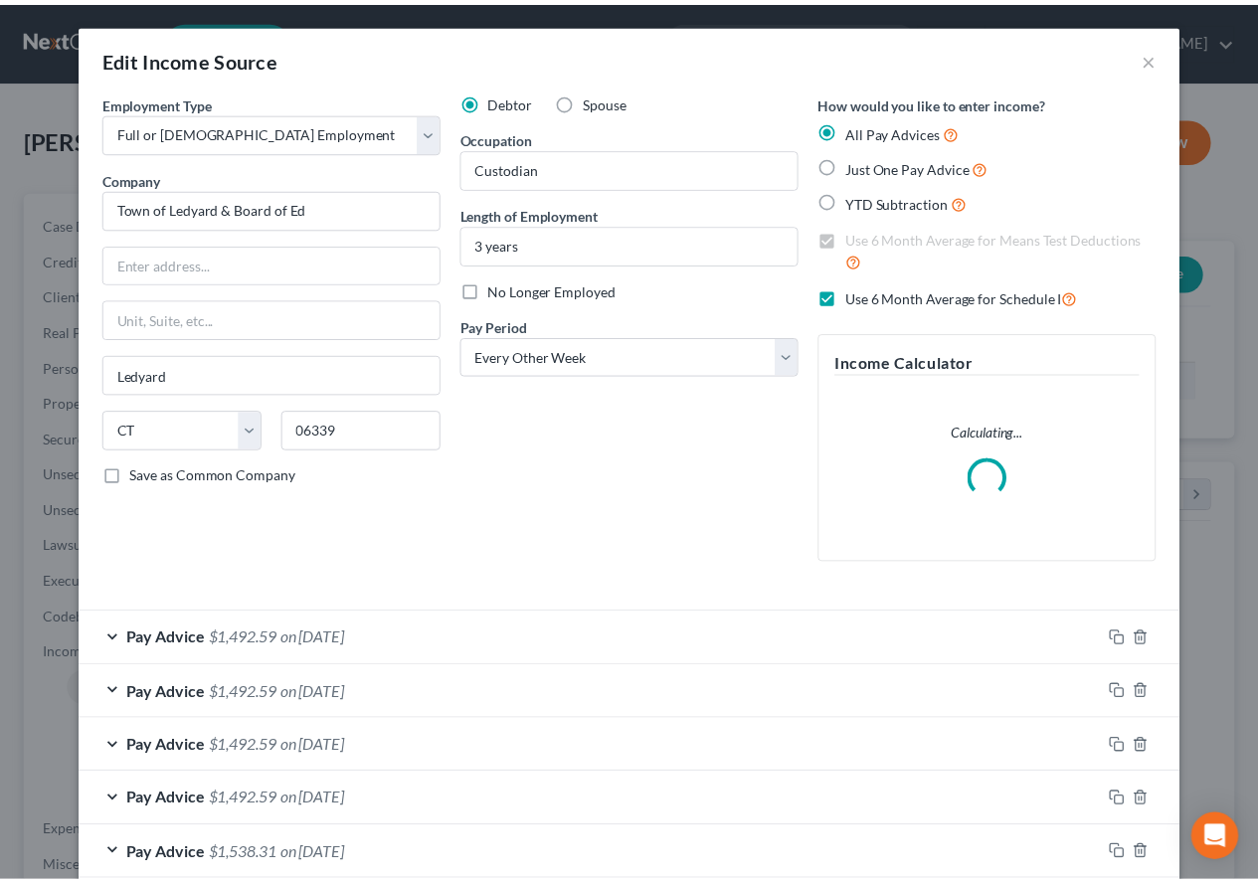
scroll to position [357, 510]
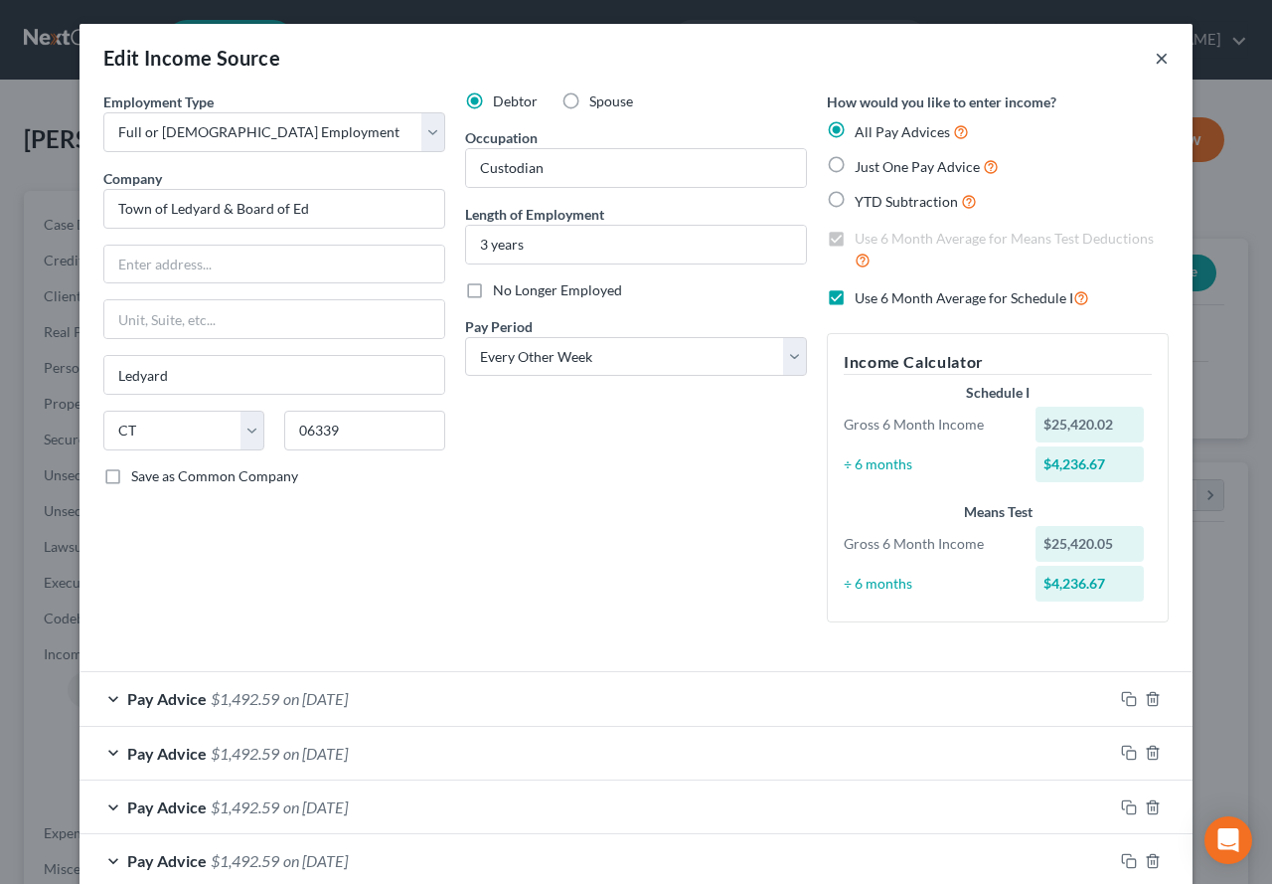
click at [1155, 56] on button "×" at bounding box center [1162, 58] width 14 height 24
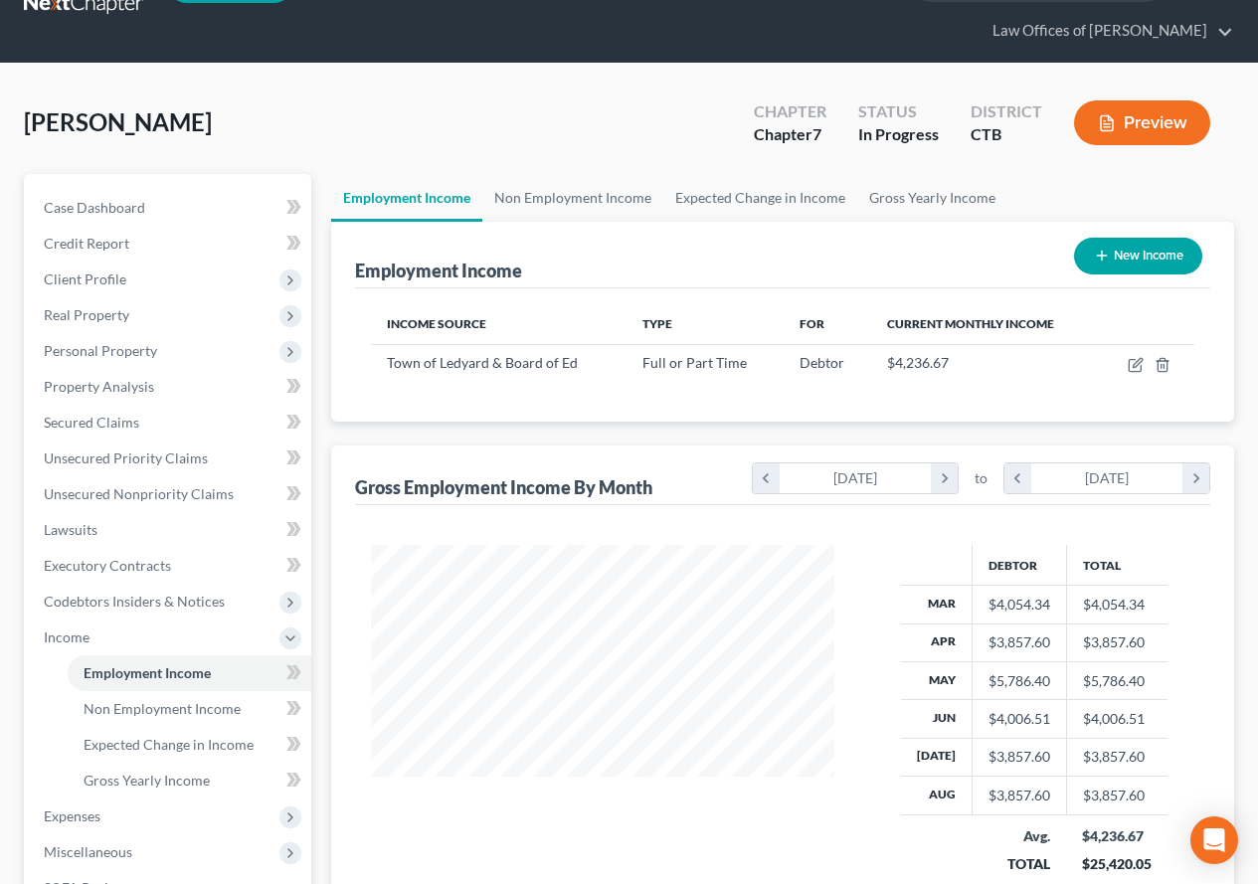
scroll to position [99, 0]
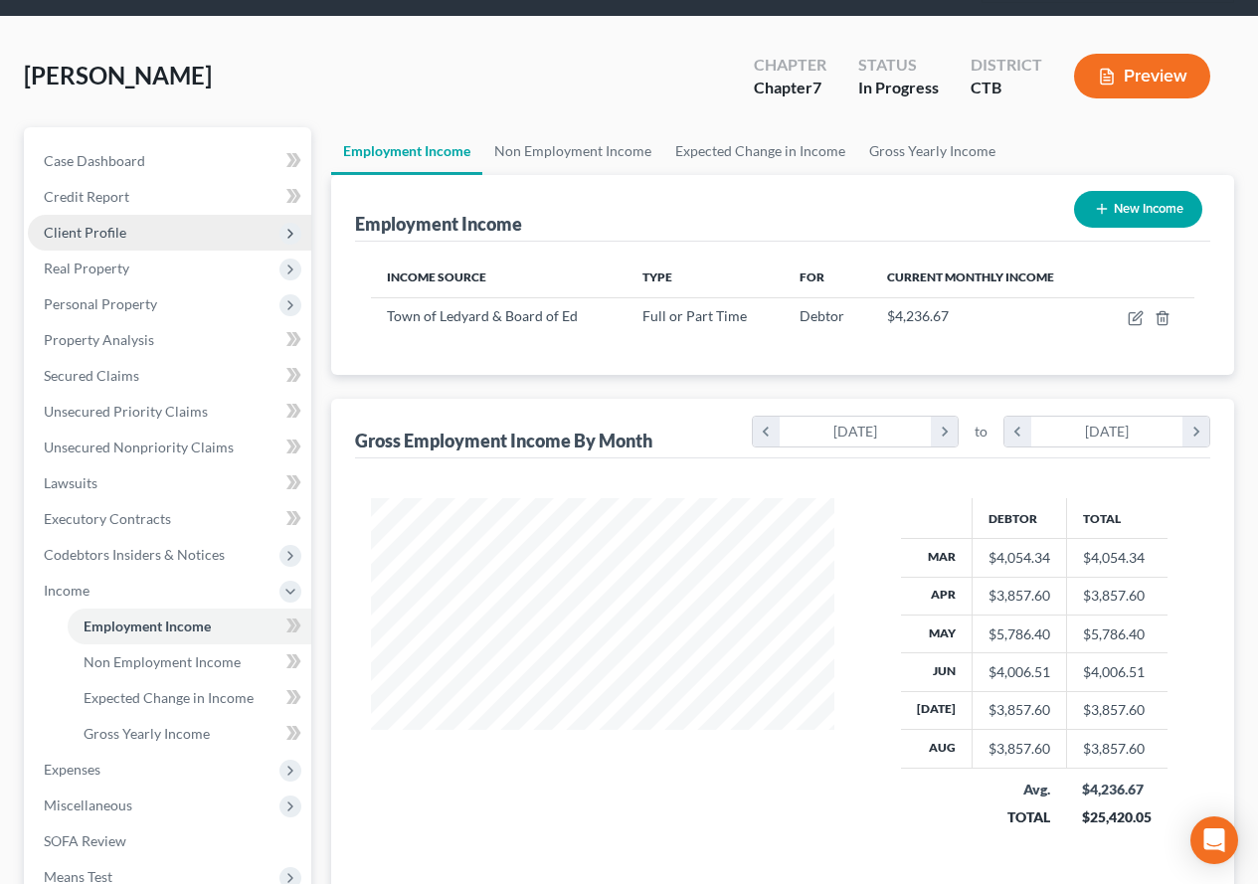
click at [74, 243] on span "Client Profile" at bounding box center [169, 233] width 283 height 36
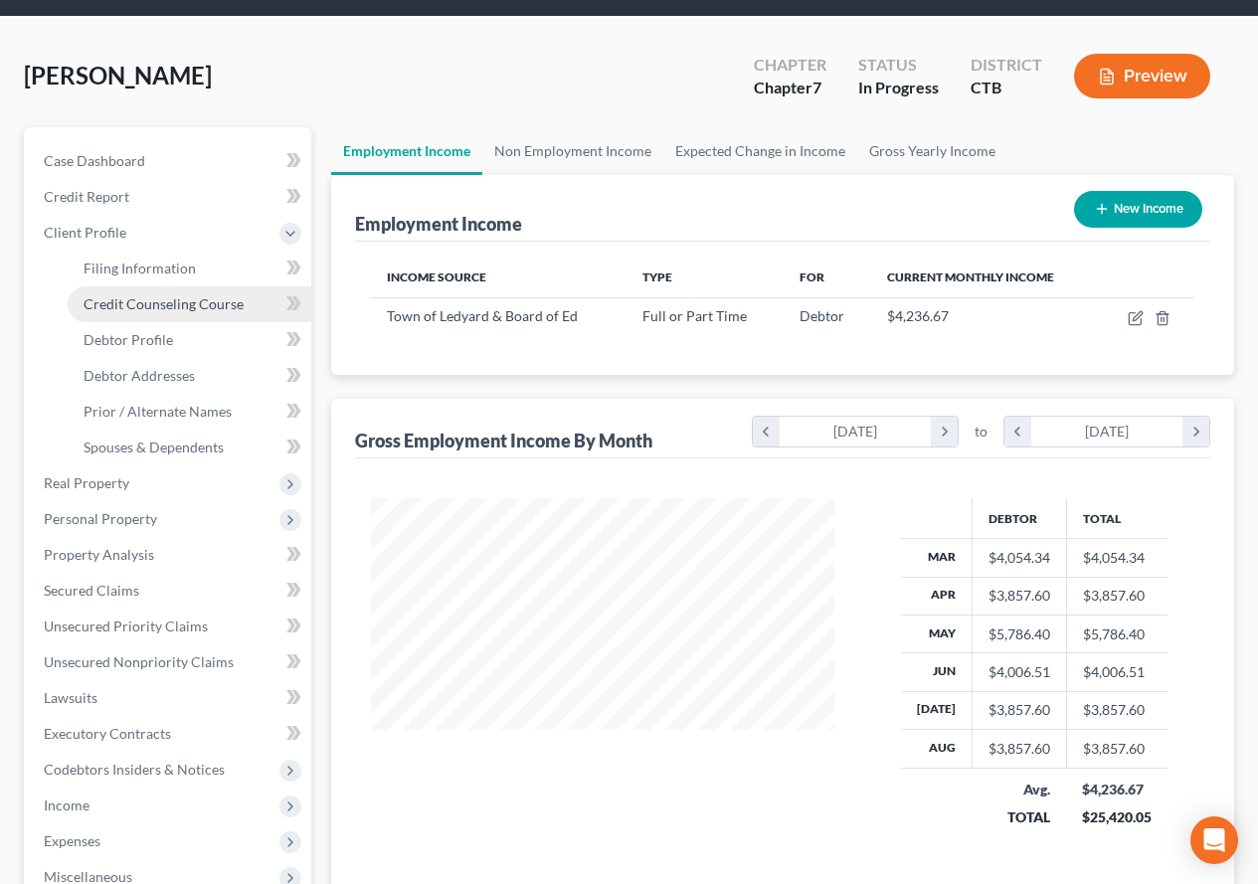
click at [164, 309] on span "Credit Counseling Course" at bounding box center [164, 303] width 160 height 17
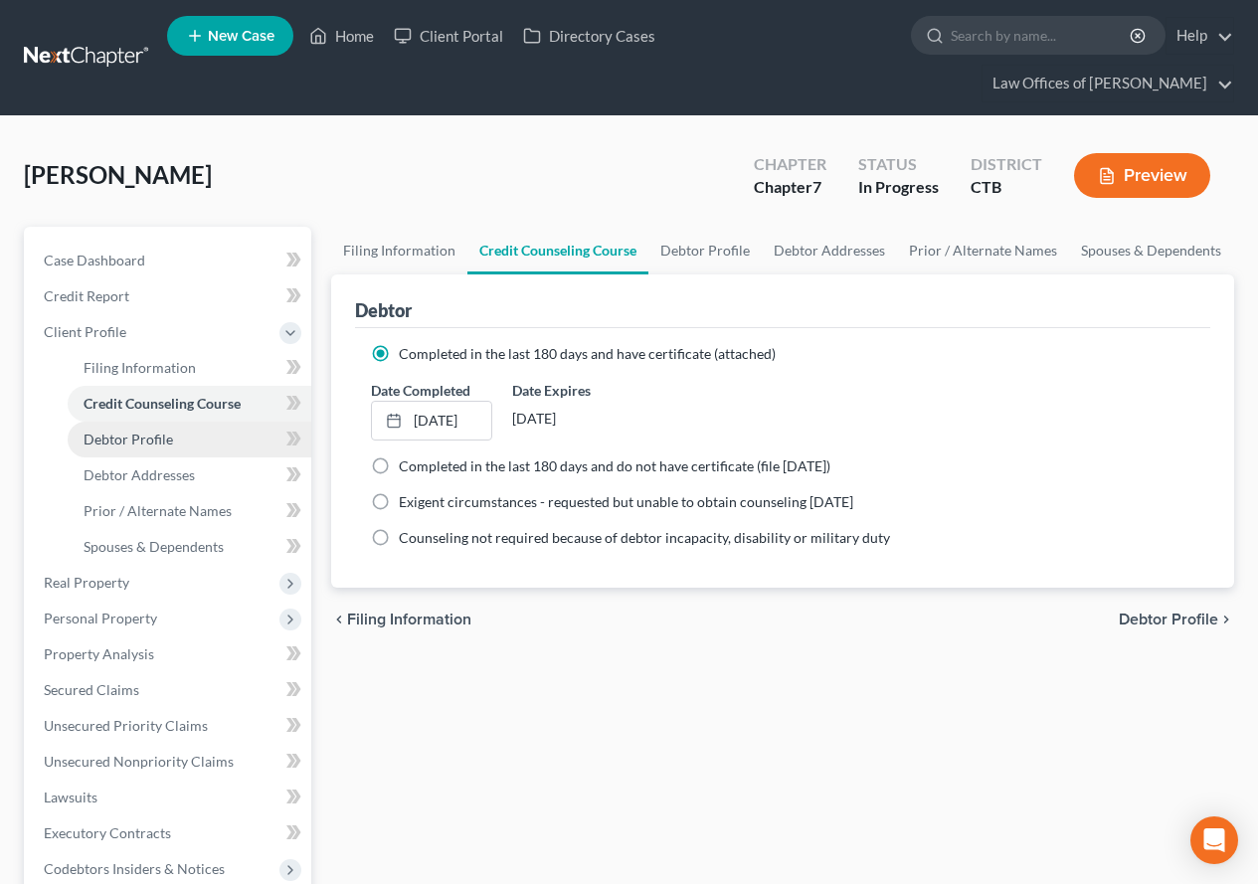
click at [168, 450] on link "Debtor Profile" at bounding box center [190, 440] width 244 height 36
select select "0"
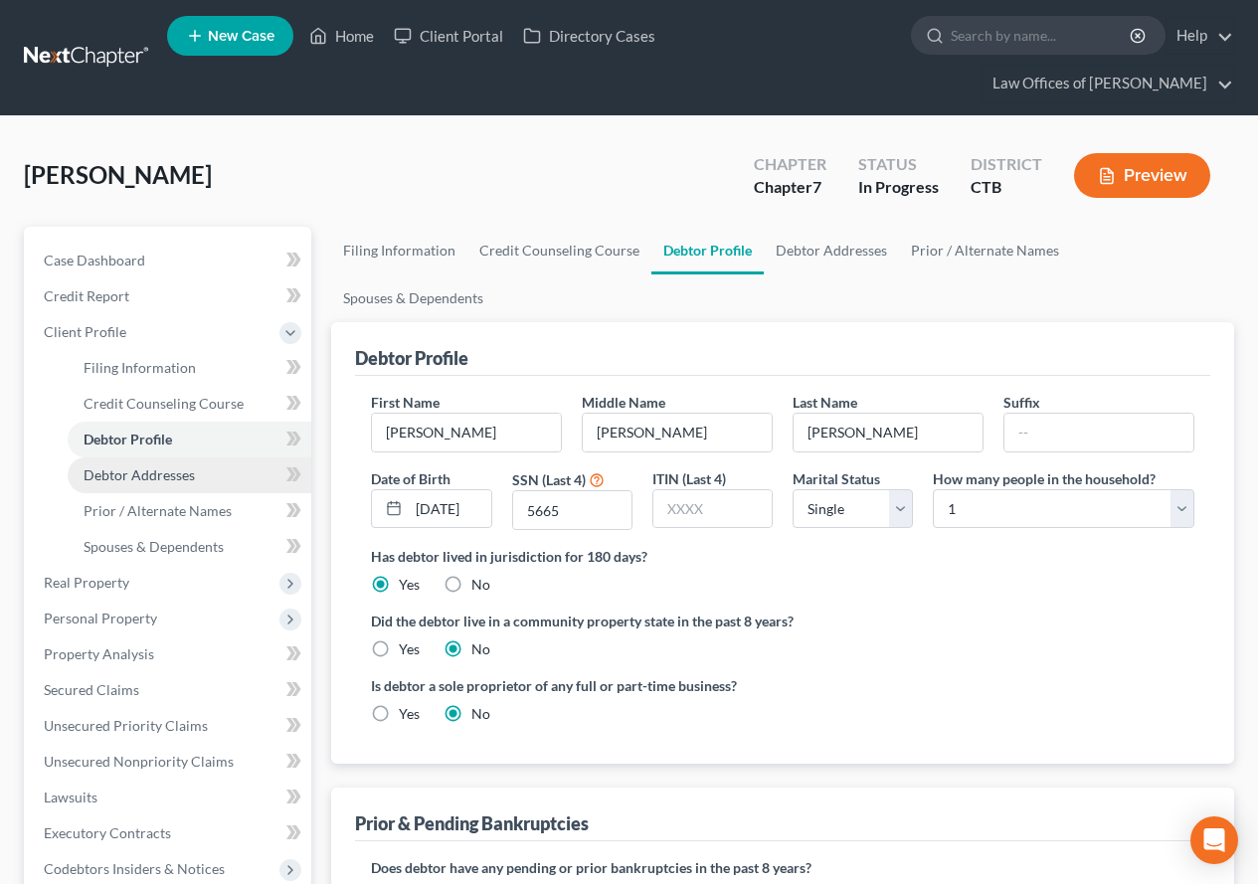
click at [168, 477] on span "Debtor Addresses" at bounding box center [139, 474] width 111 height 17
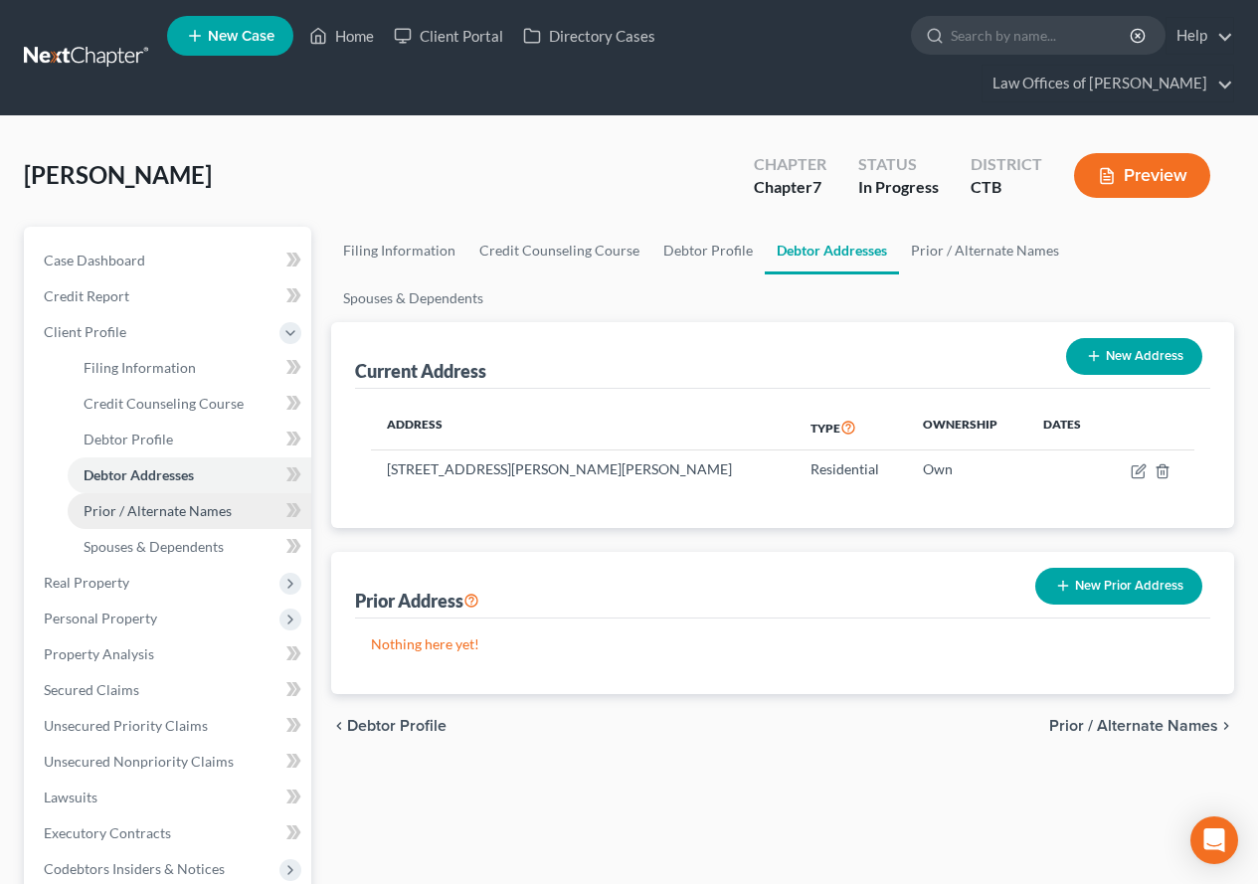
click at [169, 525] on link "Prior / Alternate Names" at bounding box center [190, 511] width 244 height 36
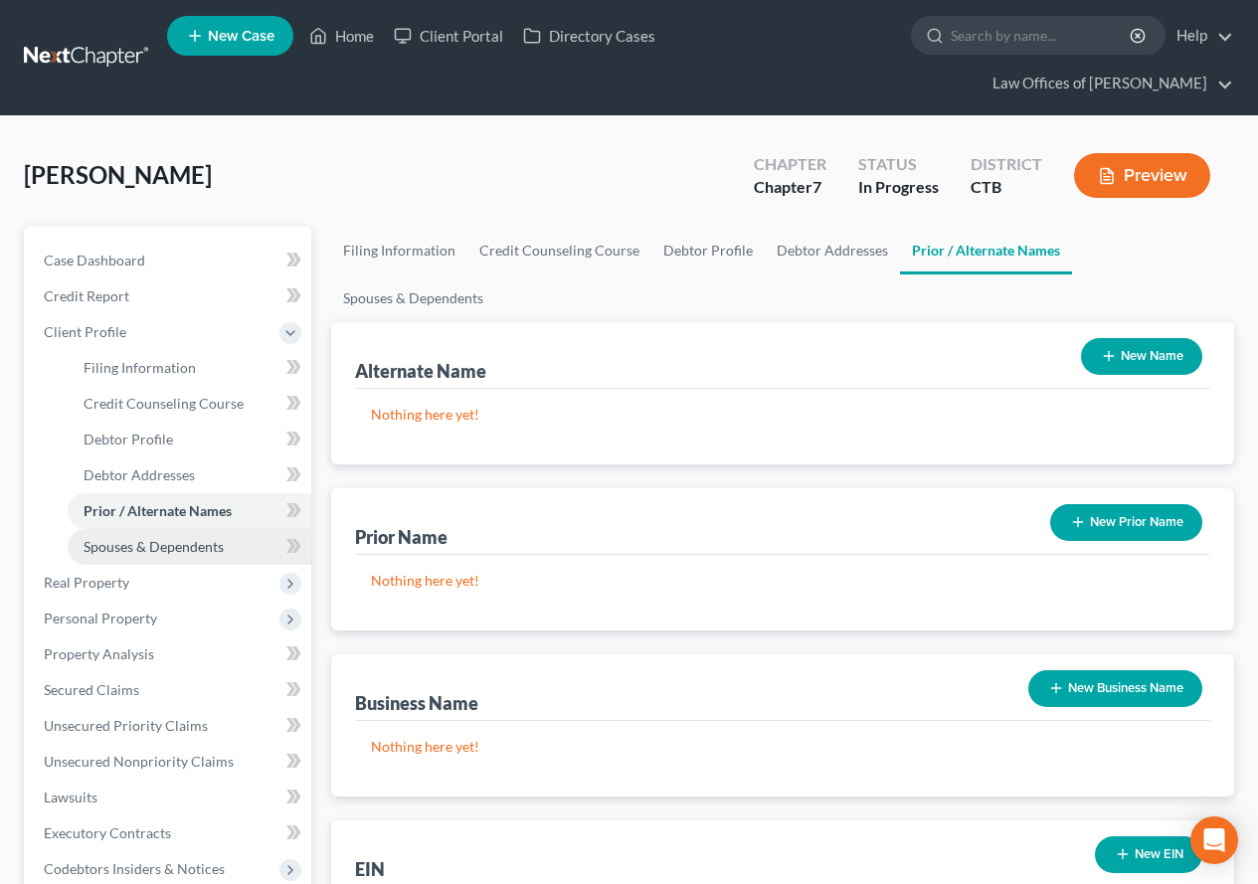
click at [189, 555] on link "Spouses & Dependents" at bounding box center [190, 547] width 244 height 36
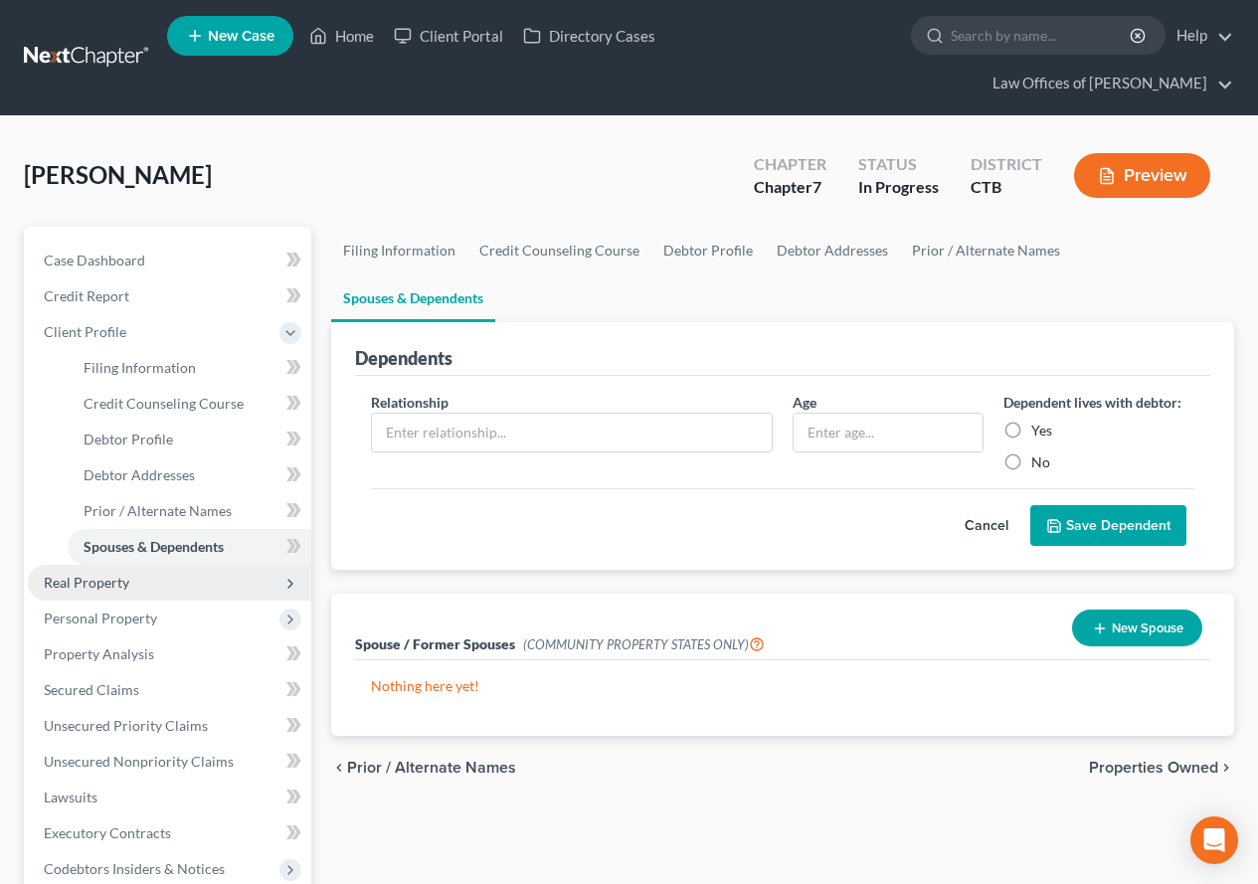
click at [123, 588] on span "Real Property" at bounding box center [86, 582] width 85 height 17
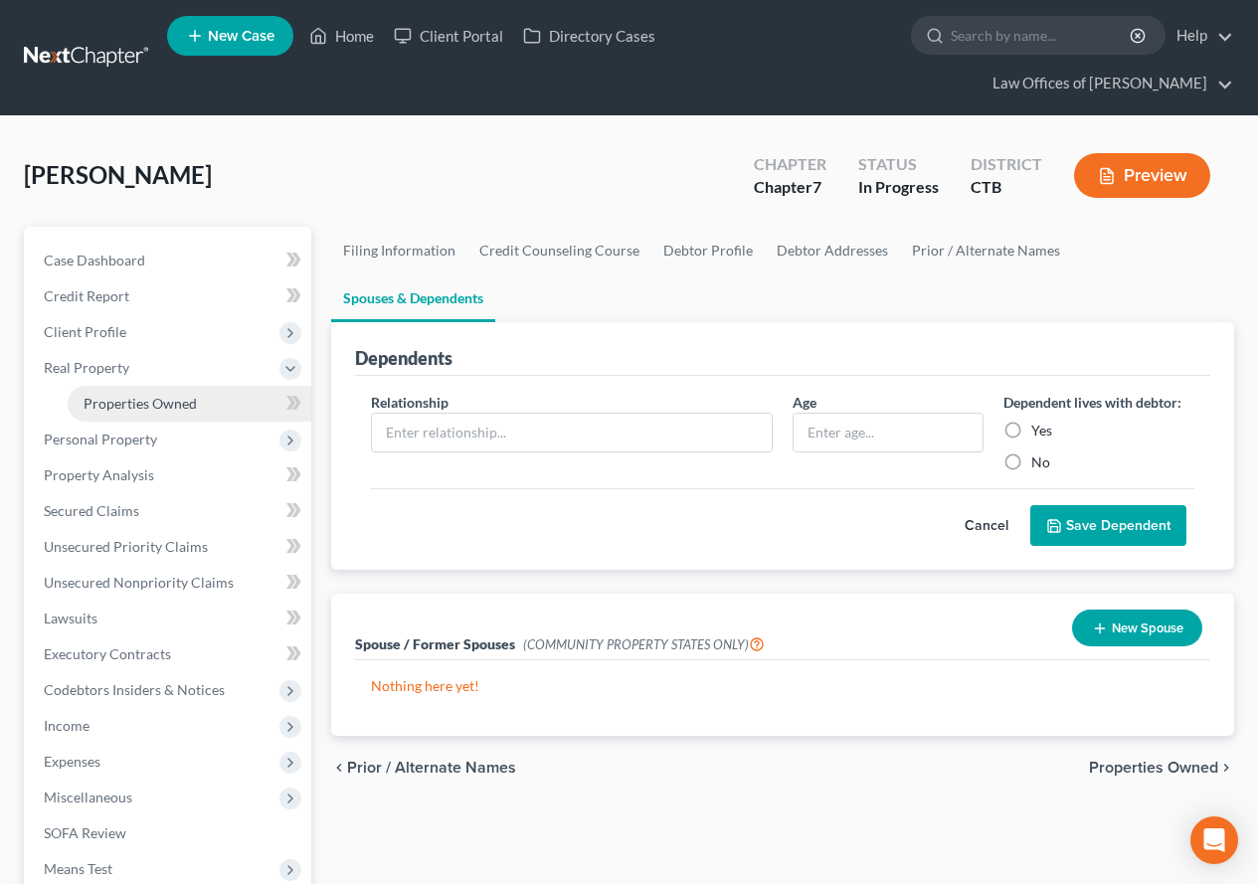
click at [172, 411] on span "Properties Owned" at bounding box center [140, 403] width 113 height 17
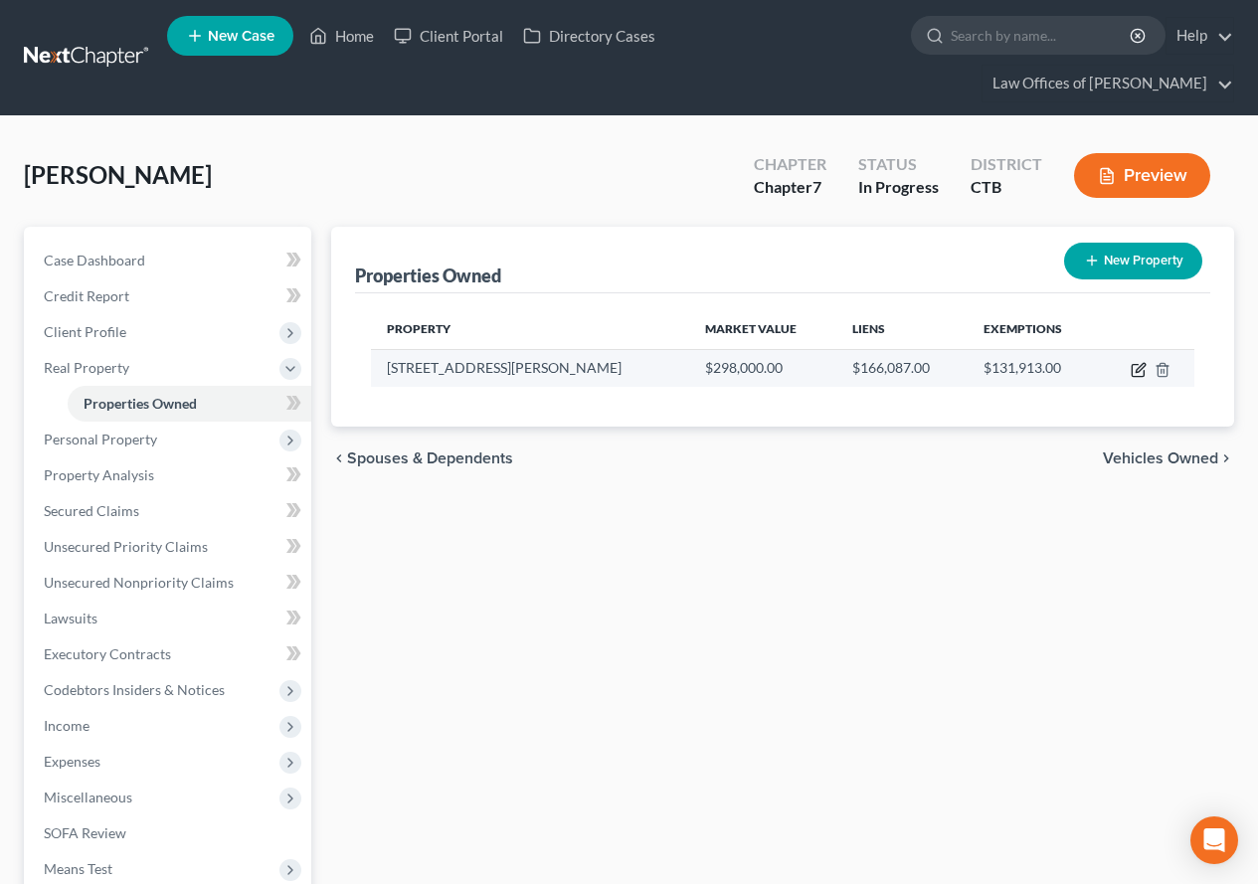
click at [1139, 371] on icon "button" at bounding box center [1139, 367] width 9 height 9
select select "6"
select select "5"
select select "3"
select select "0"
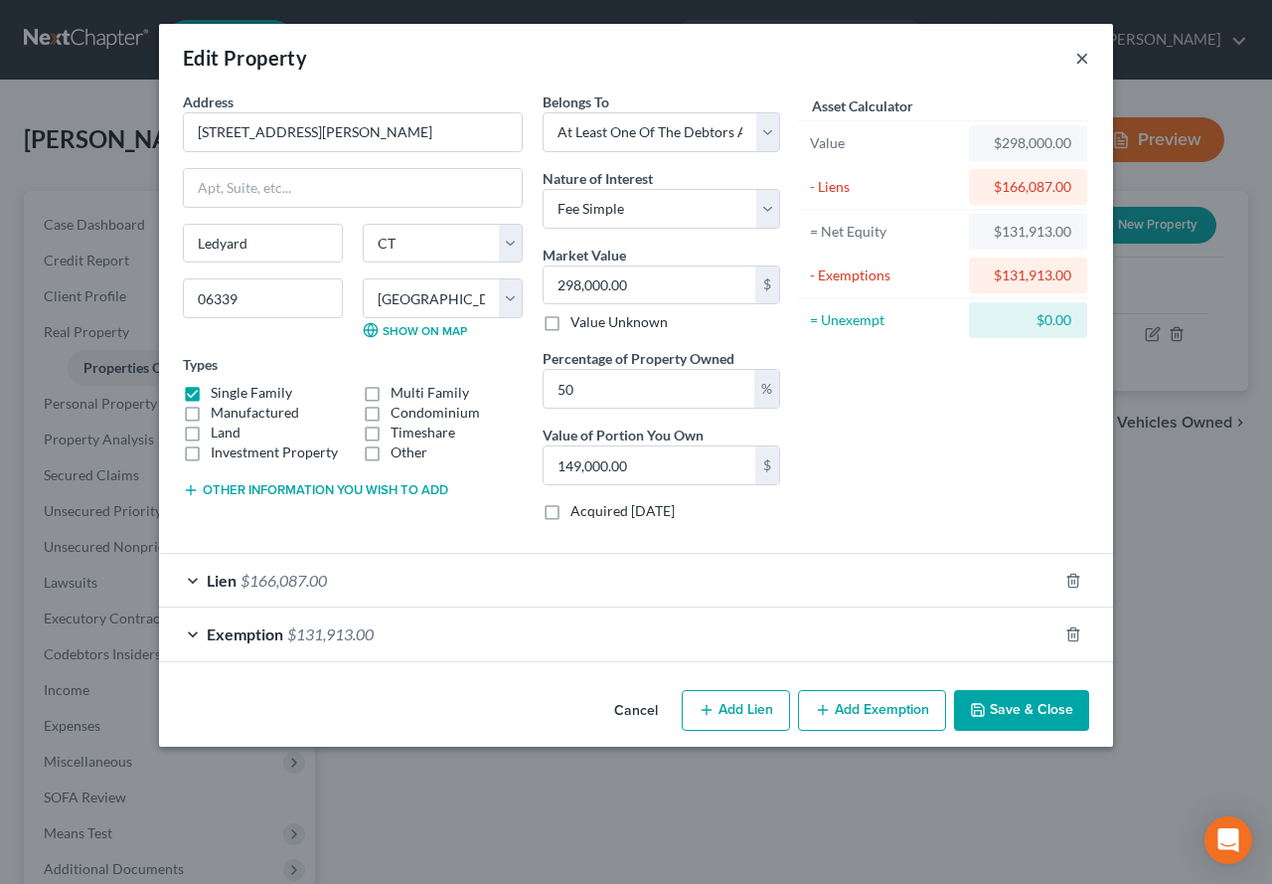
click at [1079, 56] on button "×" at bounding box center [1083, 58] width 14 height 24
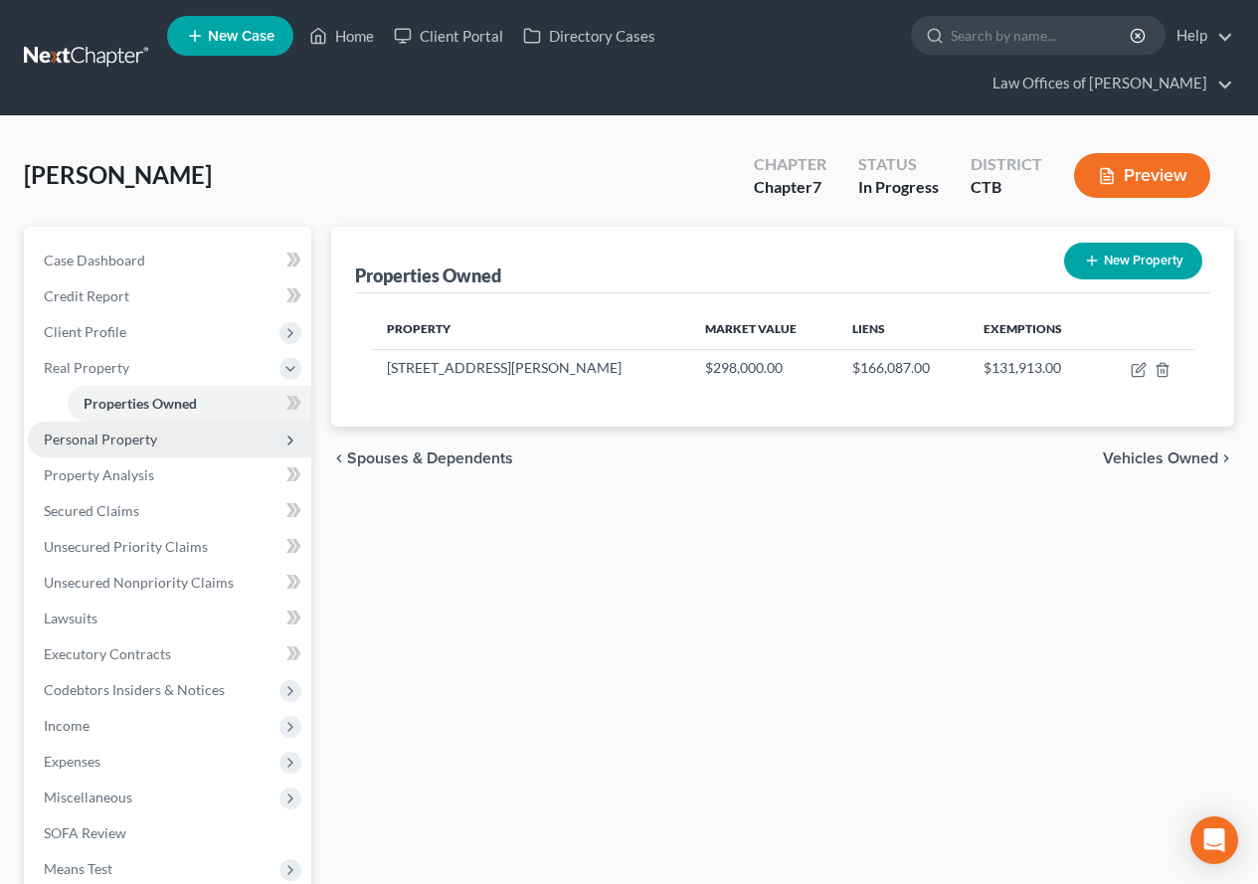
click at [84, 442] on span "Personal Property" at bounding box center [100, 438] width 113 height 17
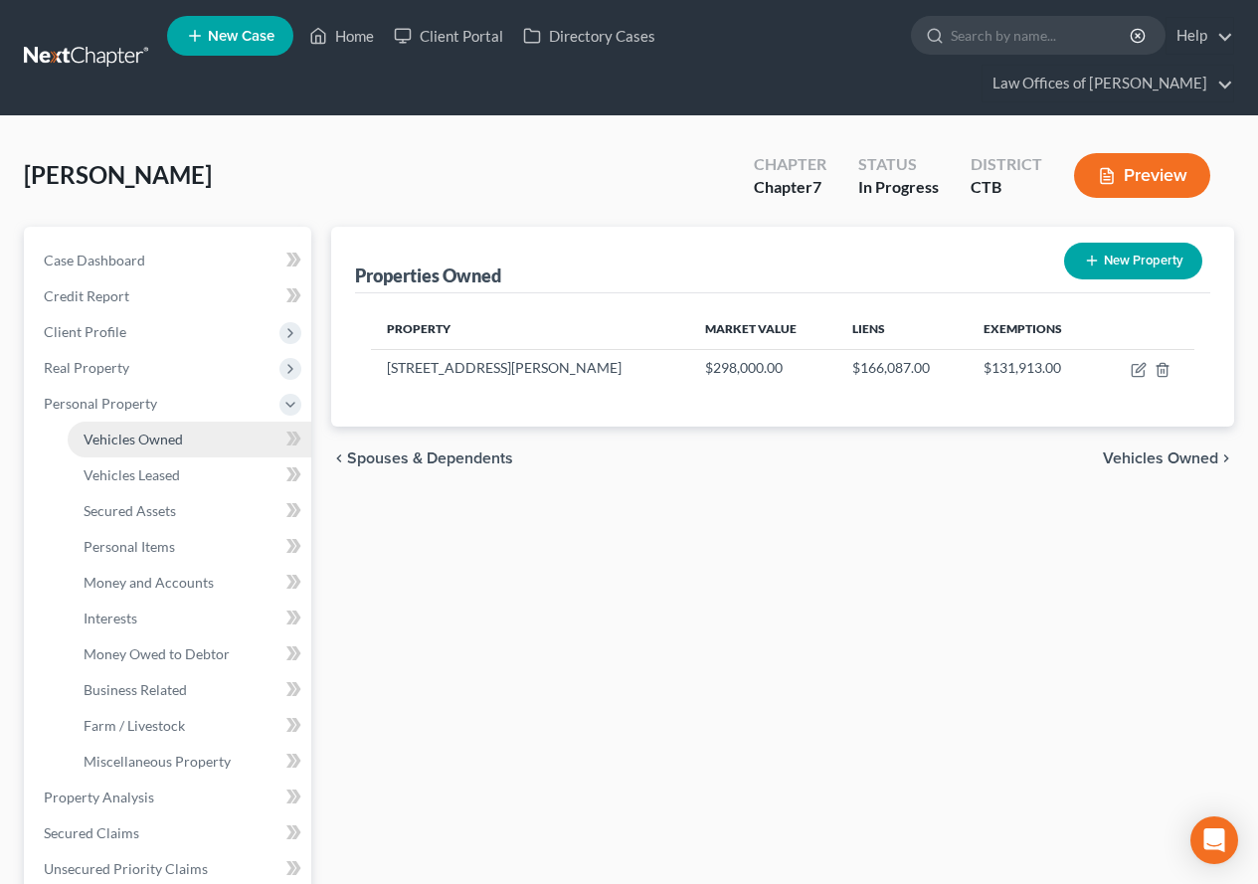
click at [110, 443] on span "Vehicles Owned" at bounding box center [133, 438] width 99 height 17
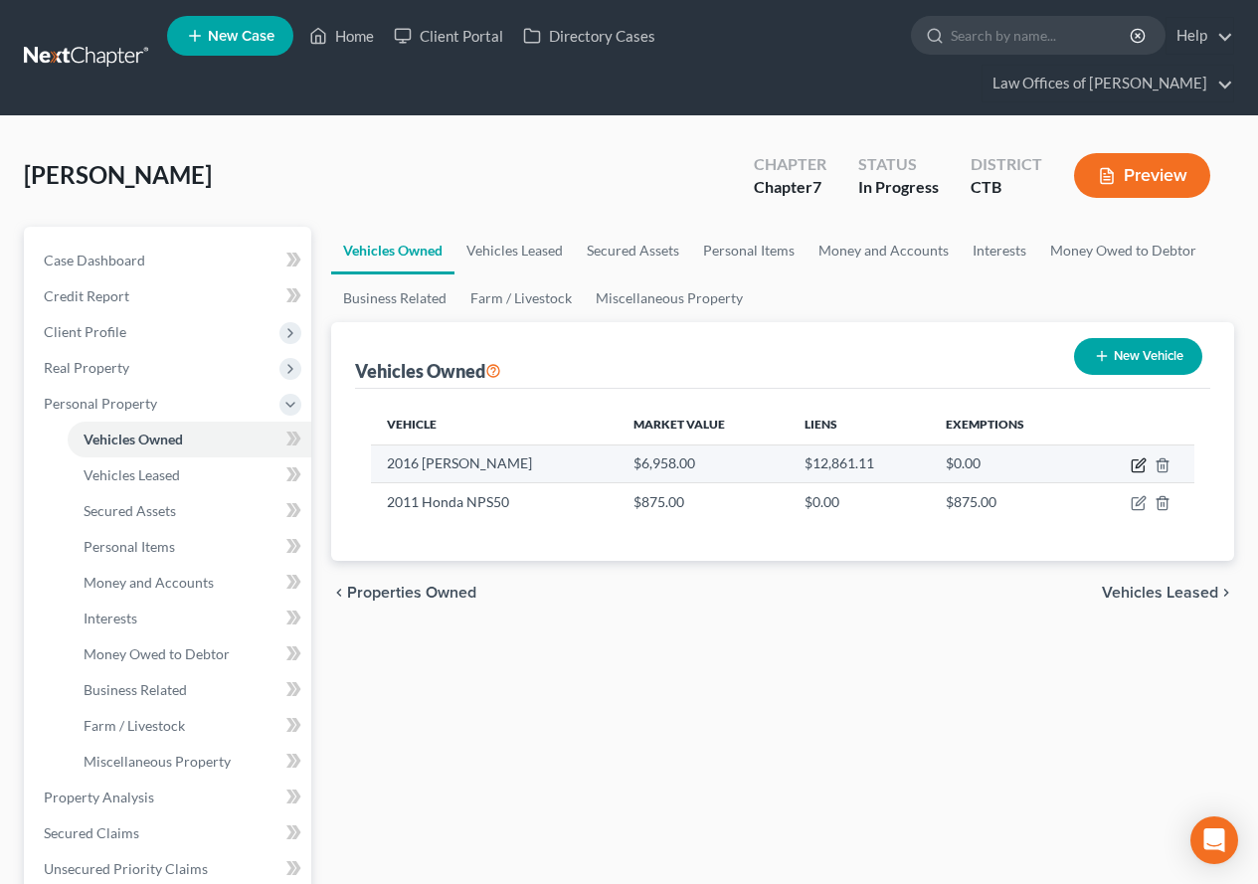
click at [1134, 465] on icon "button" at bounding box center [1138, 465] width 16 height 16
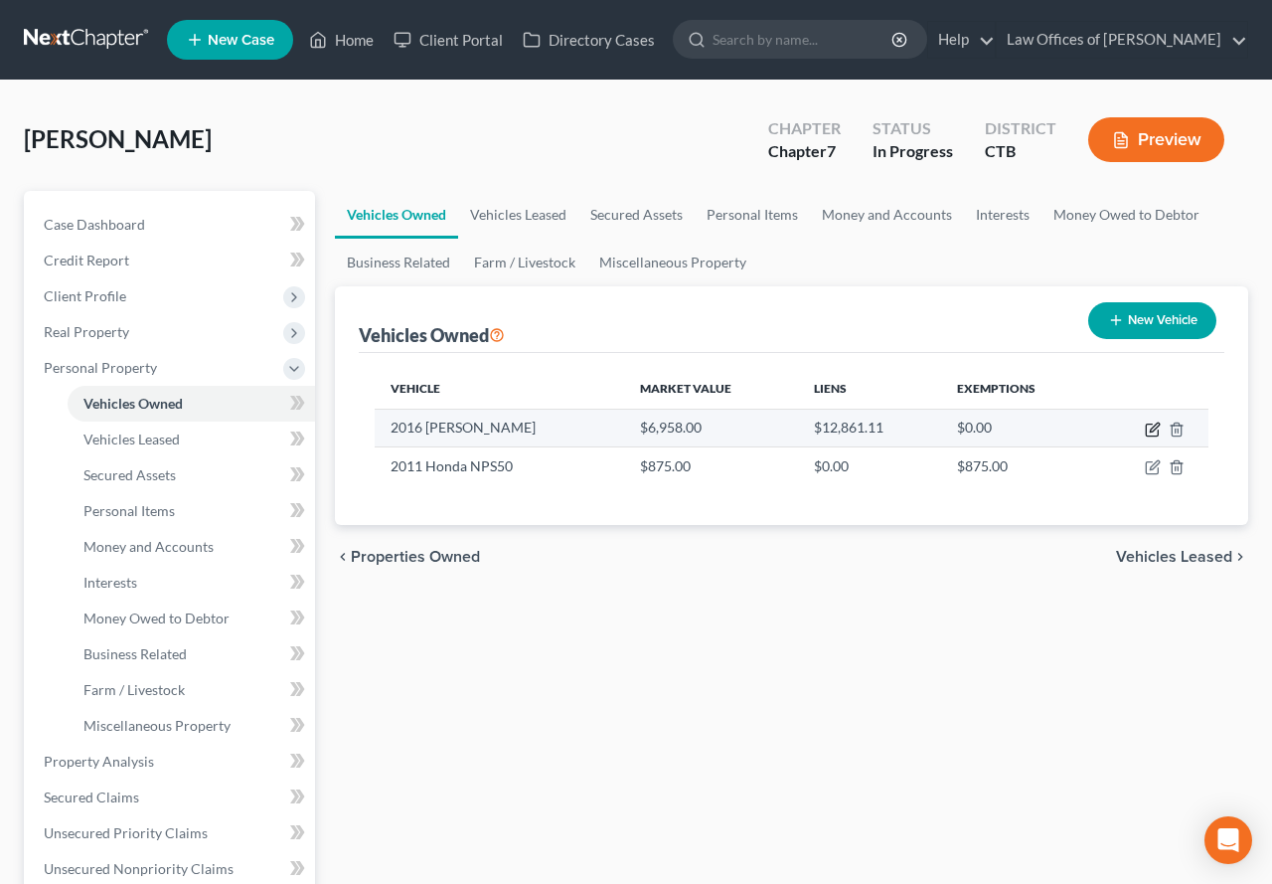
select select "0"
select select "10"
select select "2"
select select "0"
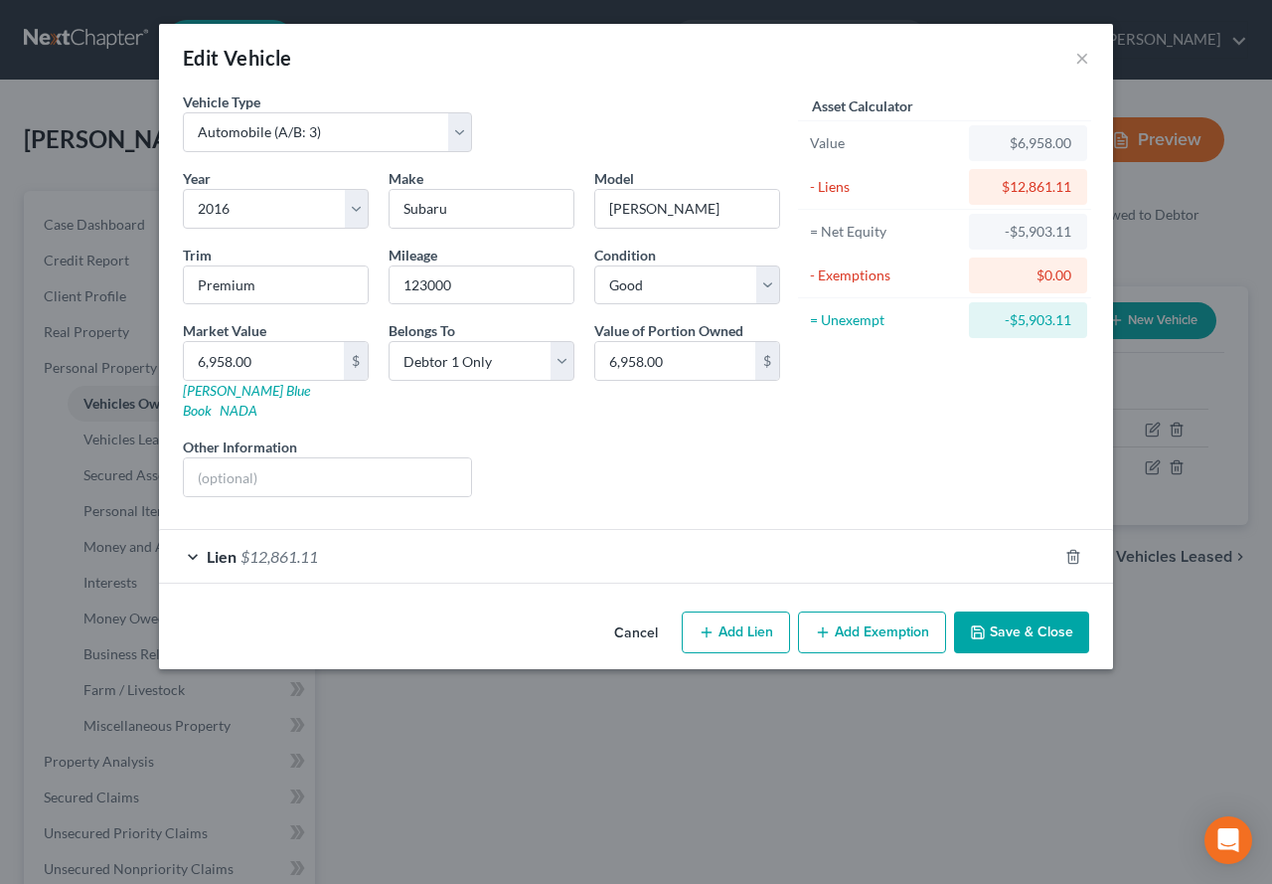
click at [1039, 615] on button "Save & Close" at bounding box center [1021, 632] width 135 height 42
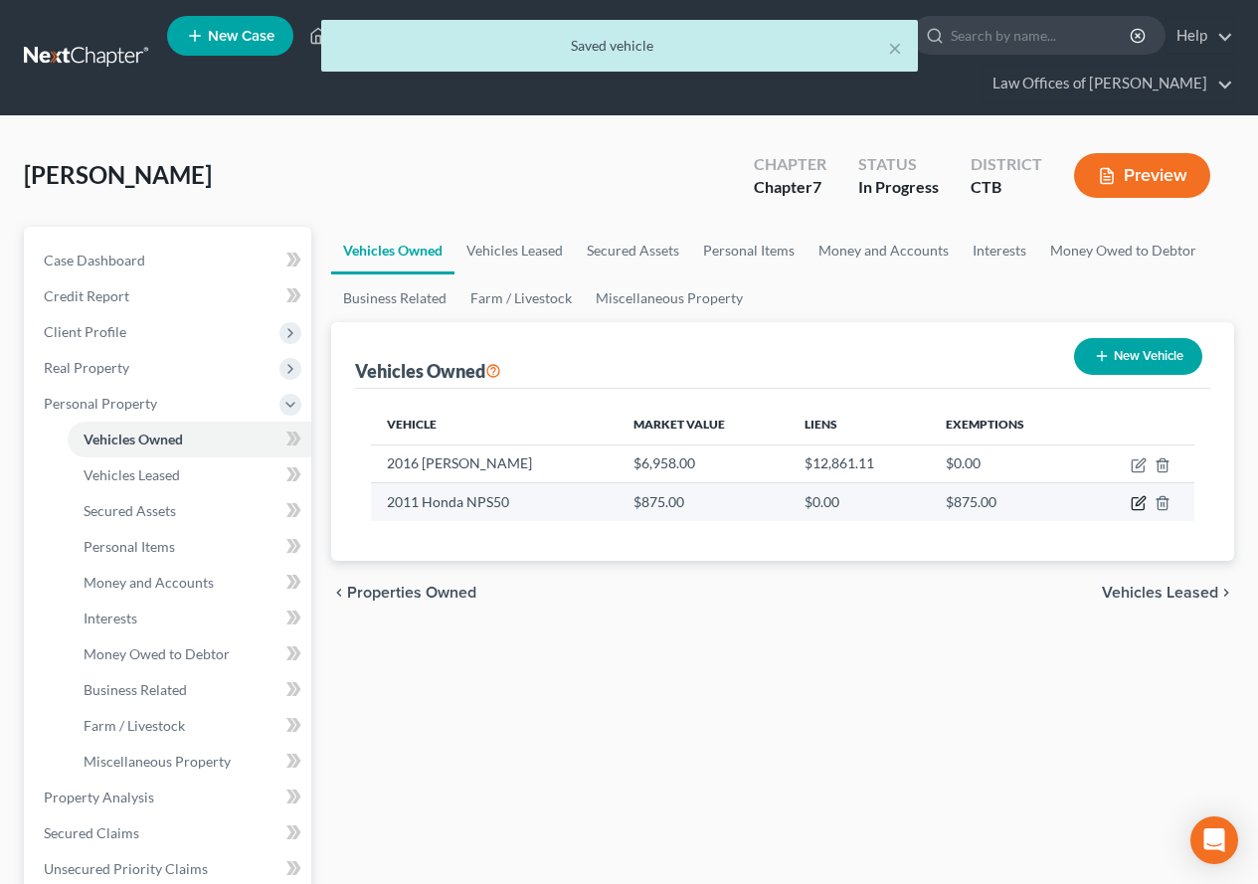
click at [1135, 506] on icon "button" at bounding box center [1139, 501] width 9 height 9
select select "7"
select select "15"
select select "1"
select select "0"
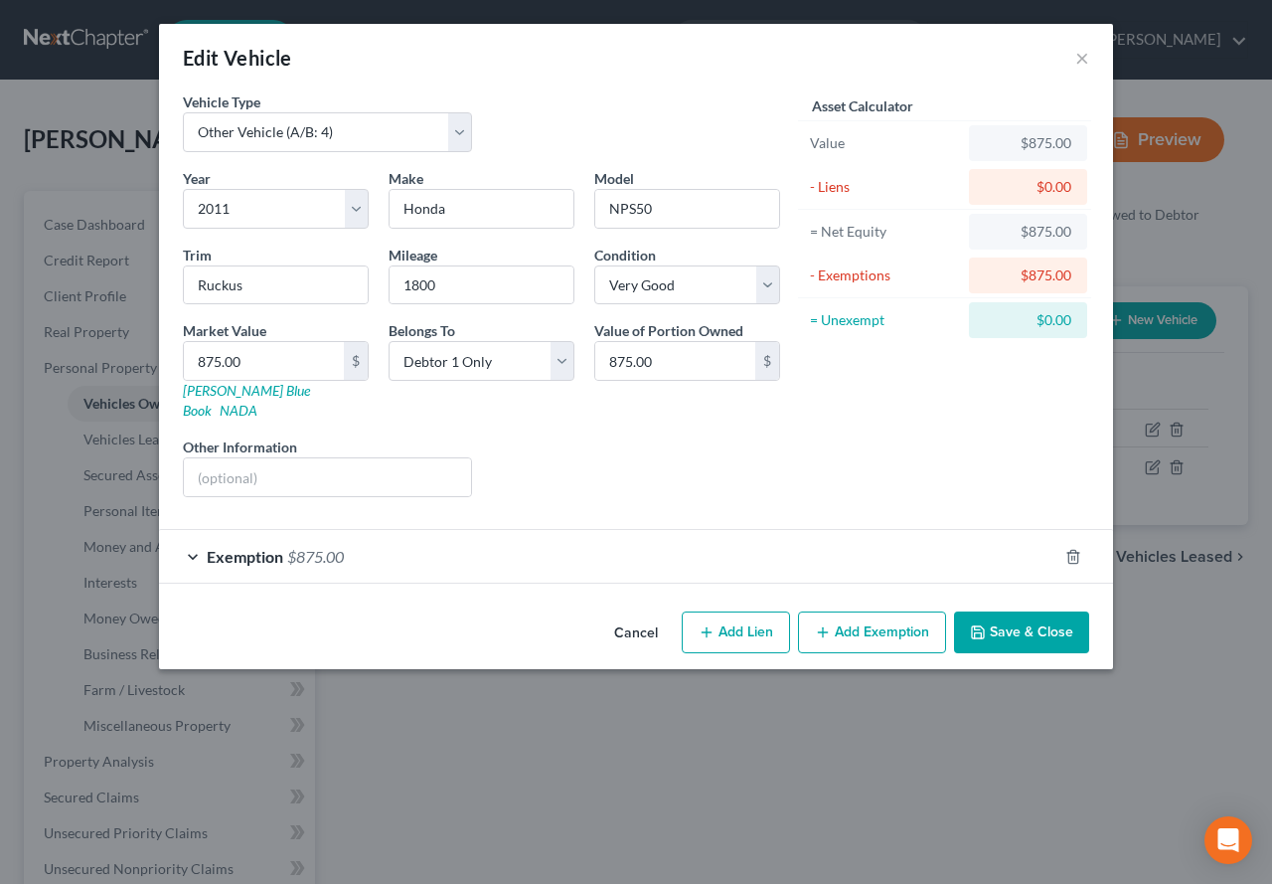
click at [991, 611] on button "Save & Close" at bounding box center [1021, 632] width 135 height 42
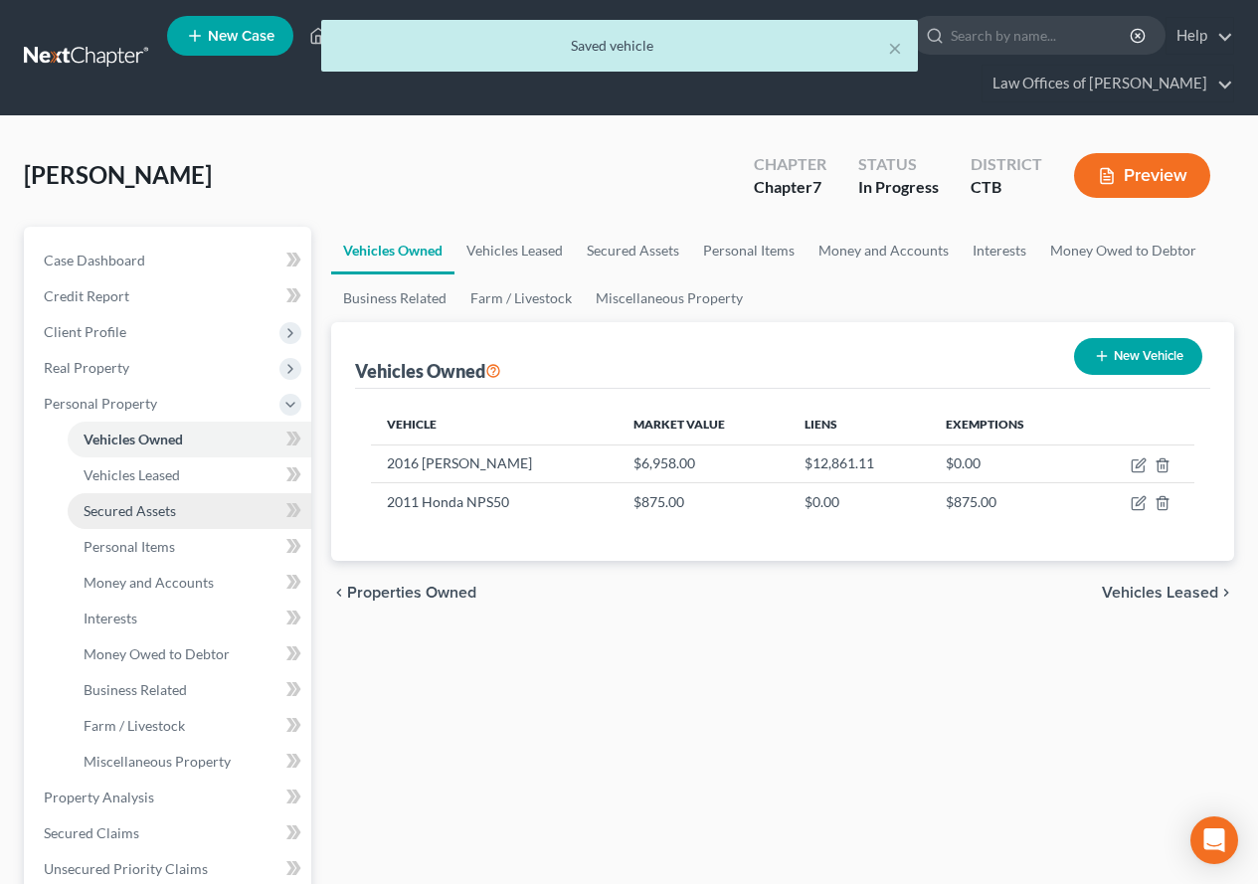
click at [110, 518] on span "Secured Assets" at bounding box center [130, 510] width 92 height 17
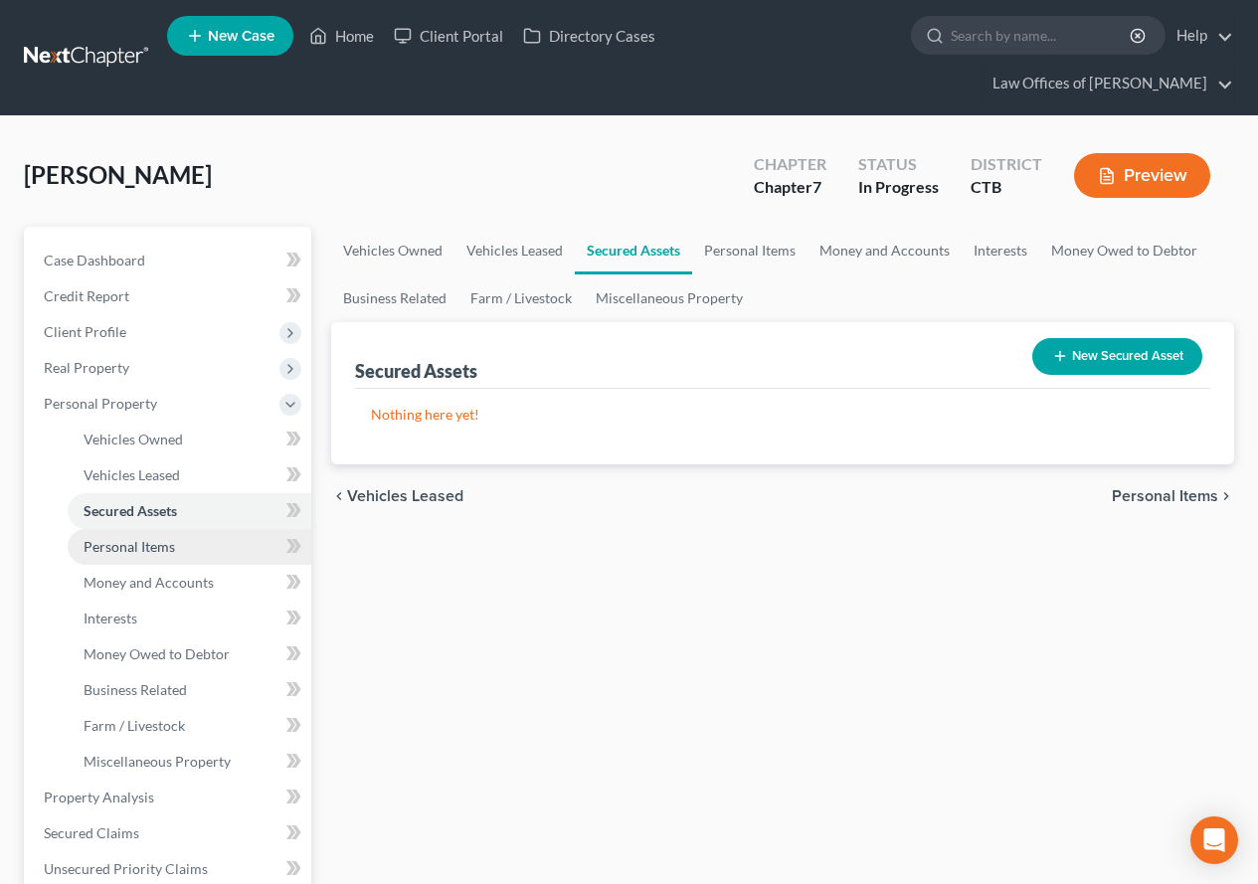
click at [131, 547] on span "Personal Items" at bounding box center [129, 546] width 91 height 17
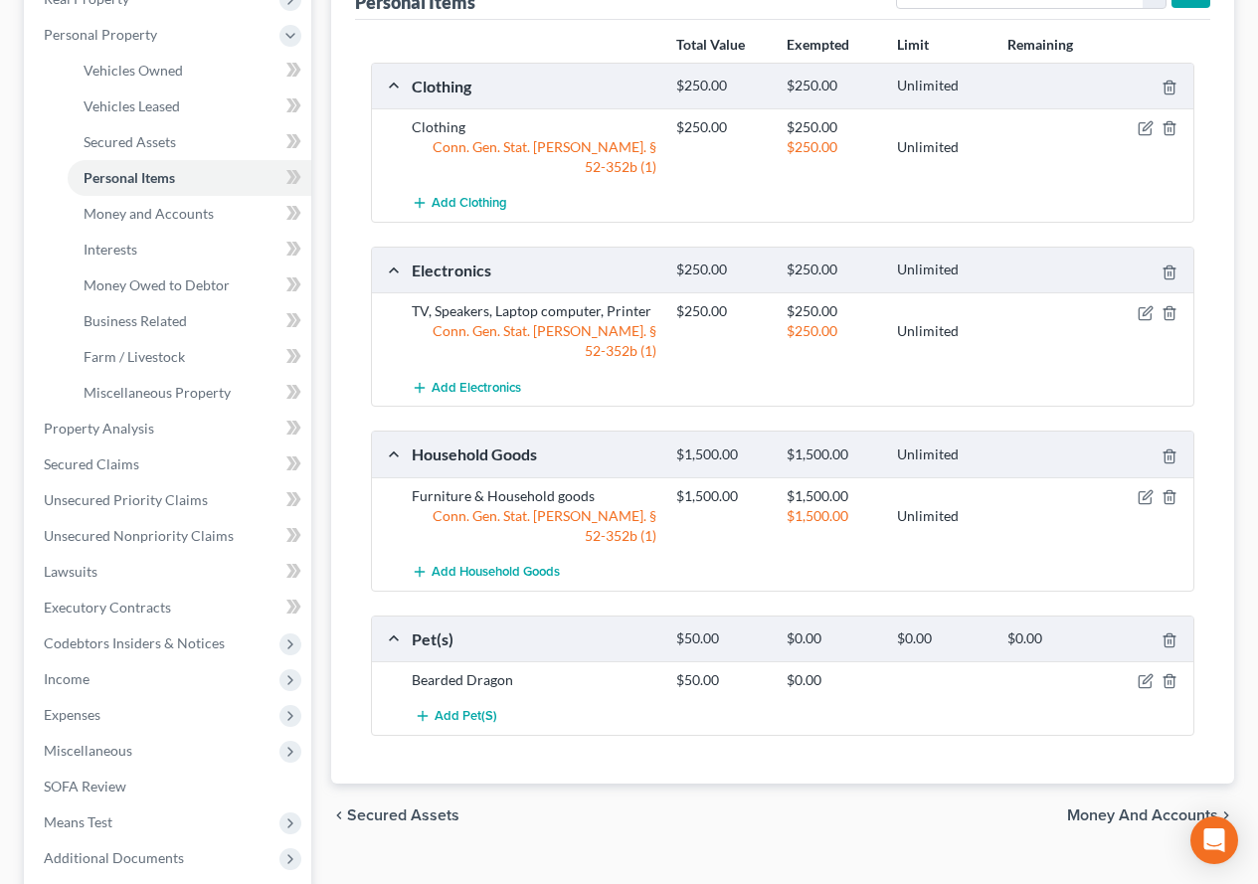
scroll to position [298, 0]
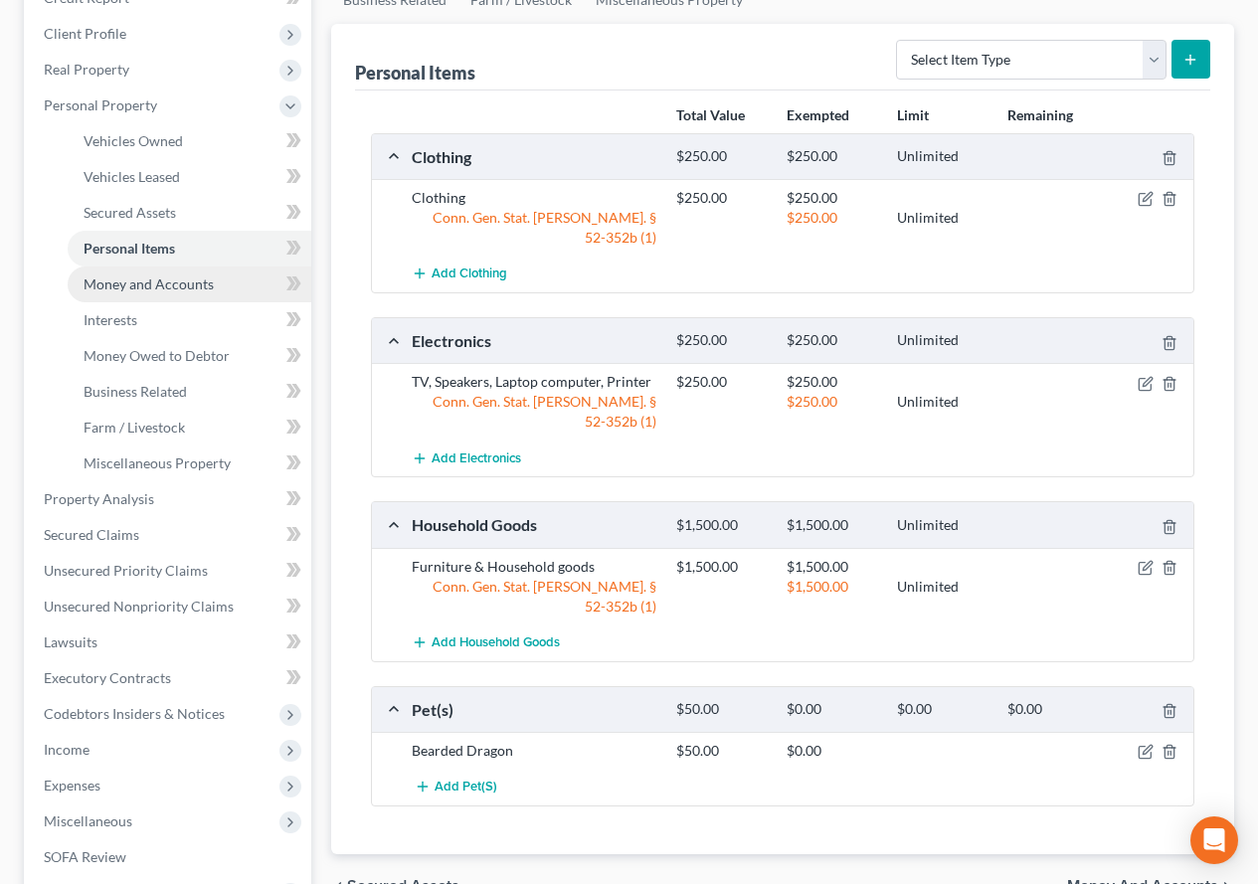
click at [113, 287] on span "Money and Accounts" at bounding box center [149, 283] width 130 height 17
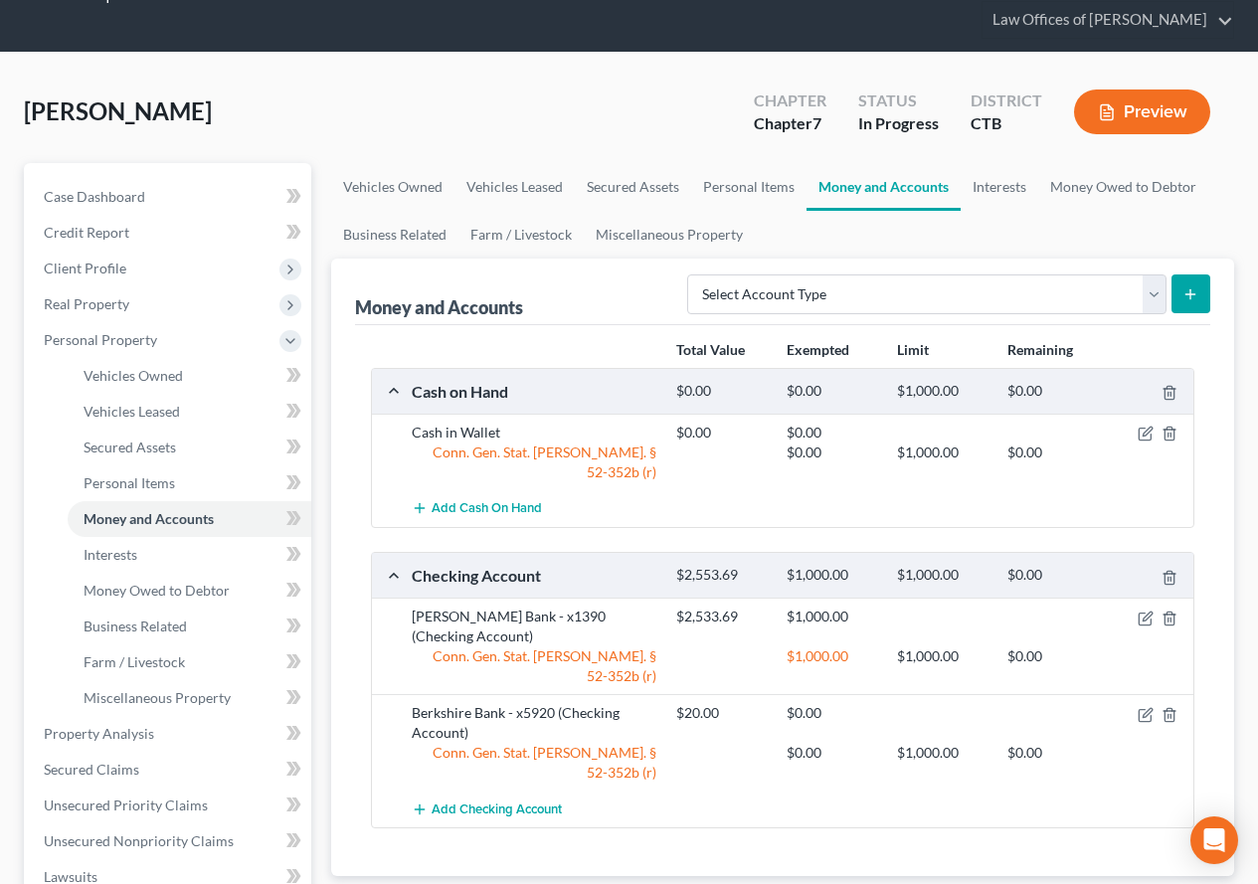
scroll to position [199, 0]
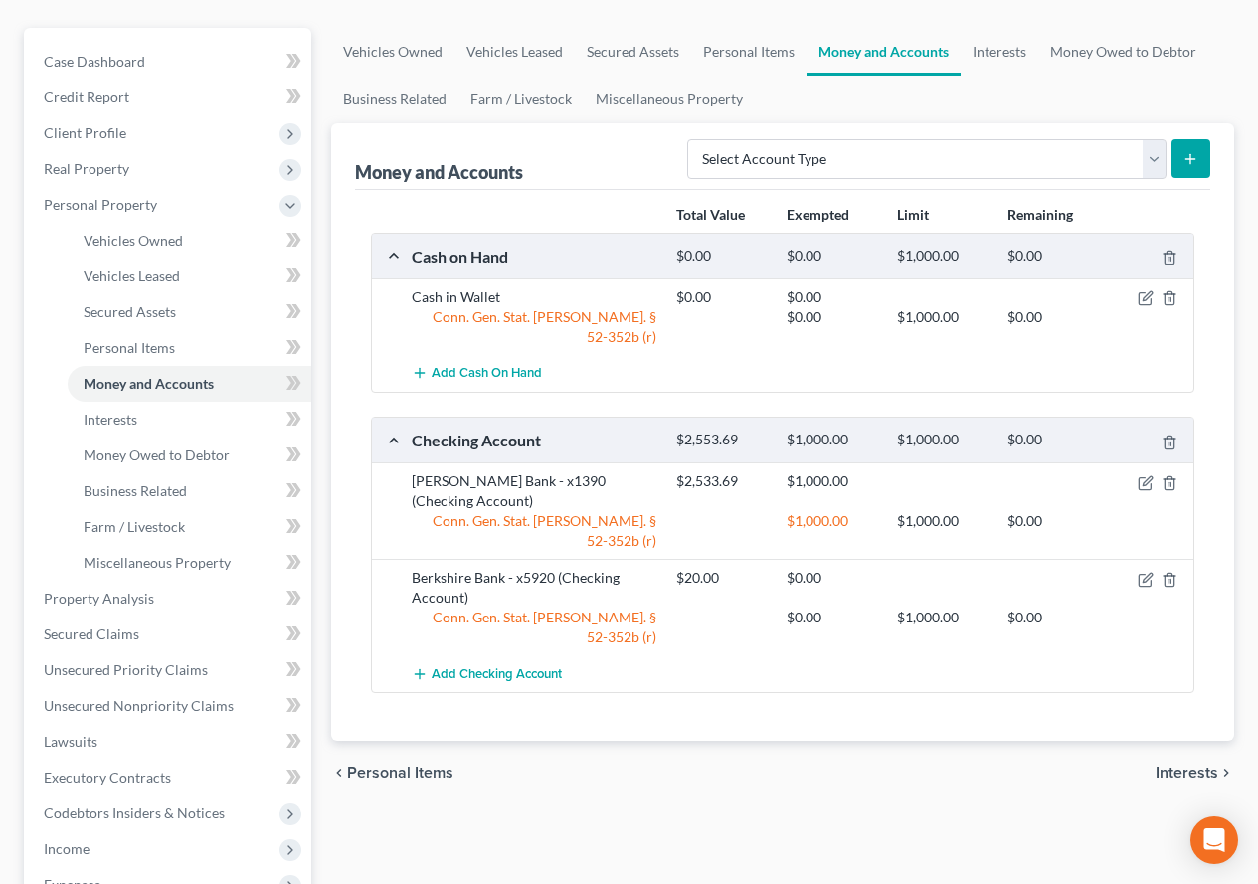
click at [785, 741] on div "chevron_left Personal Items Interests chevron_right" at bounding box center [782, 773] width 903 height 64
click at [985, 55] on link "Interests" at bounding box center [999, 52] width 78 height 48
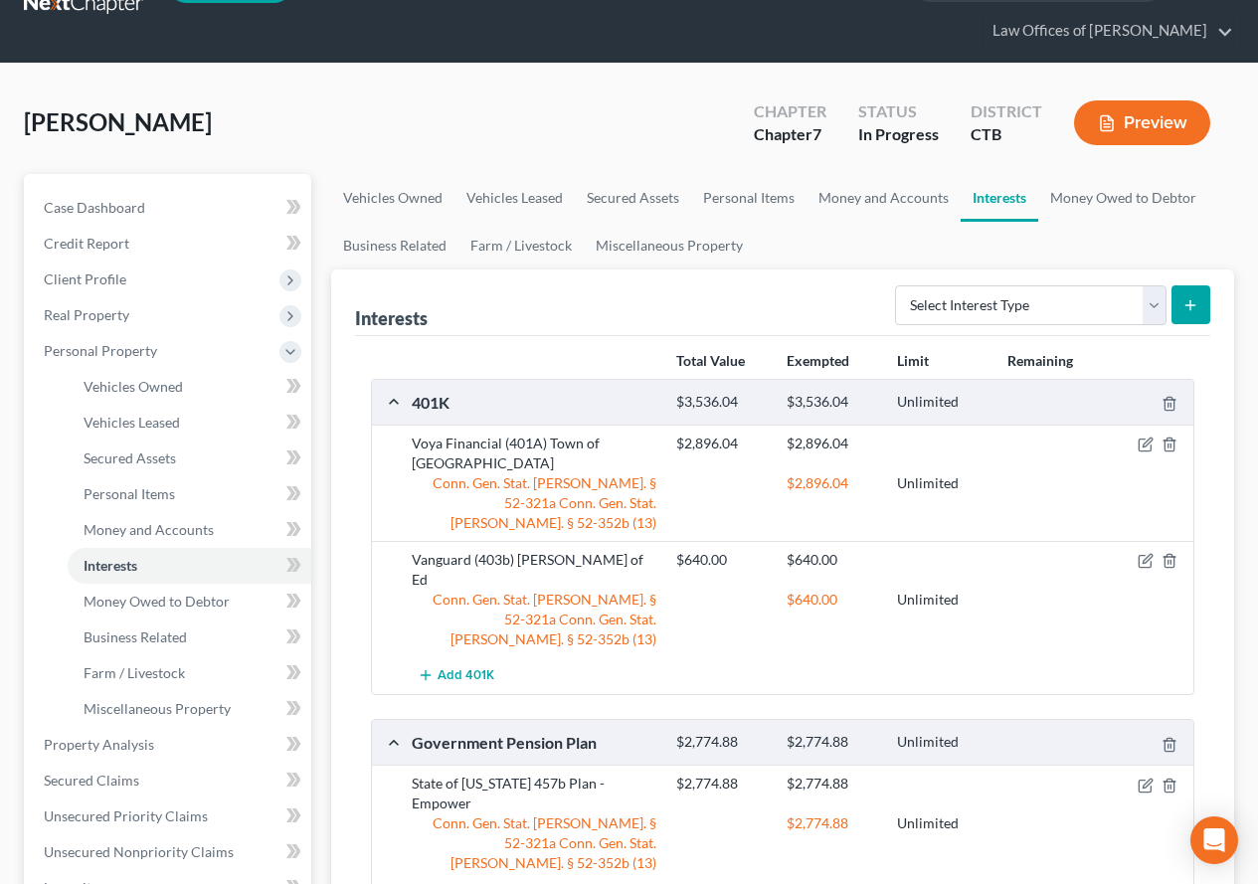
scroll to position [99, 0]
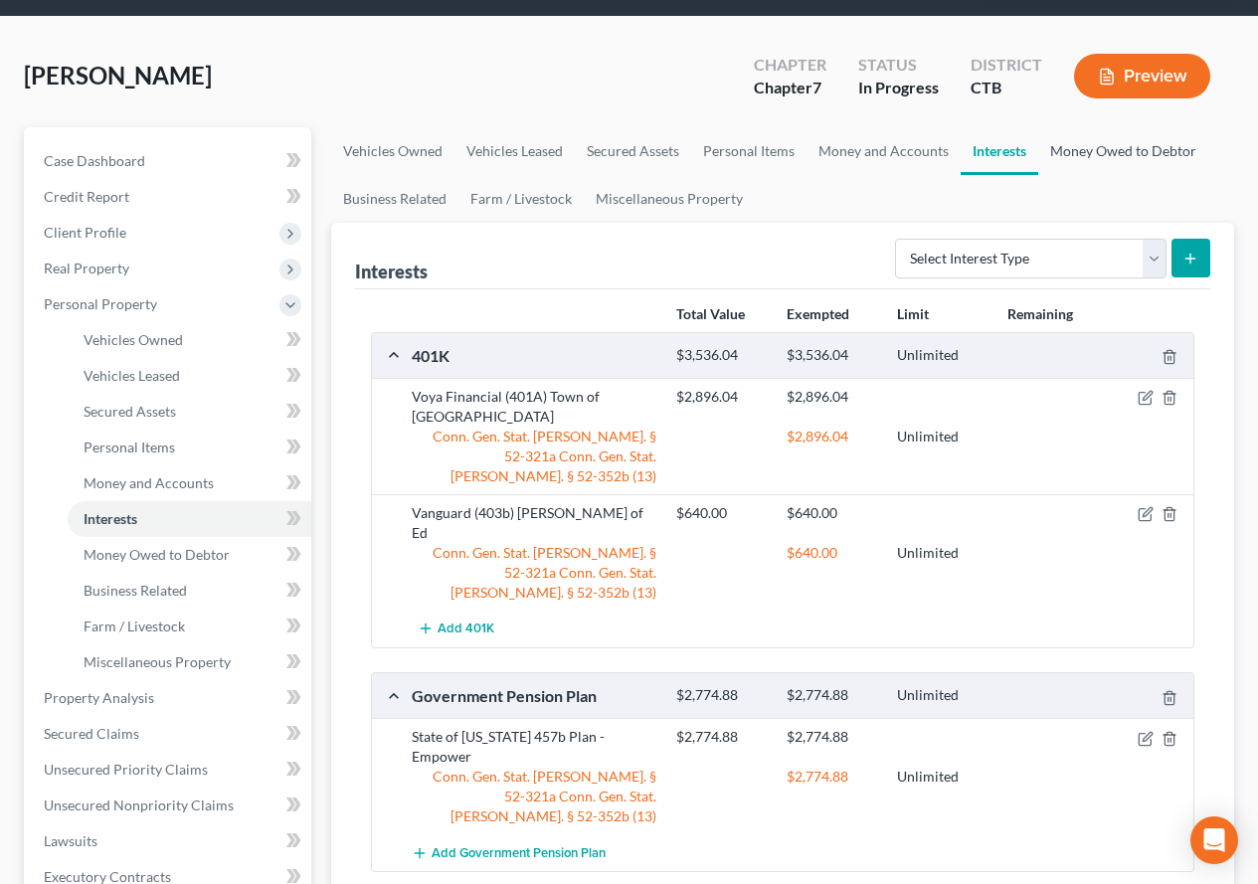
click at [1118, 150] on link "Money Owed to Debtor" at bounding box center [1123, 151] width 170 height 48
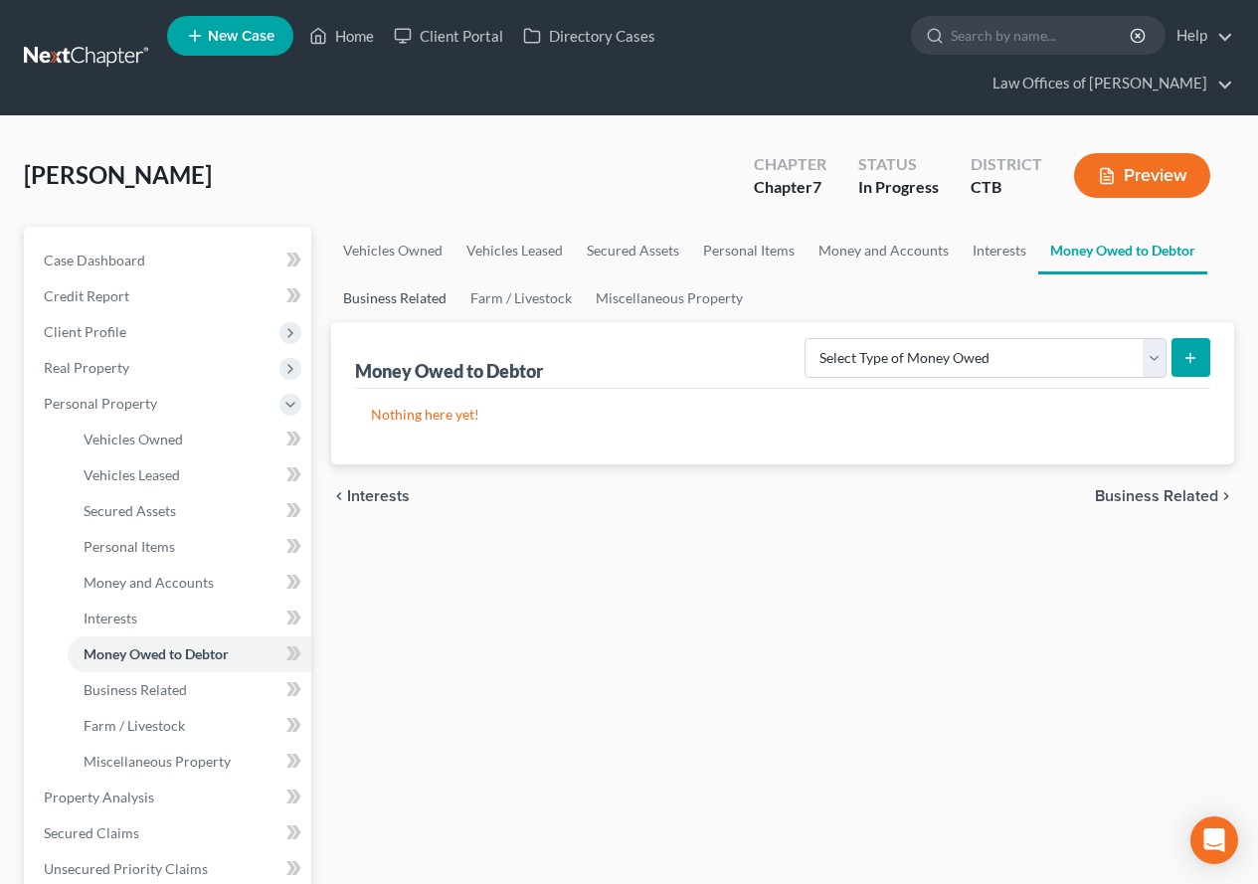
click at [408, 305] on link "Business Related" at bounding box center [394, 298] width 127 height 48
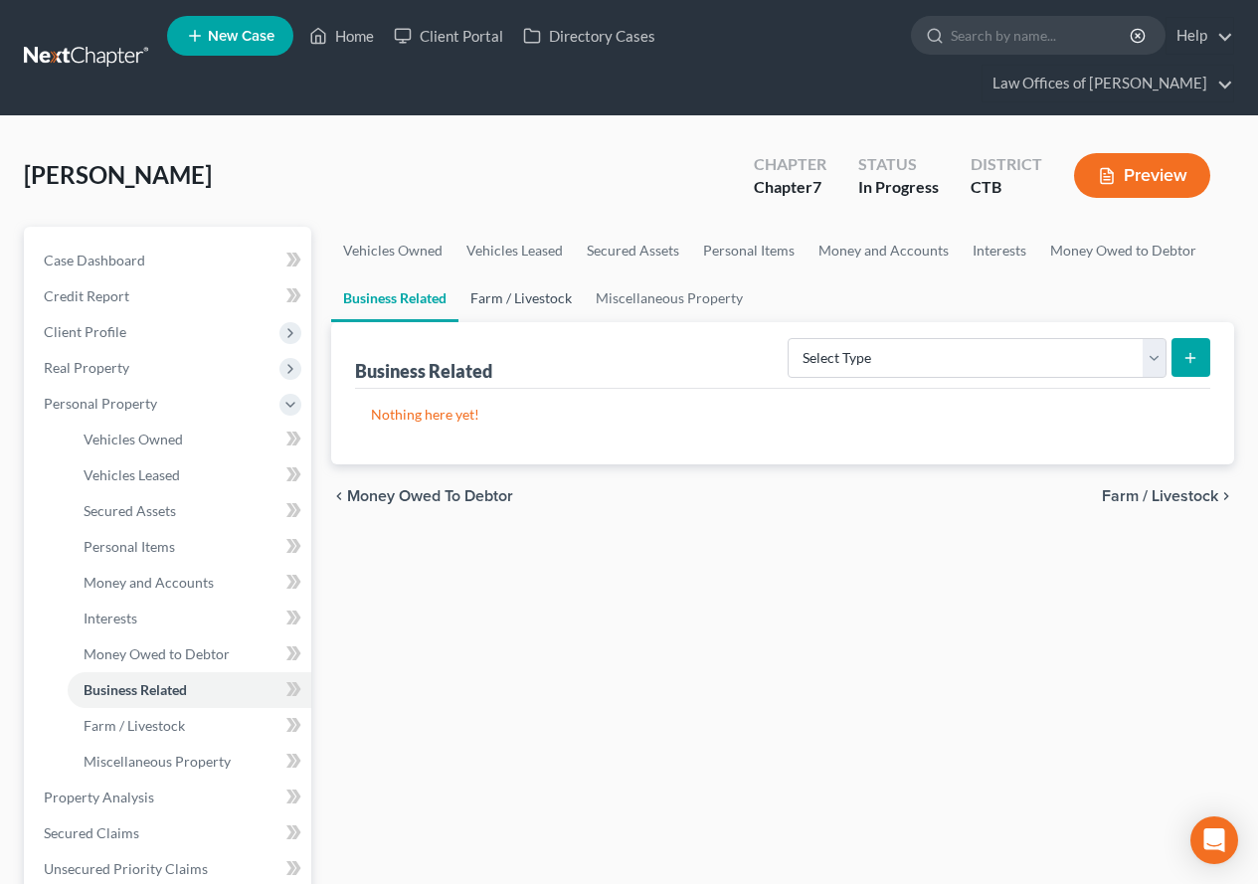
click at [562, 303] on link "Farm / Livestock" at bounding box center [520, 298] width 125 height 48
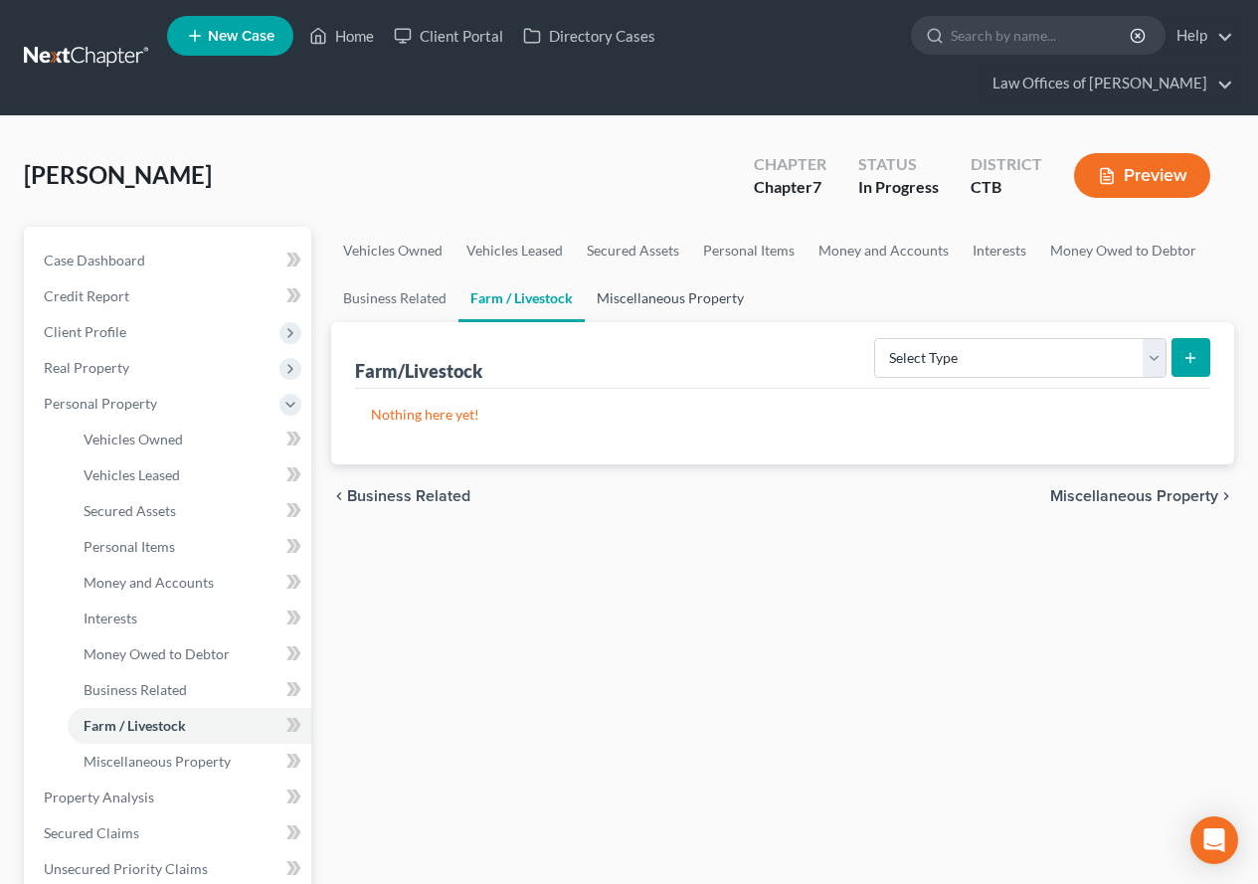
click at [671, 302] on link "Miscellaneous Property" at bounding box center [670, 298] width 171 height 48
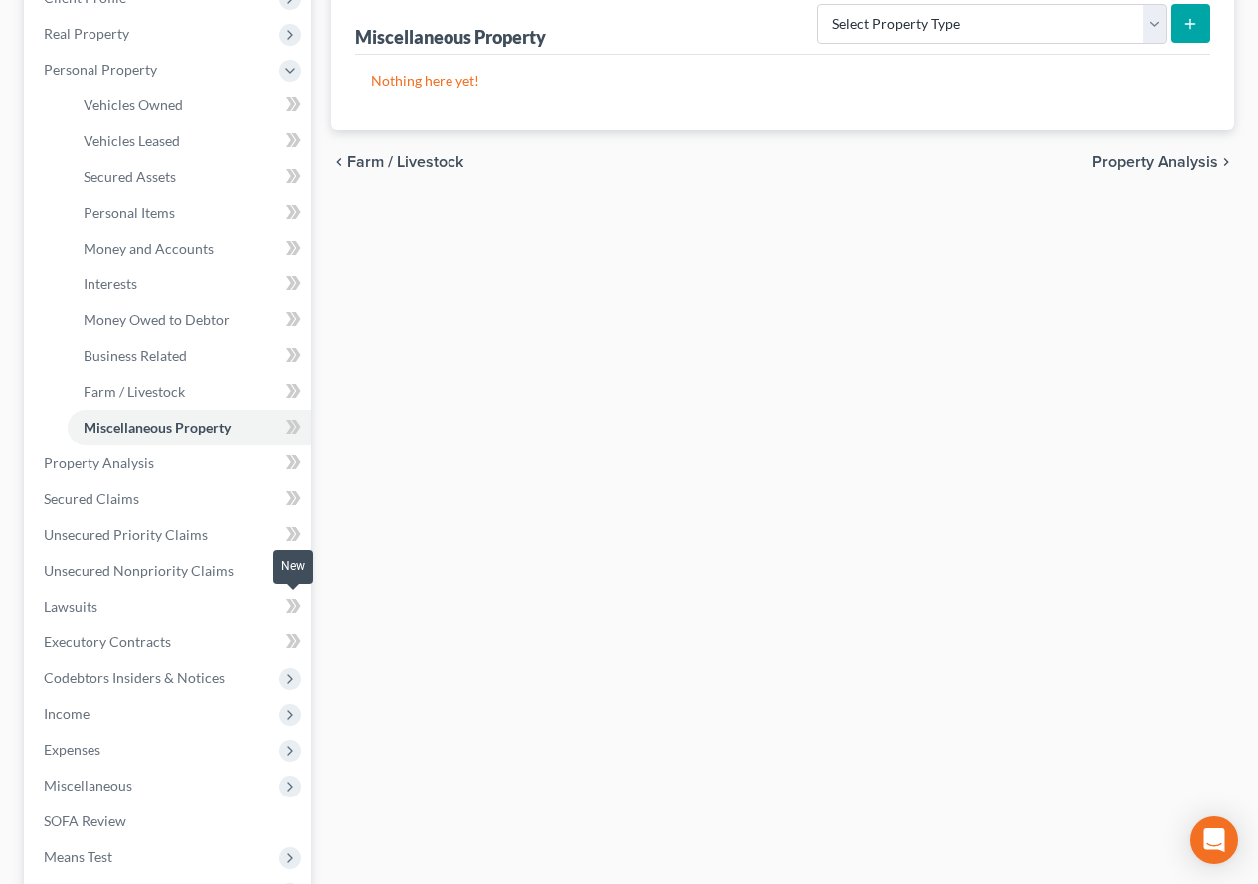
scroll to position [398, 0]
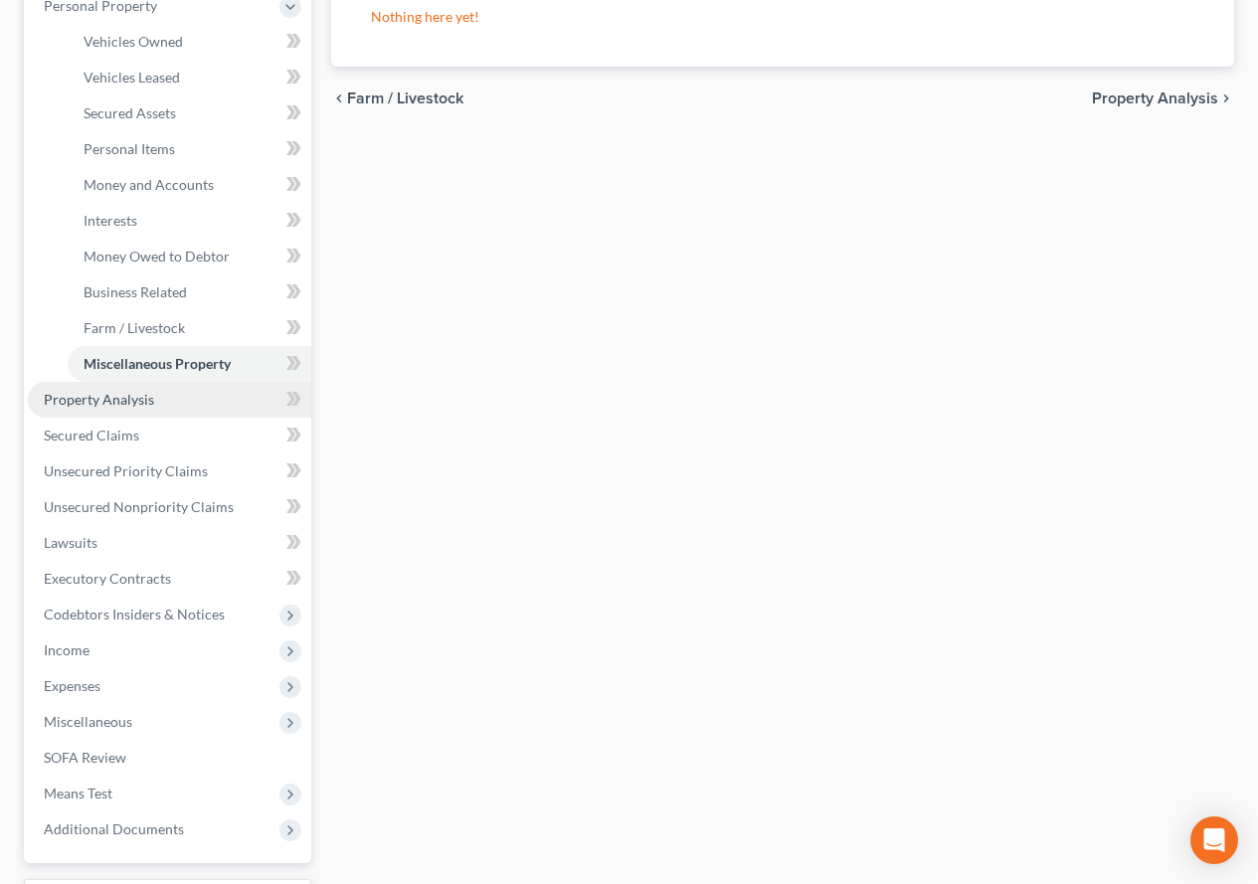
click at [84, 404] on span "Property Analysis" at bounding box center [99, 399] width 110 height 17
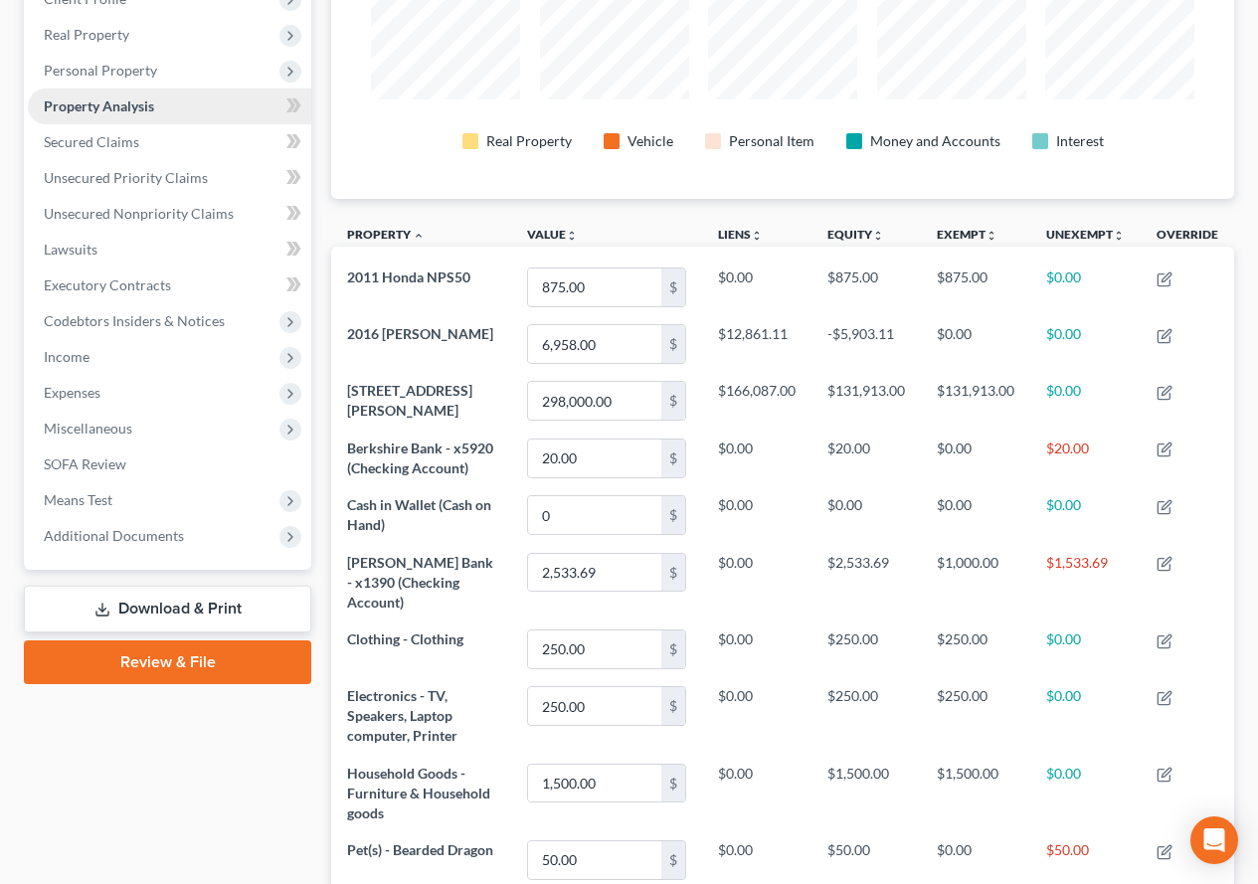
scroll to position [298, 0]
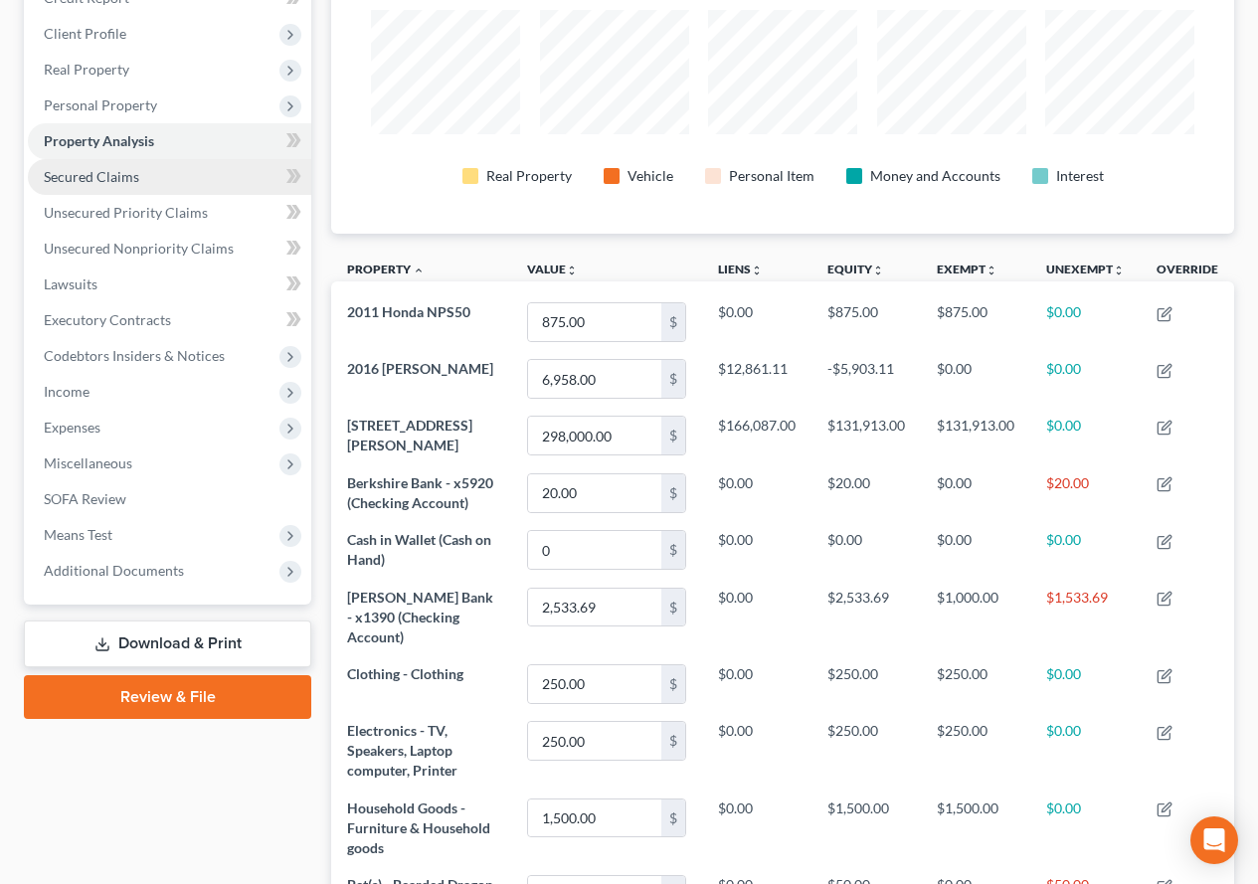
click at [114, 185] on link "Secured Claims" at bounding box center [169, 177] width 283 height 36
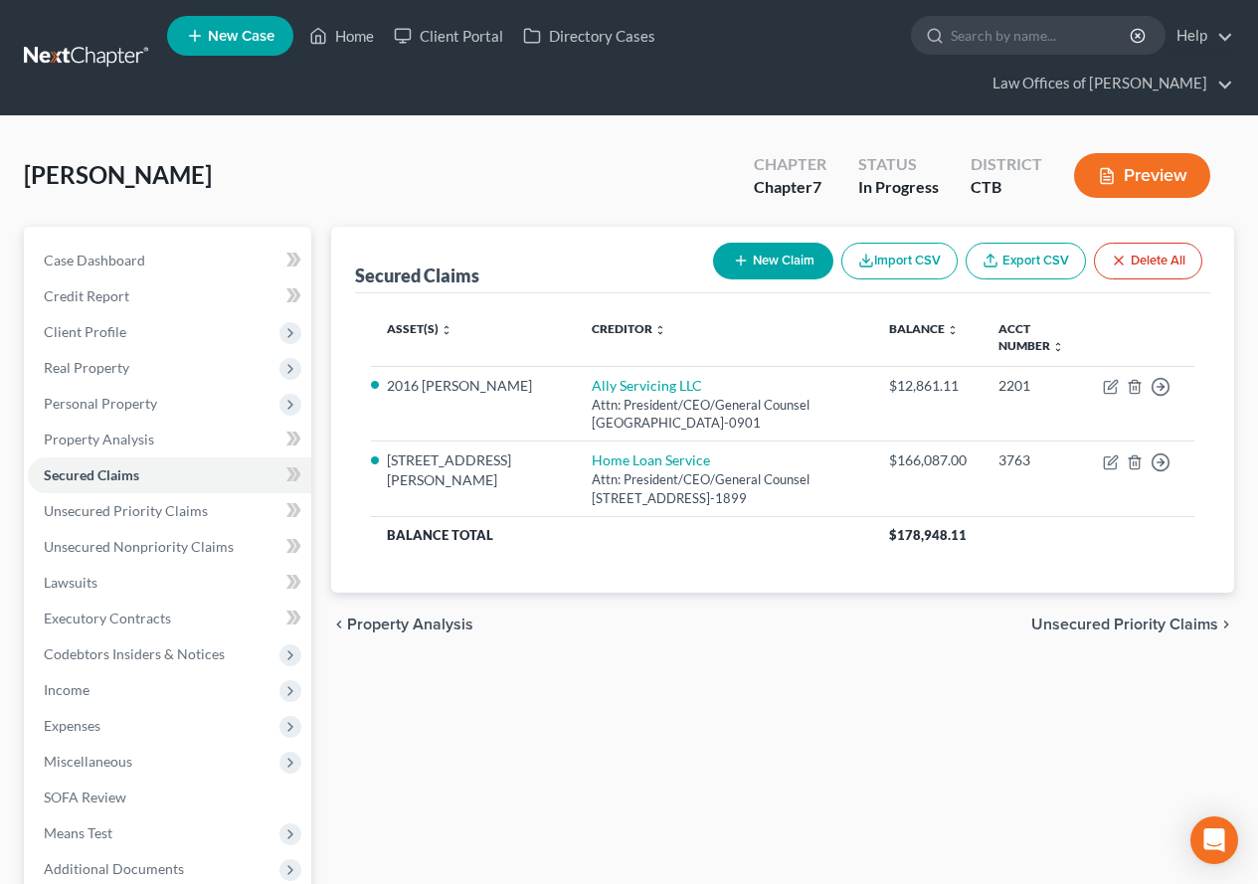
click at [723, 633] on div "chevron_left Property Analysis Unsecured Priority Claims chevron_right" at bounding box center [782, 624] width 903 height 64
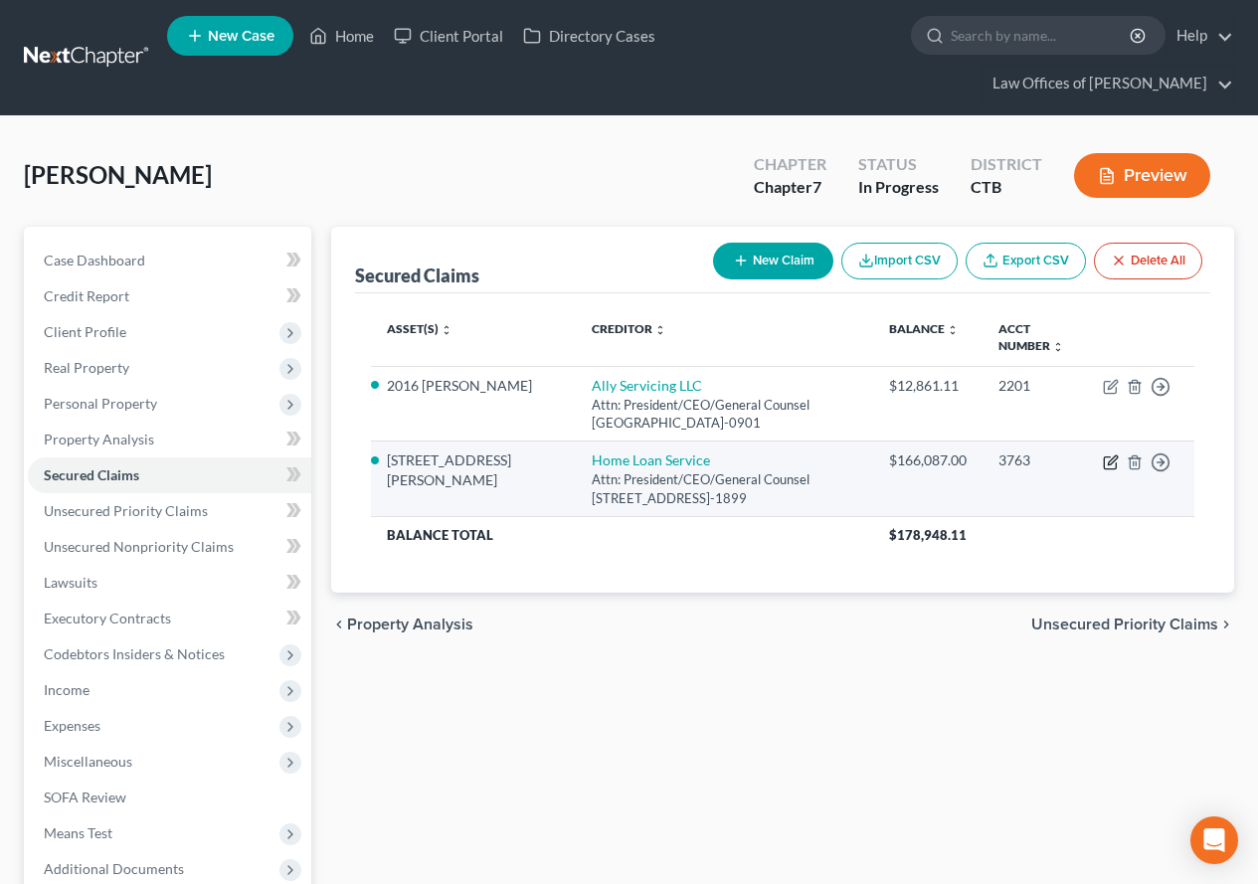
click at [1105, 460] on icon "button" at bounding box center [1110, 462] width 16 height 16
select select "13"
select select "4"
select select "3"
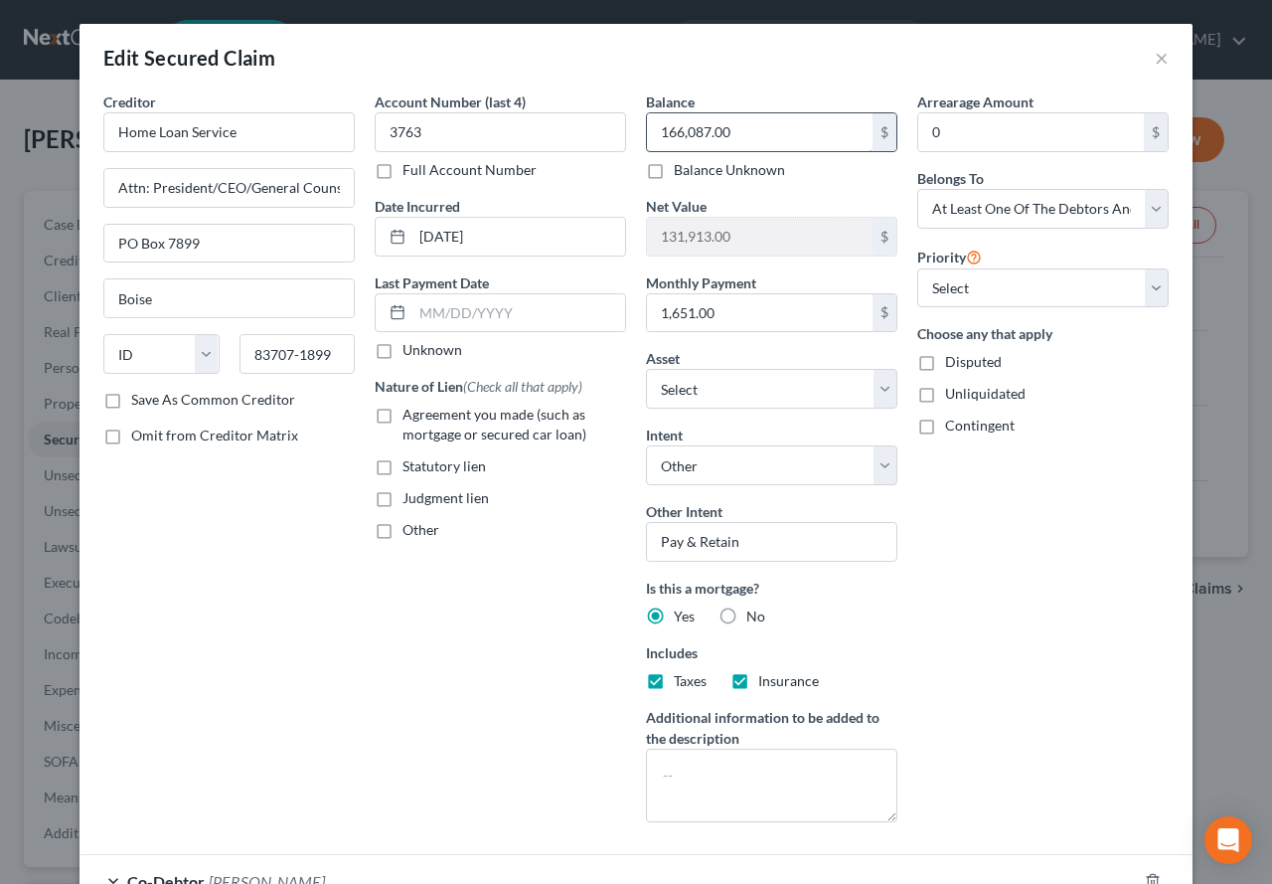
click at [732, 135] on input "166,087.00" at bounding box center [760, 132] width 226 height 38
type input "164,345.45"
click at [945, 680] on div "Arrearage Amount 0 $ Belongs To * Select Debtor 1 Only Debtor 2 Only Debtor 1 A…" at bounding box center [1043, 464] width 271 height 747
click at [403, 414] on label "Agreement you made (such as mortgage or secured car loan)" at bounding box center [515, 425] width 224 height 40
click at [411, 414] on input "Agreement you made (such as mortgage or secured car loan)" at bounding box center [417, 411] width 13 height 13
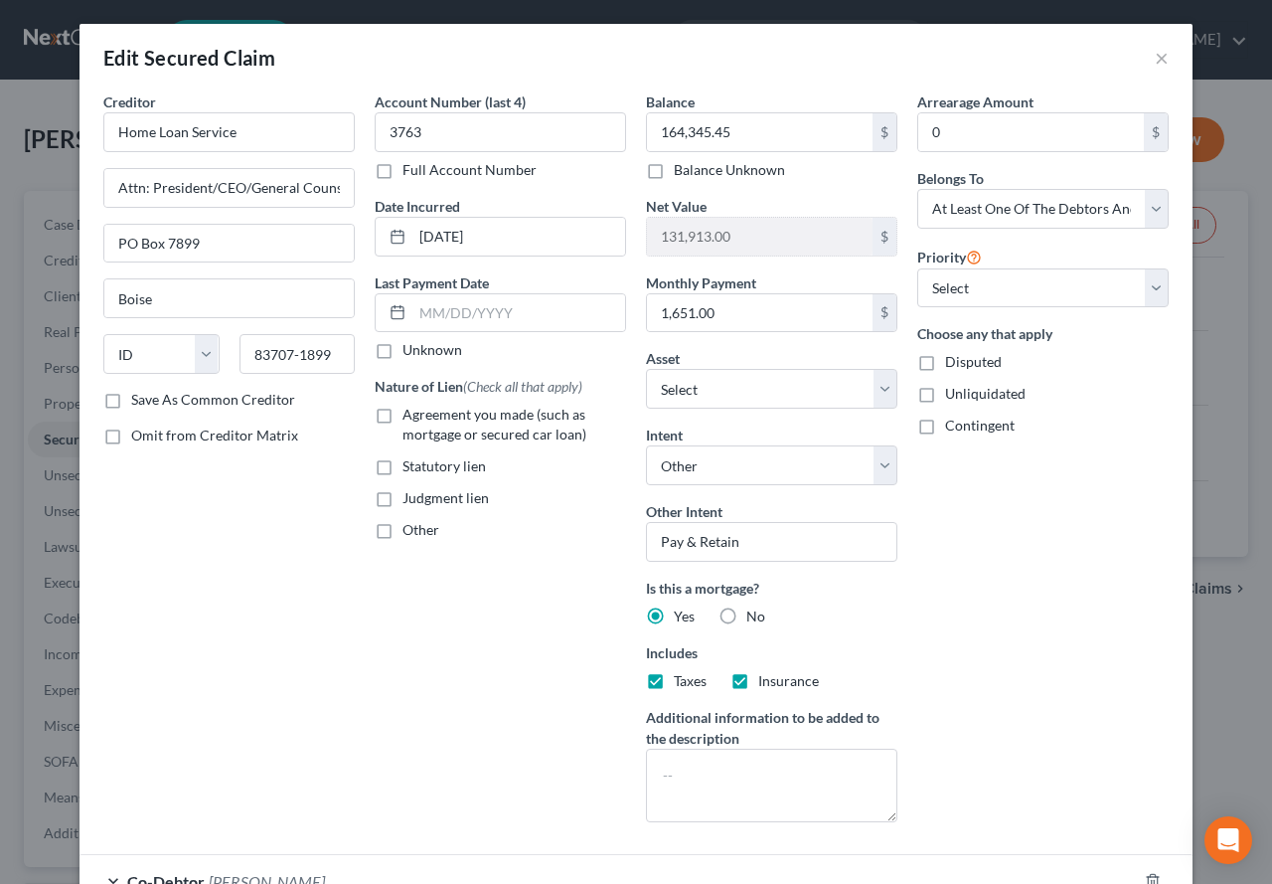
checkbox input "true"
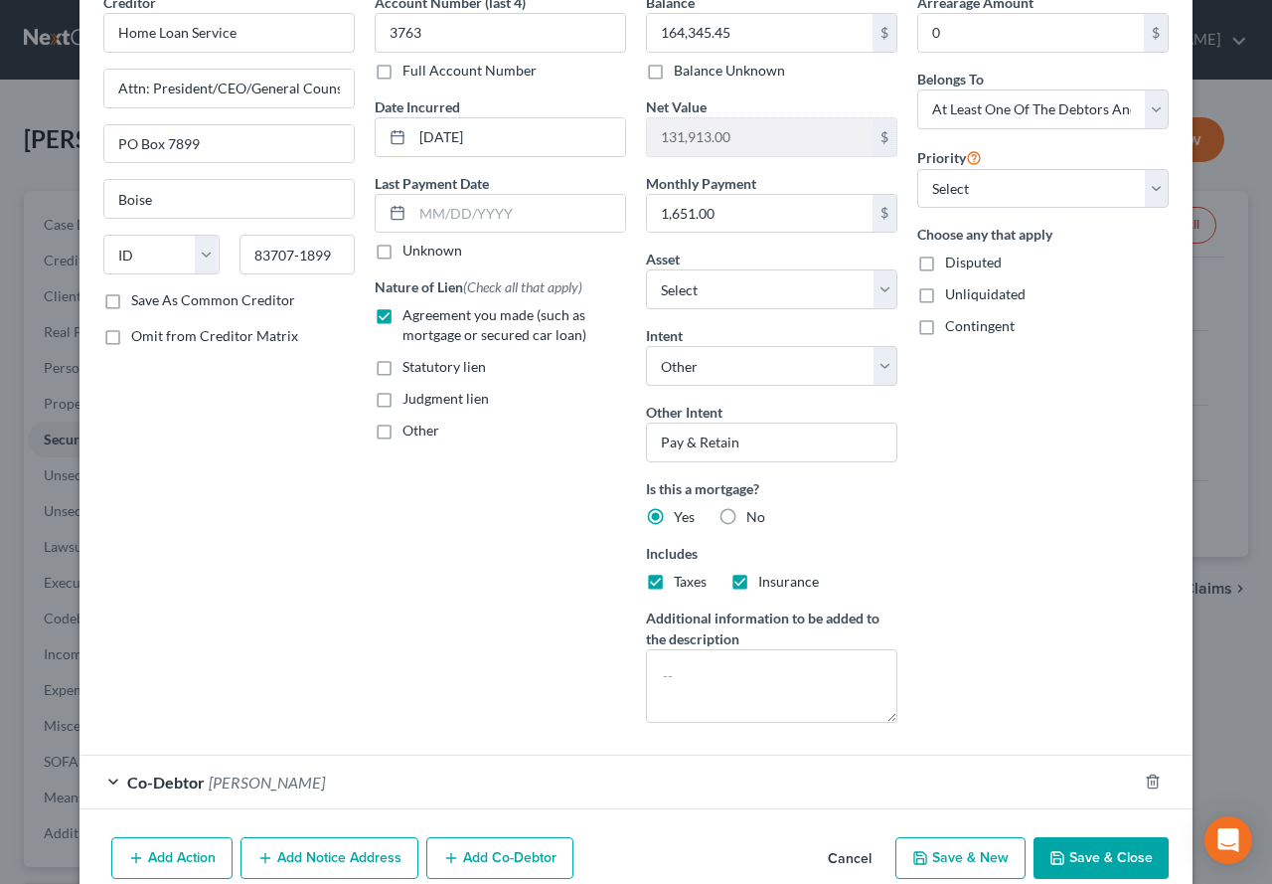
scroll to position [191, 0]
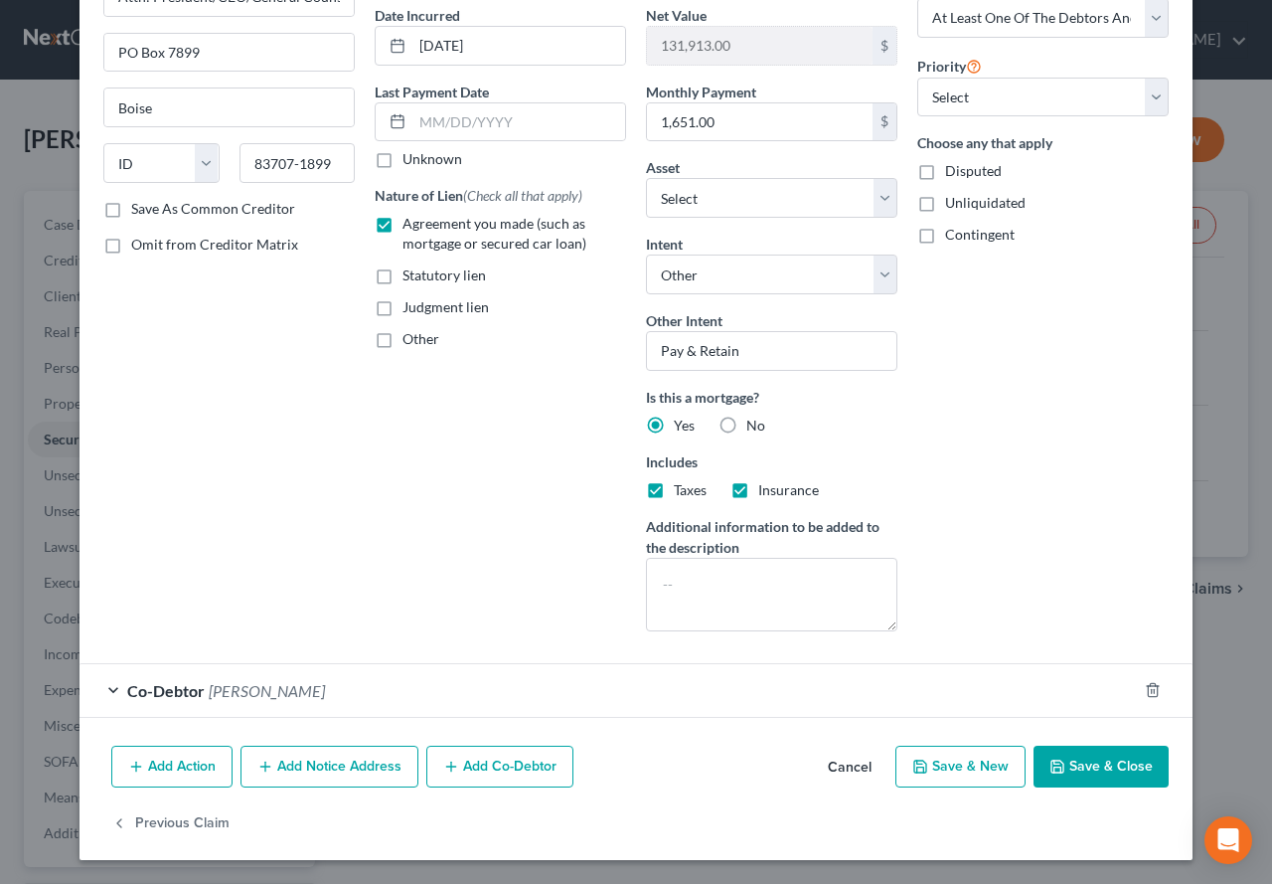
click at [1092, 770] on button "Save & Close" at bounding box center [1101, 767] width 135 height 42
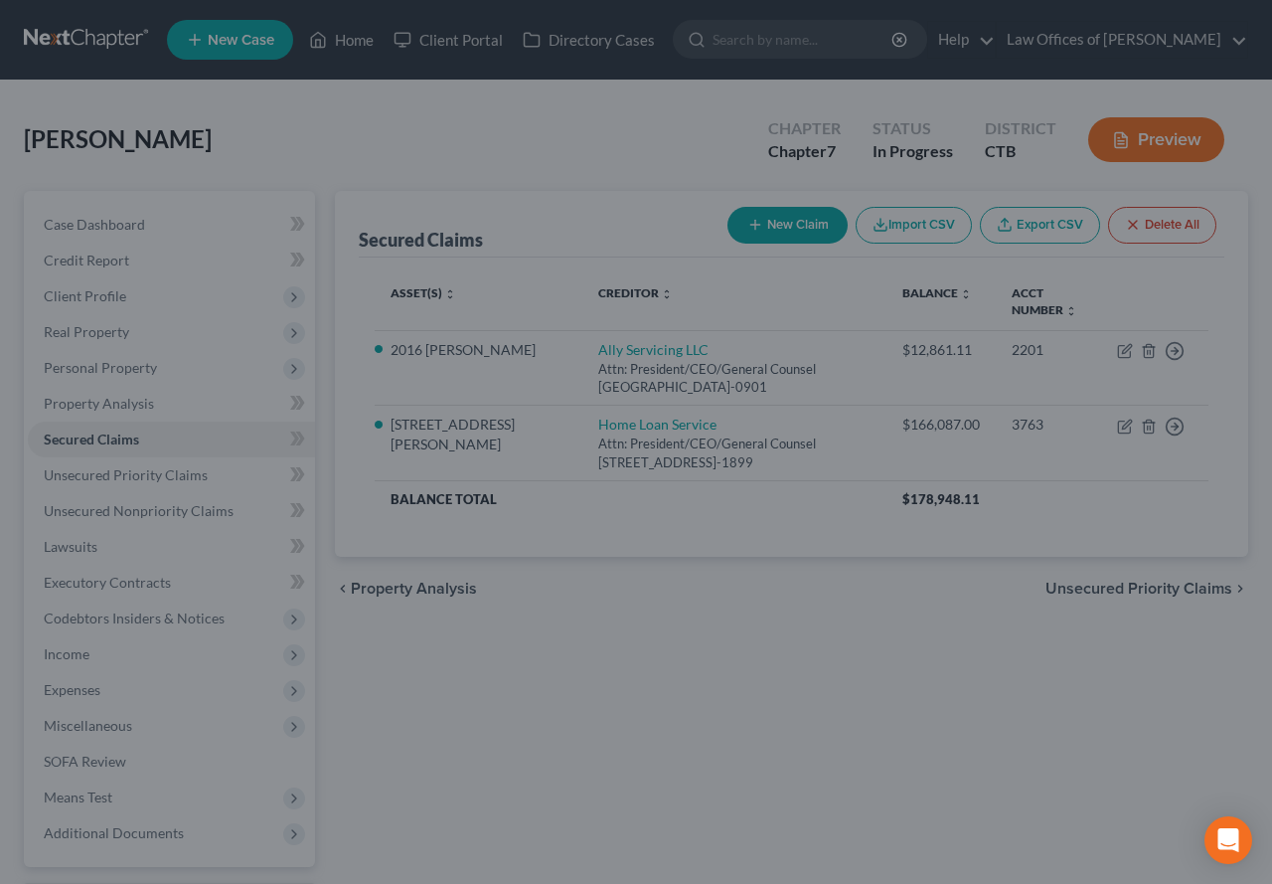
type input "133,654.55"
select select "2"
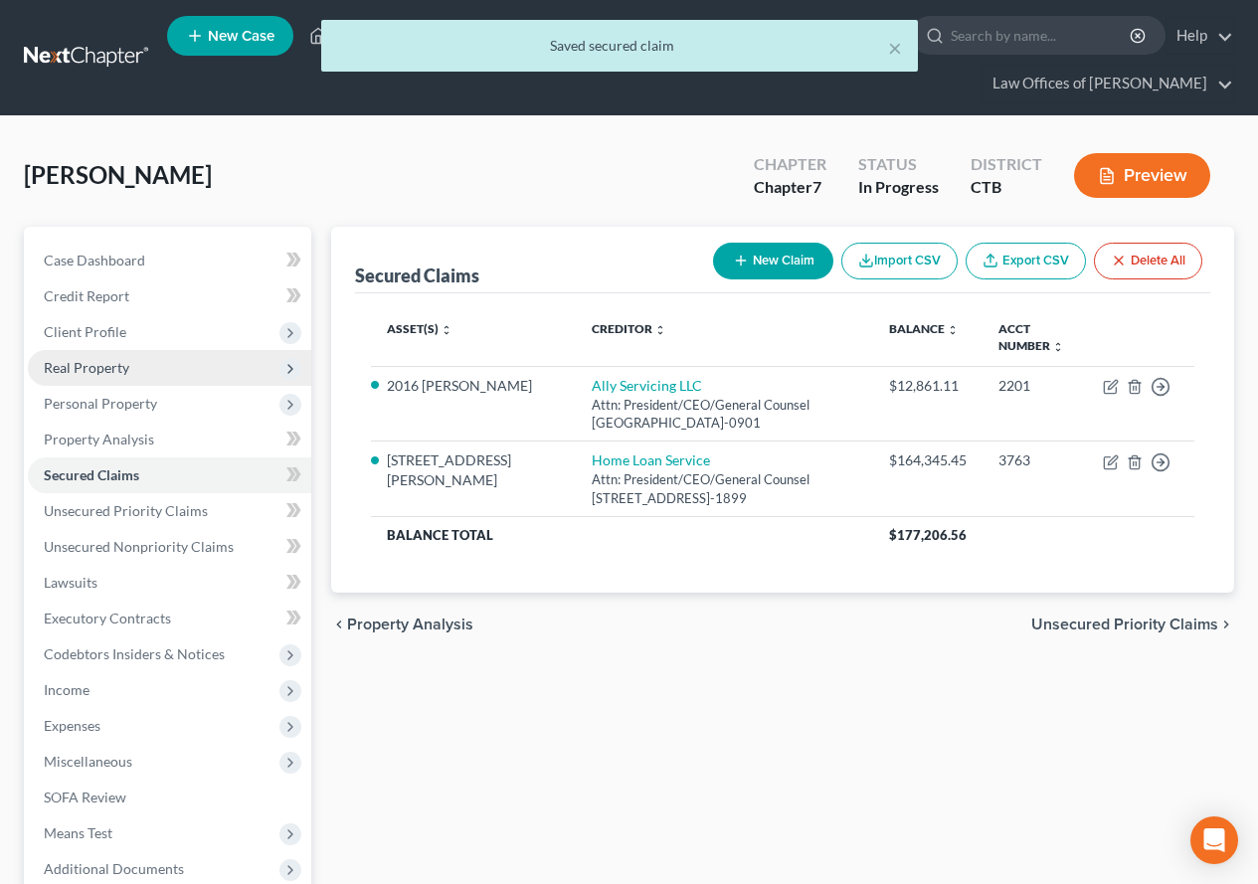
click at [98, 366] on span "Real Property" at bounding box center [86, 367] width 85 height 17
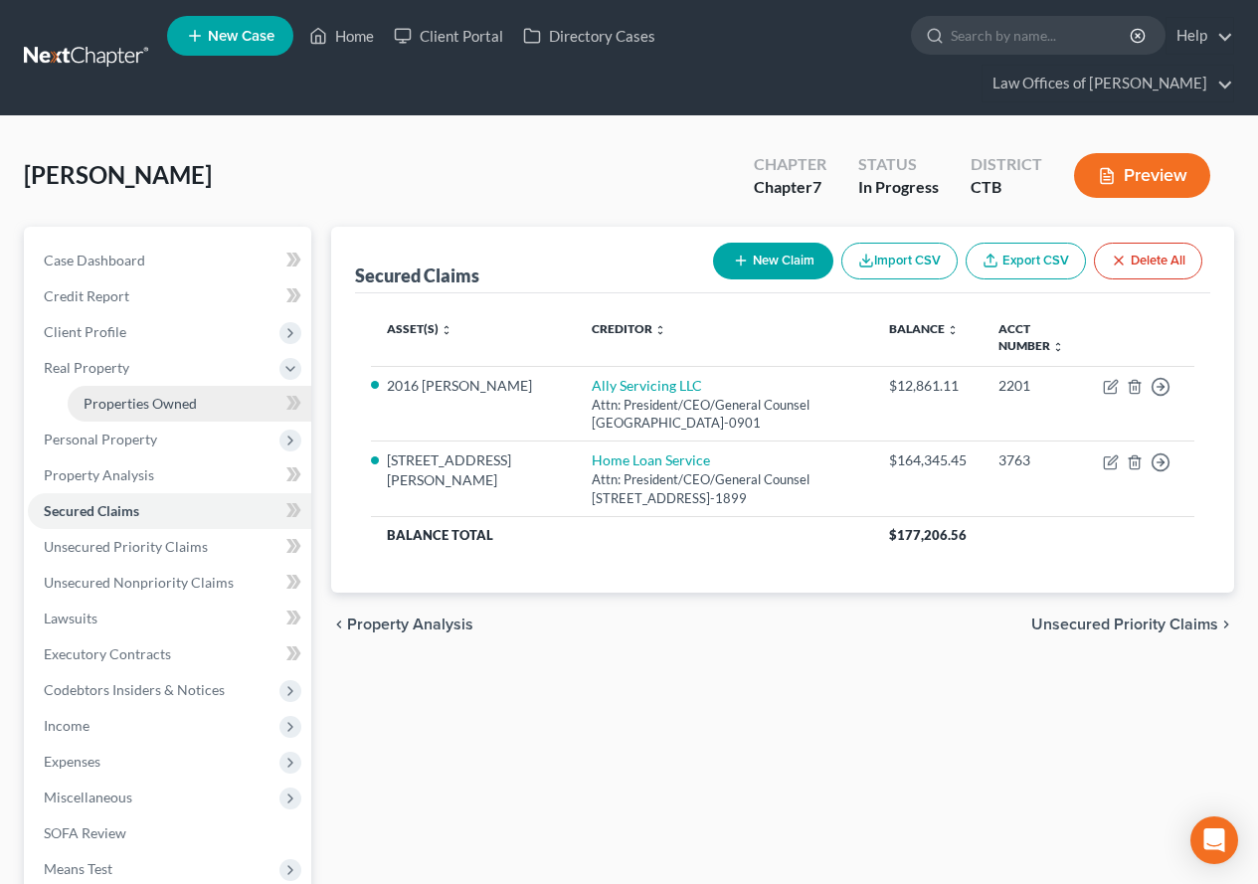
click at [131, 408] on span "Properties Owned" at bounding box center [140, 403] width 113 height 17
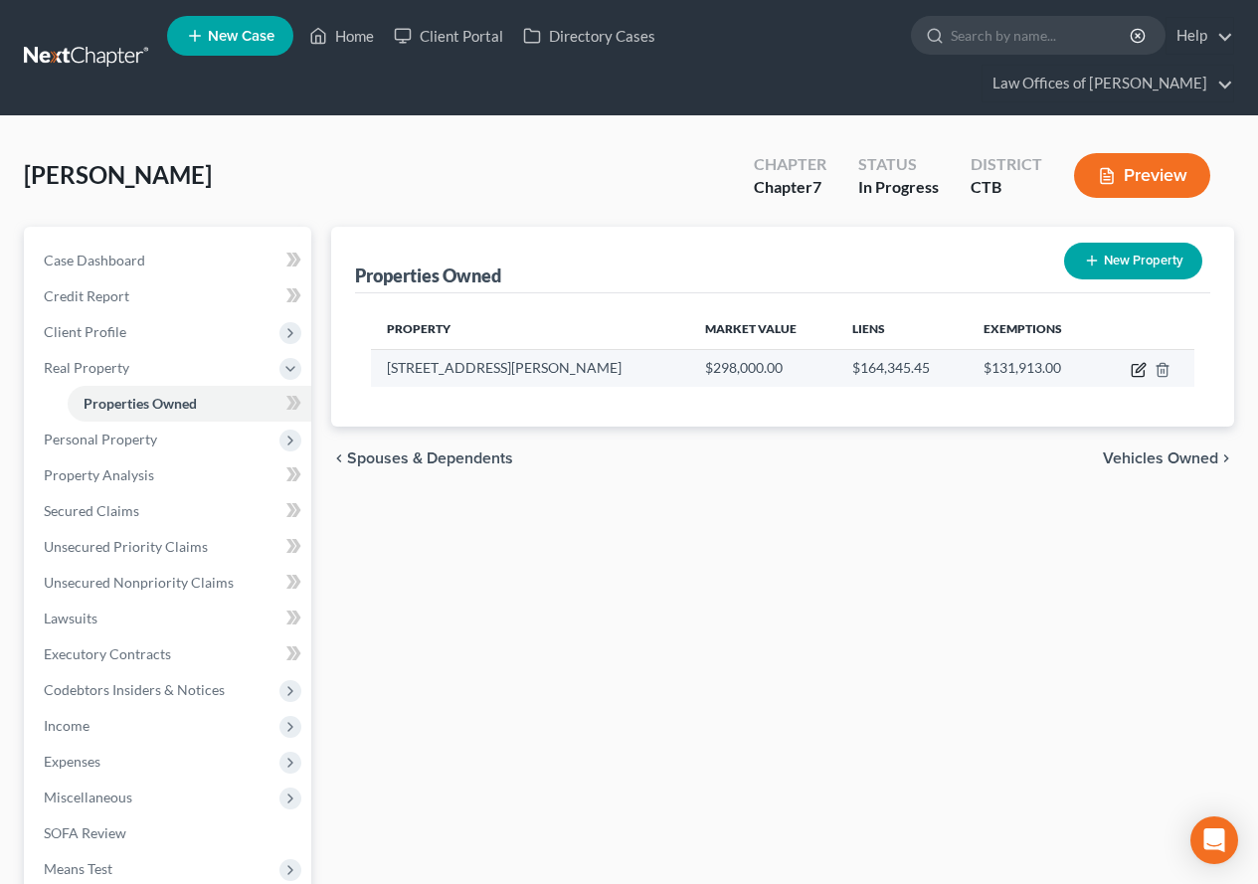
click at [1134, 373] on icon "button" at bounding box center [1138, 370] width 16 height 16
select select "6"
select select "5"
select select "3"
select select "0"
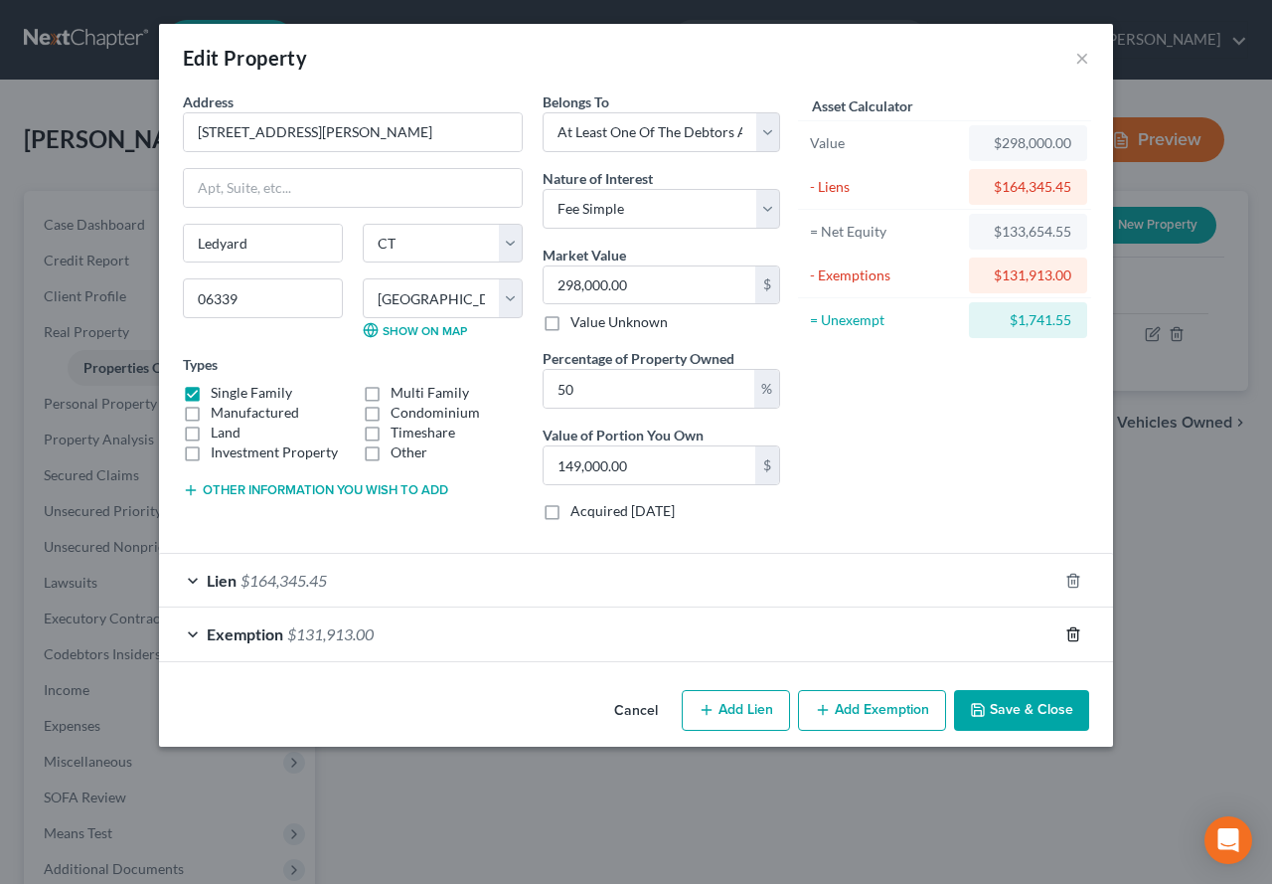
click at [1077, 637] on icon "button" at bounding box center [1074, 634] width 16 height 16
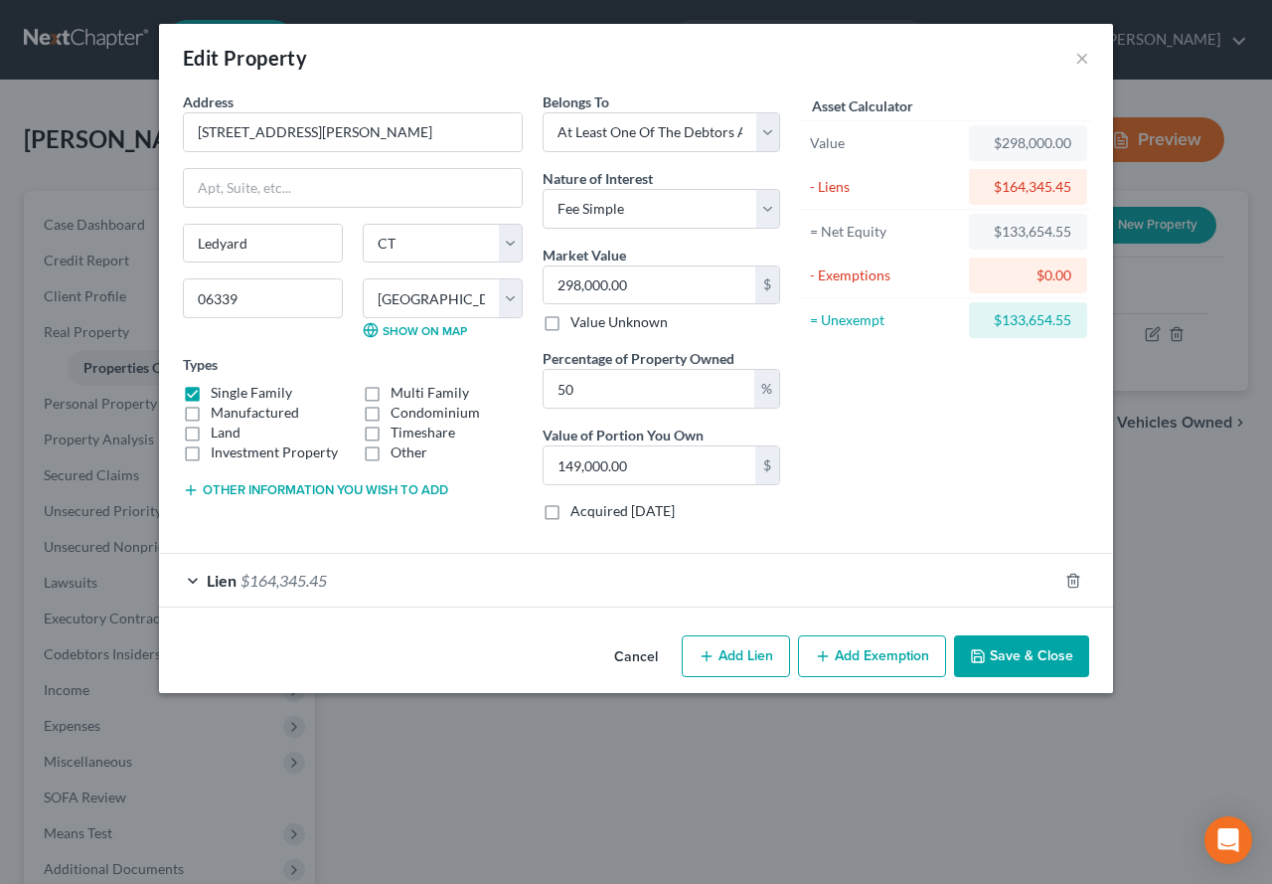
click at [843, 656] on button "Add Exemption" at bounding box center [872, 656] width 148 height 42
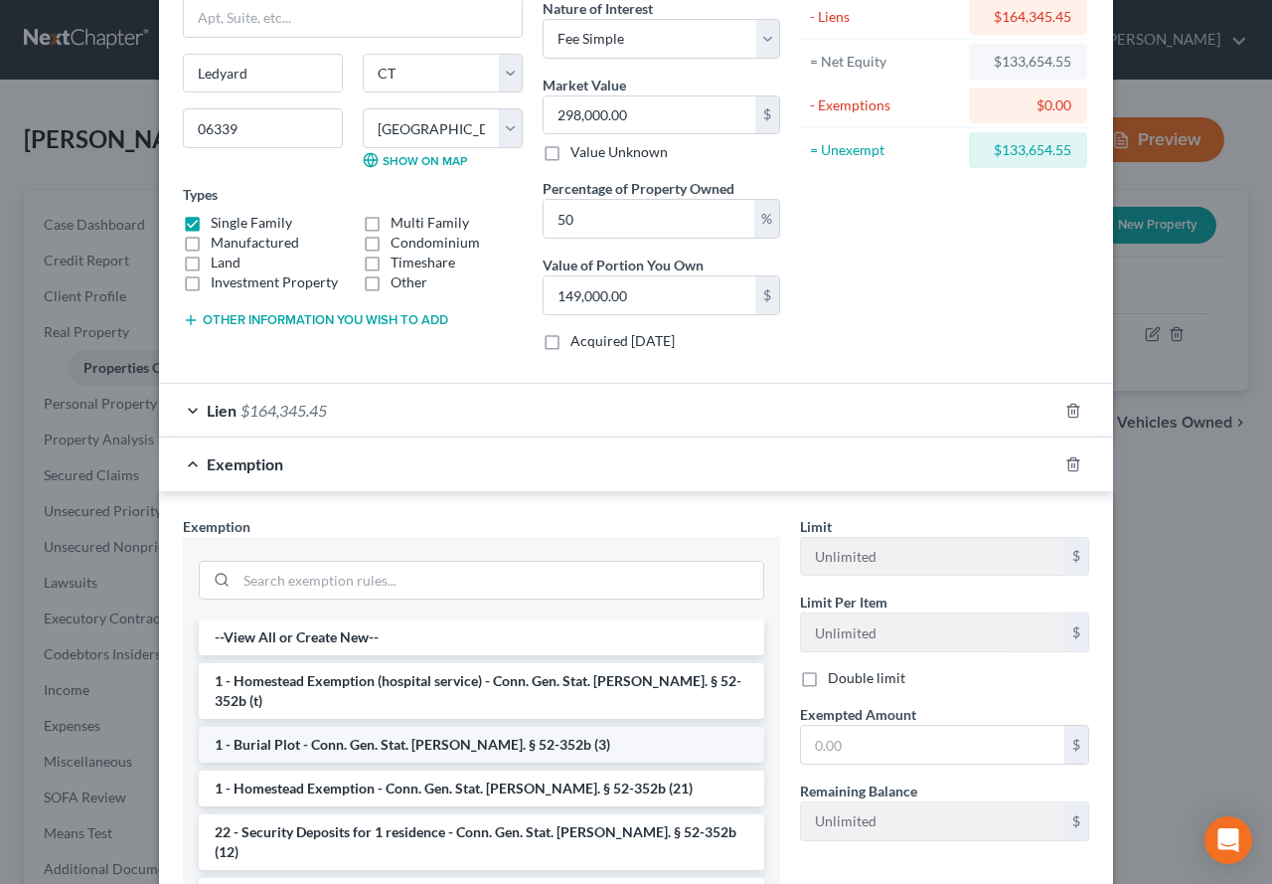
scroll to position [199, 0]
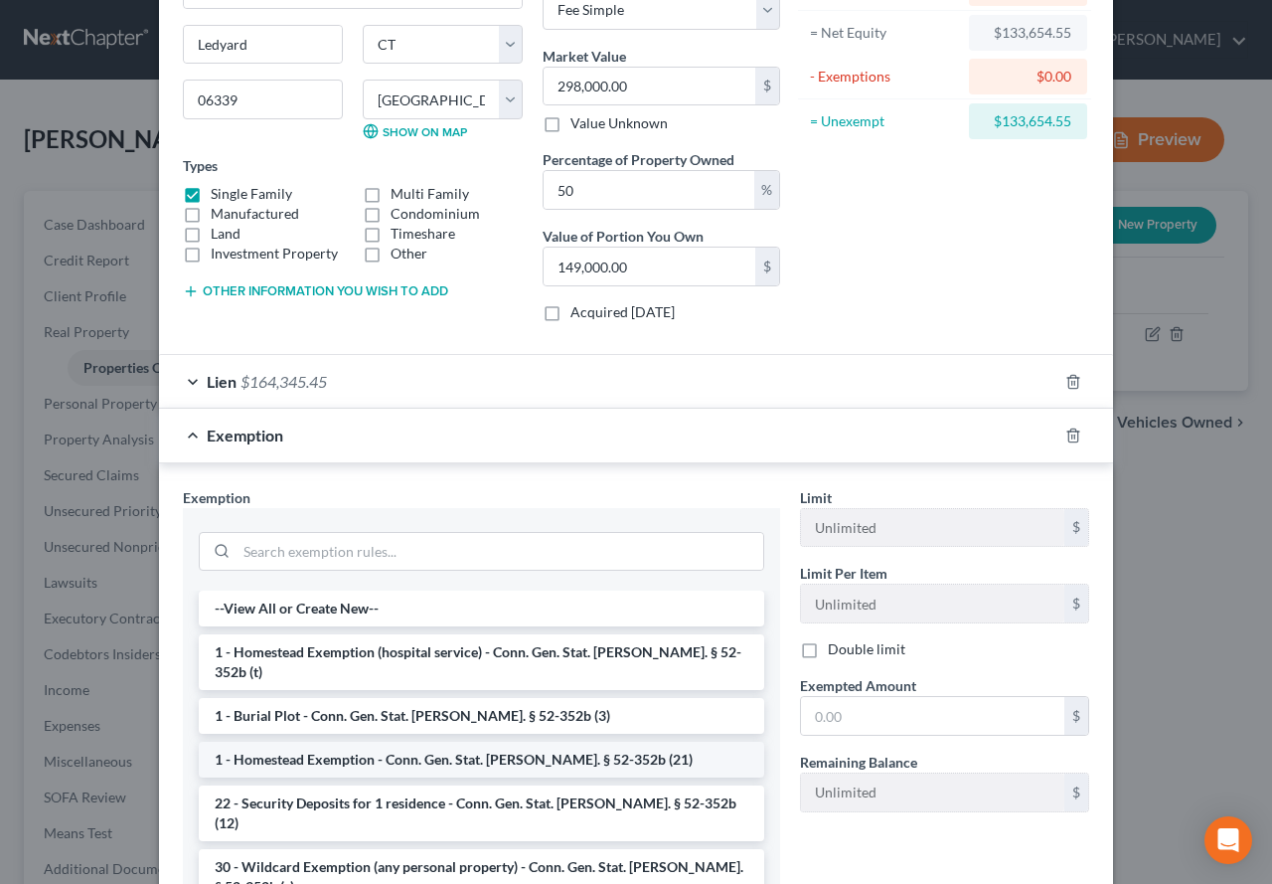
click at [463, 742] on li "1 - Homestead Exemption - Conn. Gen. Stat. [PERSON_NAME]. § 52-352b (21)" at bounding box center [482, 760] width 566 height 36
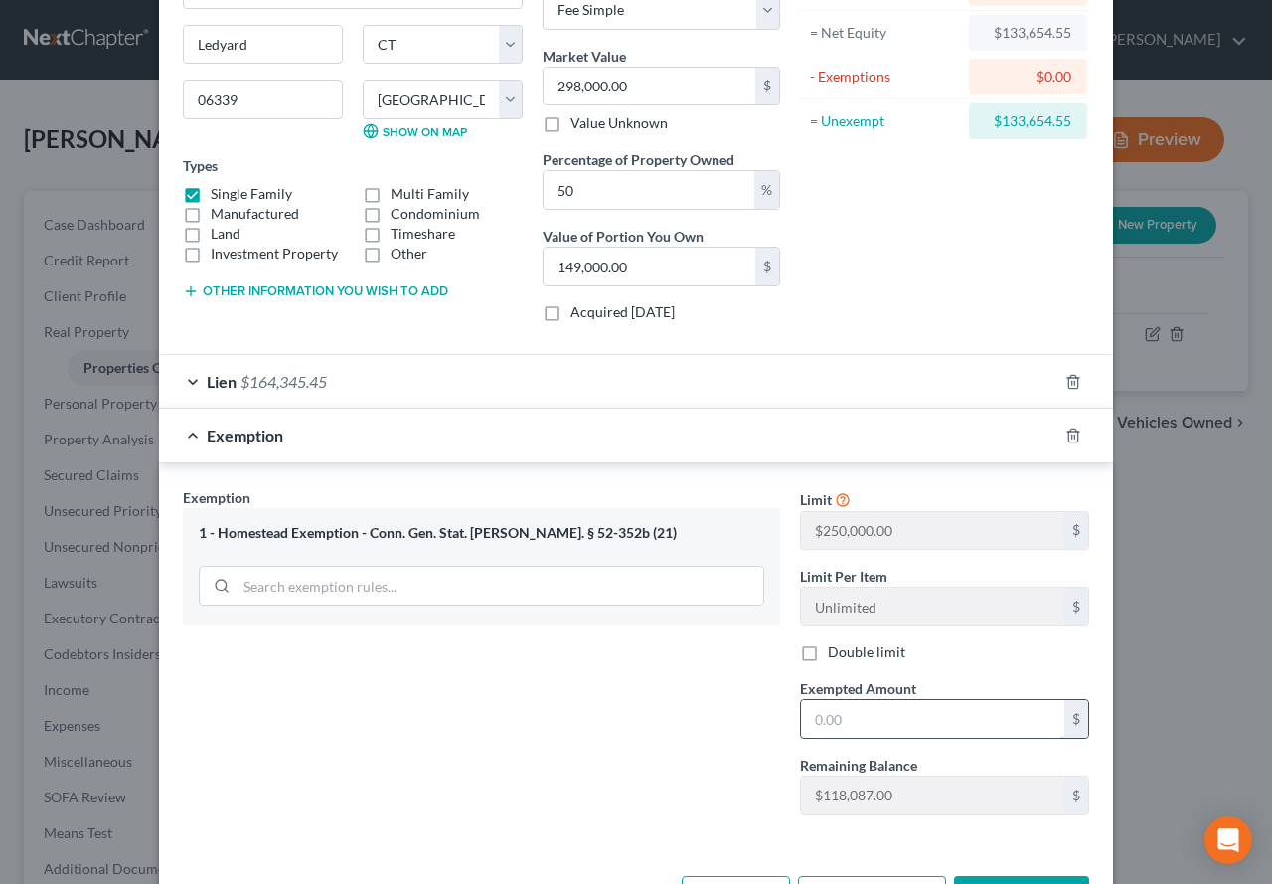
click at [930, 718] on input "text" at bounding box center [932, 719] width 263 height 38
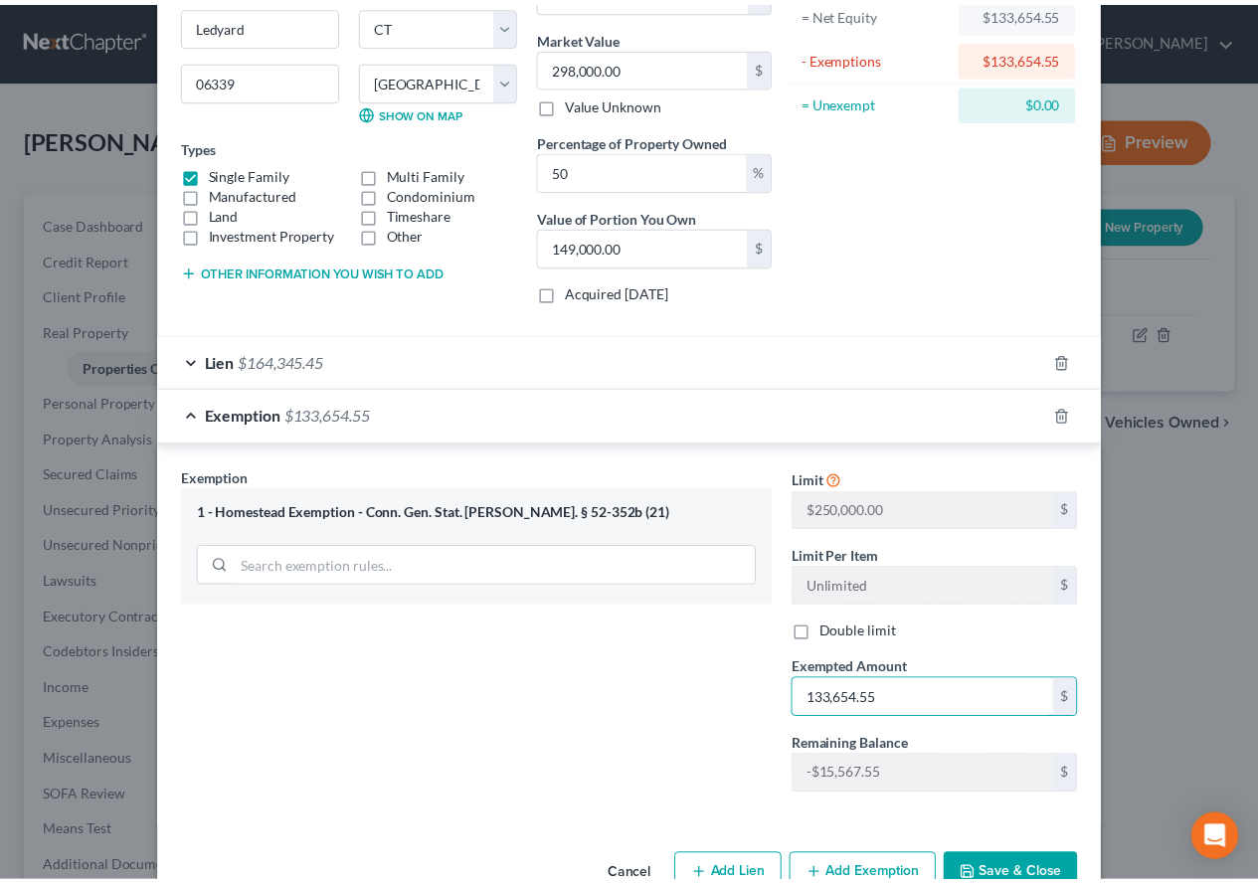
scroll to position [271, 0]
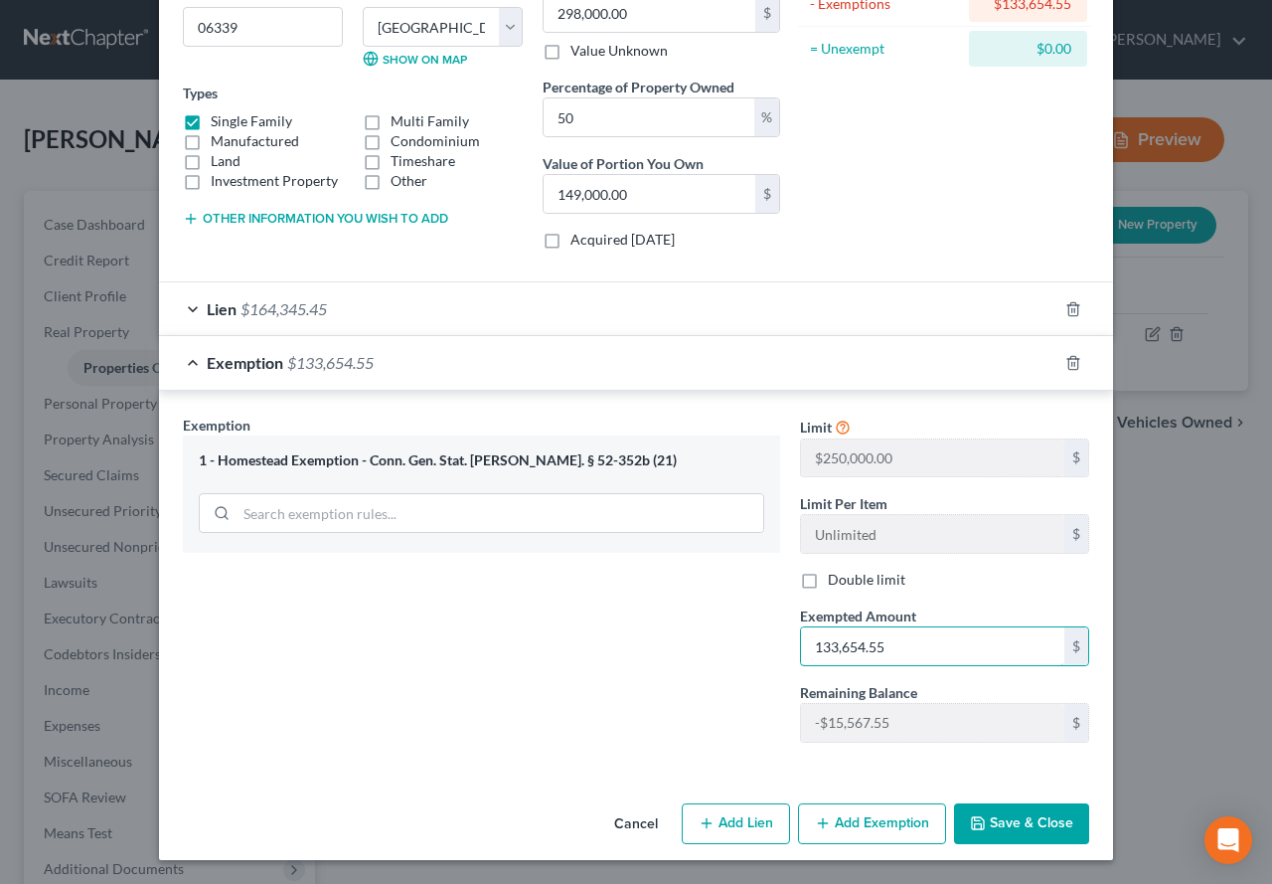
type input "133,654.55"
click at [1006, 820] on button "Save & Close" at bounding box center [1021, 824] width 135 height 42
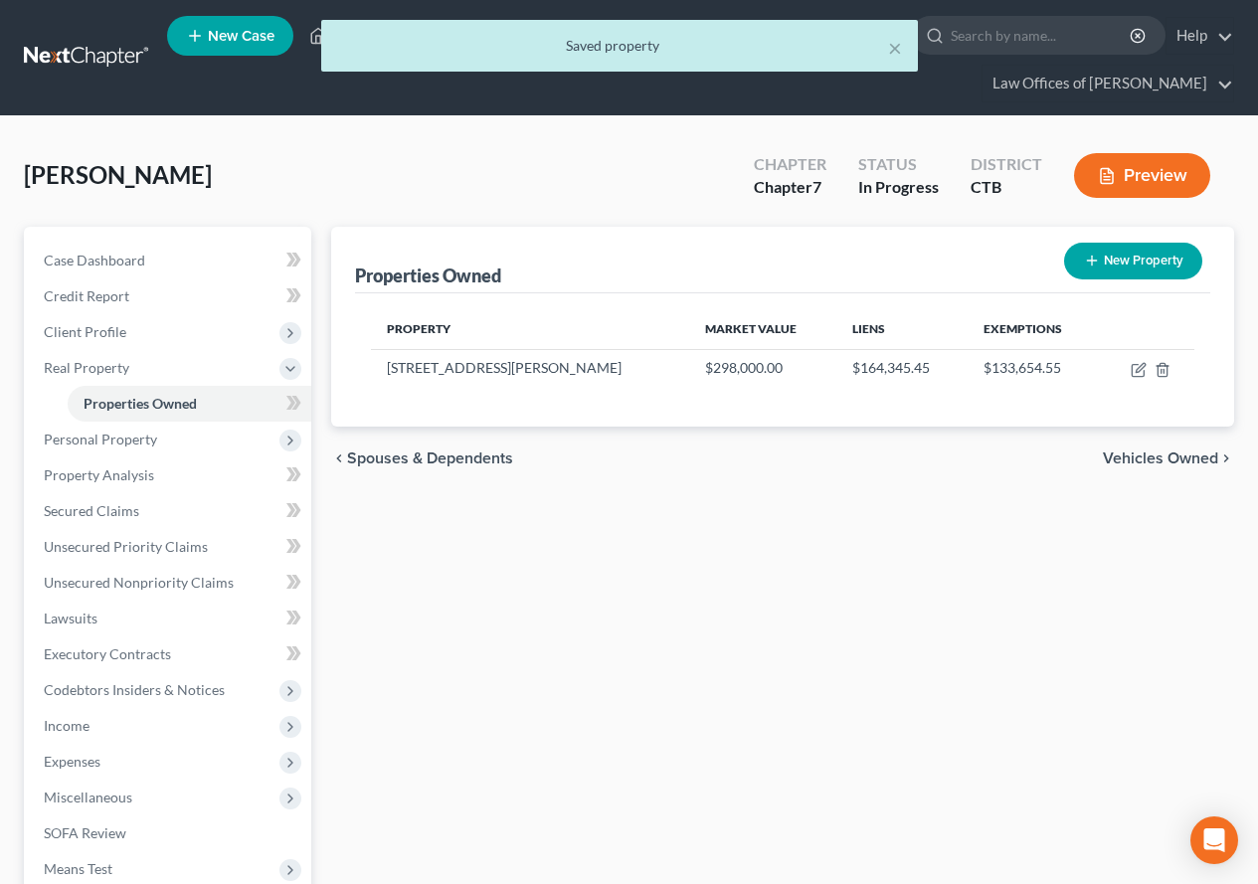
scroll to position [99, 0]
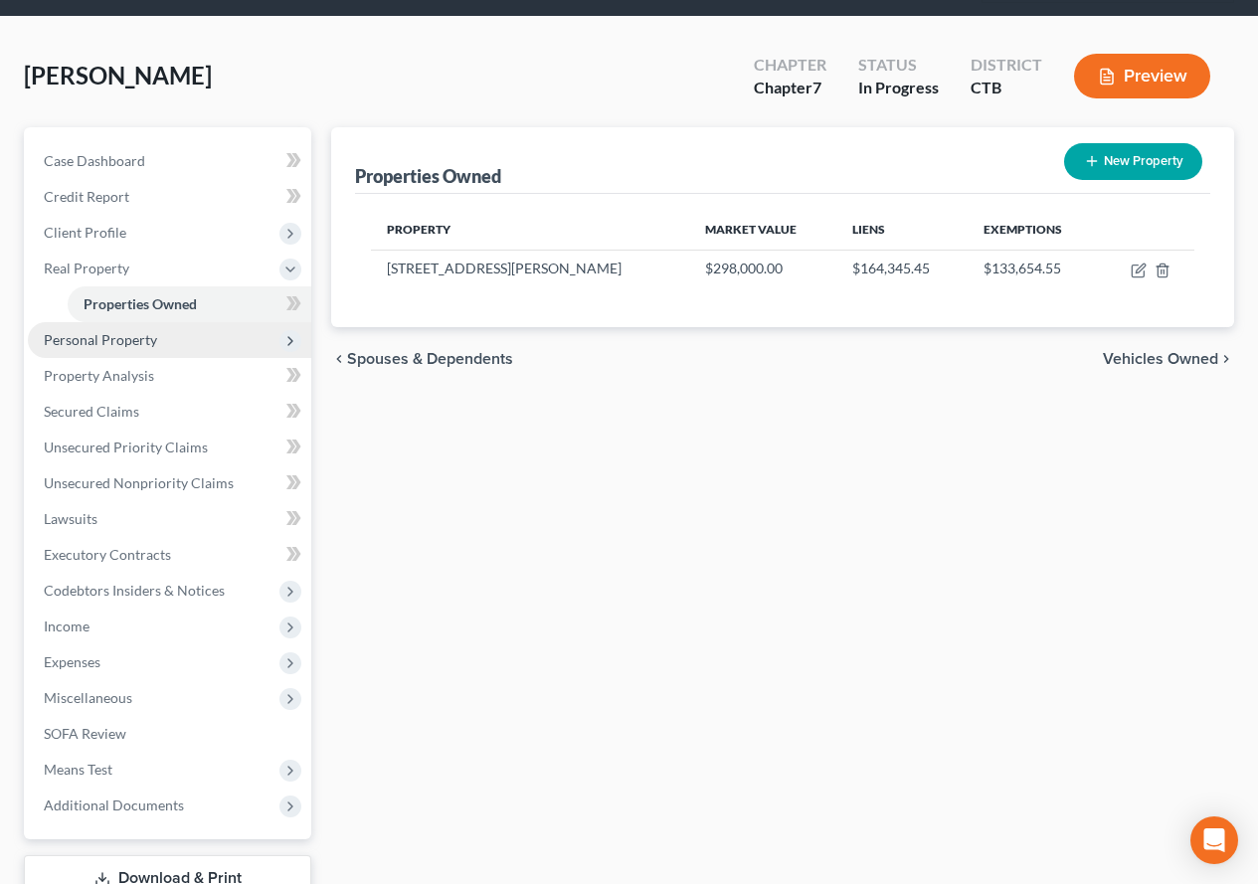
click at [85, 343] on span "Personal Property" at bounding box center [100, 339] width 113 height 17
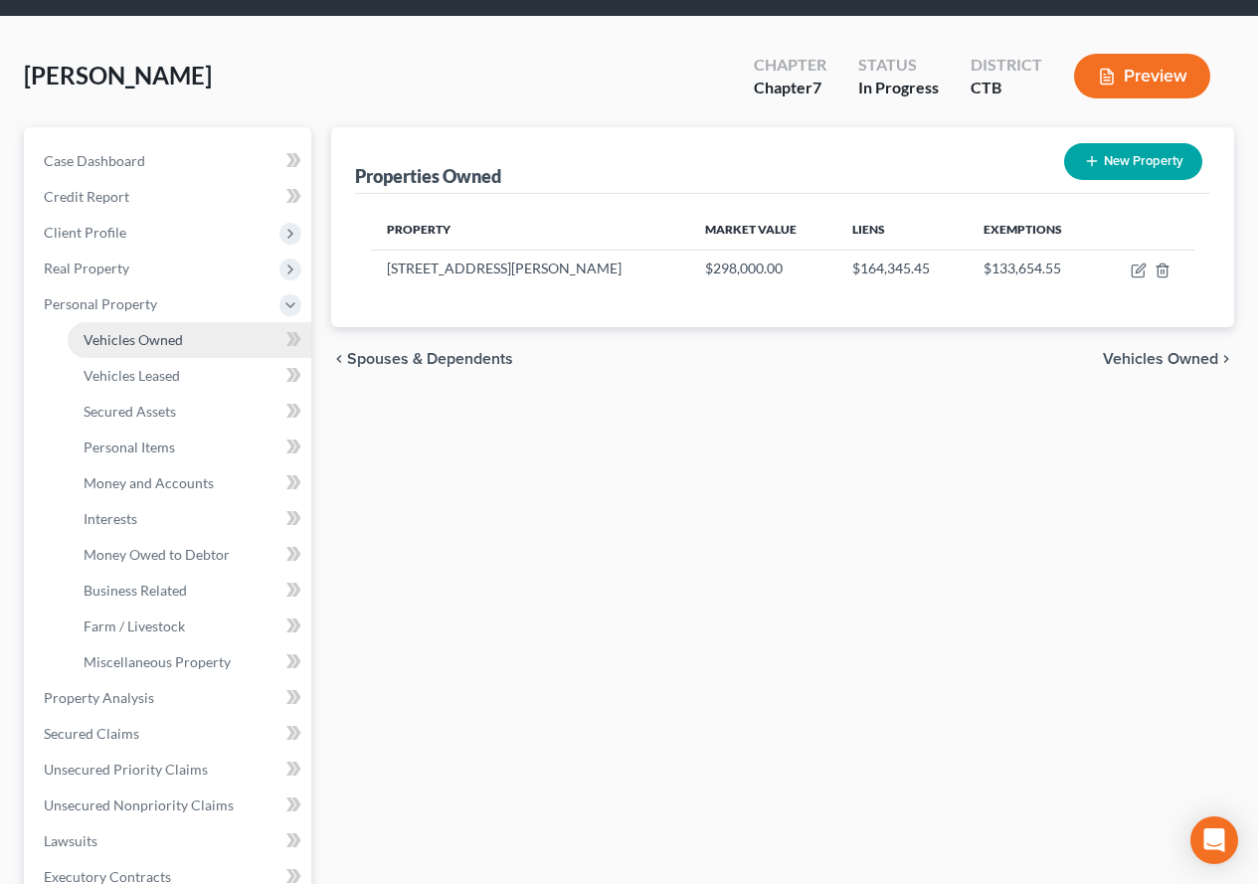
click at [85, 342] on span "Vehicles Owned" at bounding box center [133, 339] width 99 height 17
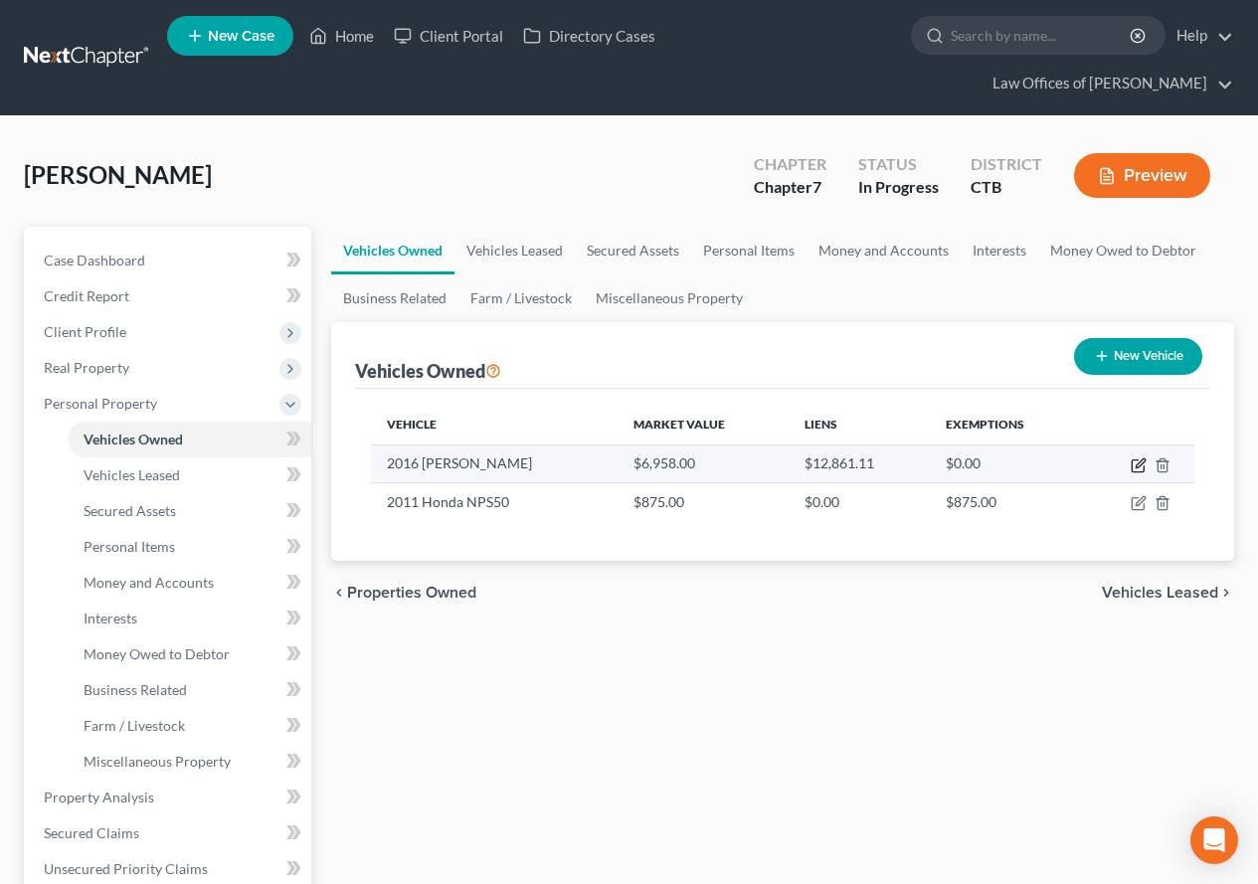
click at [1136, 467] on icon "button" at bounding box center [1139, 462] width 9 height 9
select select "0"
select select "10"
select select "2"
select select "0"
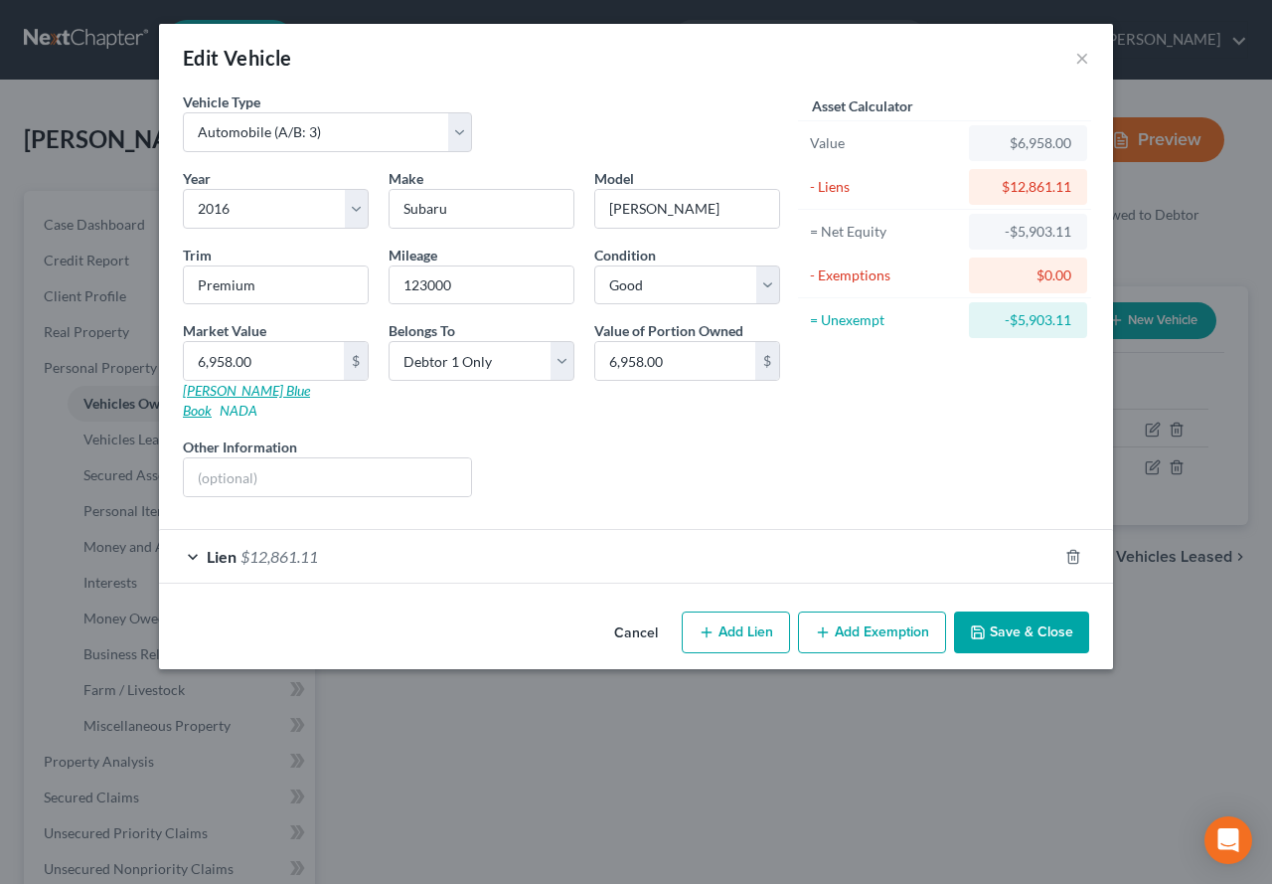
click at [208, 398] on link "[PERSON_NAME] Blue Book" at bounding box center [246, 400] width 127 height 37
click at [280, 373] on input "6,958.00" at bounding box center [264, 361] width 160 height 38
type input "7"
type input "7.00"
type input "74"
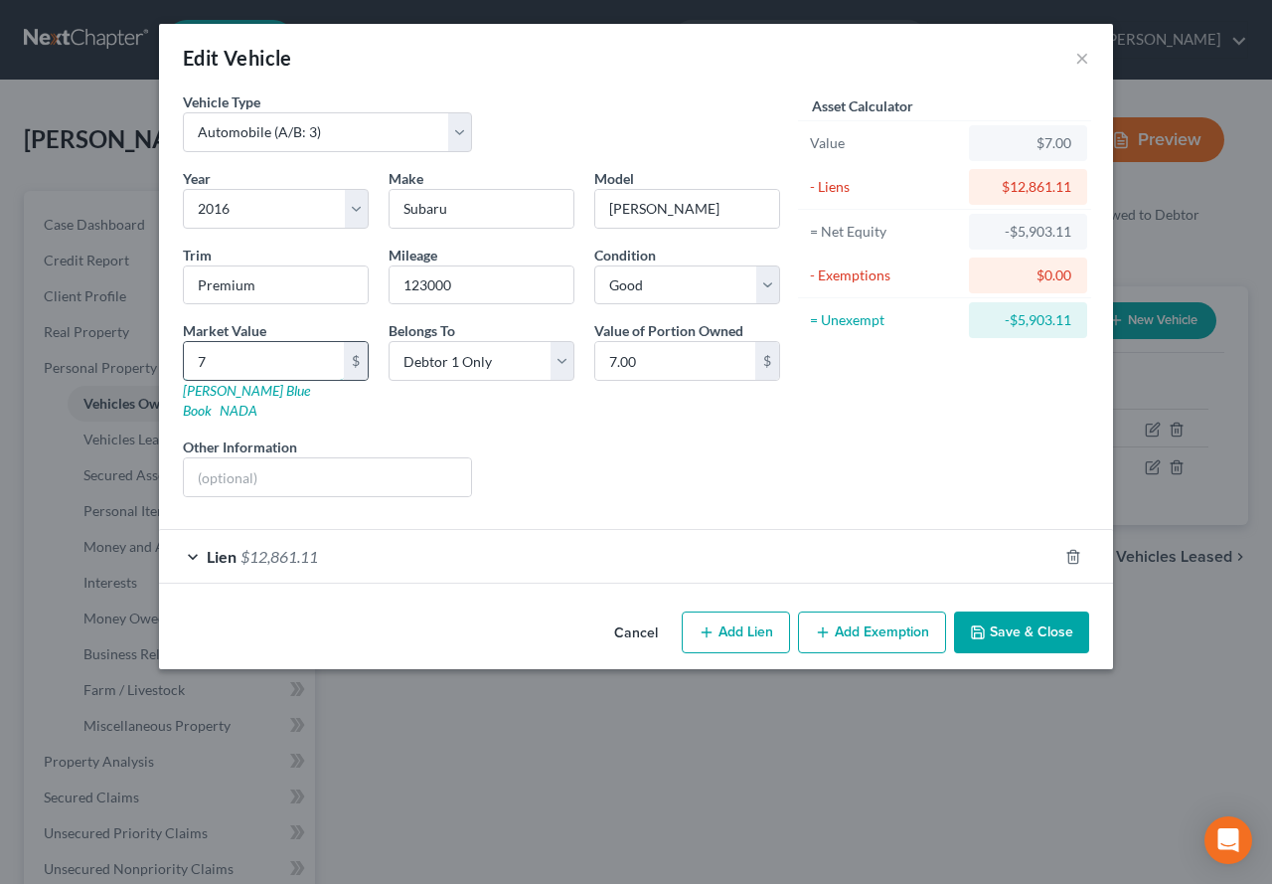
type input "74.00"
type input "741"
type input "741.00"
type input "7417"
type input "7,417.00"
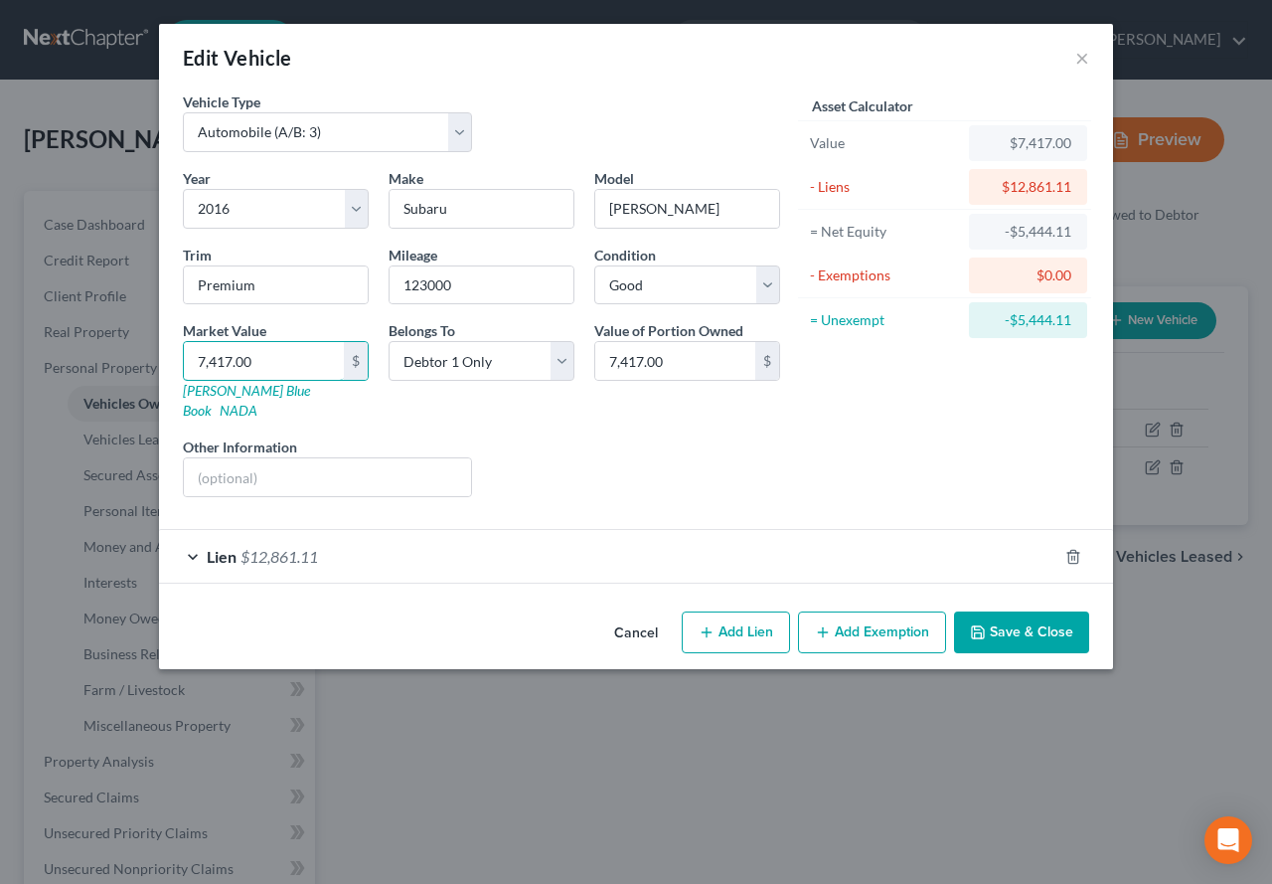
type input "7,417.00"
click at [190, 538] on div "Lien $12,861.11" at bounding box center [608, 556] width 899 height 53
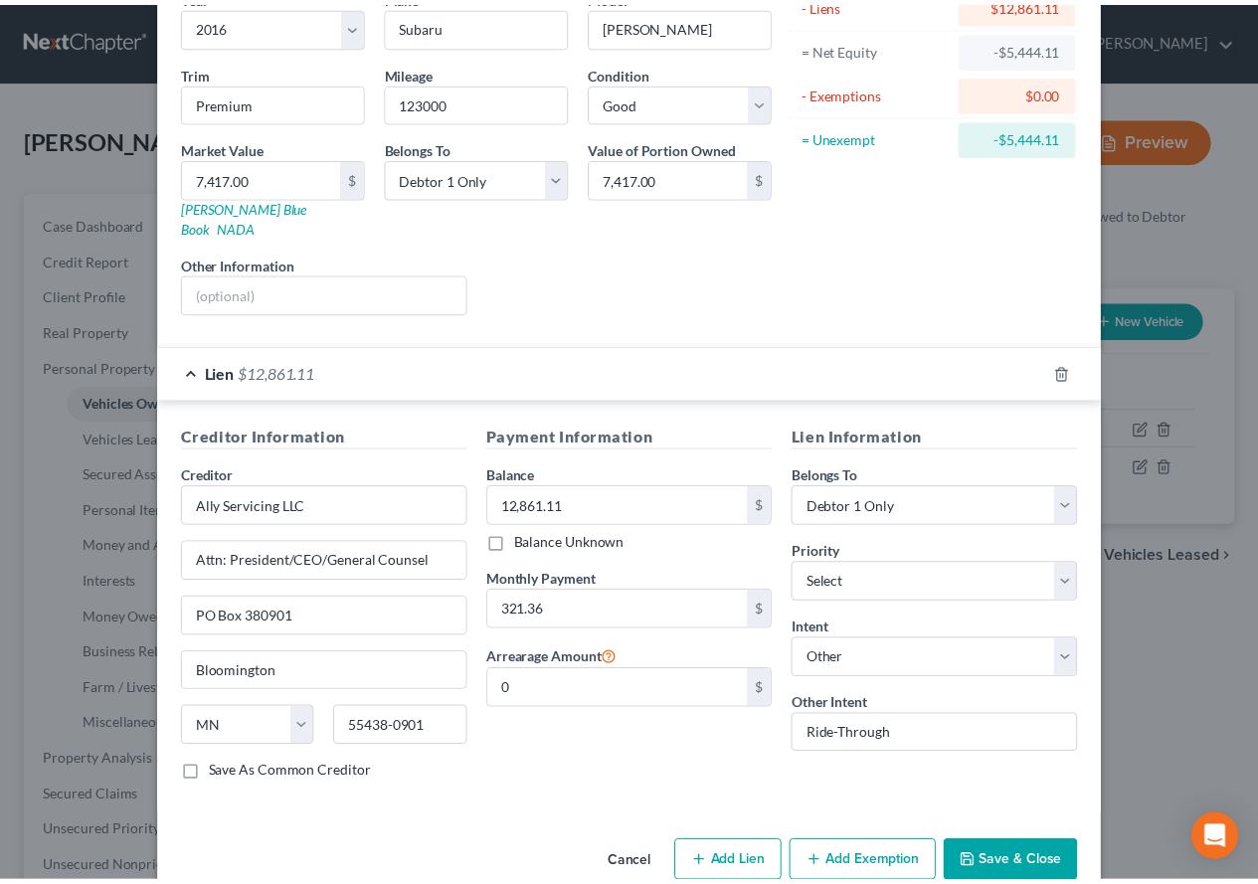
scroll to position [204, 0]
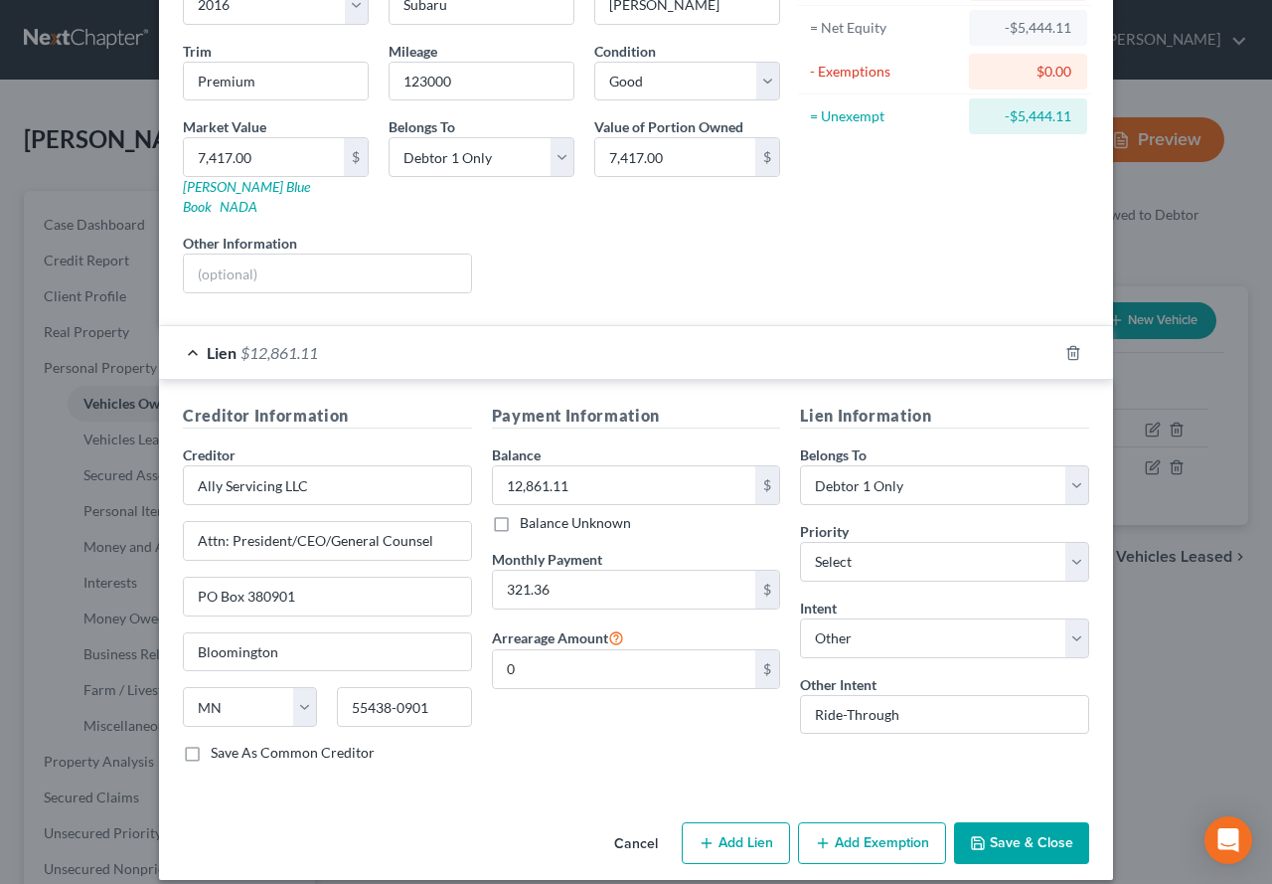
click at [1006, 835] on button "Save & Close" at bounding box center [1021, 843] width 135 height 42
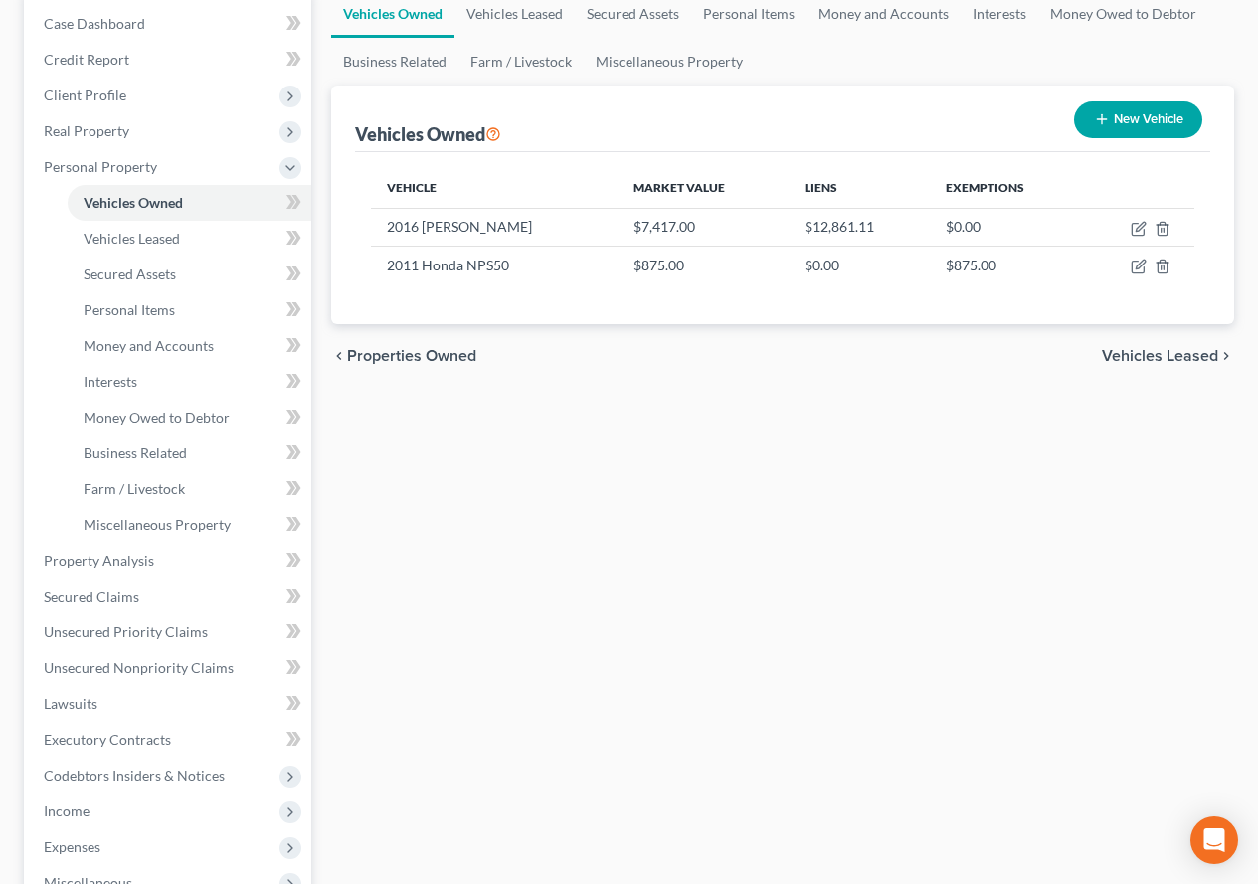
scroll to position [298, 0]
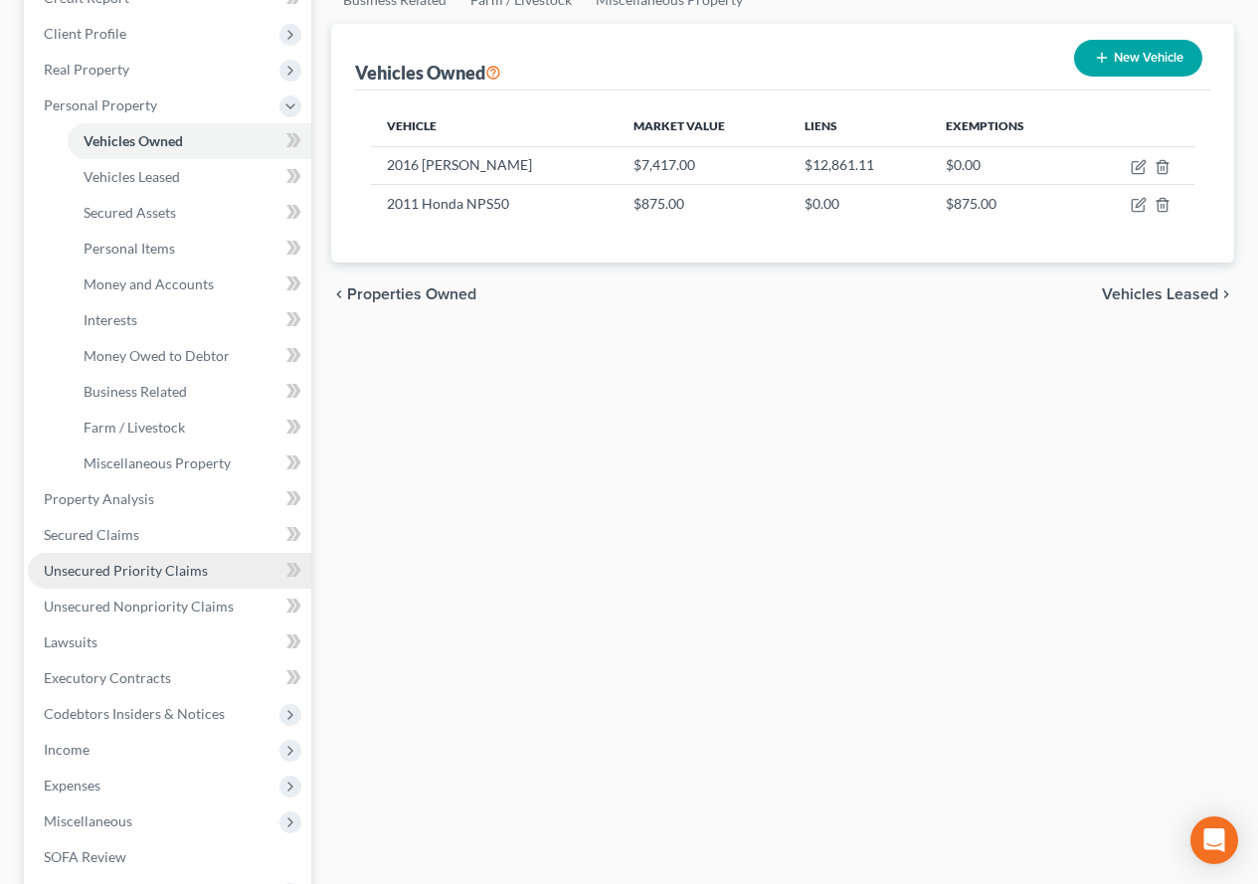
click at [88, 574] on span "Unsecured Priority Claims" at bounding box center [126, 570] width 164 height 17
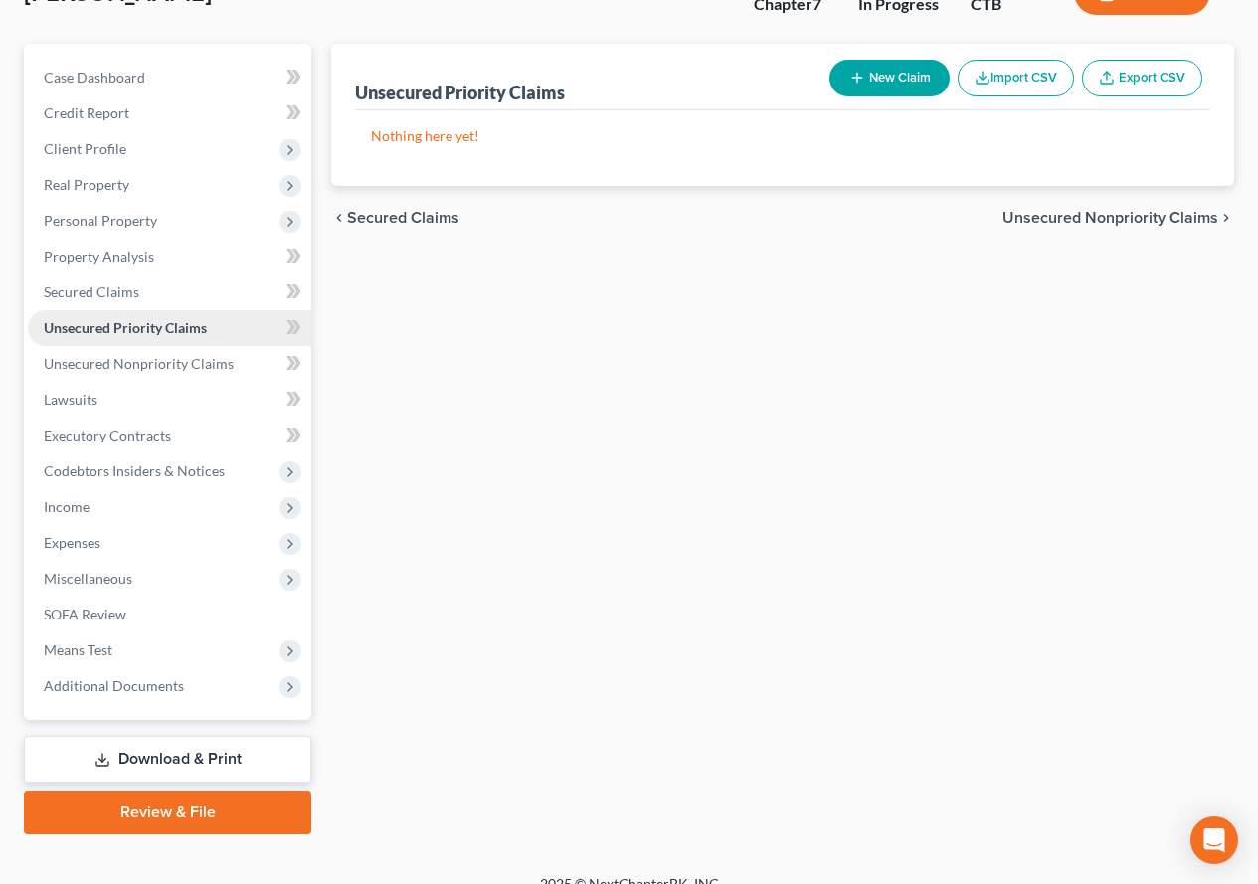
scroll to position [199, 0]
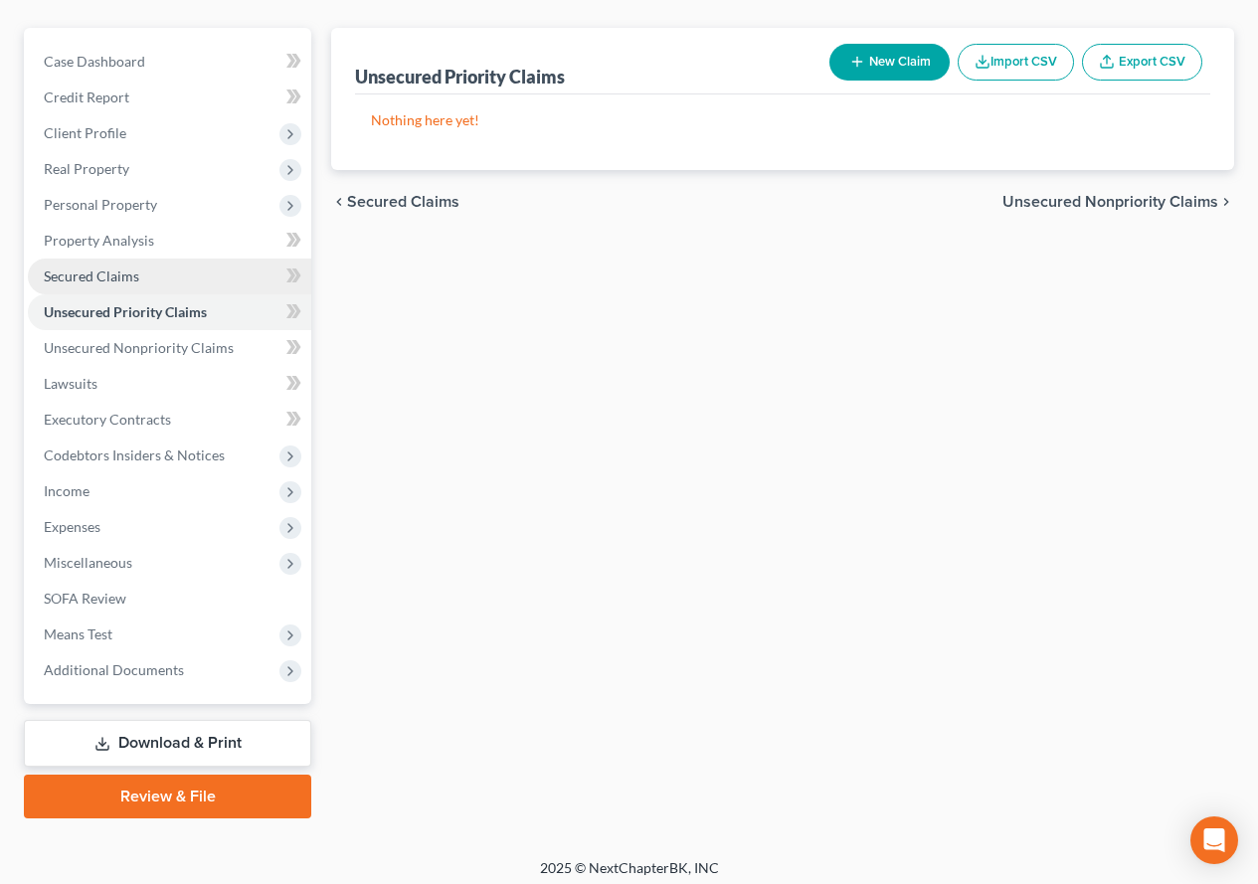
click at [93, 280] on span "Secured Claims" at bounding box center [91, 275] width 95 height 17
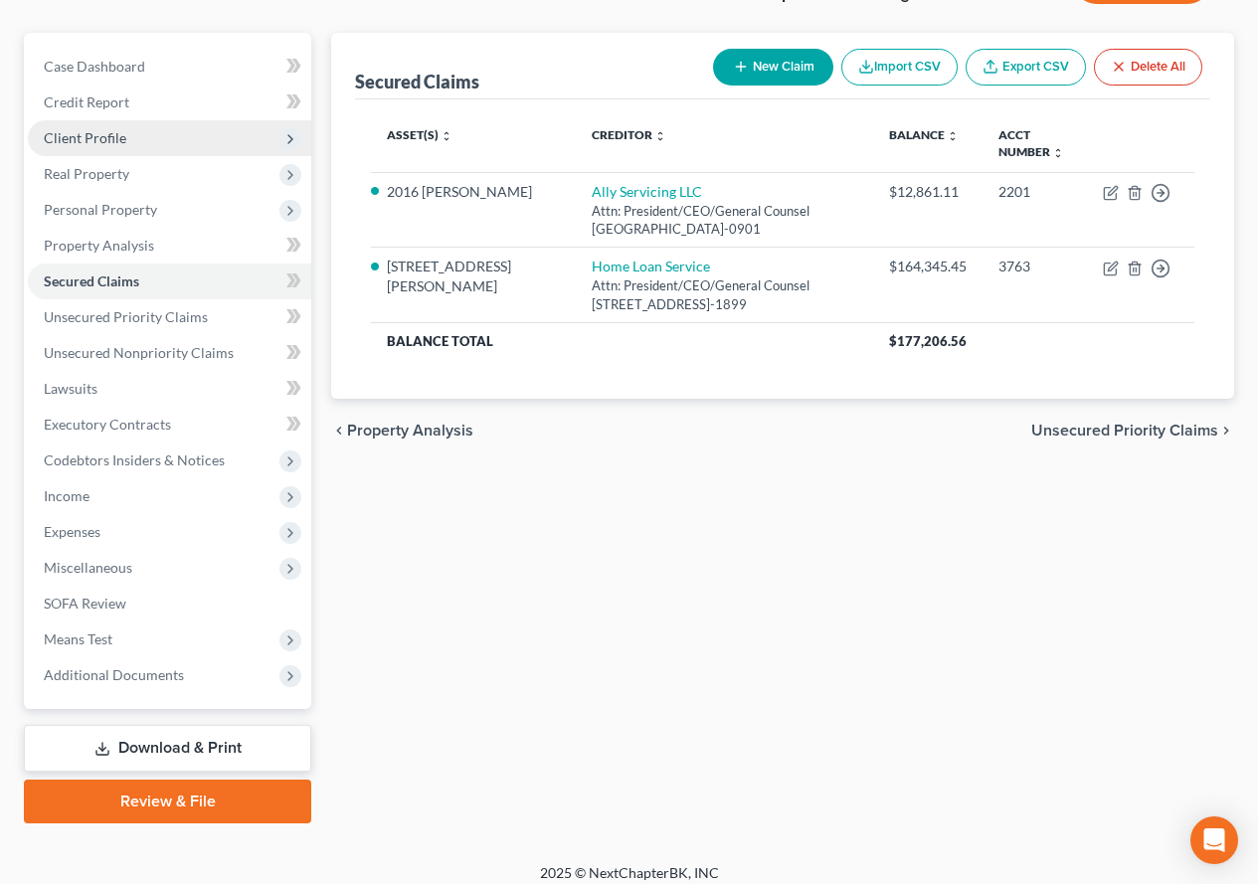
scroll to position [199, 0]
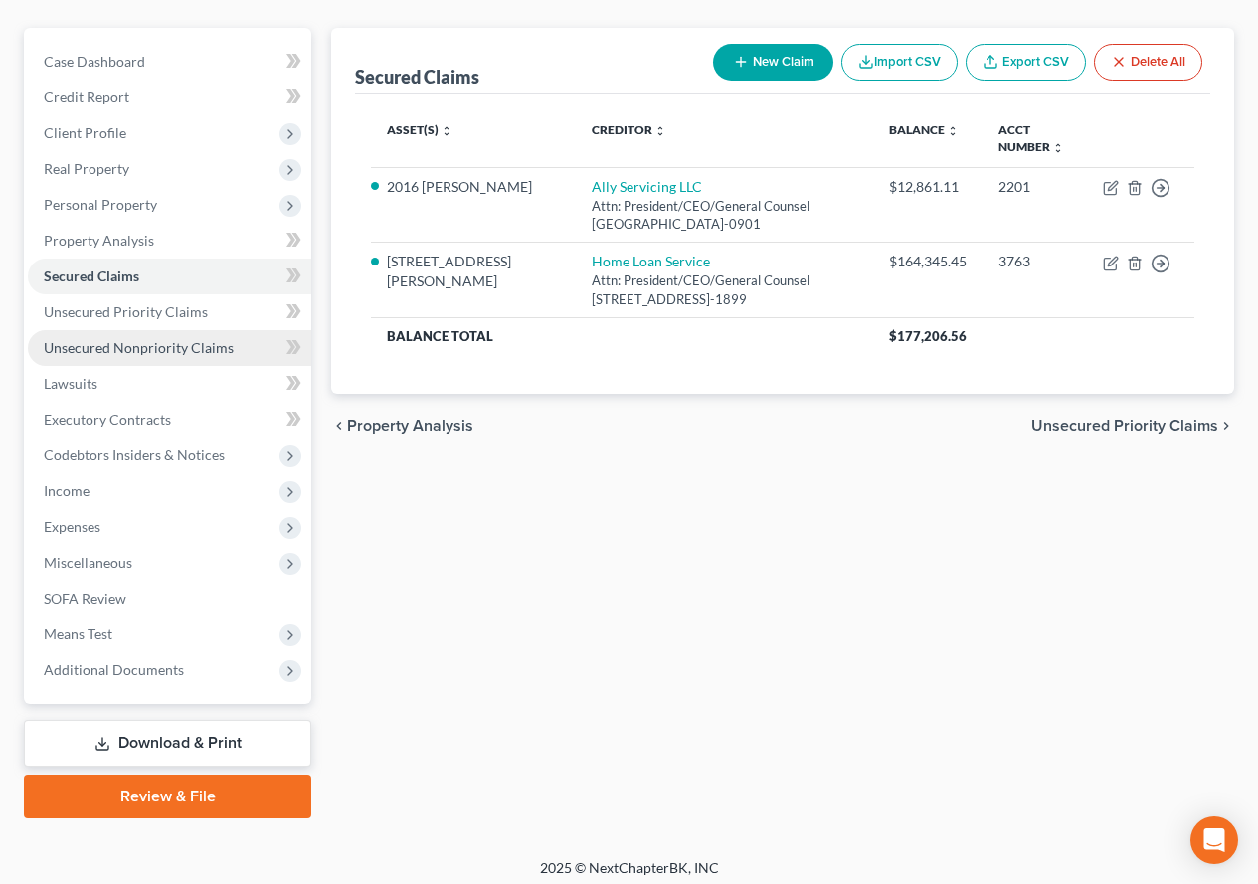
click at [86, 350] on span "Unsecured Nonpriority Claims" at bounding box center [139, 347] width 190 height 17
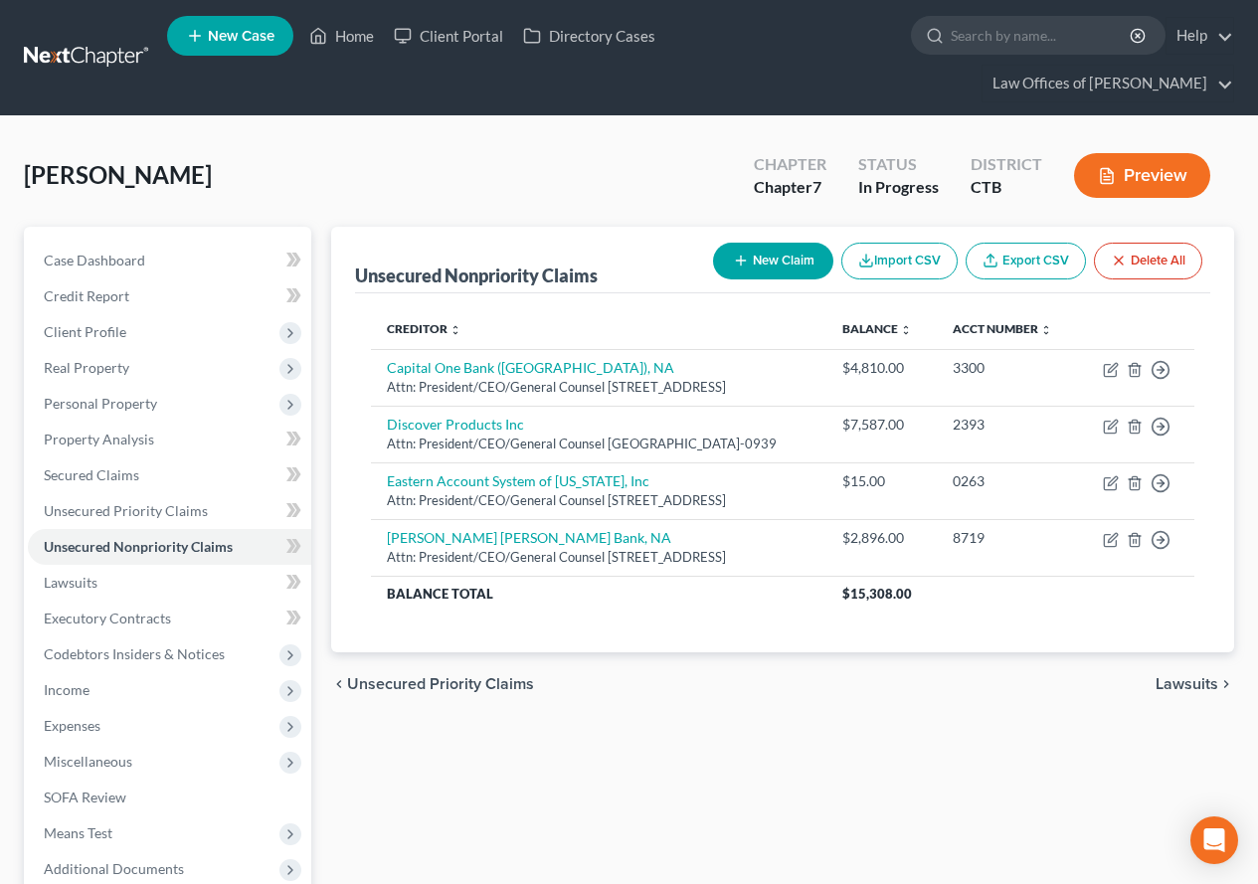
click at [740, 821] on div "Unsecured Nonpriority Claims New Claim Import CSV Export CSV Delete All Credito…" at bounding box center [782, 622] width 923 height 790
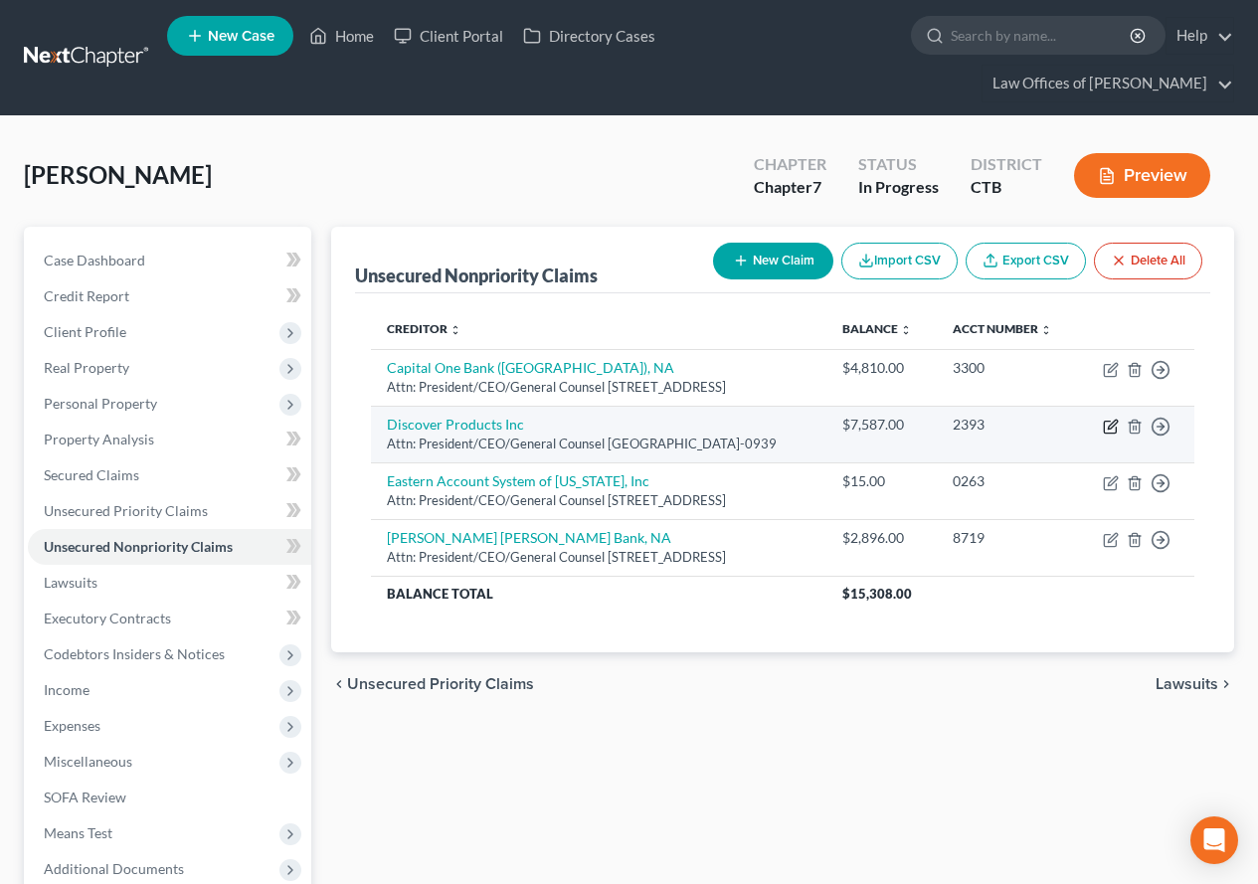
click at [1110, 428] on icon "button" at bounding box center [1111, 424] width 9 height 9
select select "46"
select select "2"
select select "0"
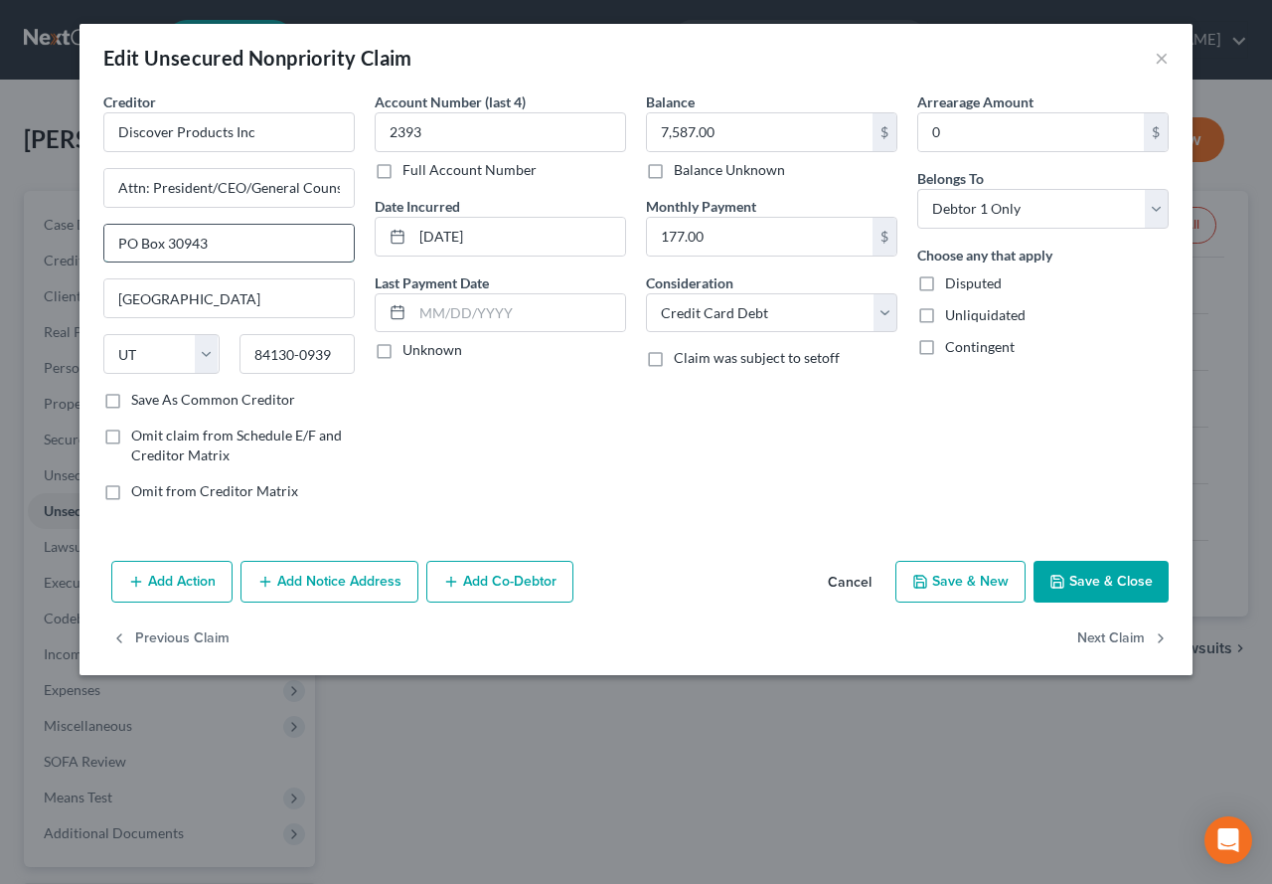
click at [239, 241] on input "PO Box 30943" at bounding box center [229, 244] width 250 height 38
type input "PO Box 30421"
drag, startPoint x: 303, startPoint y: 355, endPoint x: 332, endPoint y: 355, distance: 28.8
click at [332, 355] on input "84130-0939" at bounding box center [298, 354] width 116 height 40
type input "84130-0421"
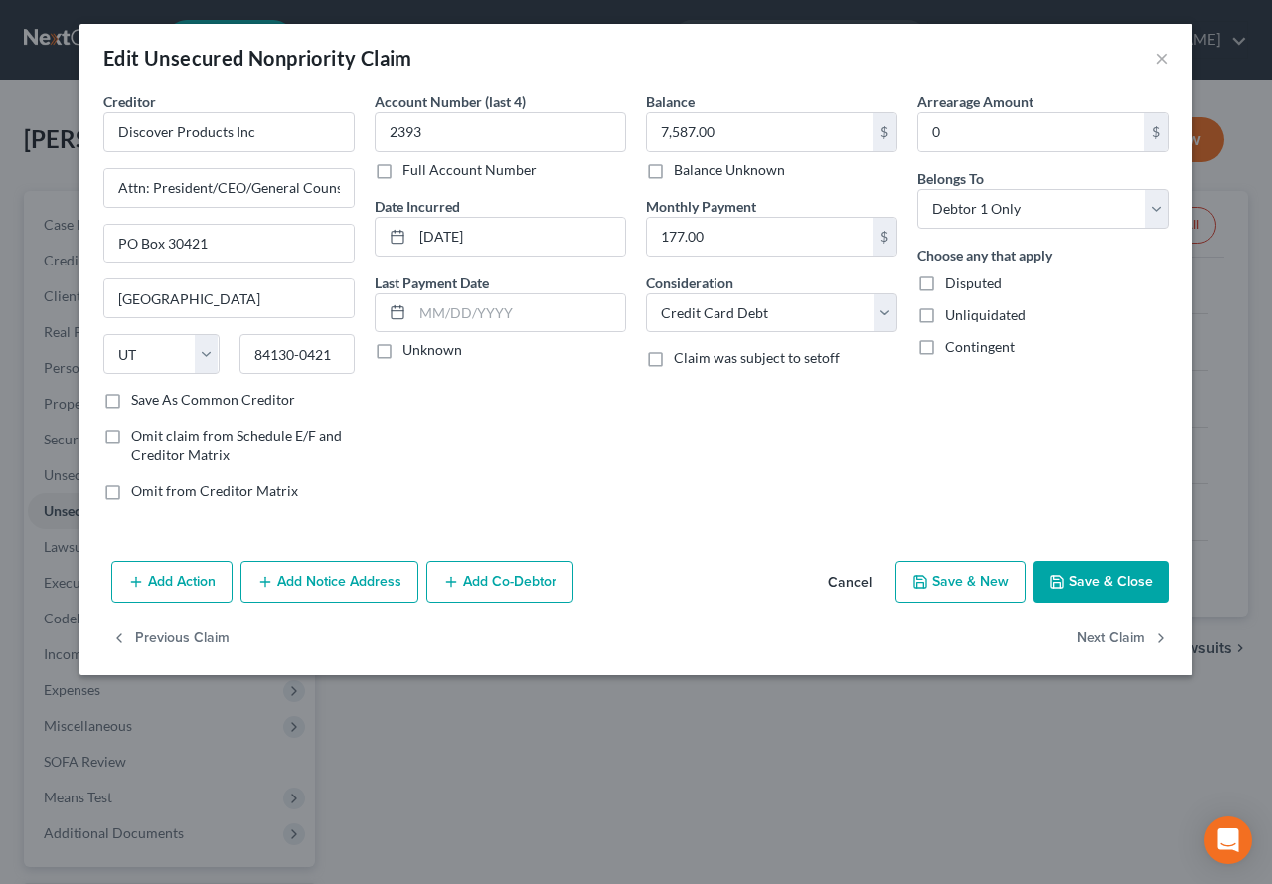
click at [1064, 578] on icon "button" at bounding box center [1058, 582] width 12 height 12
